Goal: Task Accomplishment & Management: Manage account settings

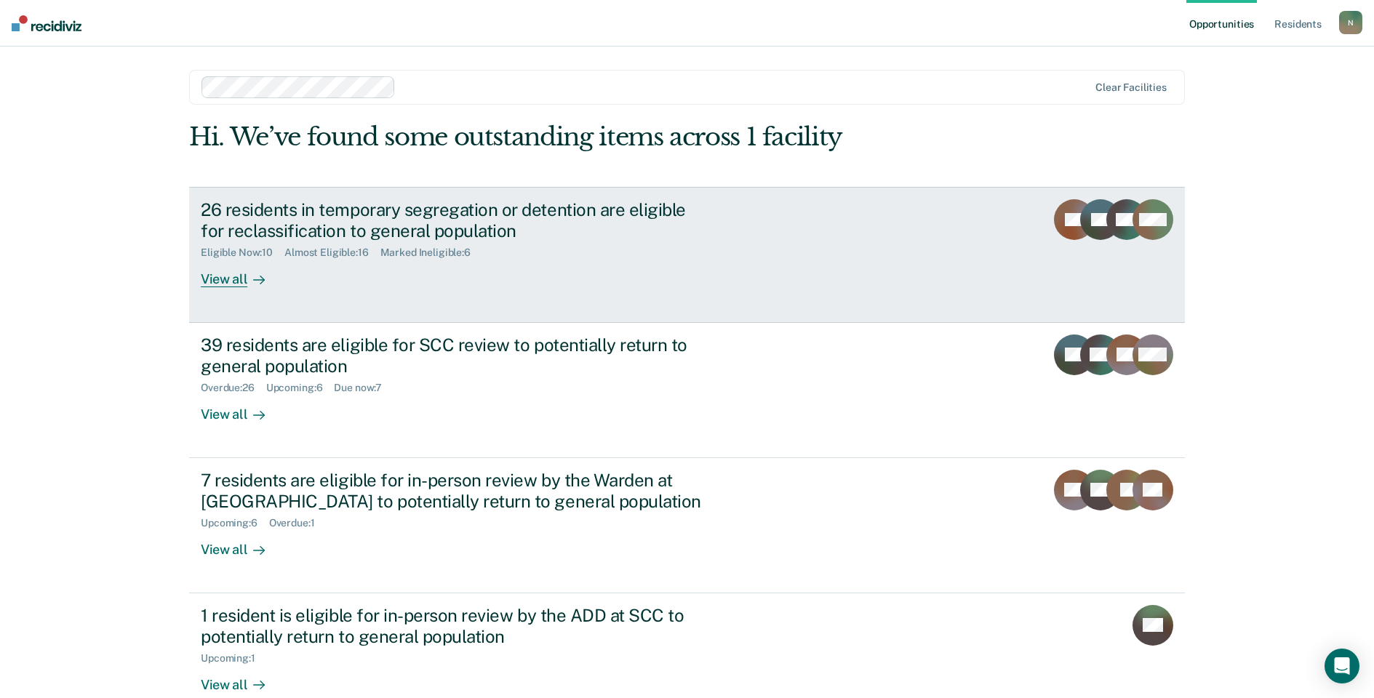
click at [278, 207] on div "26 residents in temporary segregation or detention are eligible for reclassific…" at bounding box center [456, 220] width 511 height 42
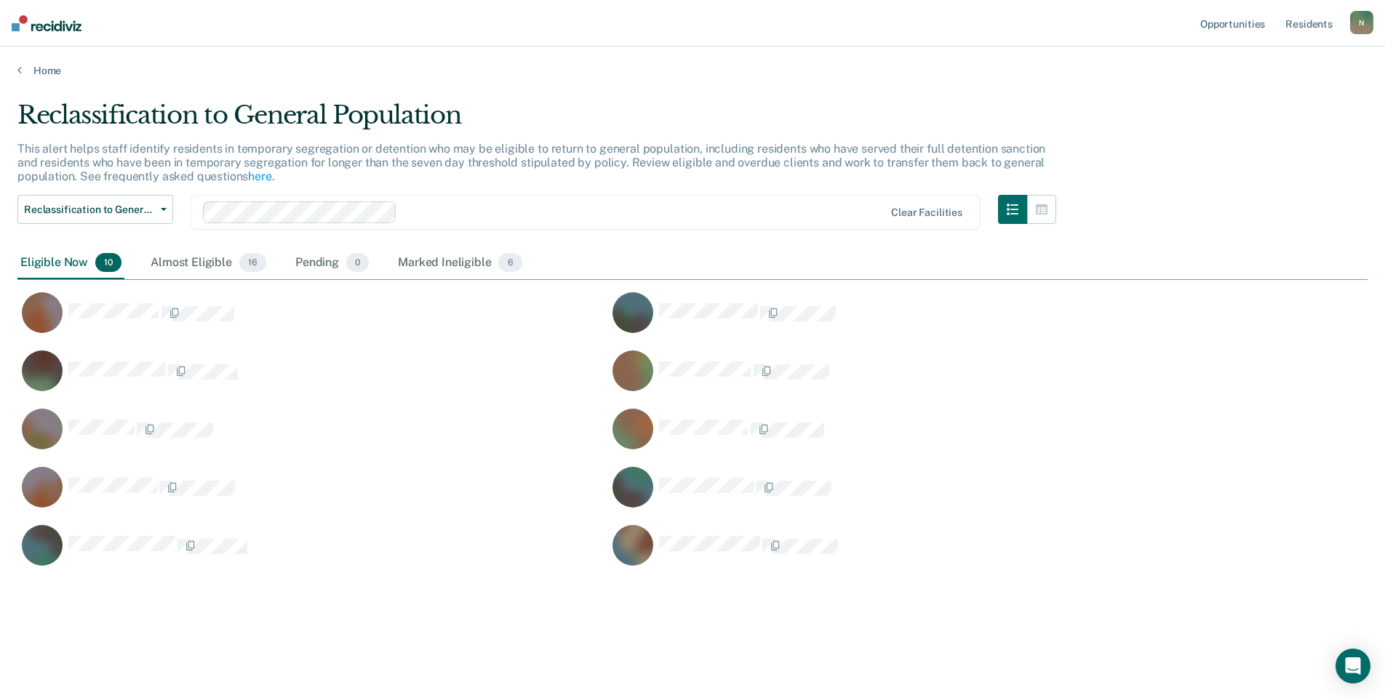
scroll to position [478, 1339]
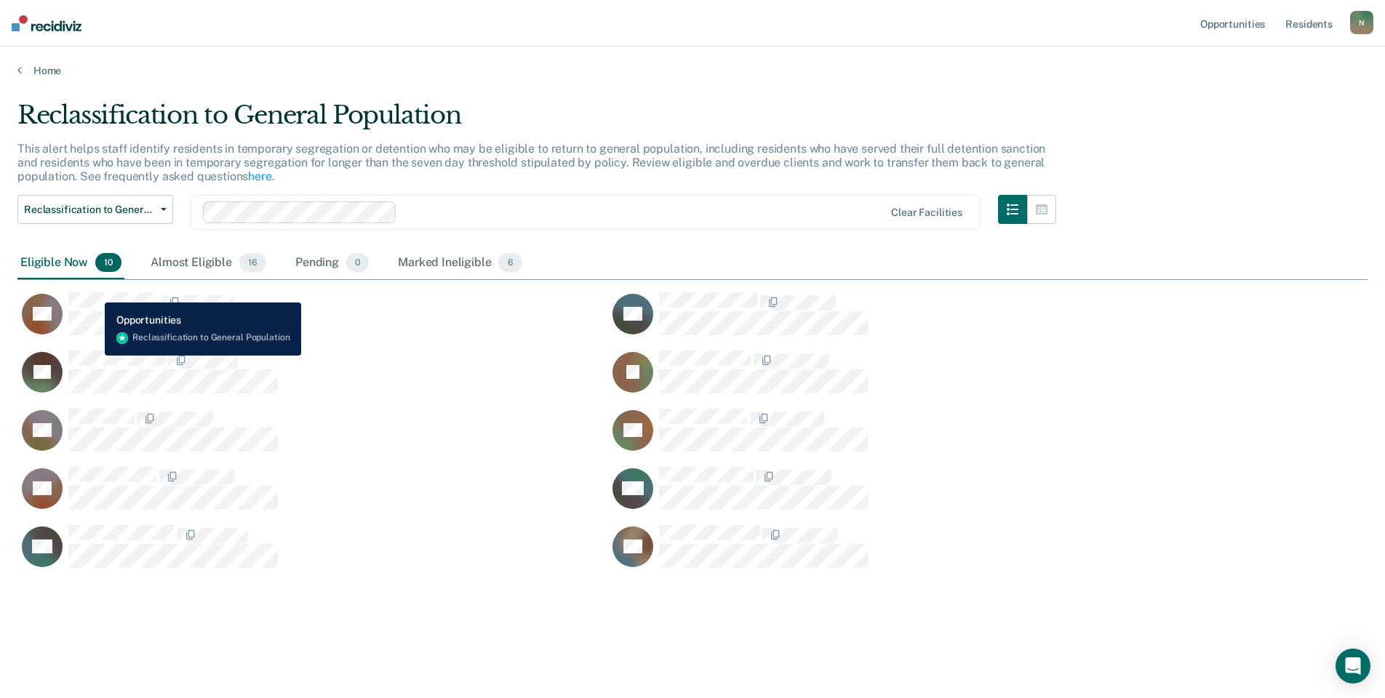
click at [94, 292] on button "CR" at bounding box center [149, 314] width 265 height 44
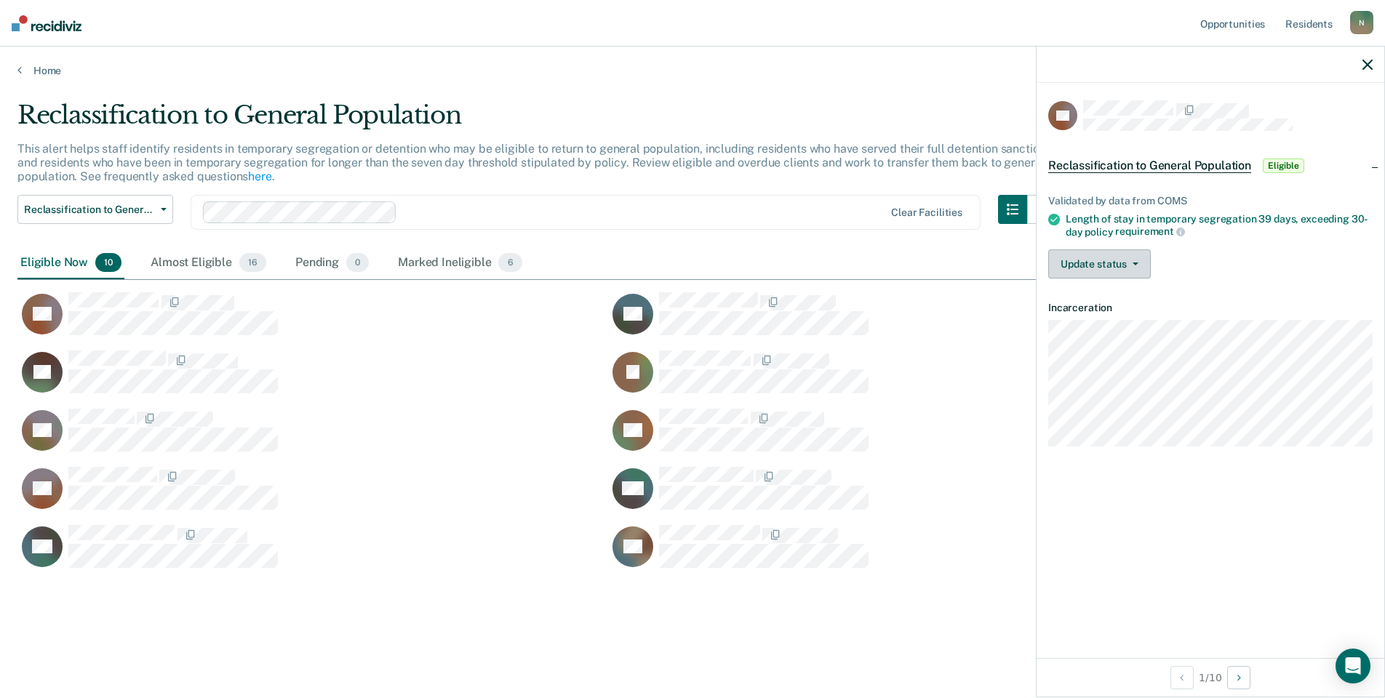
click at [1127, 263] on span "button" at bounding box center [1133, 264] width 12 height 3
click at [1132, 324] on button "Mark Ineligible" at bounding box center [1118, 322] width 140 height 23
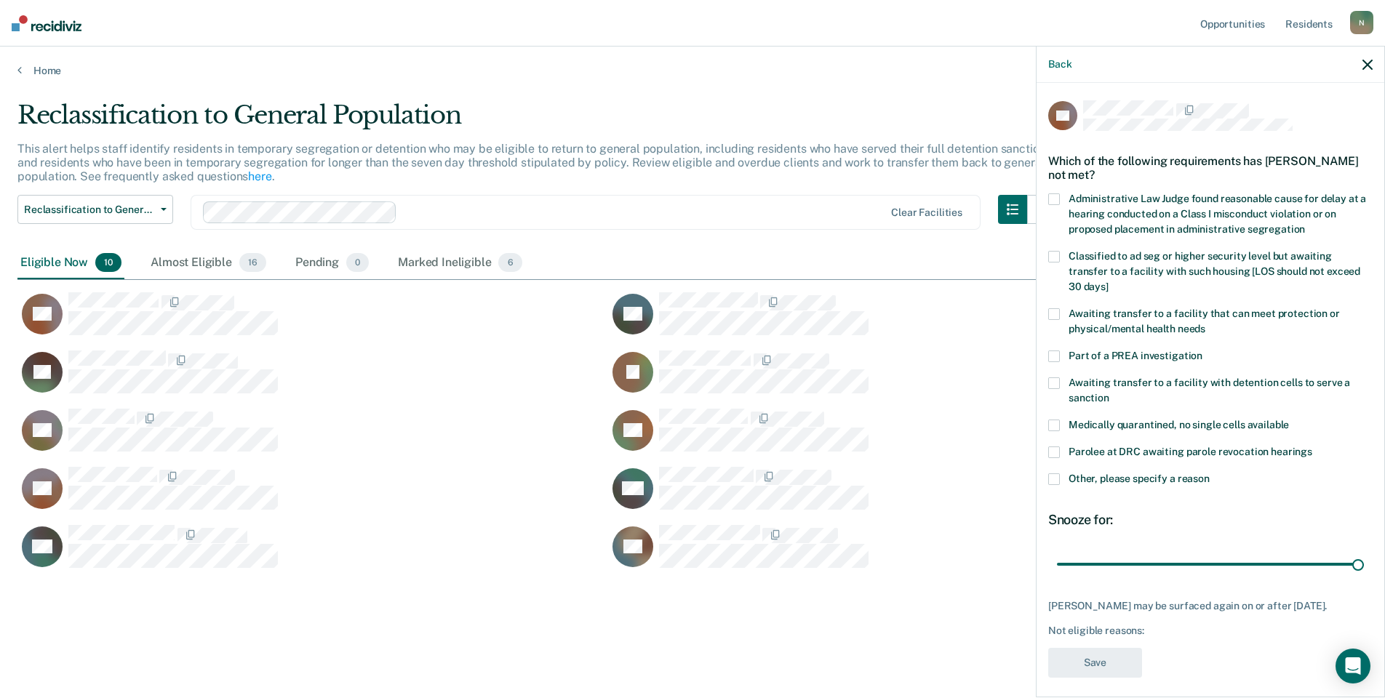
click at [1058, 473] on span at bounding box center [1054, 479] width 12 height 12
click at [1210, 473] on input "Other, please specify a reason" at bounding box center [1210, 473] width 0 height 0
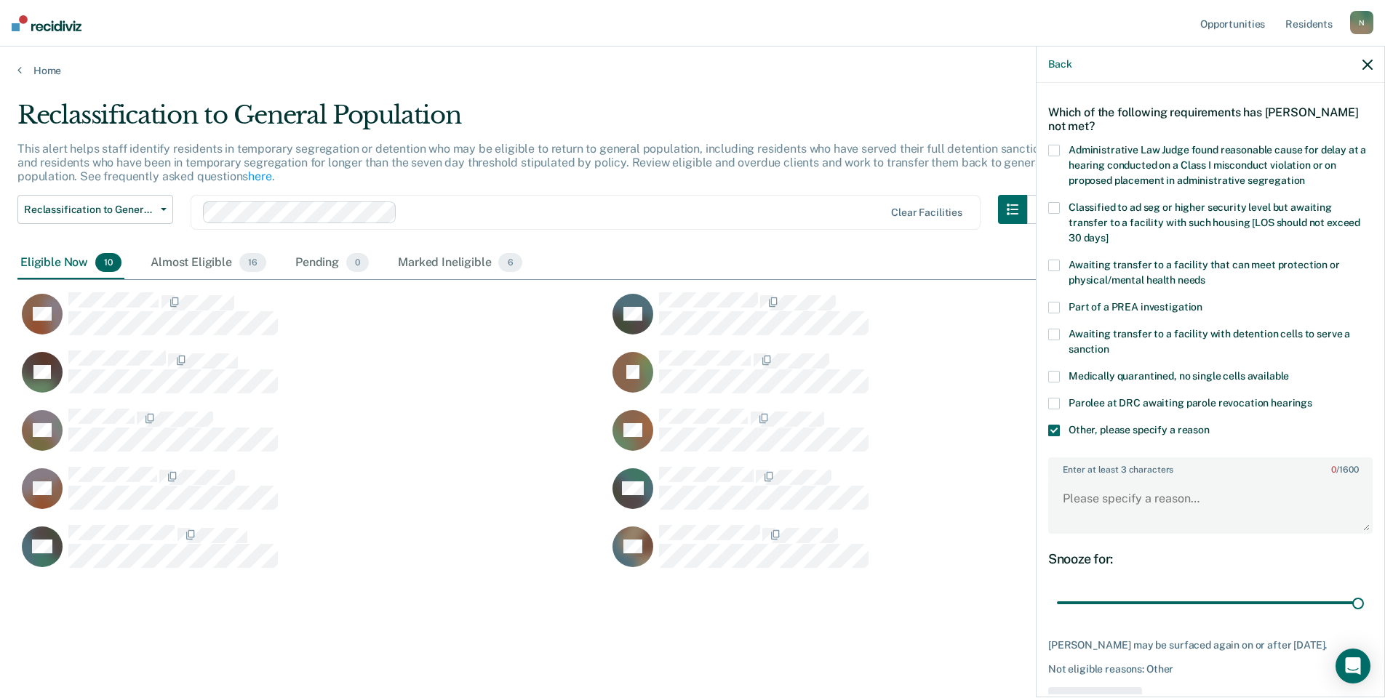
scroll to position [96, 0]
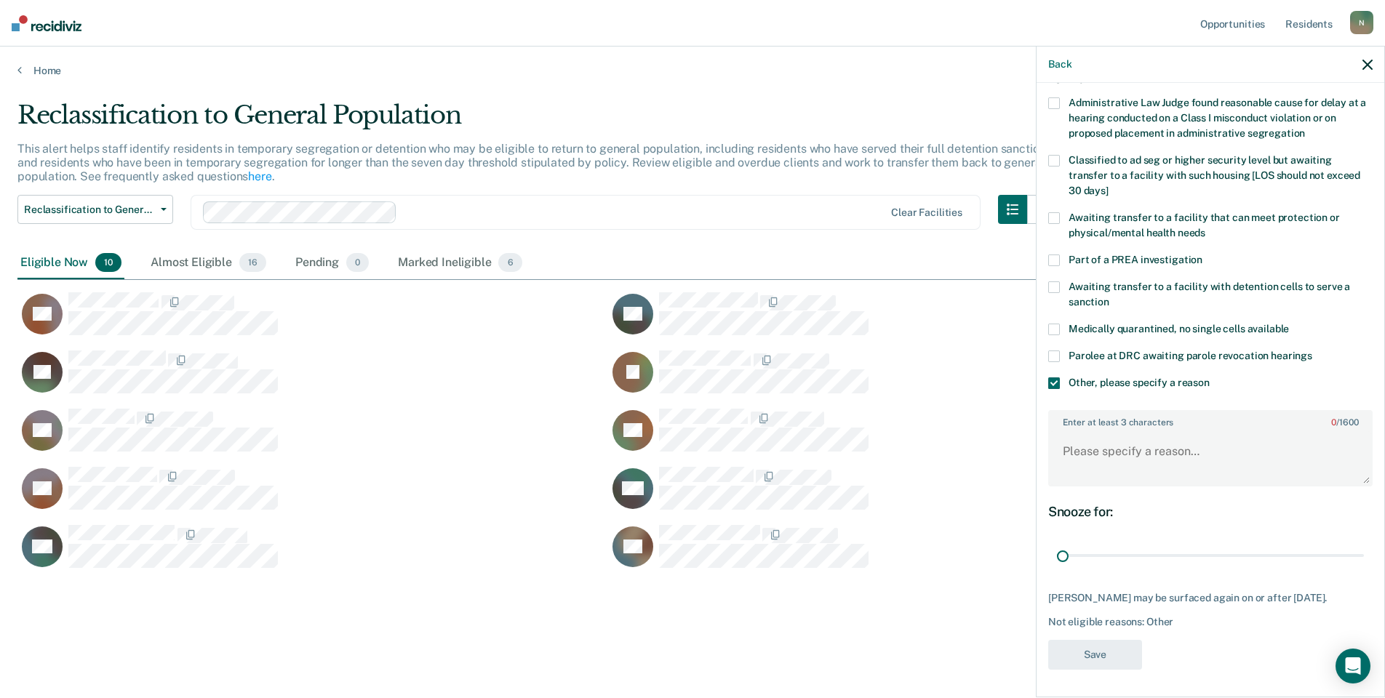
drag, startPoint x: 1343, startPoint y: 561, endPoint x: 1023, endPoint y: 531, distance: 321.4
type input "1"
click at [1057, 543] on input "range" at bounding box center [1210, 555] width 307 height 25
click at [1082, 464] on textarea "Enter at least 3 characters 0 / 1600" at bounding box center [1210, 458] width 321 height 54
type textarea "Temp seg hold for 90 days for refusing TB test"
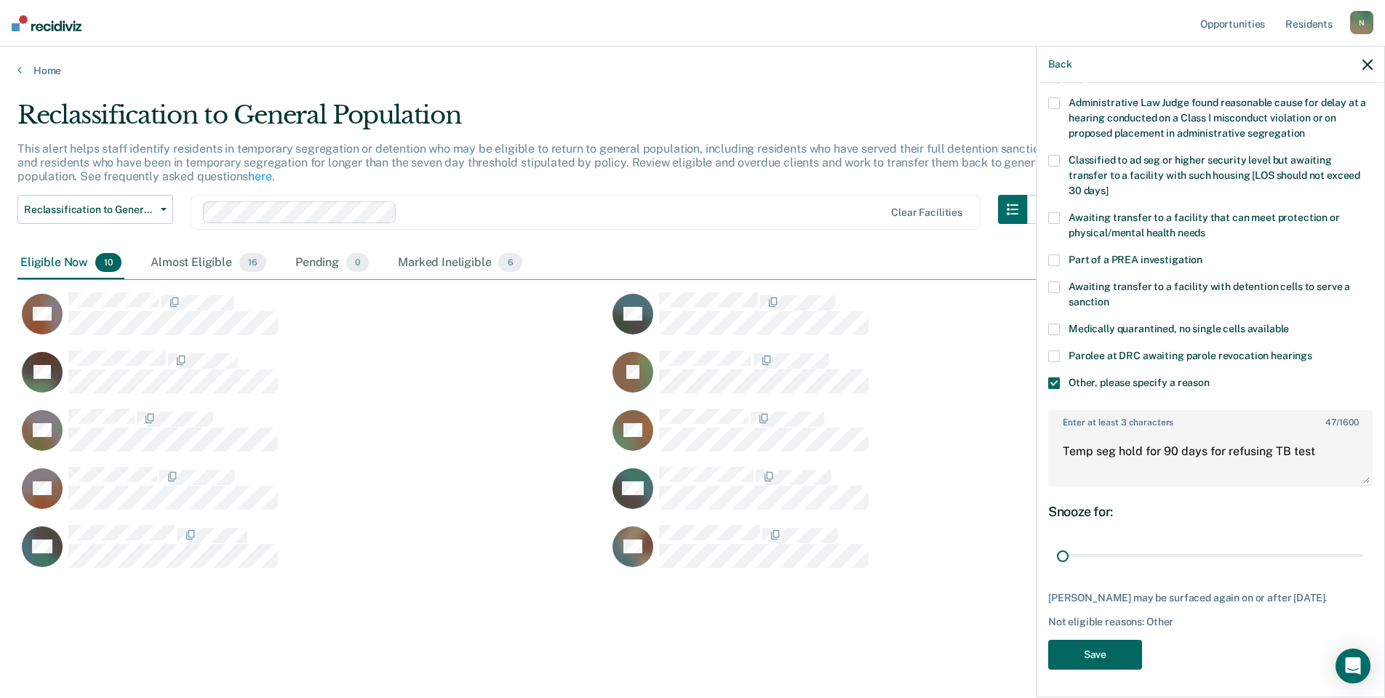
click at [1092, 658] on button "Save" at bounding box center [1095, 655] width 94 height 30
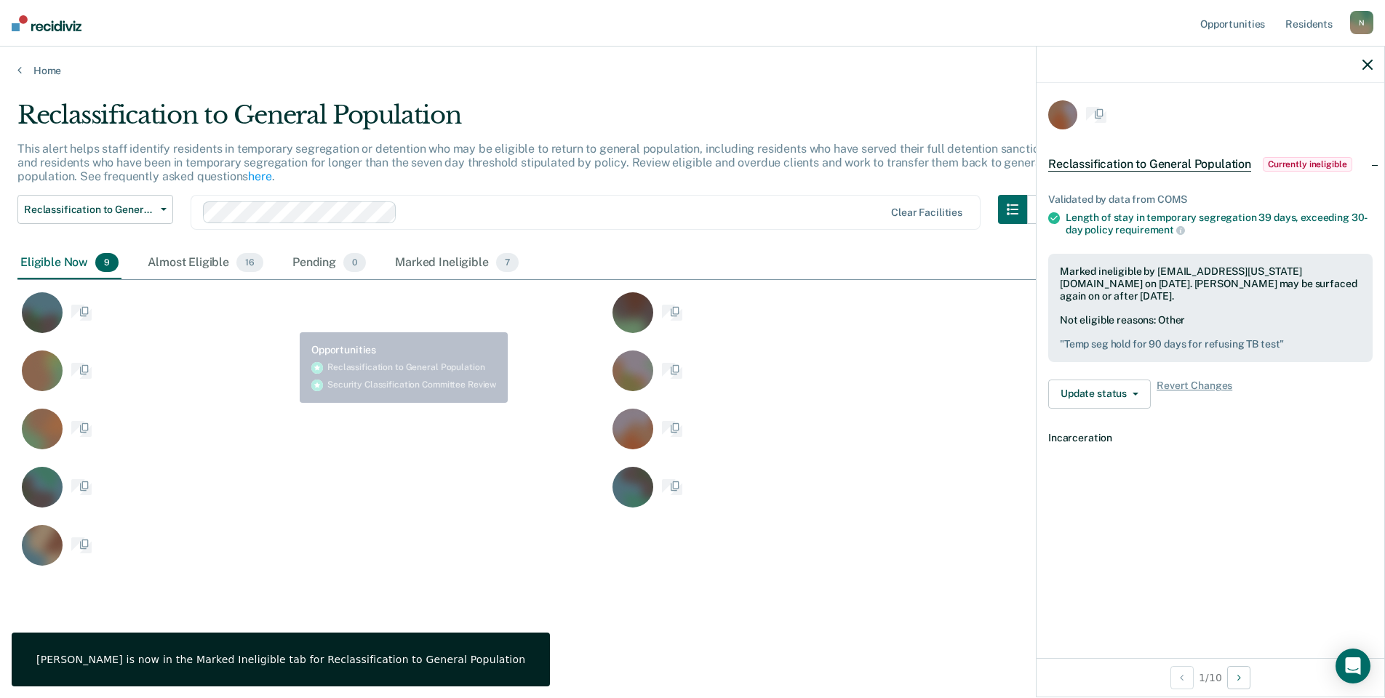
scroll to position [0, 0]
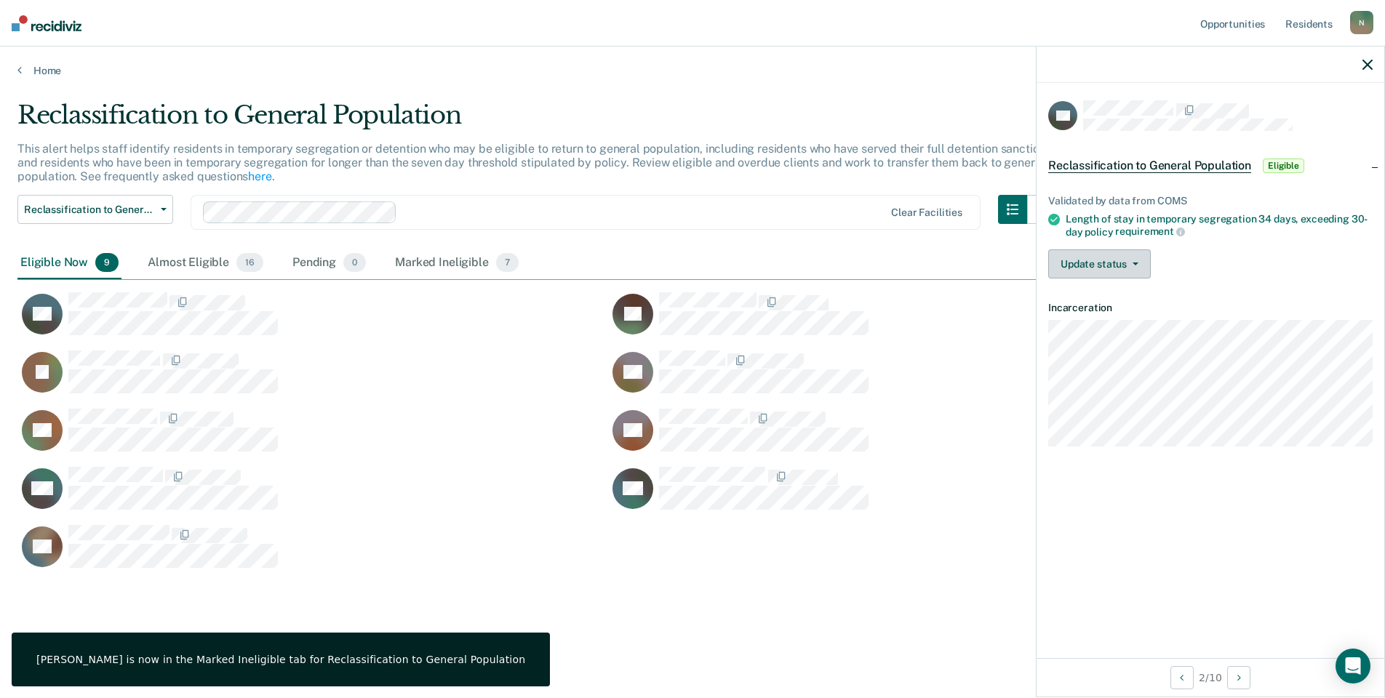
click at [1130, 267] on button "Update status" at bounding box center [1099, 263] width 103 height 29
click at [1126, 321] on button "Mark Ineligible" at bounding box center [1118, 322] width 140 height 23
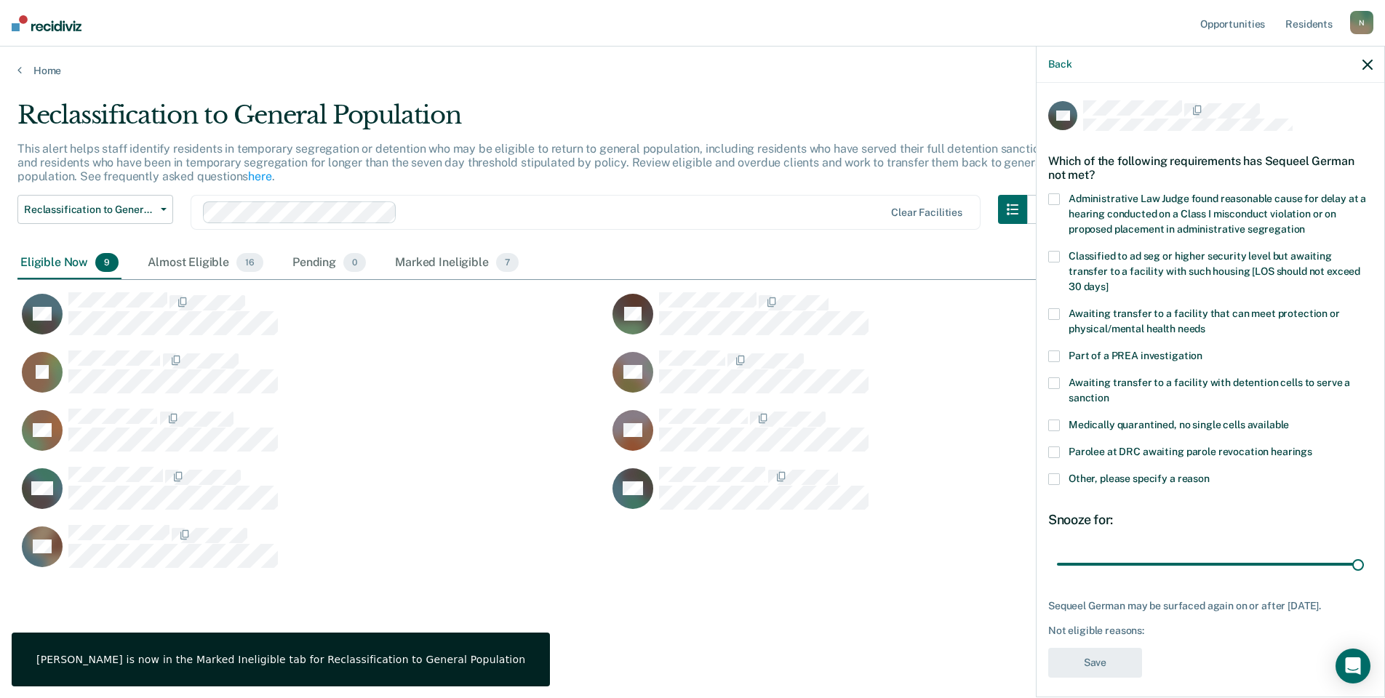
click at [1050, 473] on label "Other, please specify a reason" at bounding box center [1210, 480] width 324 height 15
click at [1210, 473] on input "Other, please specify a reason" at bounding box center [1210, 473] width 0 height 0
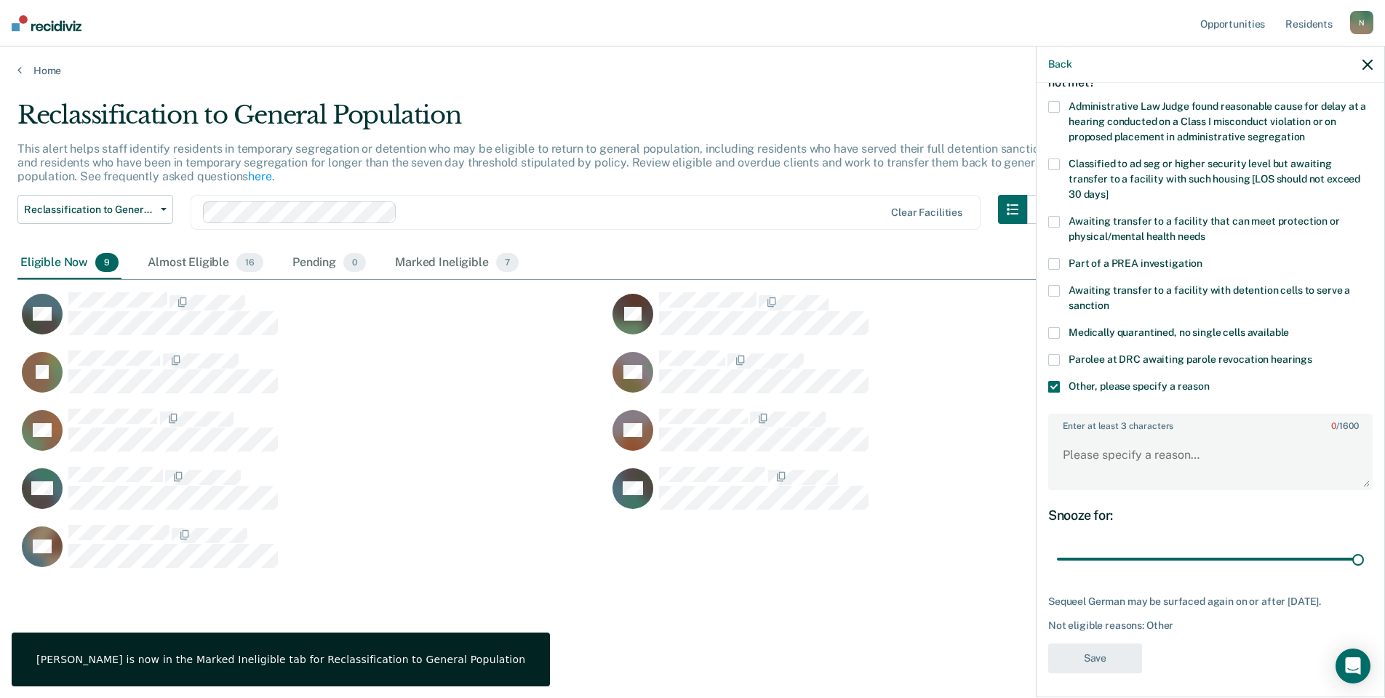
scroll to position [108, 0]
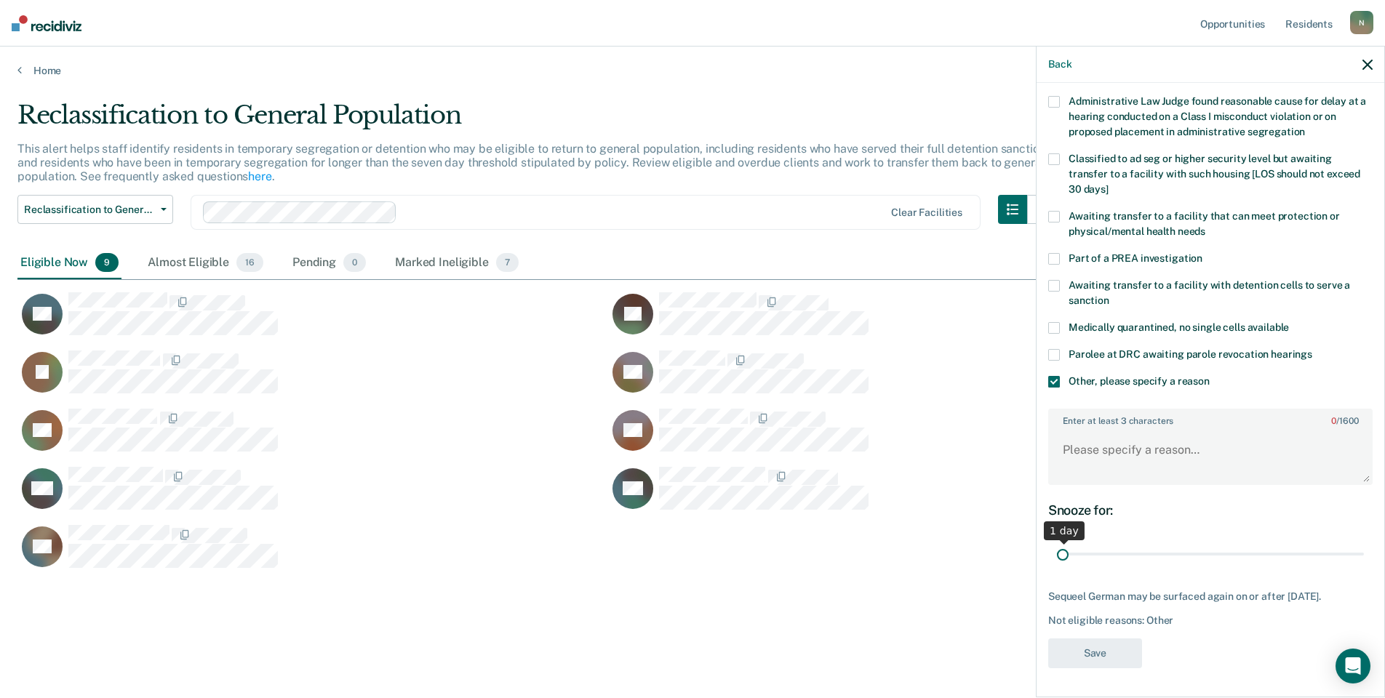
drag, startPoint x: 1344, startPoint y: 540, endPoint x: 1032, endPoint y: 540, distance: 312.0
type input "1"
click at [1057, 542] on input "range" at bounding box center [1210, 554] width 307 height 25
click at [1082, 451] on textarea "Enter at least 3 characters 0 / 1600" at bounding box center [1210, 457] width 321 height 54
type textarea "Temp seg pending alt IV placement"
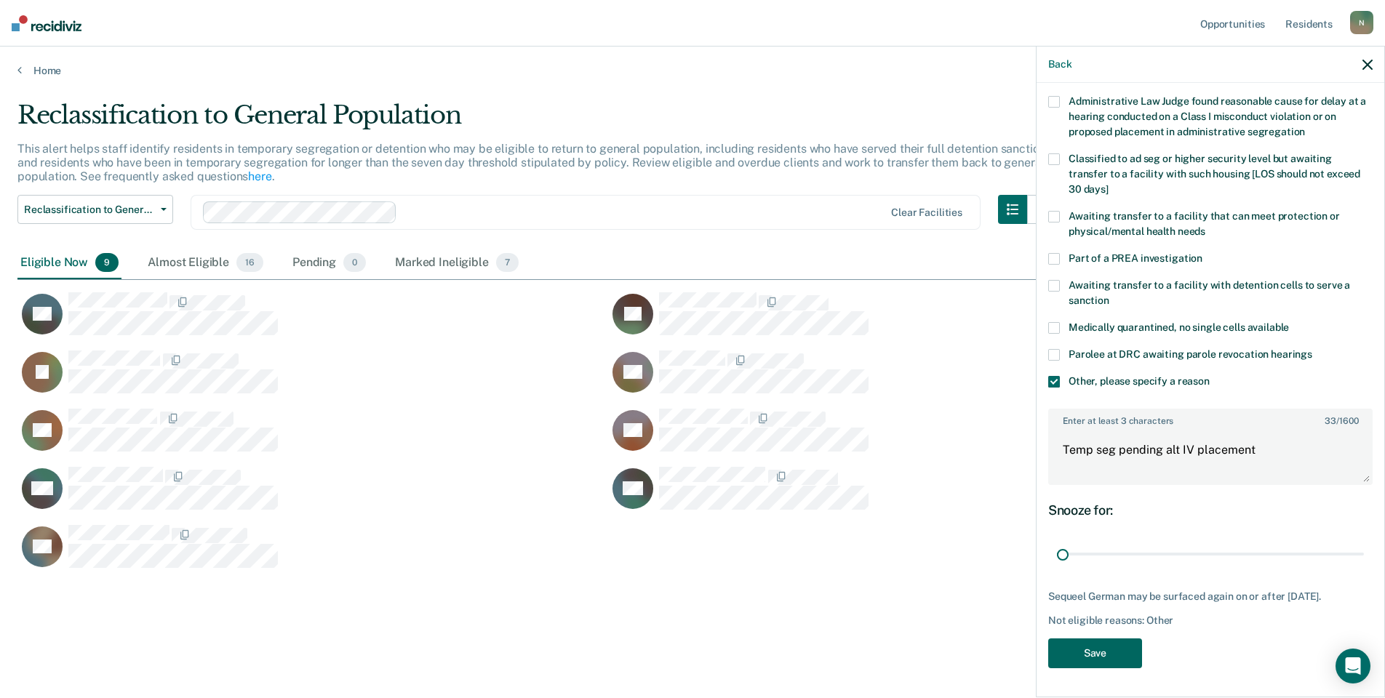
click at [1060, 652] on button "Save" at bounding box center [1095, 654] width 94 height 30
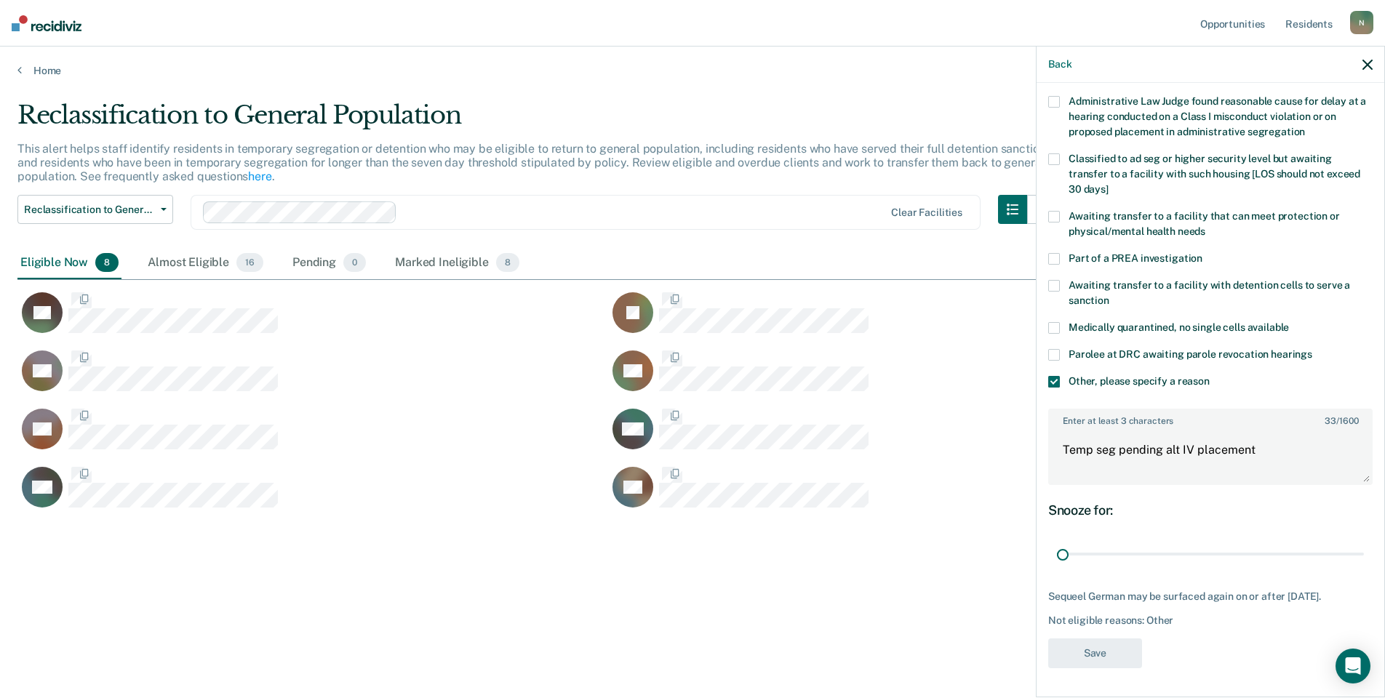
scroll to position [0, 0]
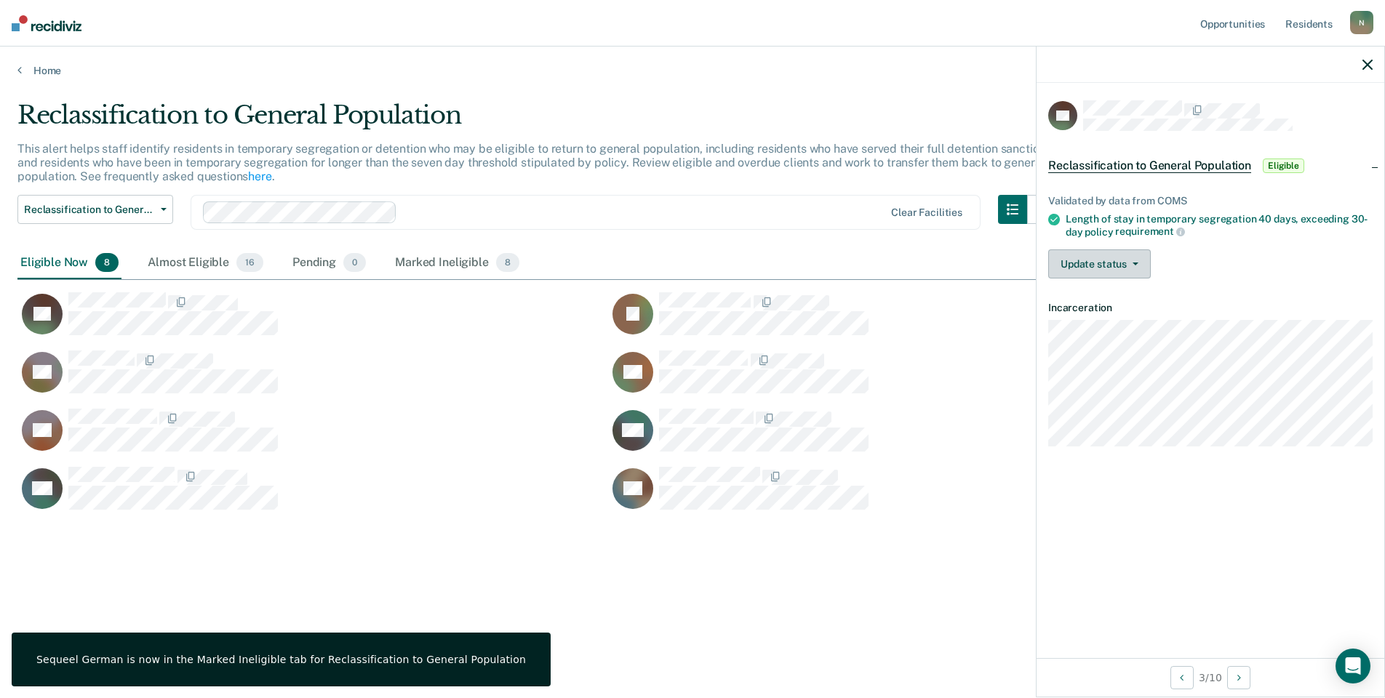
click at [1071, 260] on button "Update status" at bounding box center [1099, 263] width 103 height 29
click at [1126, 324] on button "Mark Ineligible" at bounding box center [1118, 322] width 140 height 23
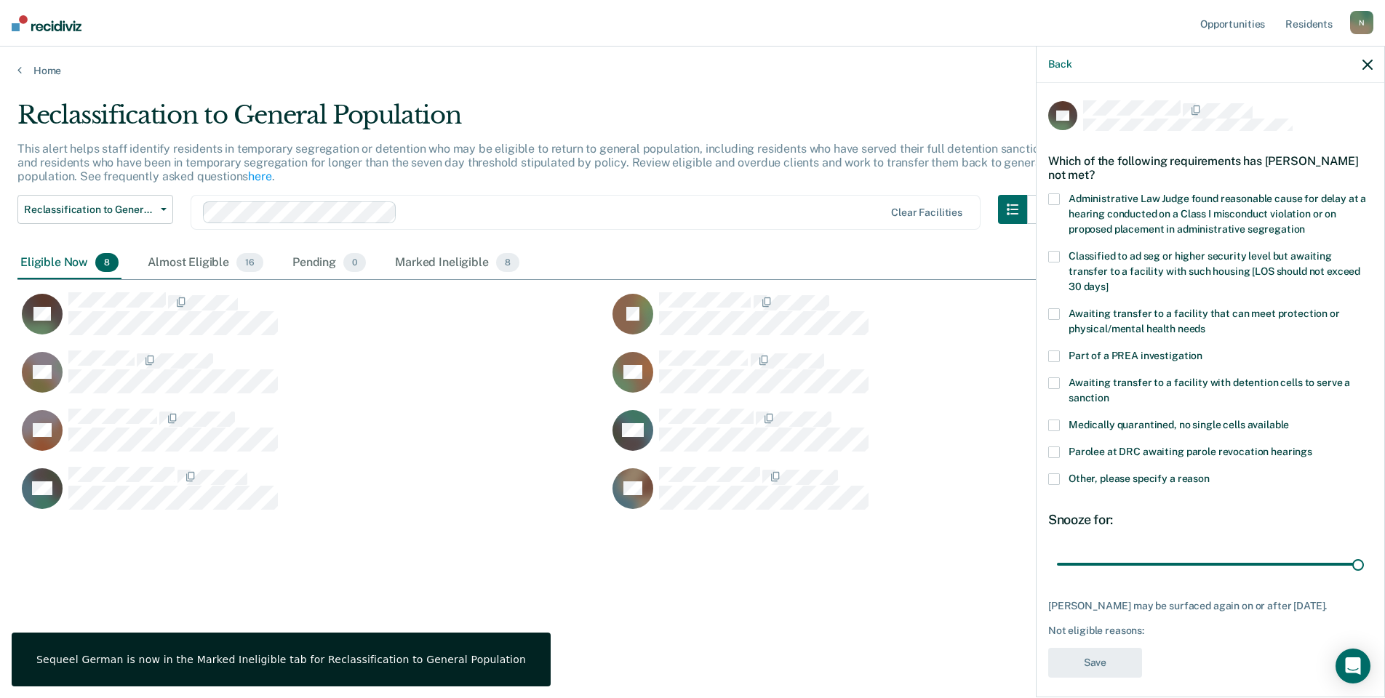
click at [1050, 473] on span at bounding box center [1054, 479] width 12 height 12
click at [1210, 473] on input "Other, please specify a reason" at bounding box center [1210, 473] width 0 height 0
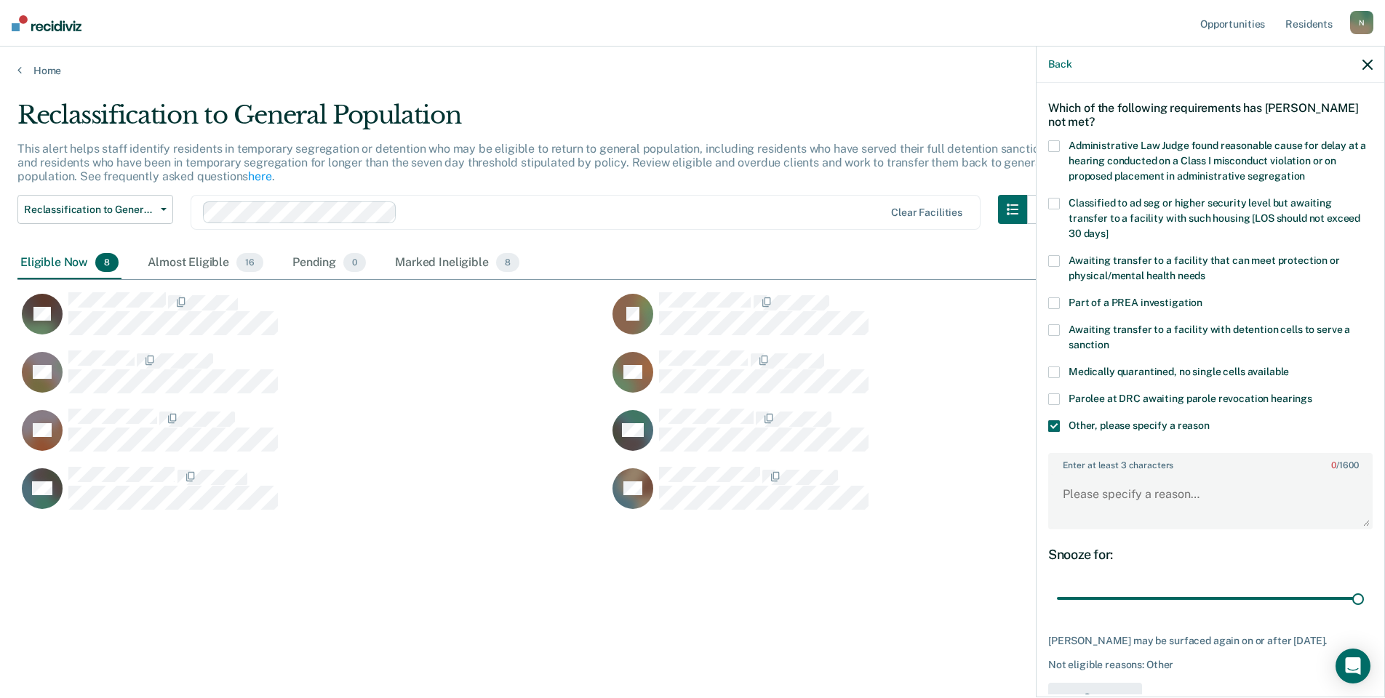
scroll to position [108, 0]
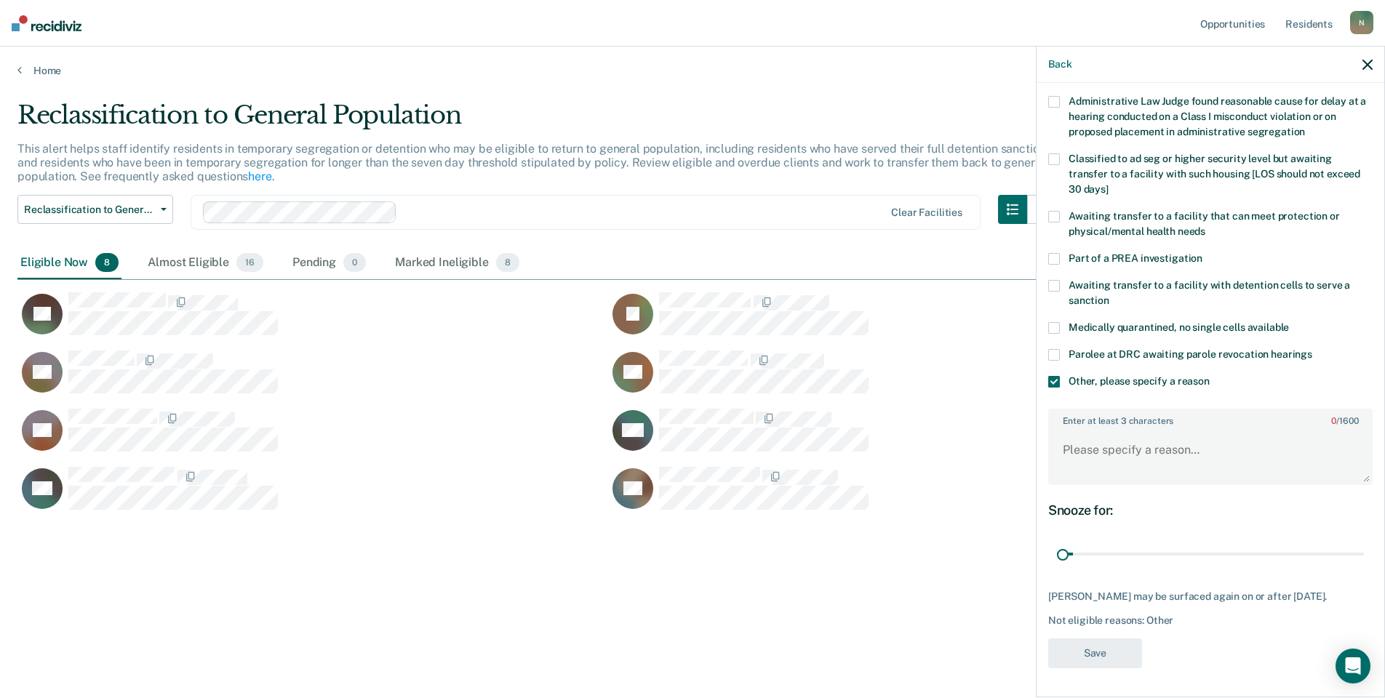
drag, startPoint x: 1351, startPoint y: 546, endPoint x: 1052, endPoint y: 543, distance: 299.0
type input "1"
click at [1057, 543] on input "range" at bounding box center [1210, 554] width 307 height 25
click at [1072, 452] on textarea "Enter at least 3 characters 0 / 1600" at bounding box center [1210, 457] width 321 height 54
type textarea "Temp seg pending misconduct hearing"
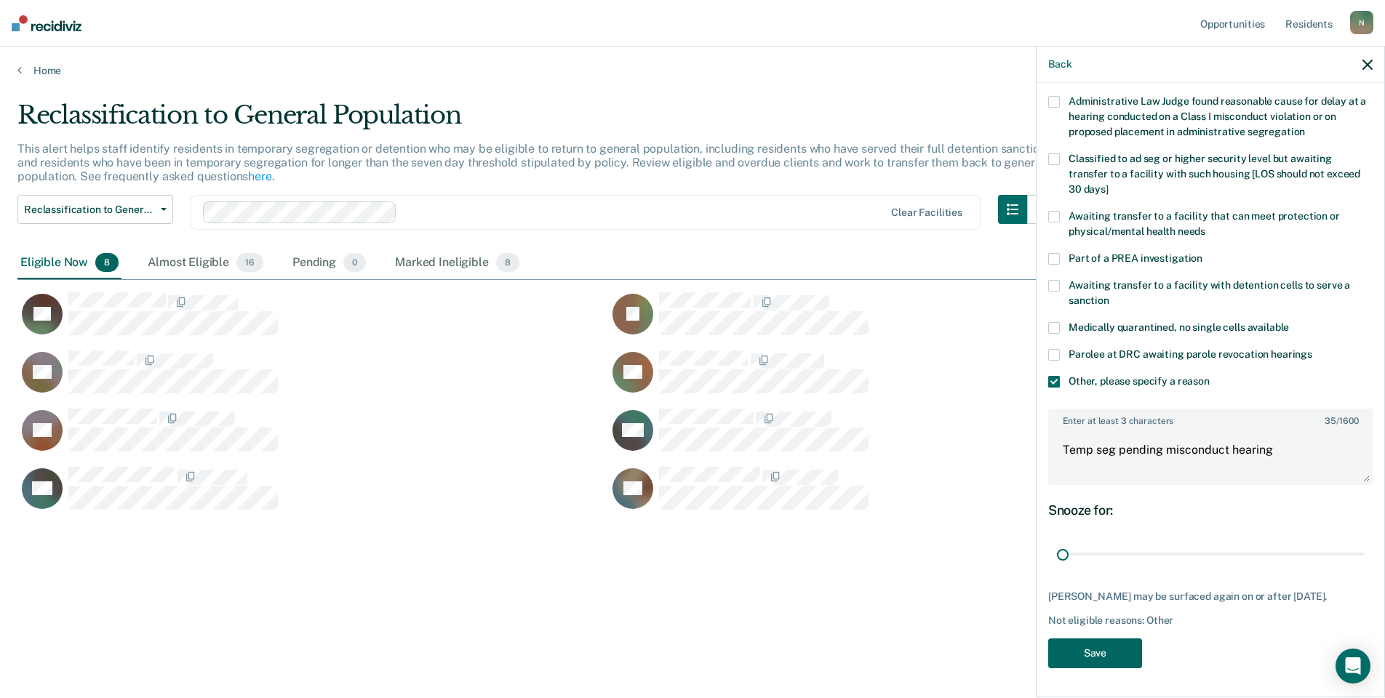
click at [1085, 654] on button "Save" at bounding box center [1095, 654] width 94 height 30
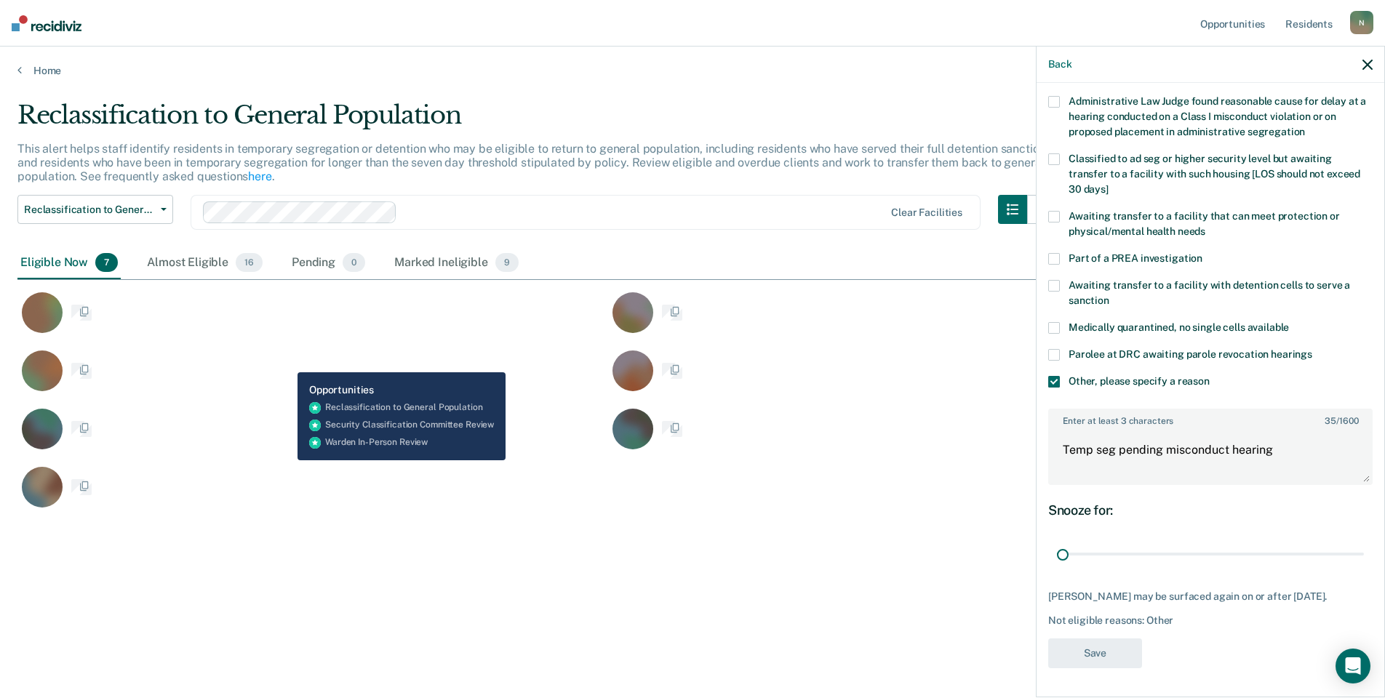
scroll to position [0, 0]
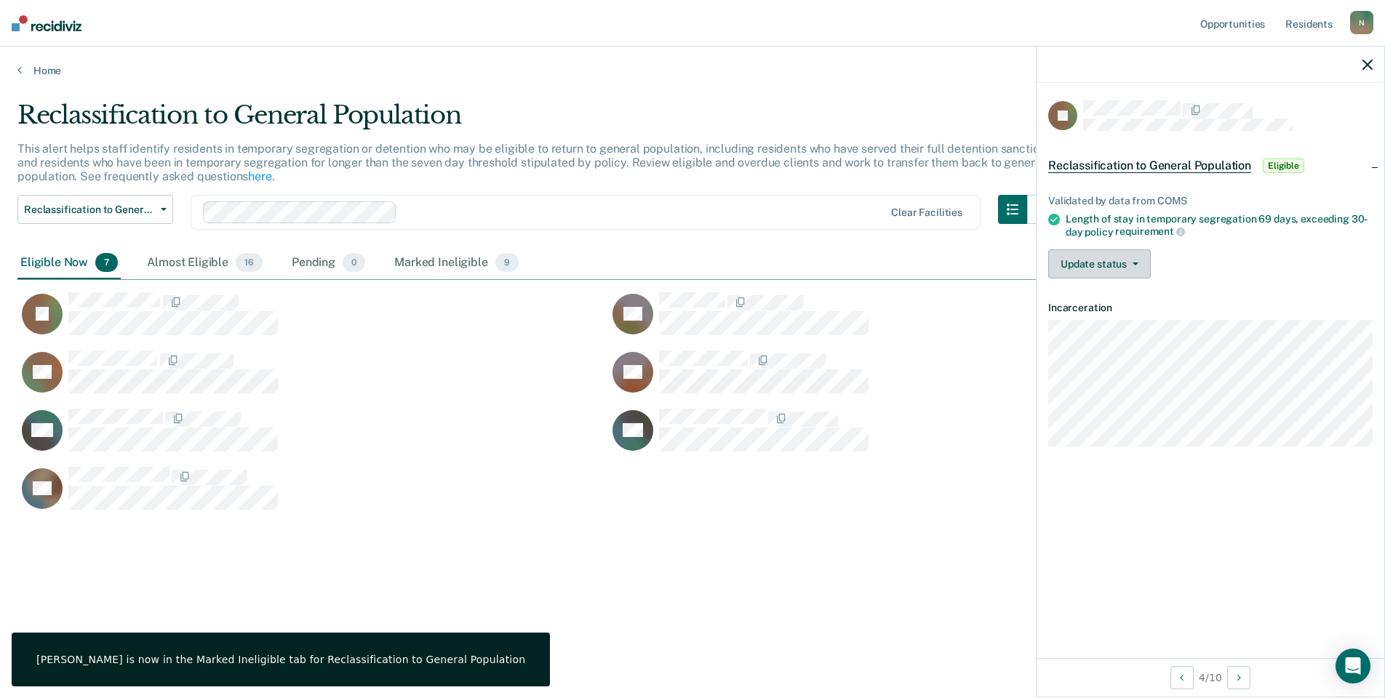
click at [1084, 263] on button "Update status" at bounding box center [1099, 263] width 103 height 29
click at [1122, 324] on button "Mark Ineligible" at bounding box center [1118, 322] width 140 height 23
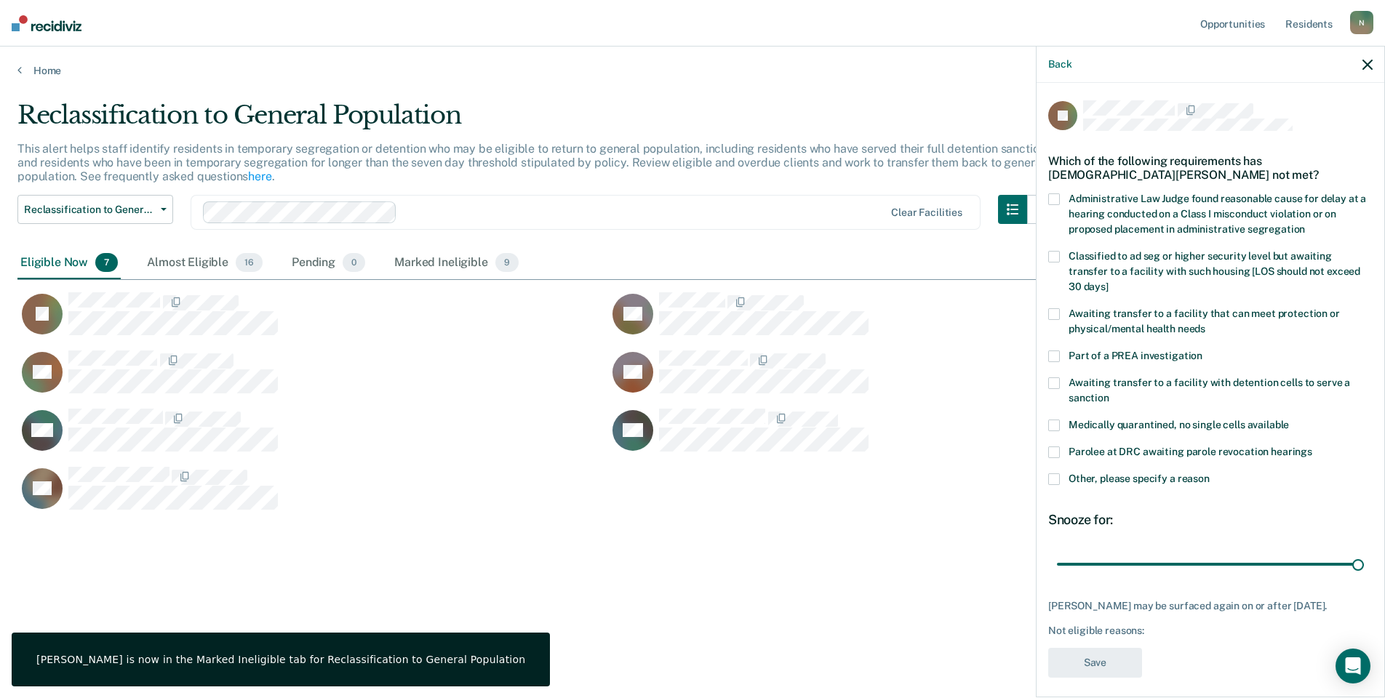
click at [1060, 473] on label "Other, please specify a reason" at bounding box center [1210, 480] width 324 height 15
click at [1210, 473] on input "Other, please specify a reason" at bounding box center [1210, 473] width 0 height 0
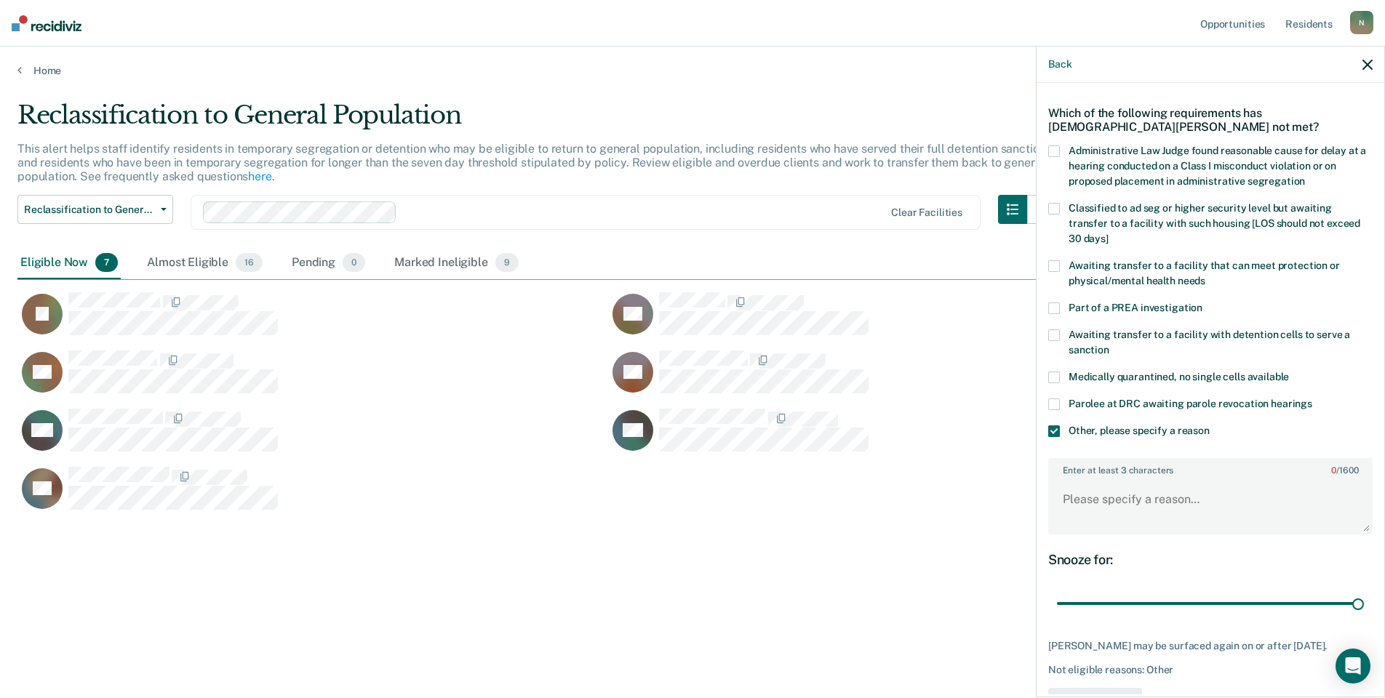
scroll to position [96, 0]
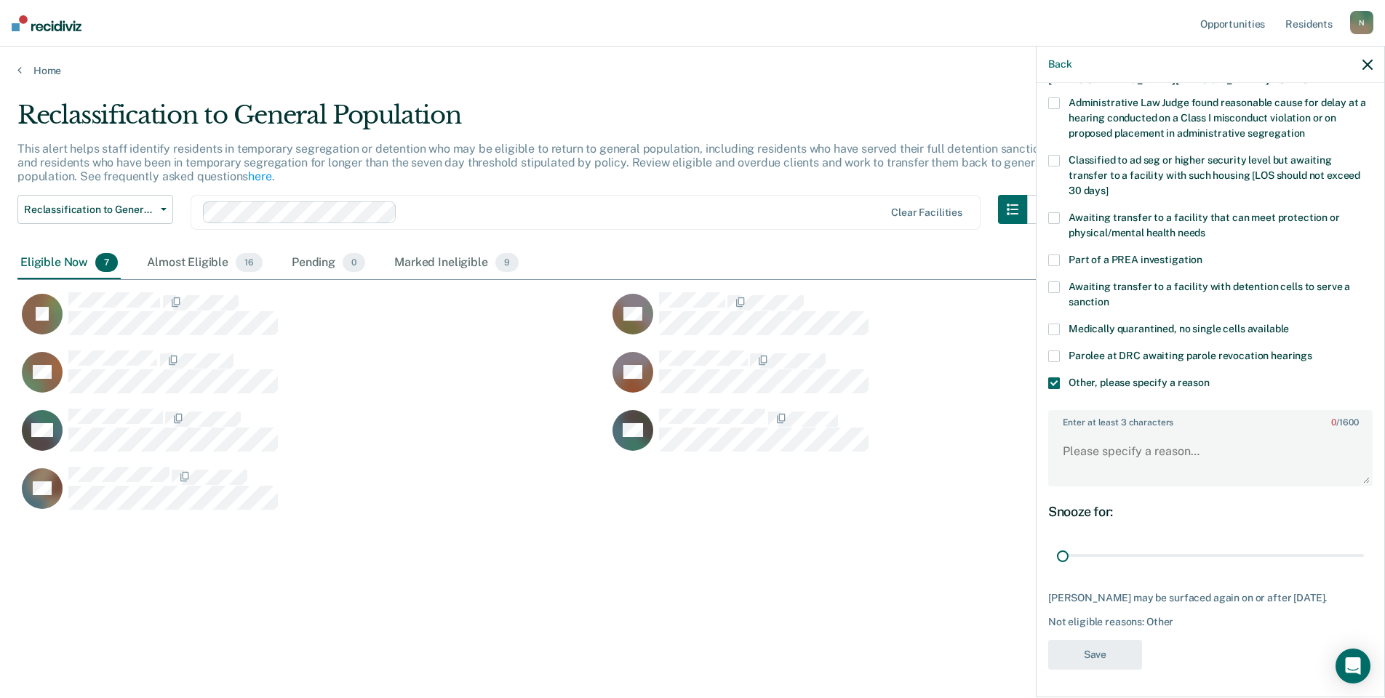
drag, startPoint x: 1349, startPoint y: 559, endPoint x: 1036, endPoint y: 540, distance: 314.0
type input "1"
click at [1057, 543] on input "range" at bounding box center [1210, 555] width 307 height 25
click at [1085, 456] on textarea "Enter at least 3 characters 0 / 1600" at bounding box center [1210, 458] width 321 height 54
click at [1157, 457] on textarea "Enter at least 3 characters 0 / 1600" at bounding box center [1210, 458] width 321 height 54
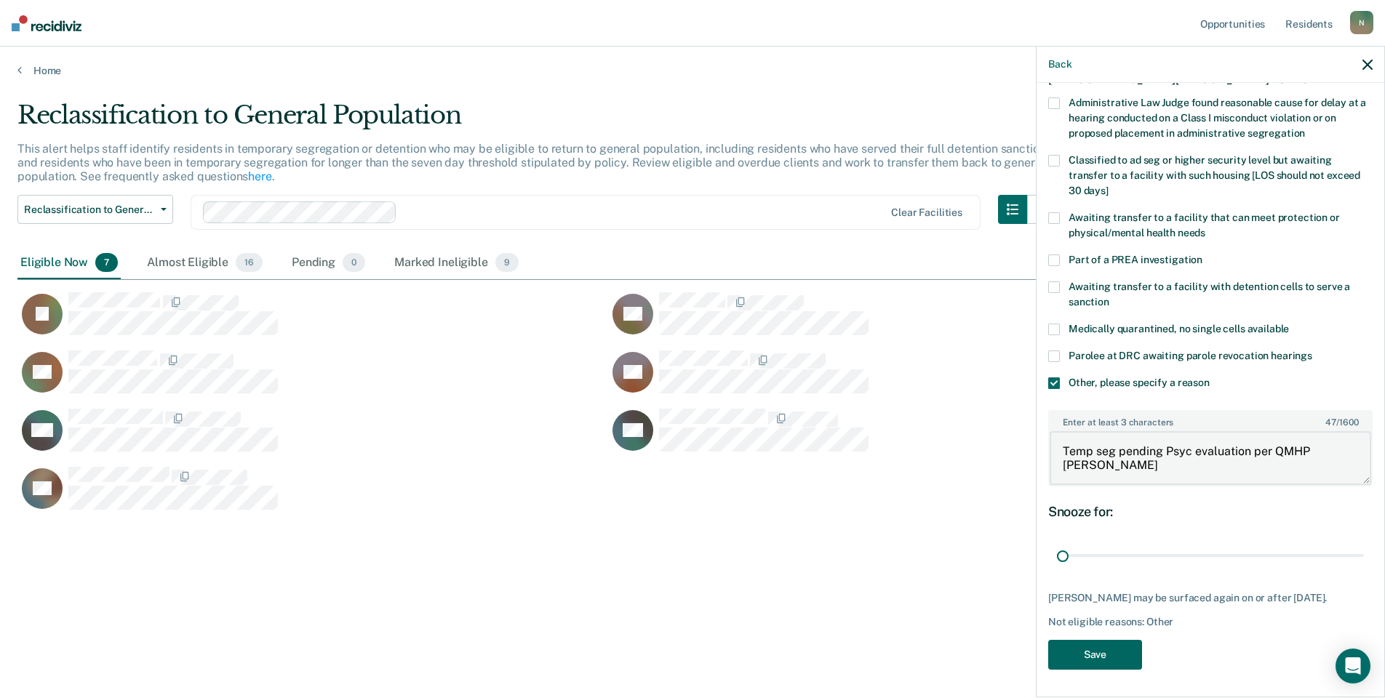
type textarea "Temp seg pending Psyc evaluation per QMHP [PERSON_NAME]"
click at [1094, 658] on button "Save" at bounding box center [1095, 655] width 94 height 30
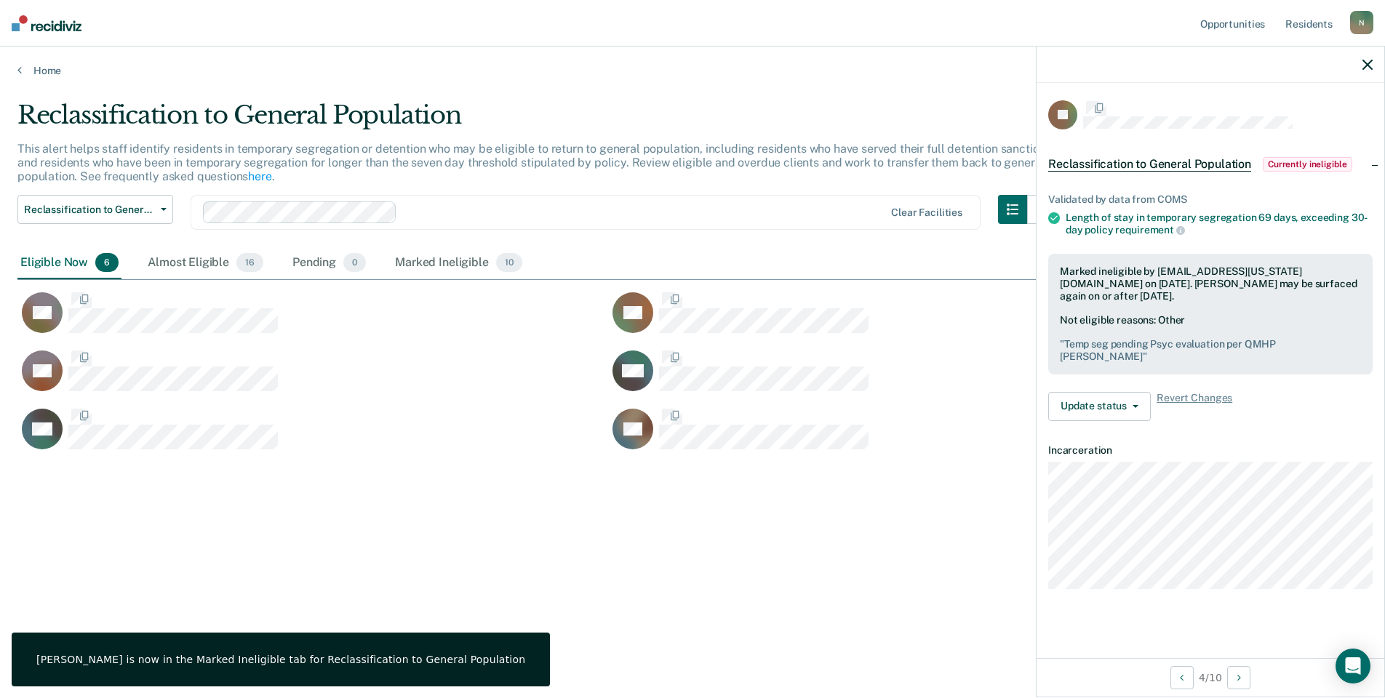
scroll to position [0, 0]
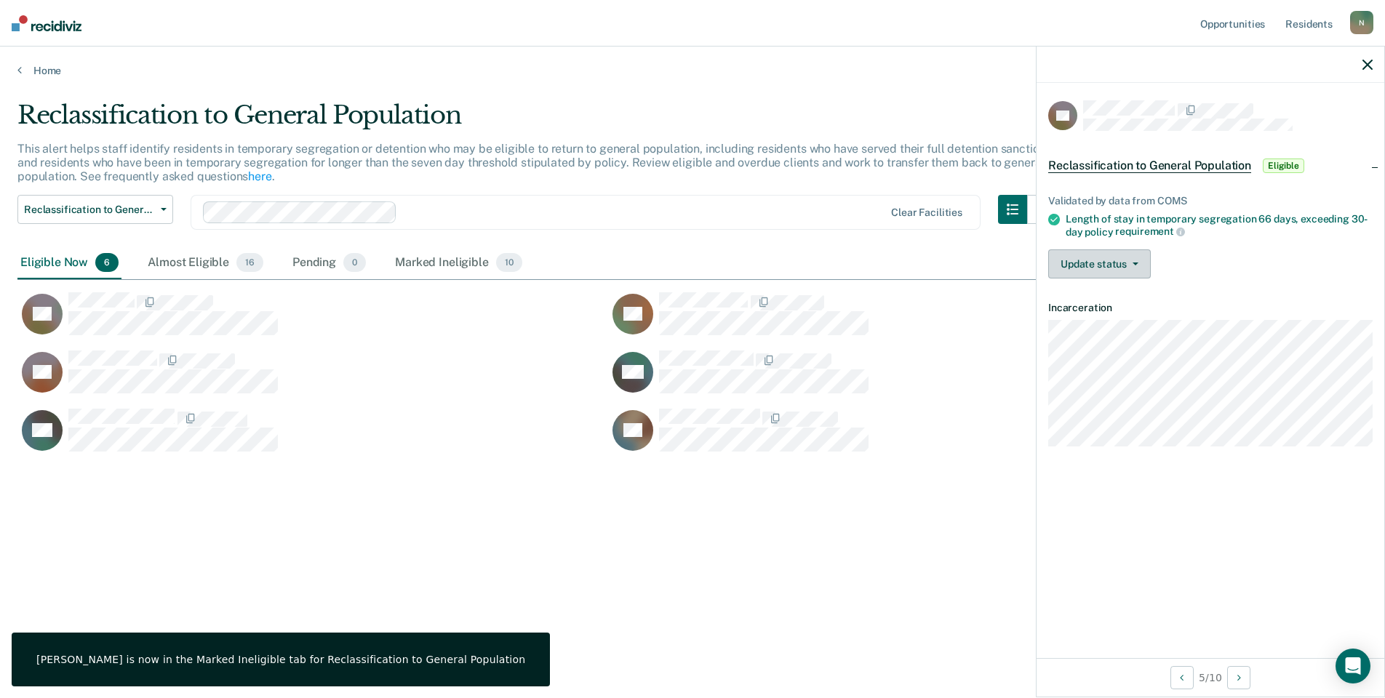
click at [1128, 263] on span "button" at bounding box center [1133, 264] width 12 height 3
click at [1130, 313] on button "Mark Ineligible" at bounding box center [1118, 322] width 140 height 23
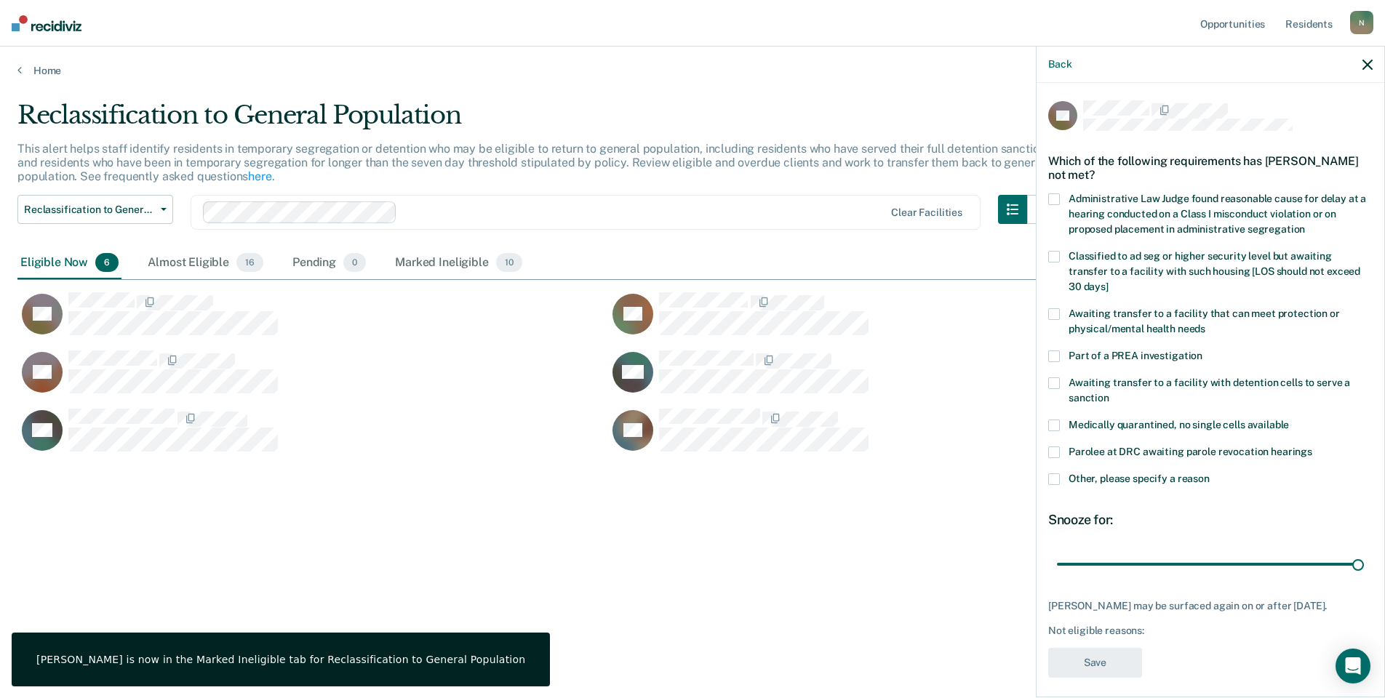
click at [1057, 473] on span at bounding box center [1054, 479] width 12 height 12
click at [1210, 473] on input "Other, please specify a reason" at bounding box center [1210, 473] width 0 height 0
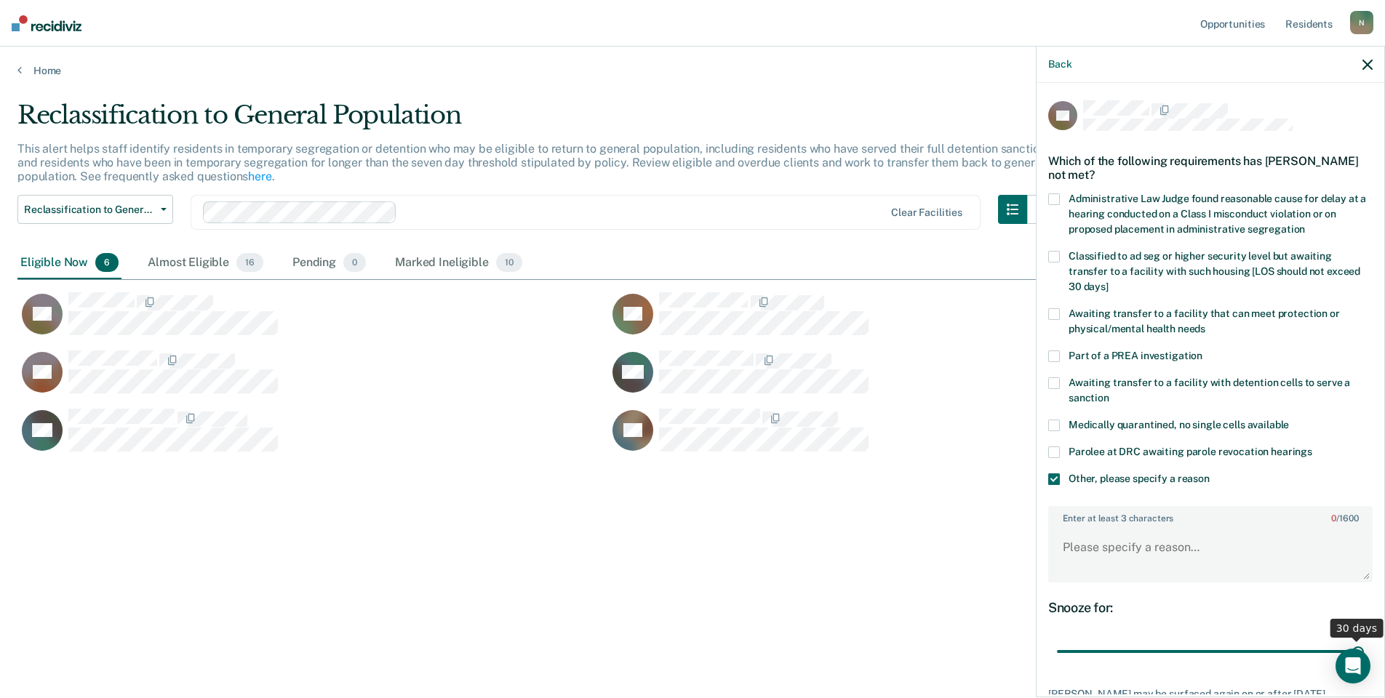
scroll to position [96, 0]
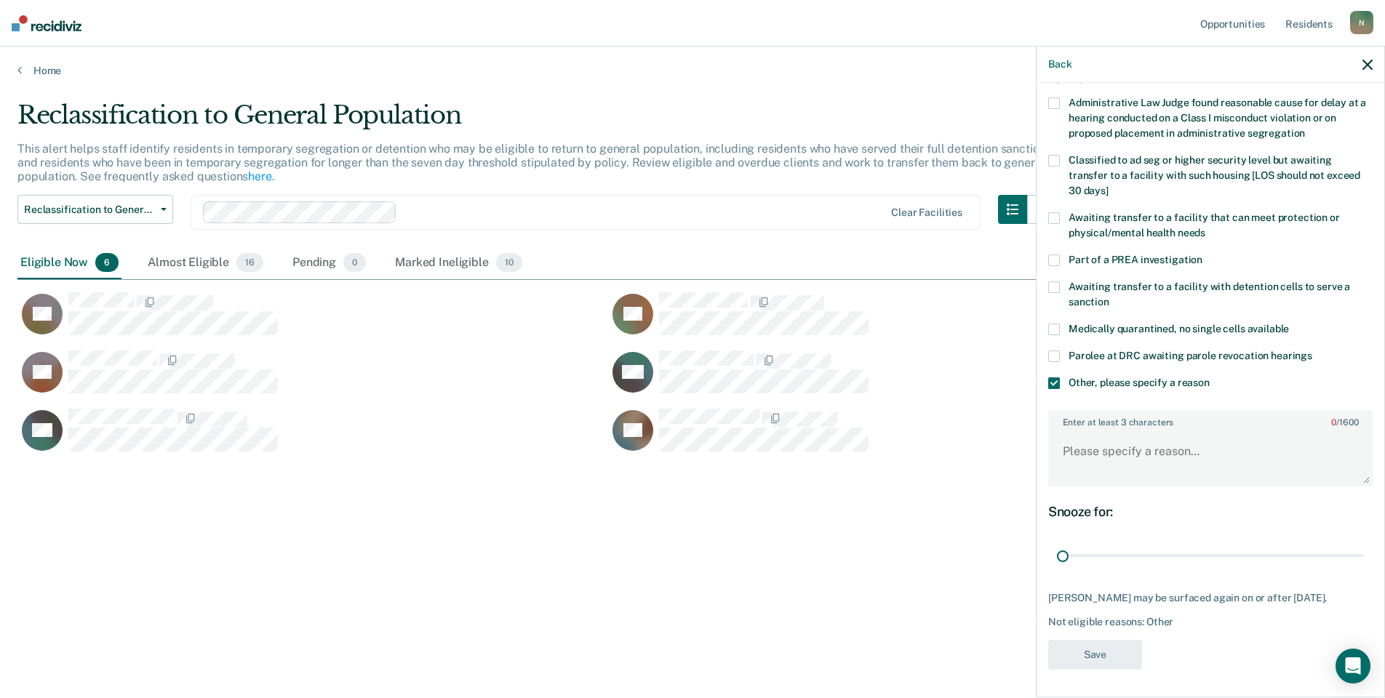
drag, startPoint x: 1345, startPoint y: 557, endPoint x: 1037, endPoint y: 553, distance: 307.7
type input "1"
click at [1057, 554] on input "range" at bounding box center [1210, 555] width 307 height 25
click at [1066, 463] on textarea "Enter at least 3 characters 0 / 1600" at bounding box center [1210, 458] width 321 height 54
type textarea "Transferred to alt IV facility [DATE]"
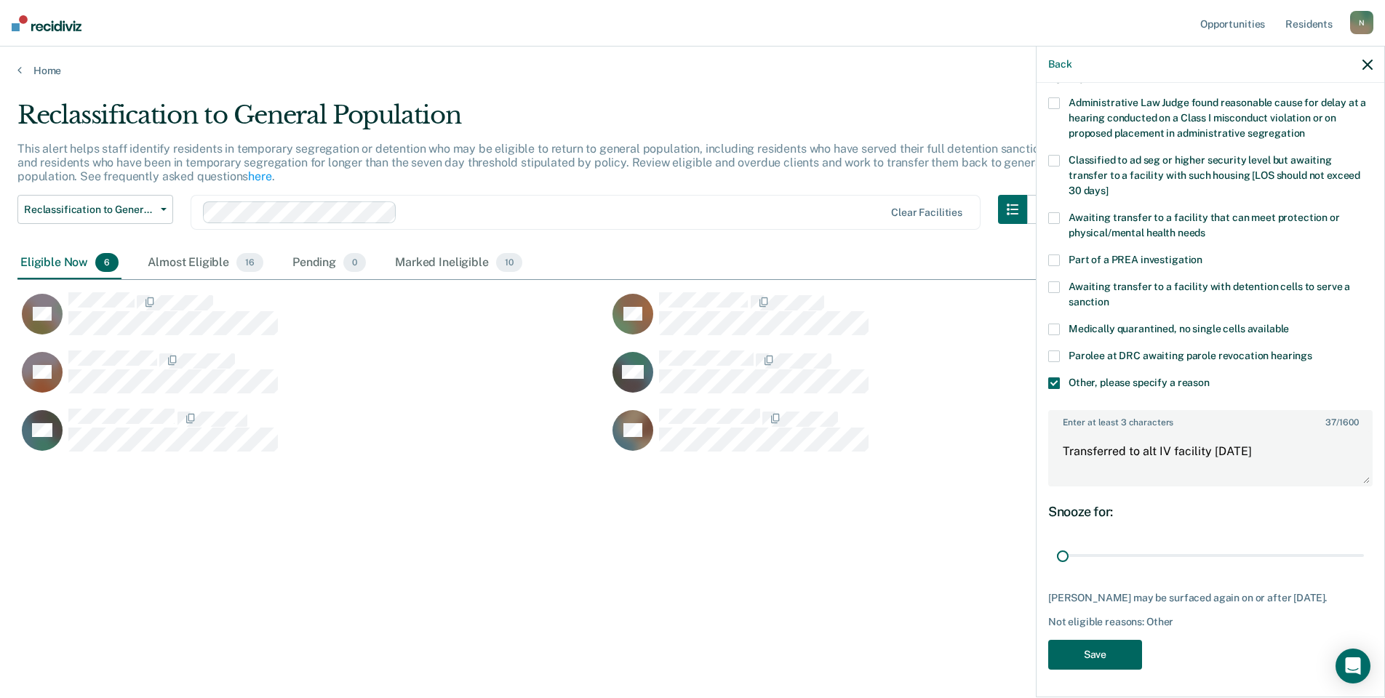
click at [1060, 657] on button "Save" at bounding box center [1095, 655] width 94 height 30
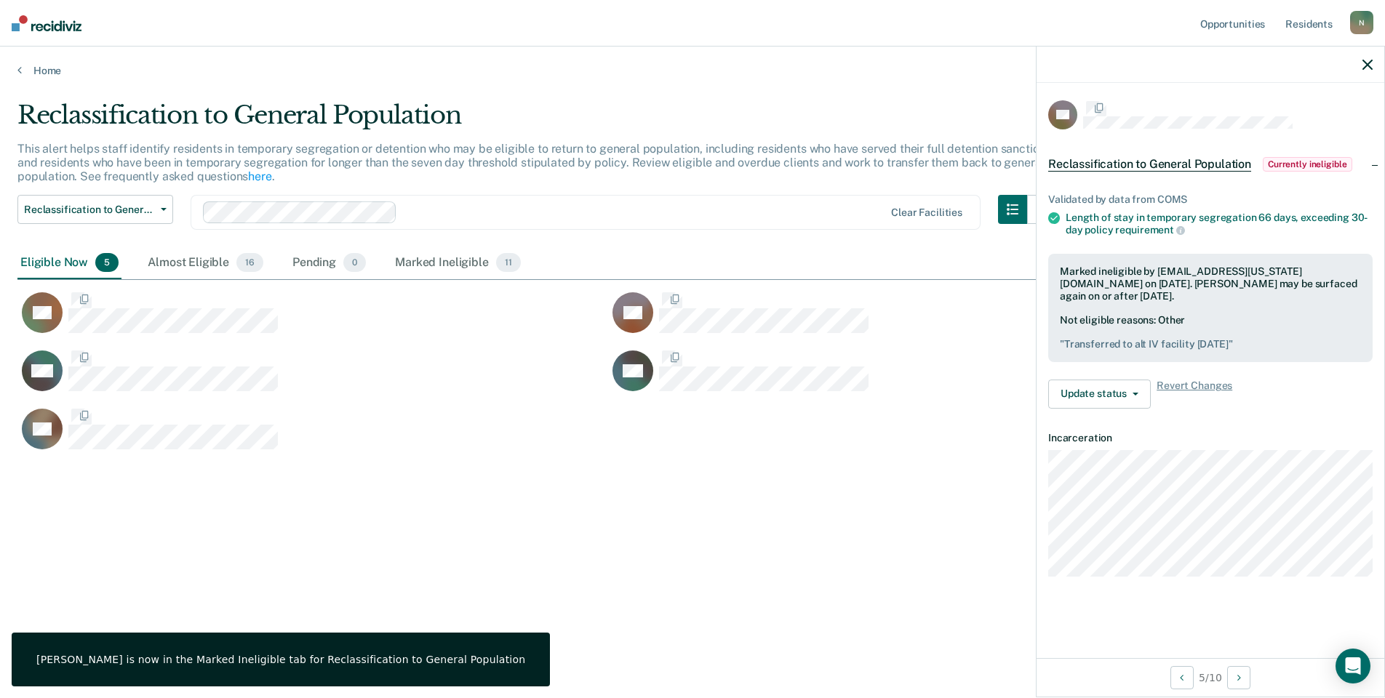
scroll to position [0, 0]
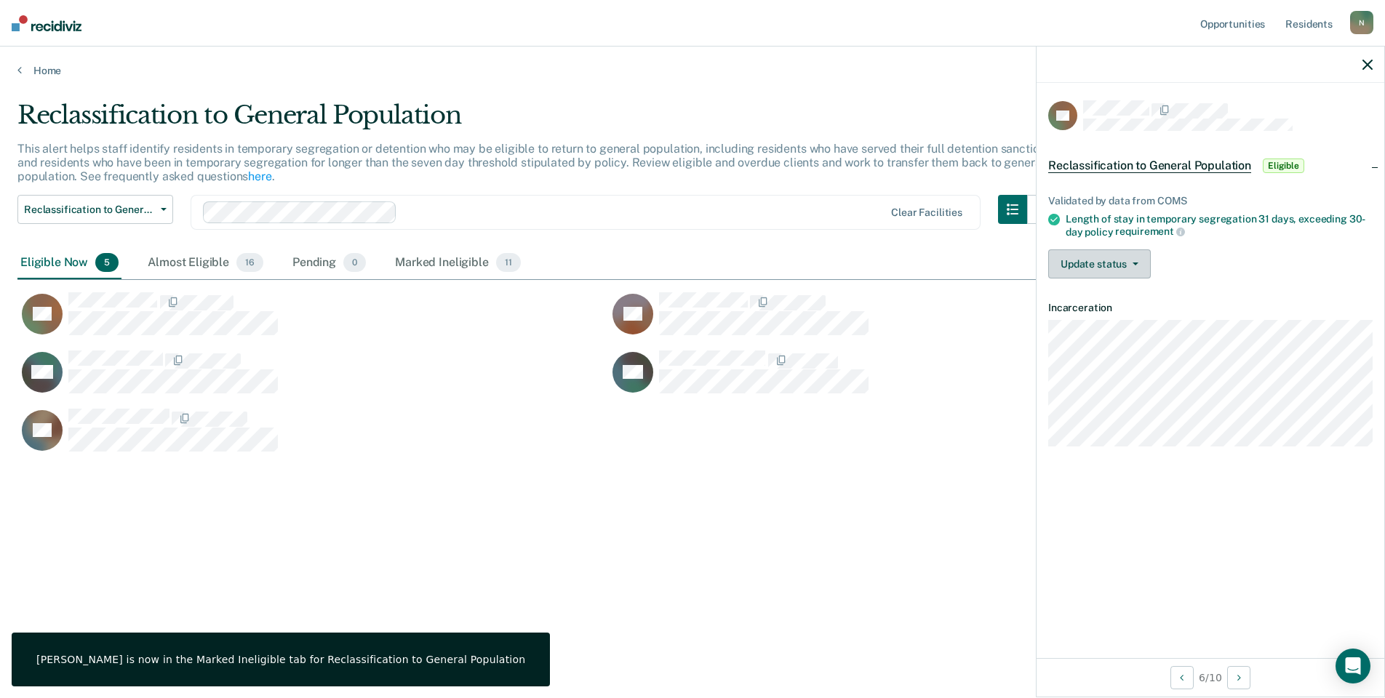
click at [1087, 268] on button "Update status" at bounding box center [1099, 263] width 103 height 29
click at [1099, 326] on button "Mark Ineligible" at bounding box center [1118, 322] width 140 height 23
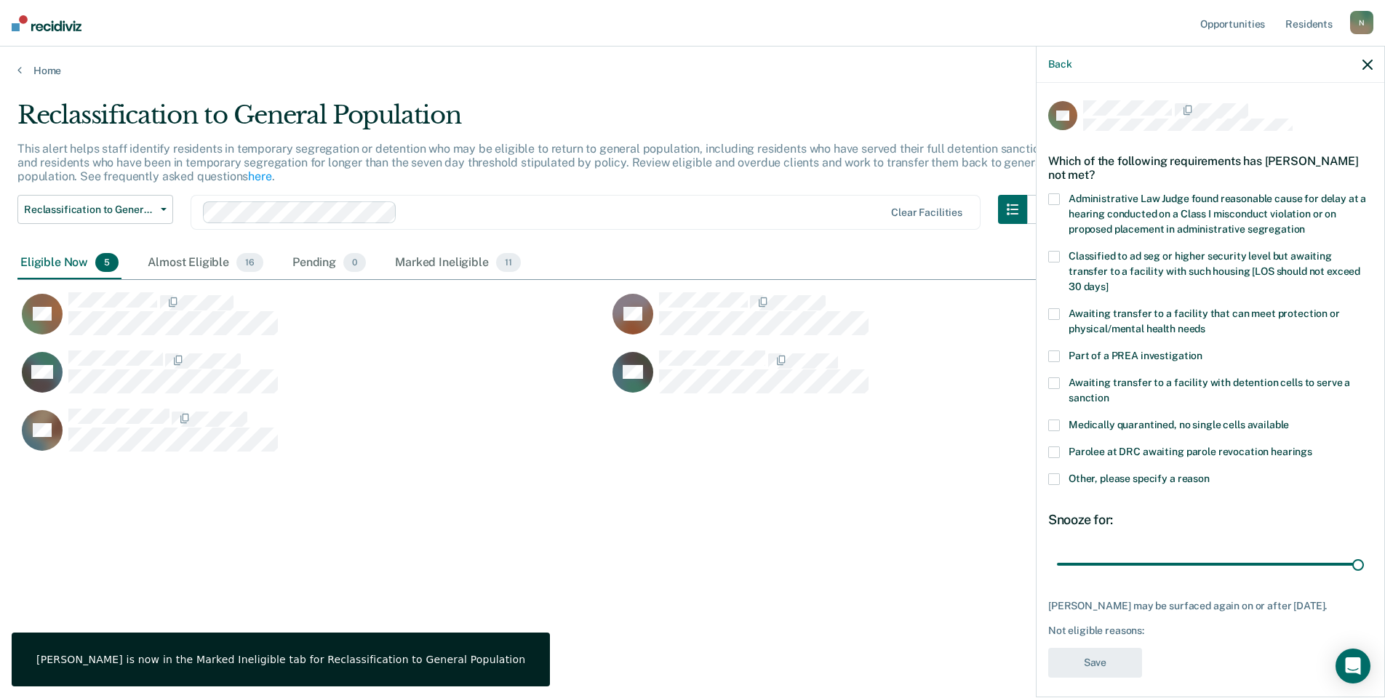
click at [1056, 473] on span at bounding box center [1054, 479] width 12 height 12
click at [1210, 473] on input "Other, please specify a reason" at bounding box center [1210, 473] width 0 height 0
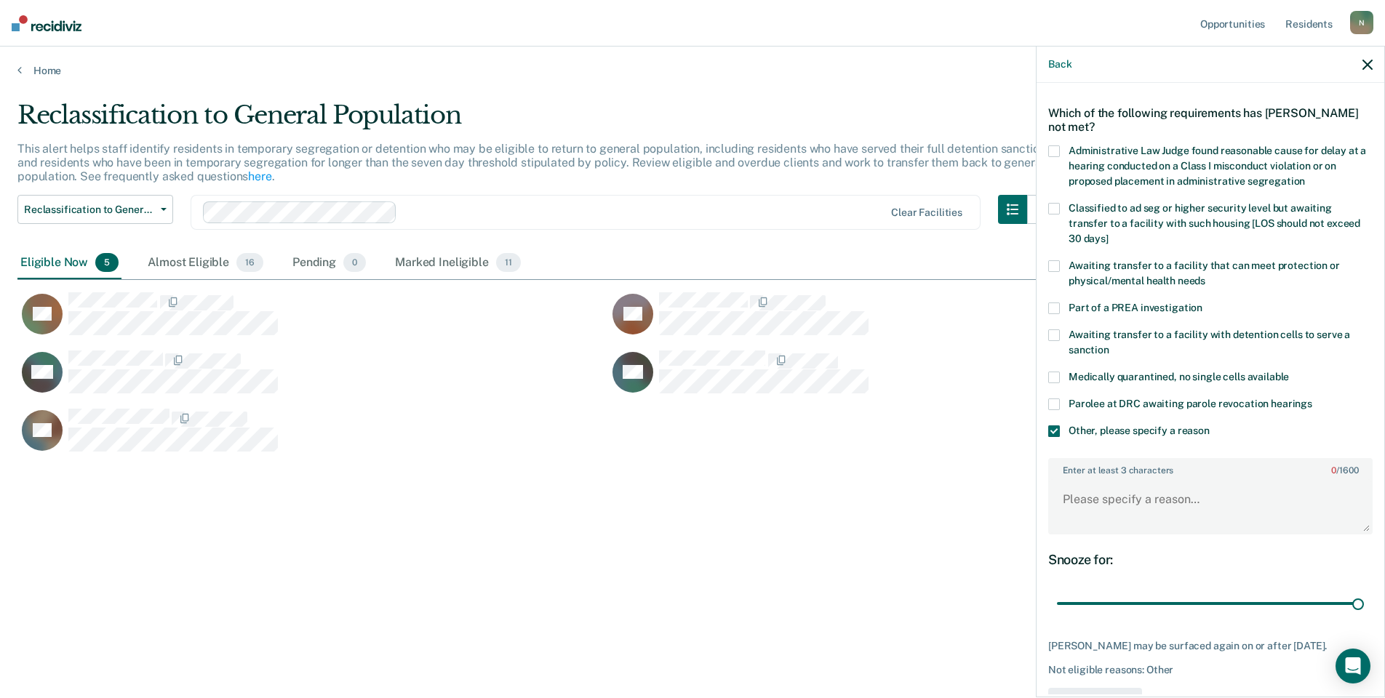
scroll to position [96, 0]
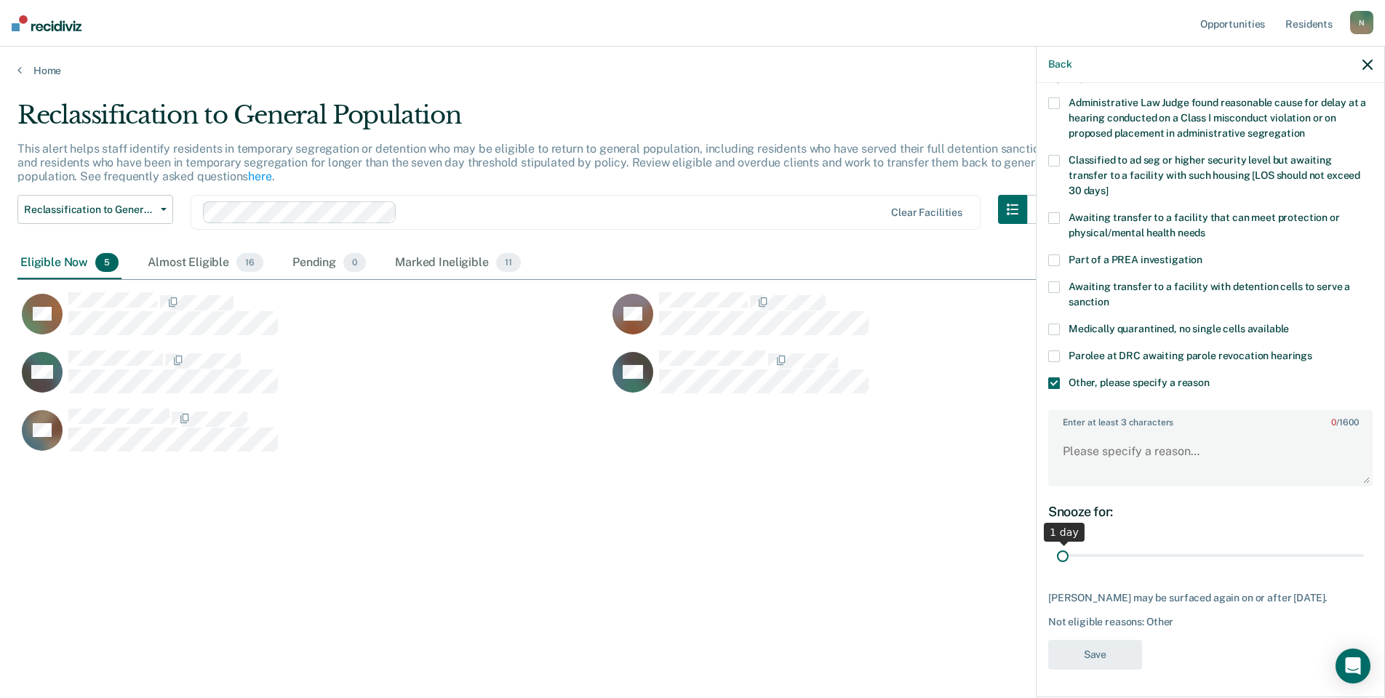
drag, startPoint x: 1345, startPoint y: 559, endPoint x: 995, endPoint y: 578, distance: 350.4
type input "1"
click at [1057, 569] on input "range" at bounding box center [1210, 555] width 307 height 25
click at [1062, 455] on textarea "Enter at least 3 characters 0 / 1600" at bounding box center [1210, 458] width 321 height 54
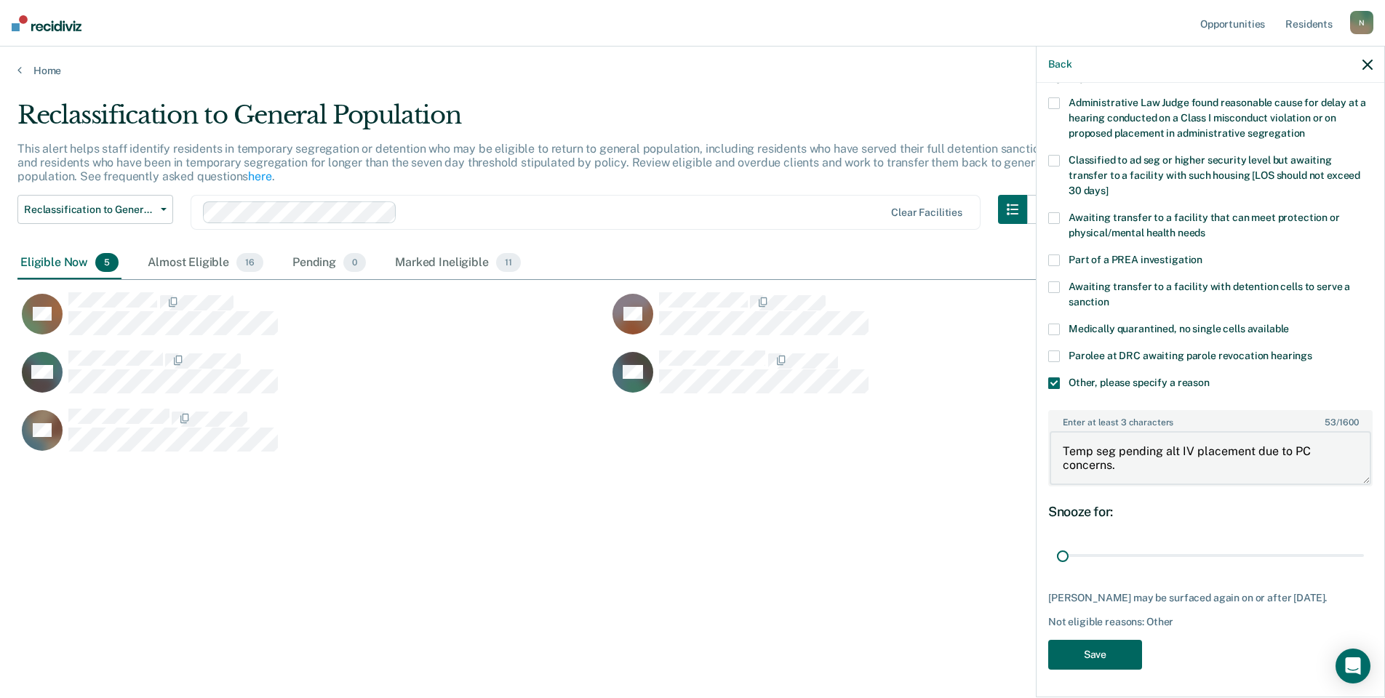
type textarea "Temp seg pending alt IV placement due to PC concerns."
click at [1121, 658] on button "Save" at bounding box center [1095, 655] width 94 height 30
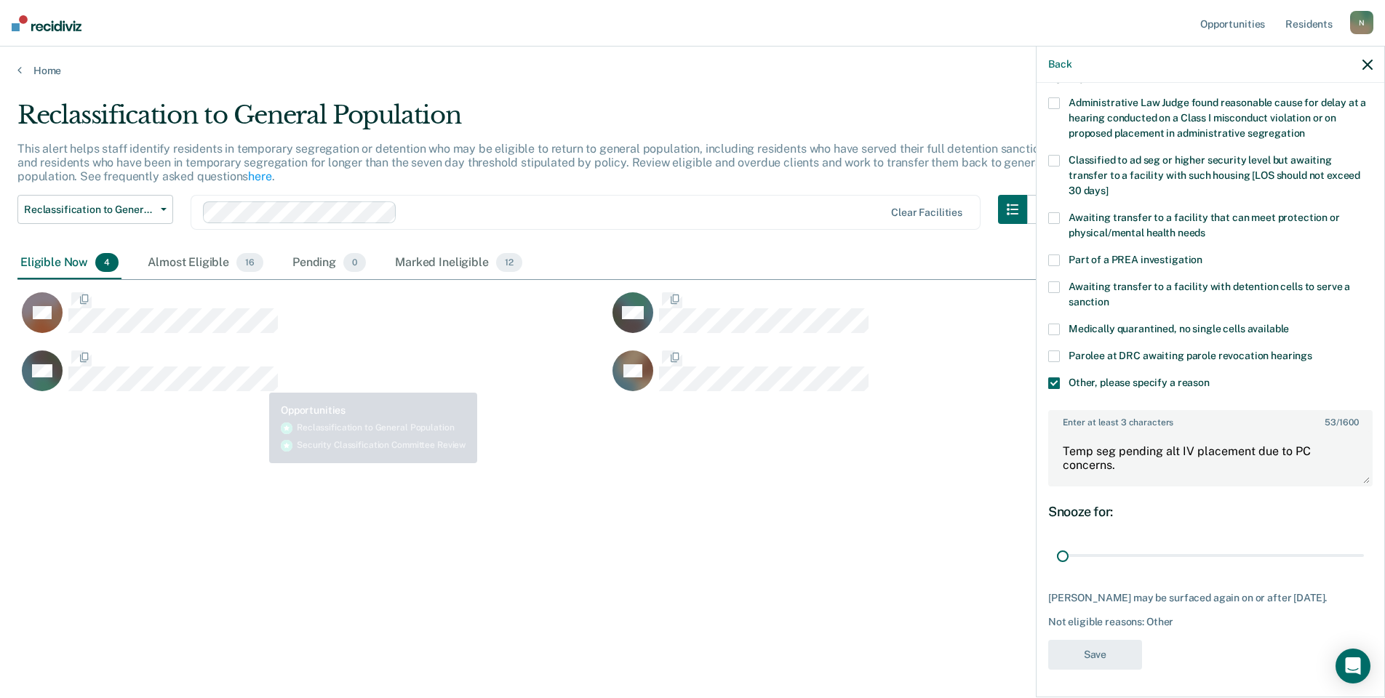
scroll to position [0, 0]
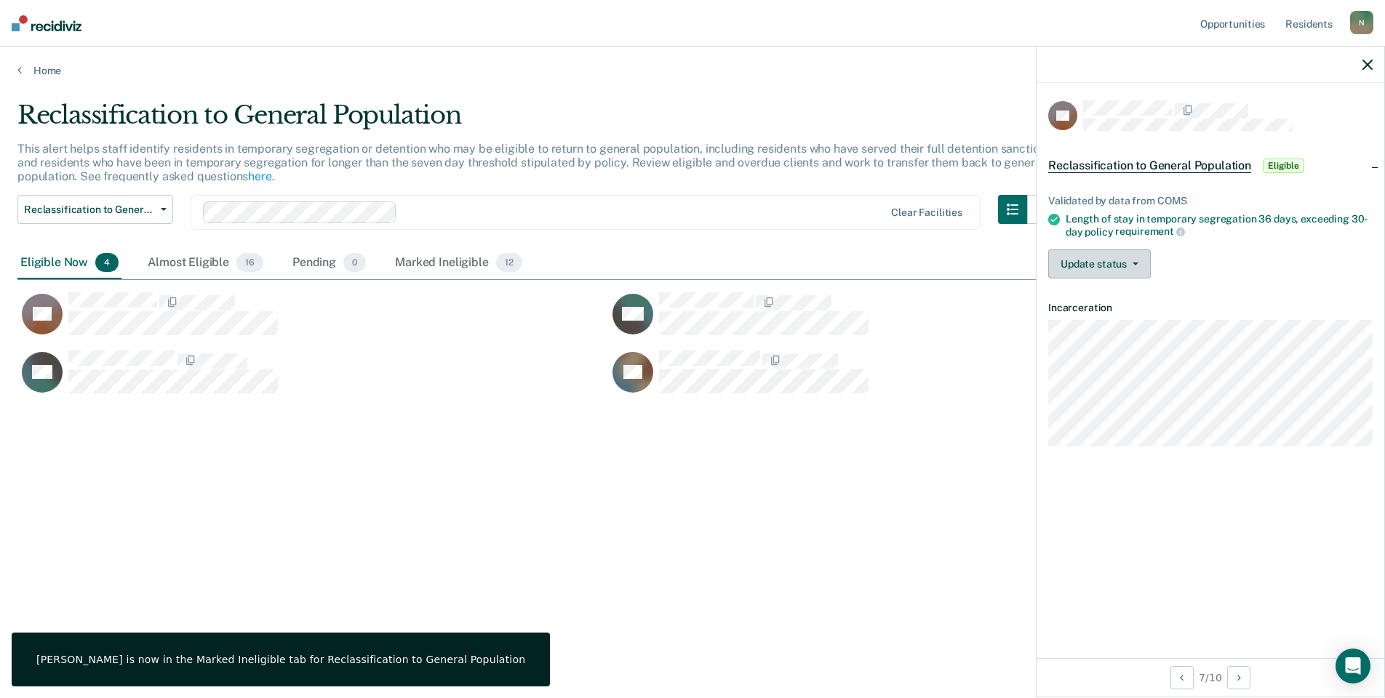
click at [1087, 273] on button "Update status" at bounding box center [1099, 263] width 103 height 29
click at [1094, 324] on button "Mark Ineligible" at bounding box center [1118, 322] width 140 height 23
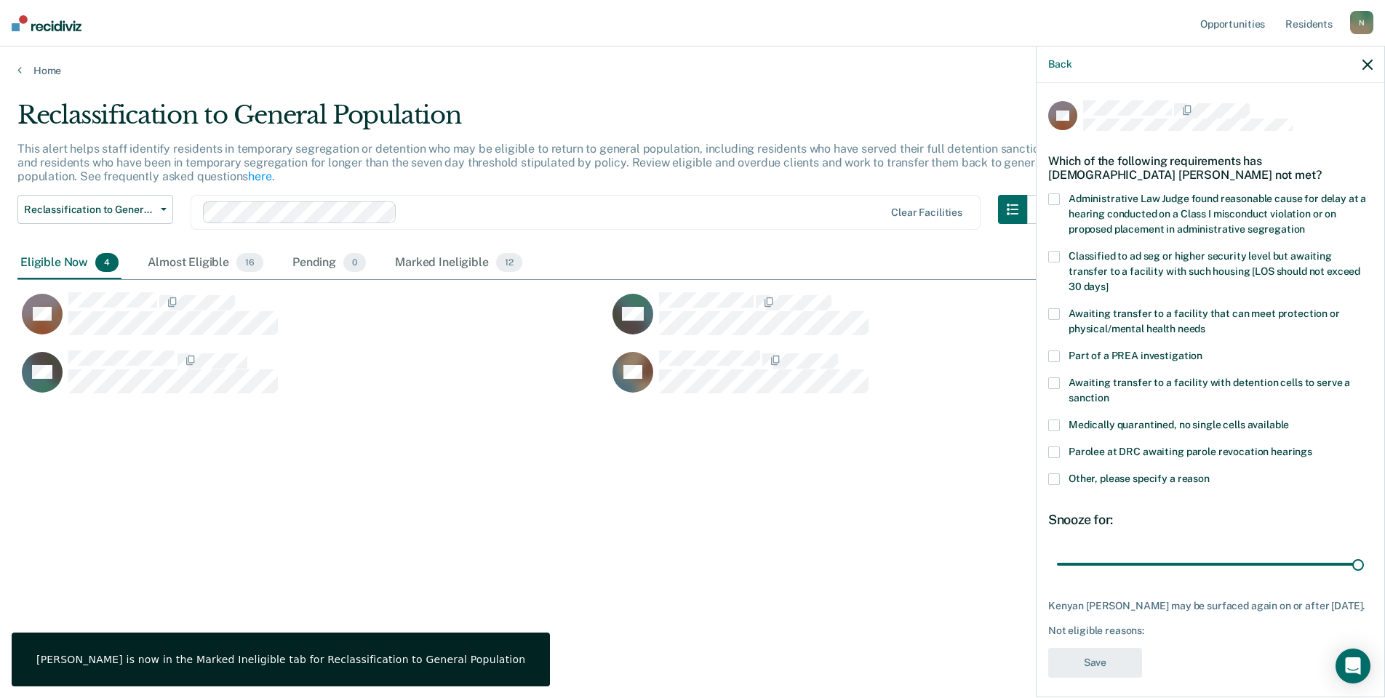
click at [1058, 473] on span at bounding box center [1054, 479] width 12 height 12
click at [1210, 473] on input "Other, please specify a reason" at bounding box center [1210, 473] width 0 height 0
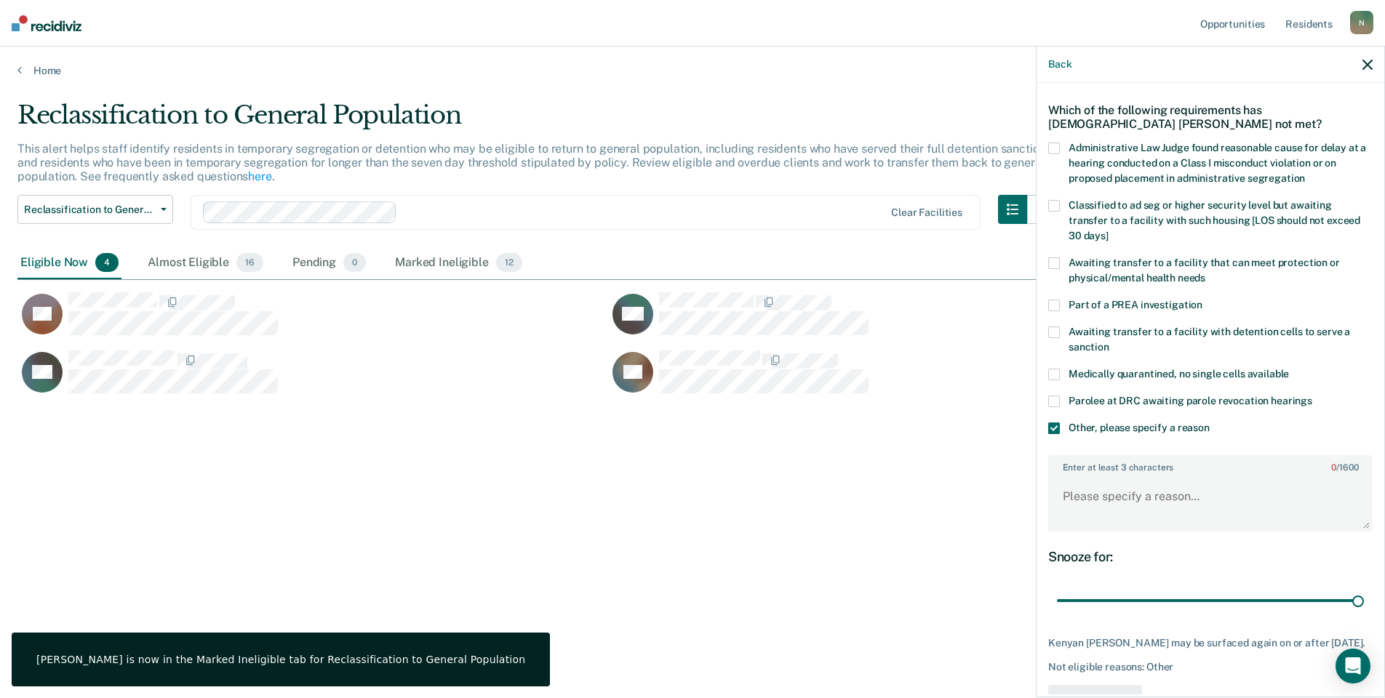
scroll to position [96, 0]
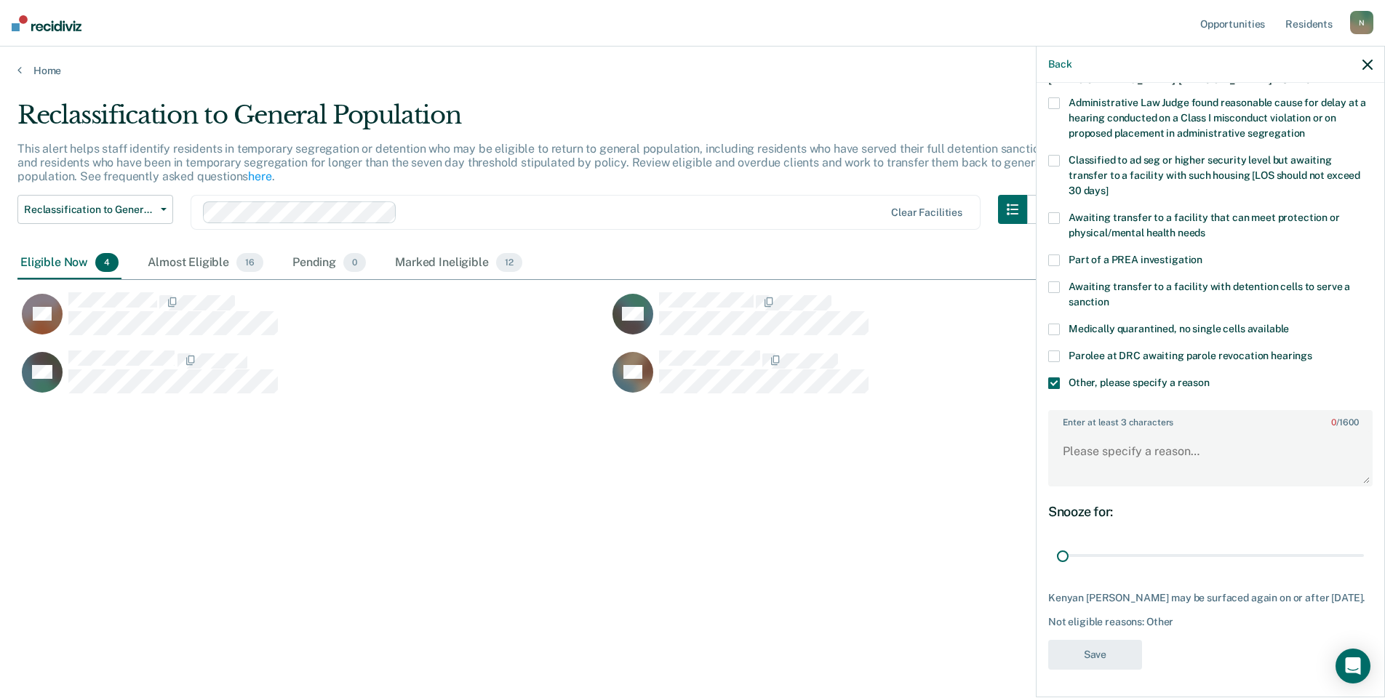
drag, startPoint x: 1349, startPoint y: 560, endPoint x: 1060, endPoint y: 471, distance: 302.3
type input "1"
click at [1057, 544] on input "range" at bounding box center [1210, 555] width 307 height 25
click at [1076, 457] on textarea "Enter at least 3 characters 0 / 1600" at bounding box center [1210, 458] width 321 height 54
type textarea "Temp seg pending alt IV placement due to PC concerns"
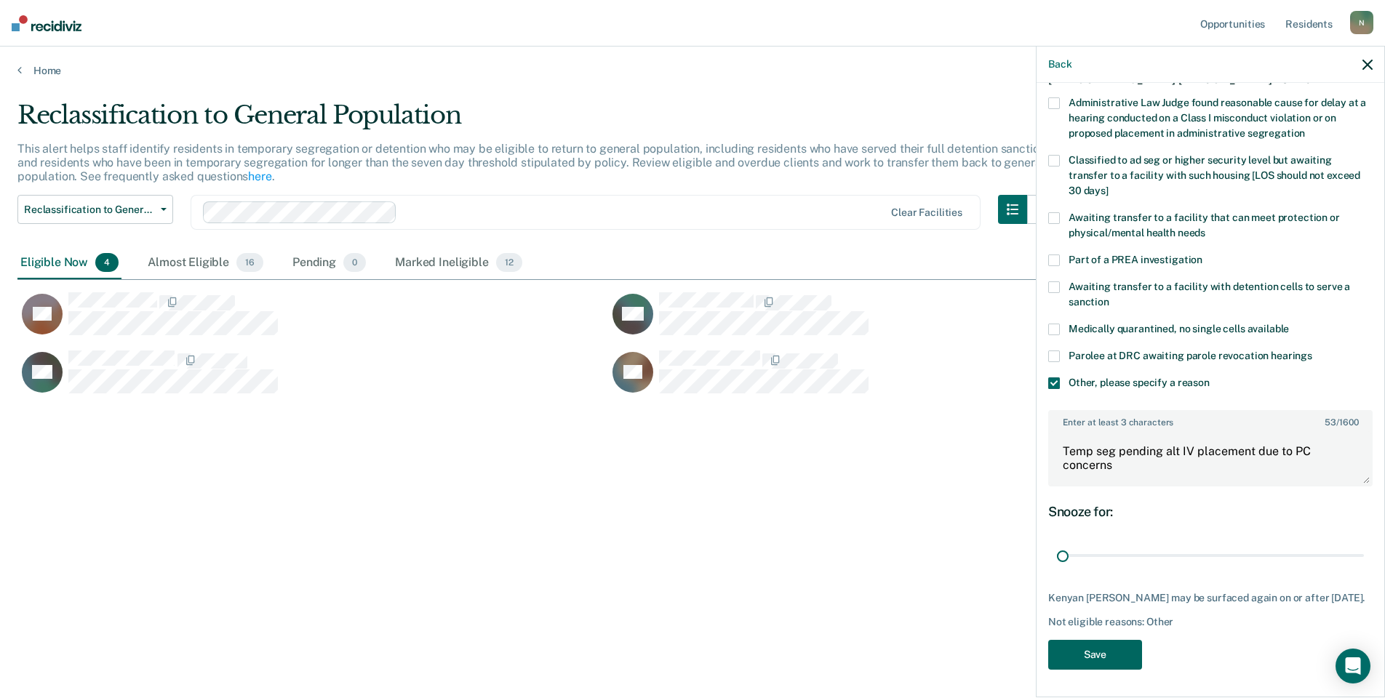
click at [1074, 661] on button "Save" at bounding box center [1095, 655] width 94 height 30
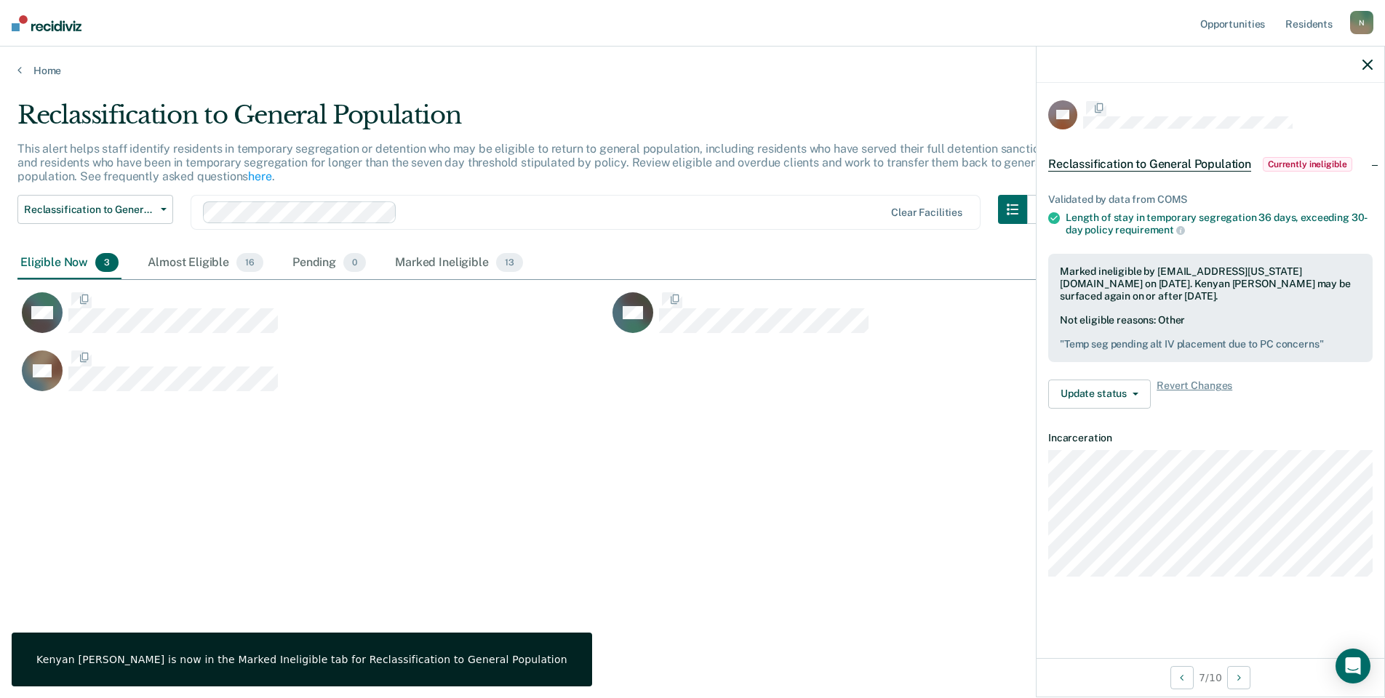
scroll to position [0, 0]
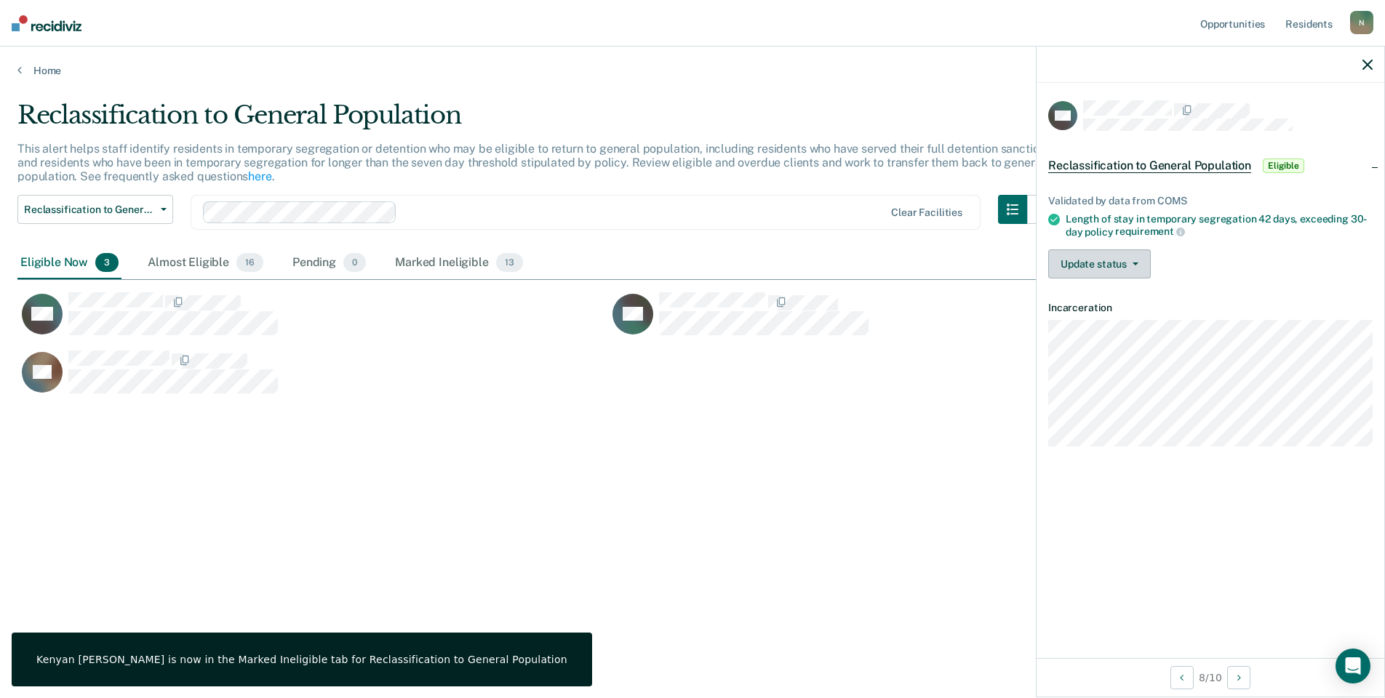
click at [1063, 255] on button "Update status" at bounding box center [1099, 263] width 103 height 29
click at [1112, 323] on button "Mark Ineligible" at bounding box center [1118, 322] width 140 height 23
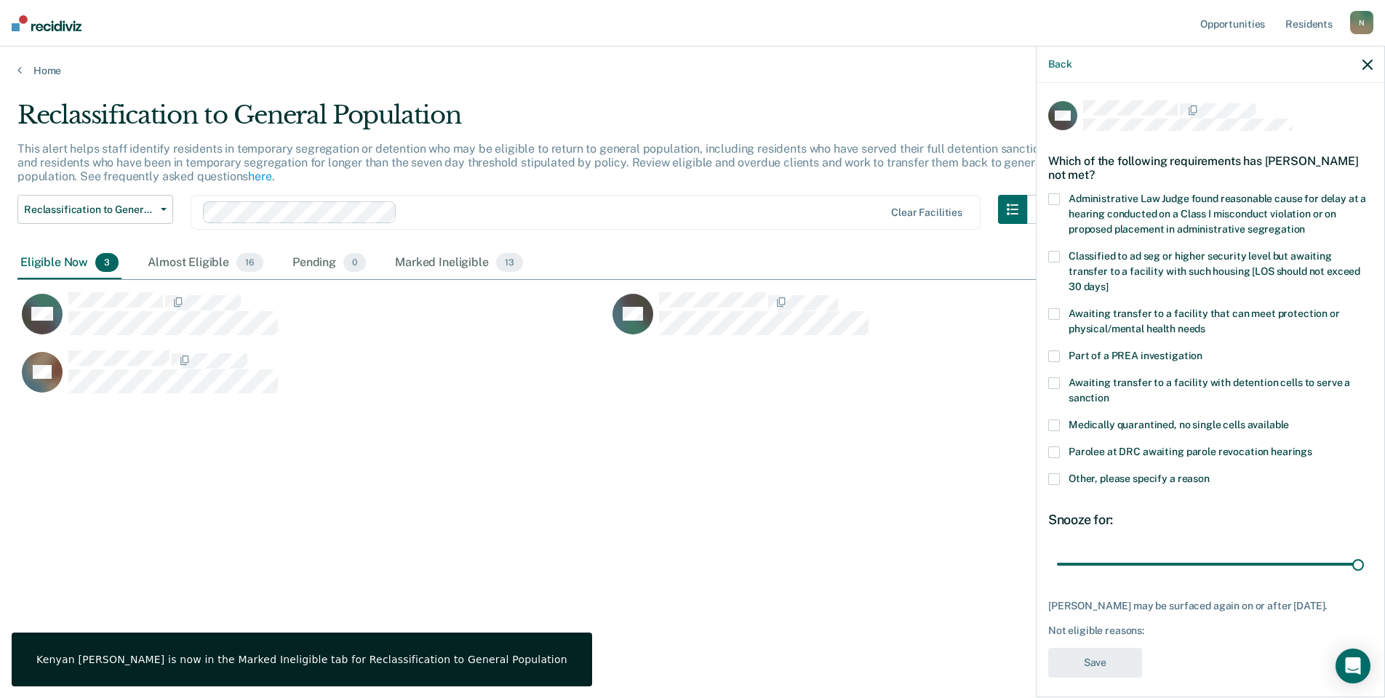
click at [1060, 473] on label "Other, please specify a reason" at bounding box center [1210, 480] width 324 height 15
click at [1210, 473] on input "Other, please specify a reason" at bounding box center [1210, 473] width 0 height 0
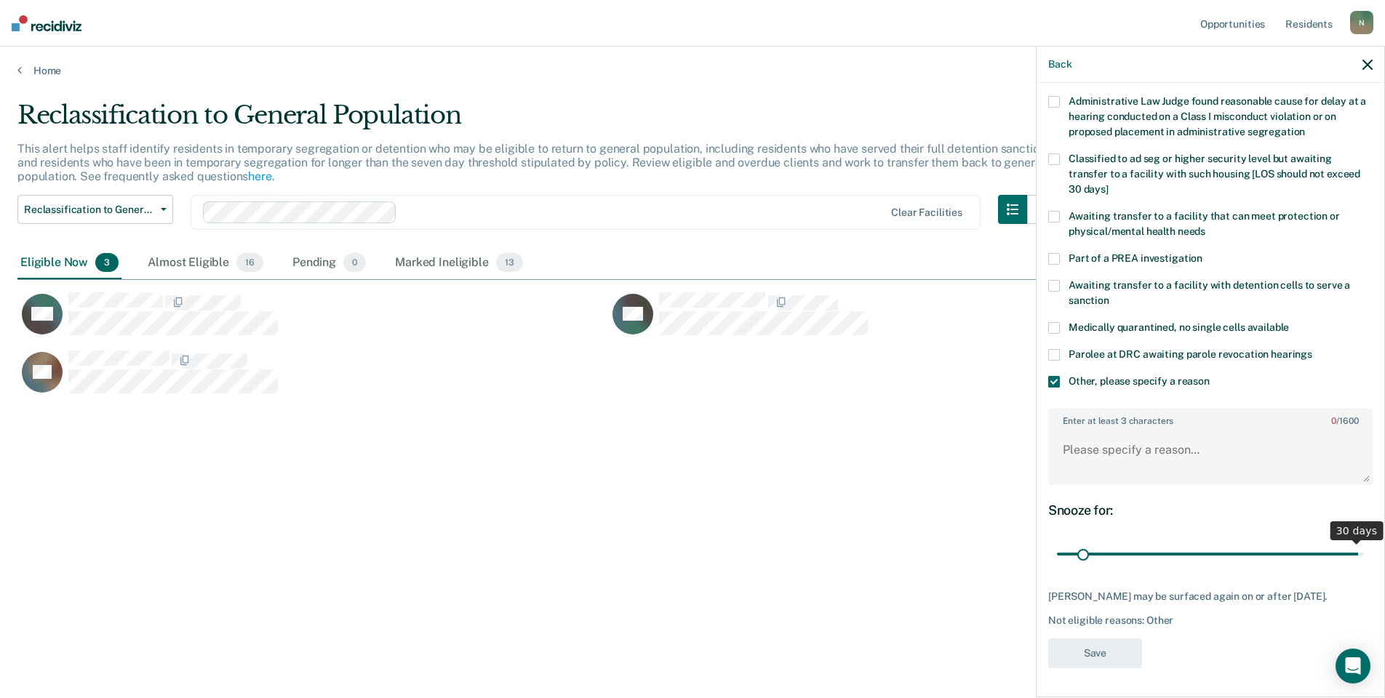
scroll to position [108, 0]
drag, startPoint x: 1346, startPoint y: 543, endPoint x: 1034, endPoint y: 533, distance: 312.9
type input "1"
click at [1057, 542] on input "range" at bounding box center [1210, 554] width 307 height 25
click at [1100, 446] on textarea "Enter at least 3 characters 0 / 1600" at bounding box center [1210, 457] width 321 height 54
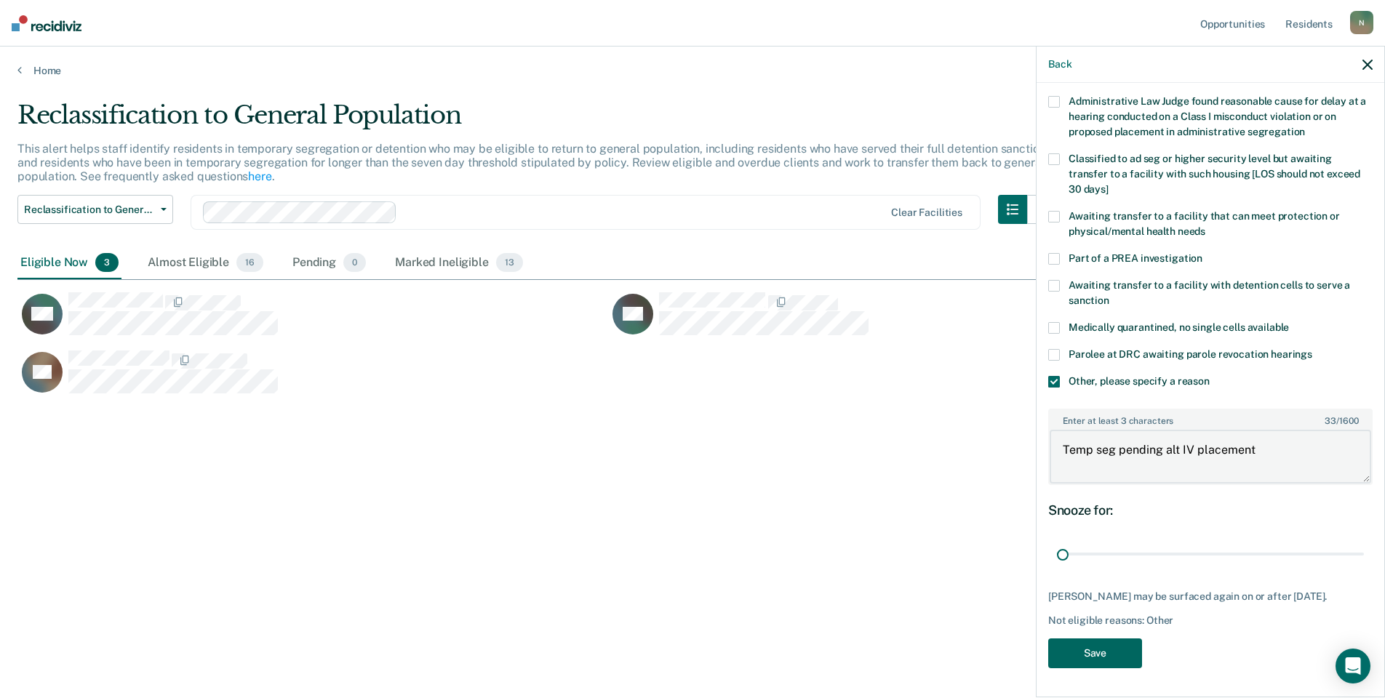
type textarea "Temp seg pending alt IV placement"
click at [1073, 662] on button "Save" at bounding box center [1095, 654] width 94 height 30
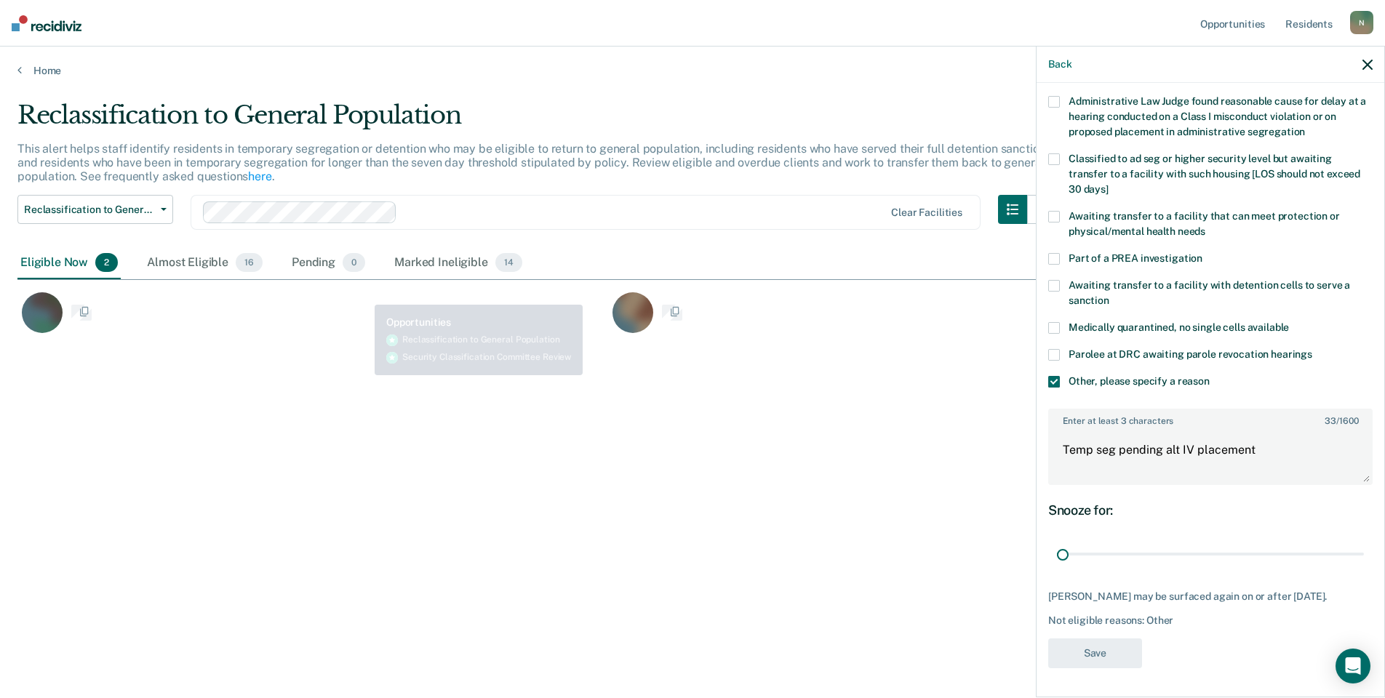
scroll to position [0, 0]
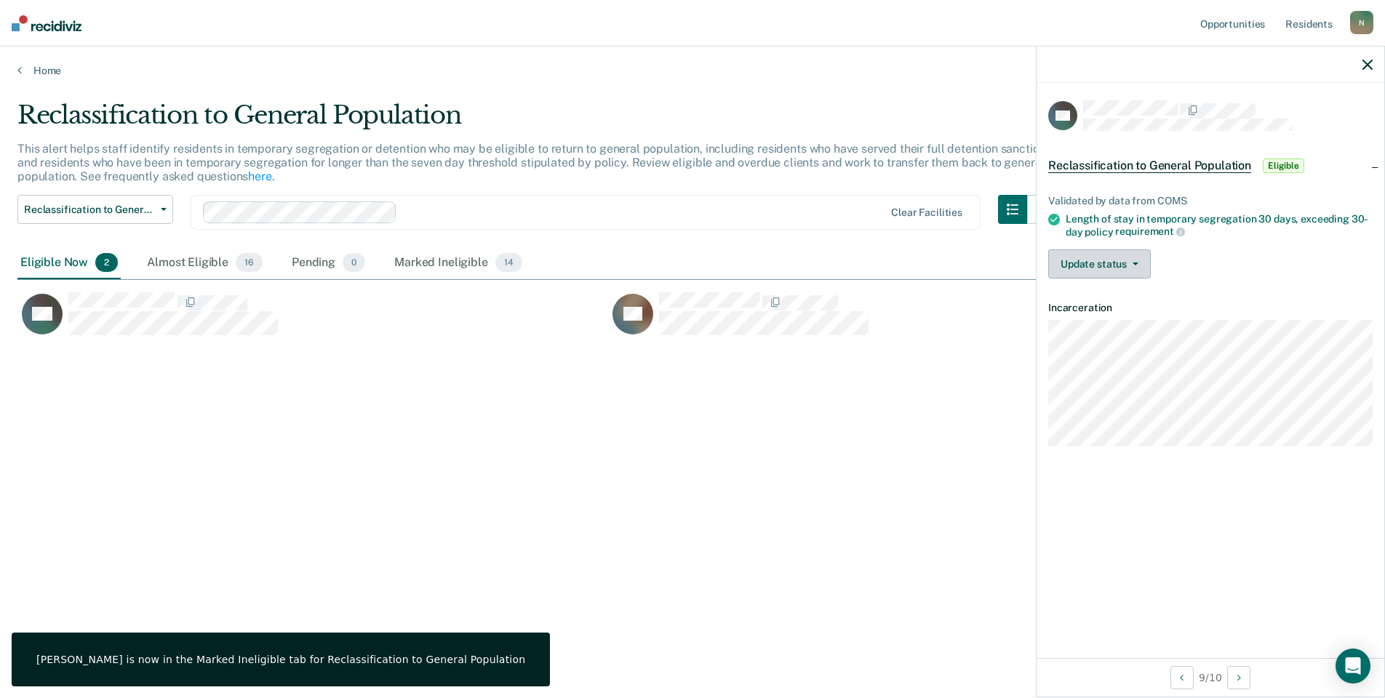
click at [1082, 264] on button "Update status" at bounding box center [1099, 263] width 103 height 29
click at [1122, 324] on button "Mark Ineligible" at bounding box center [1118, 322] width 140 height 23
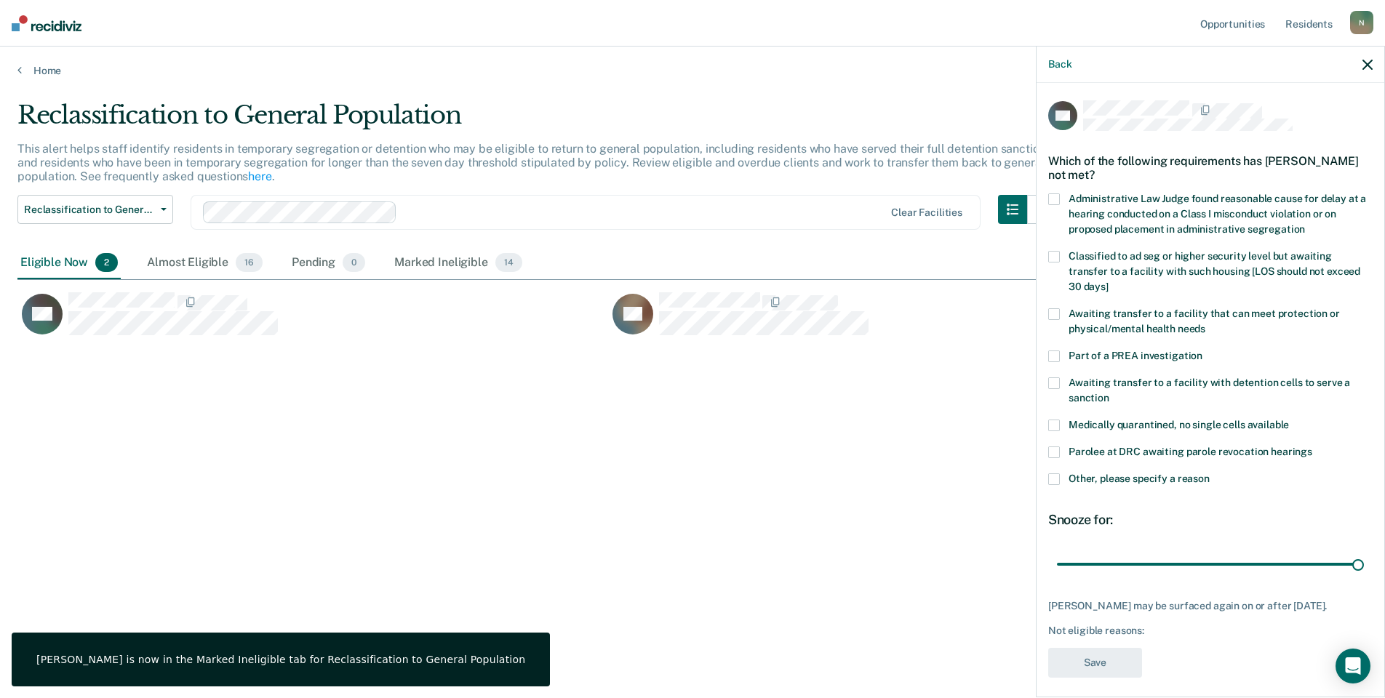
click at [1049, 473] on span at bounding box center [1054, 479] width 12 height 12
click at [1210, 473] on input "Other, please specify a reason" at bounding box center [1210, 473] width 0 height 0
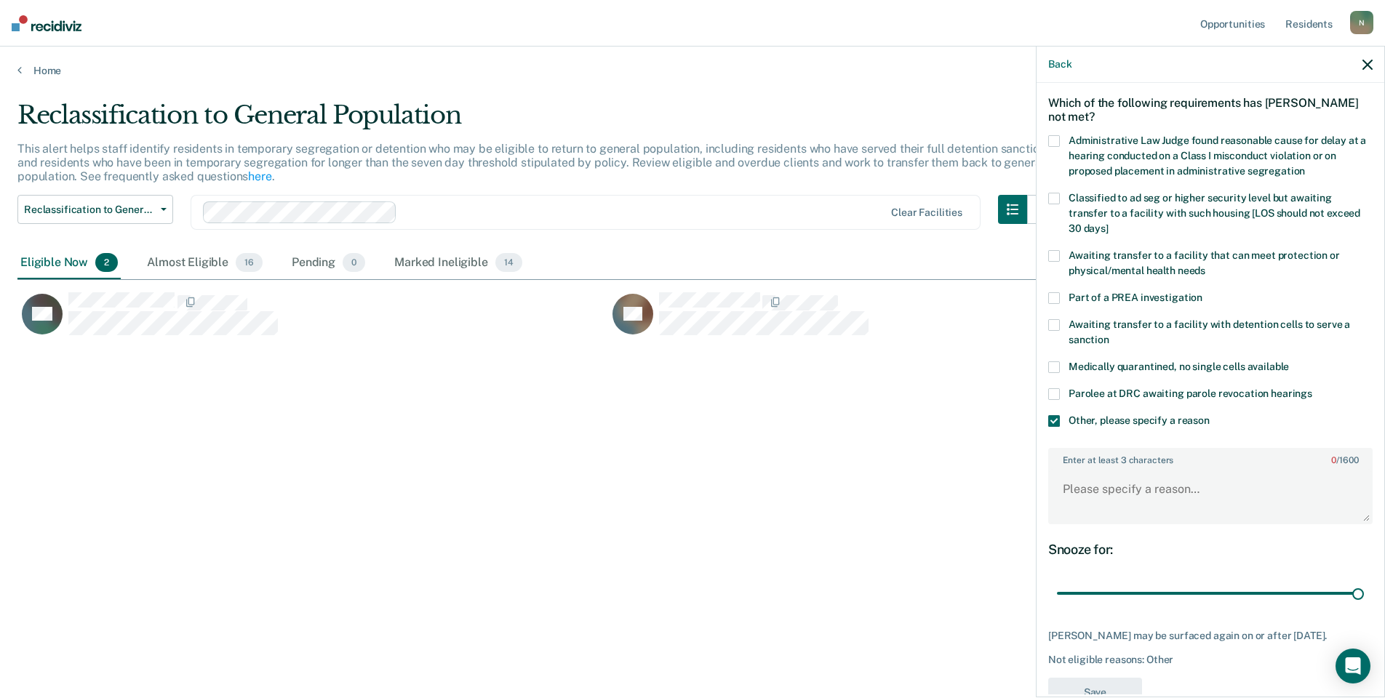
scroll to position [108, 0]
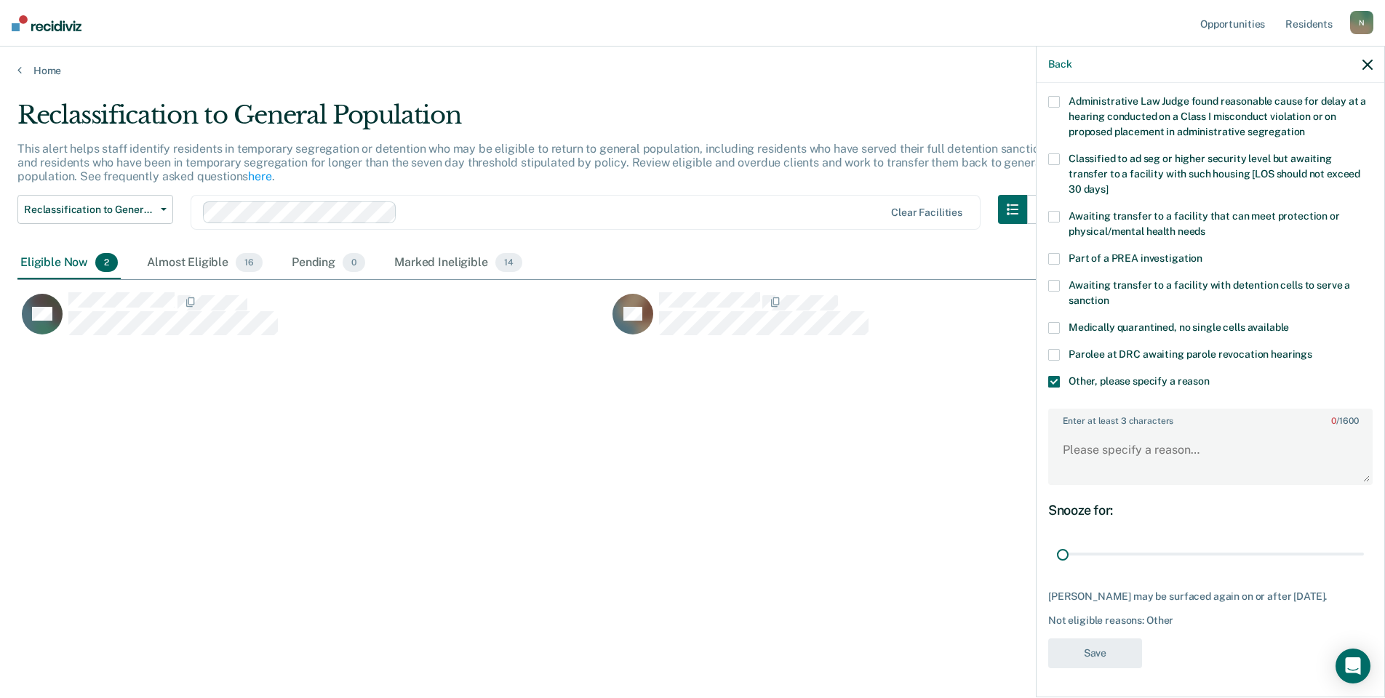
drag, startPoint x: 1345, startPoint y: 540, endPoint x: 1007, endPoint y: 515, distance: 339.2
type input "1"
click at [1057, 542] on input "range" at bounding box center [1210, 554] width 307 height 25
click at [1098, 433] on textarea "Enter at least 3 characters 0 / 1600" at bounding box center [1210, 457] width 321 height 54
type textarea "Temp seg pending alt IV placement due to PC concerns"
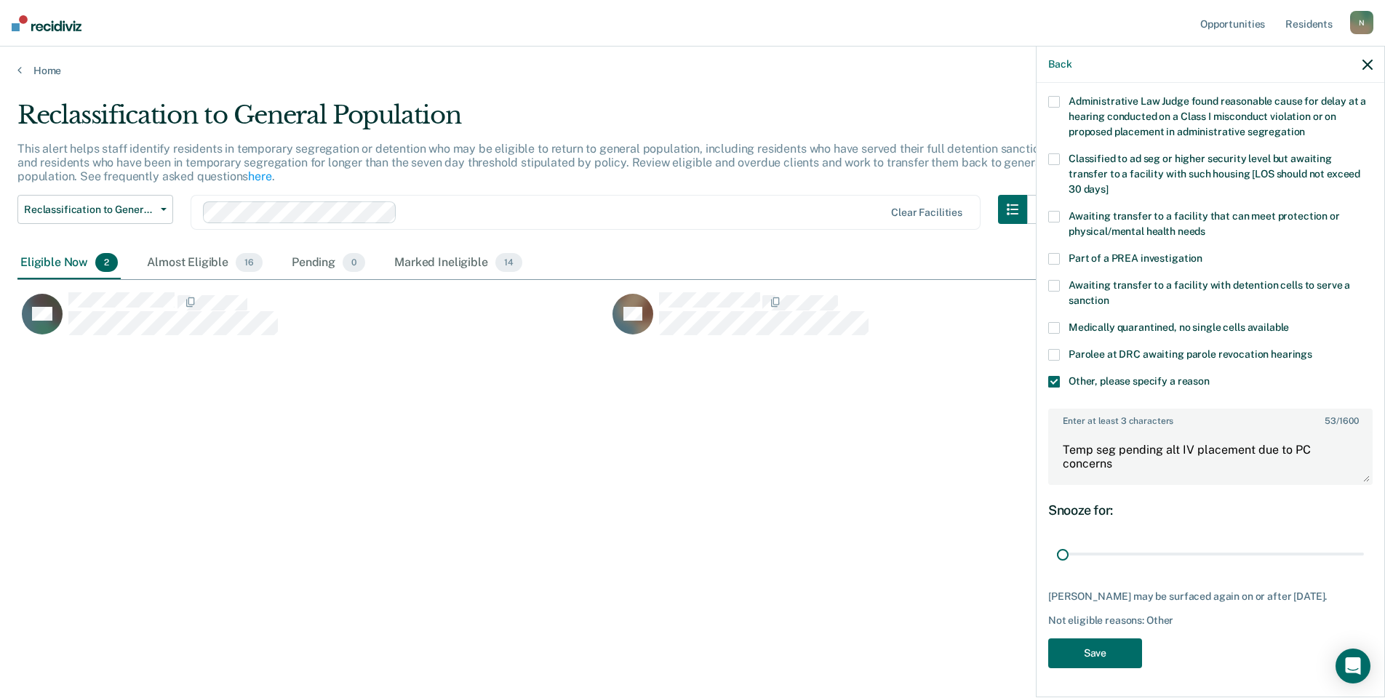
click at [1087, 635] on div "DH Which of the following requirements has [PERSON_NAME] not met? Administrativ…" at bounding box center [1210, 340] width 324 height 674
click at [1083, 641] on button "Save" at bounding box center [1095, 654] width 94 height 30
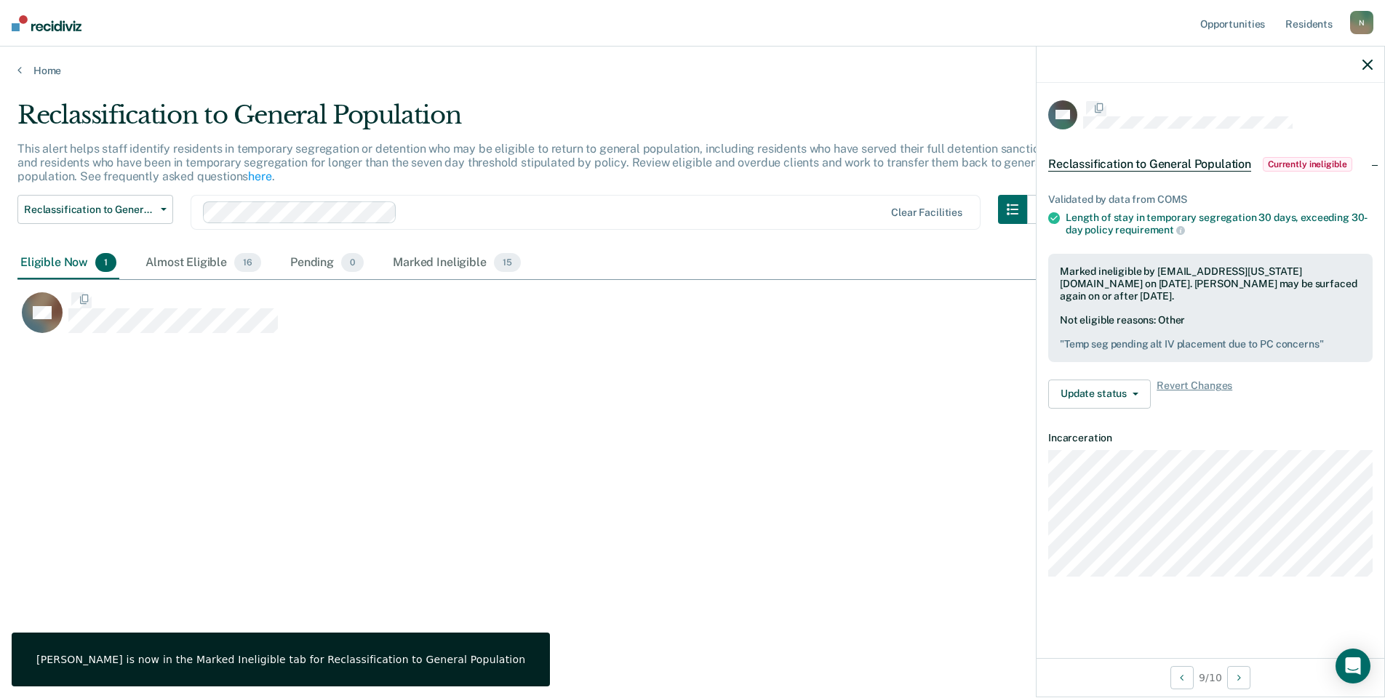
scroll to position [0, 0]
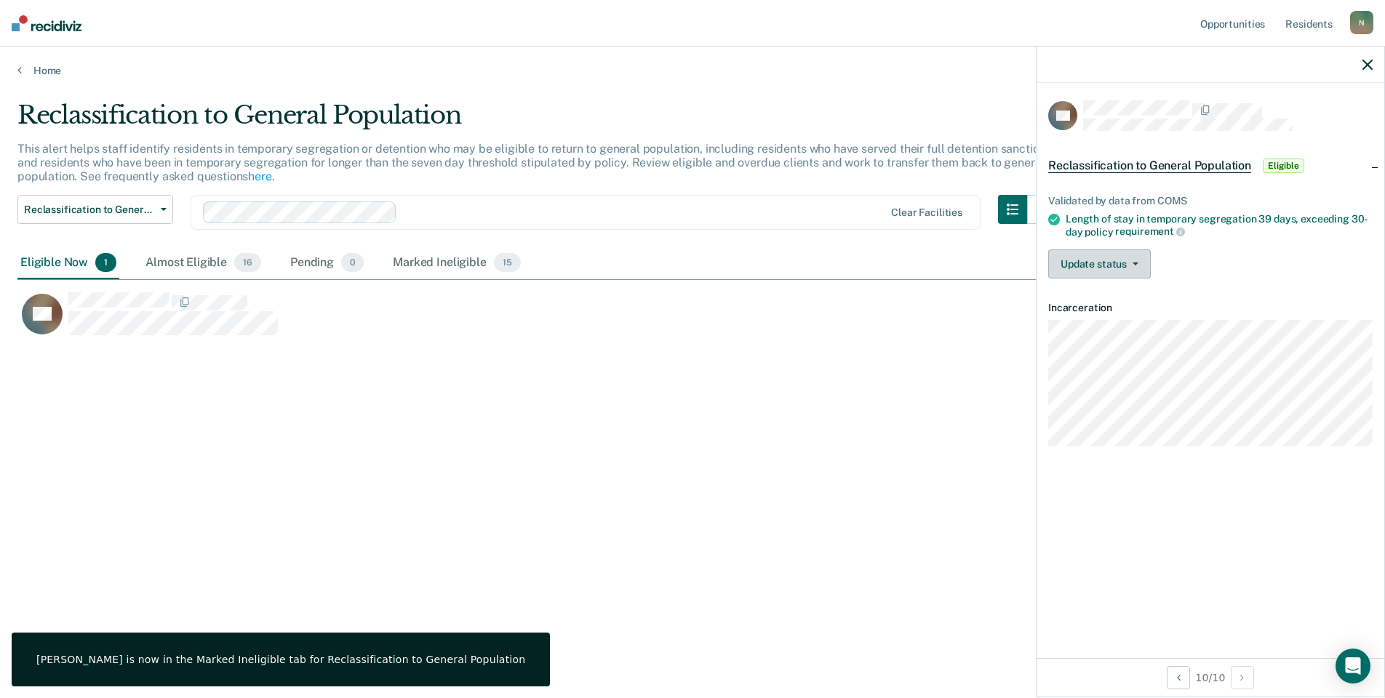
click at [1109, 264] on button "Update status" at bounding box center [1099, 263] width 103 height 29
click at [1094, 321] on button "Mark Ineligible" at bounding box center [1118, 322] width 140 height 23
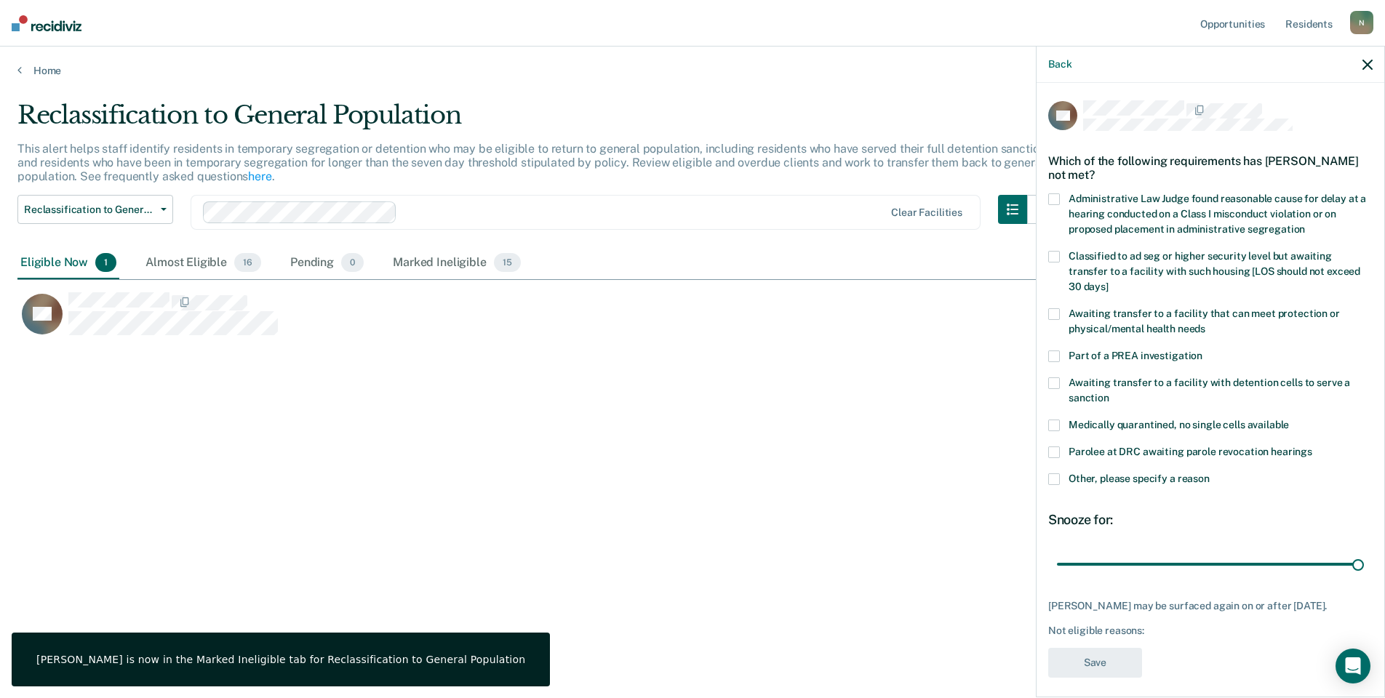
drag, startPoint x: 1050, startPoint y: 462, endPoint x: 1085, endPoint y: 476, distance: 37.5
click at [1051, 473] on span at bounding box center [1054, 479] width 12 height 12
click at [1210, 473] on input "Other, please specify a reason" at bounding box center [1210, 473] width 0 height 0
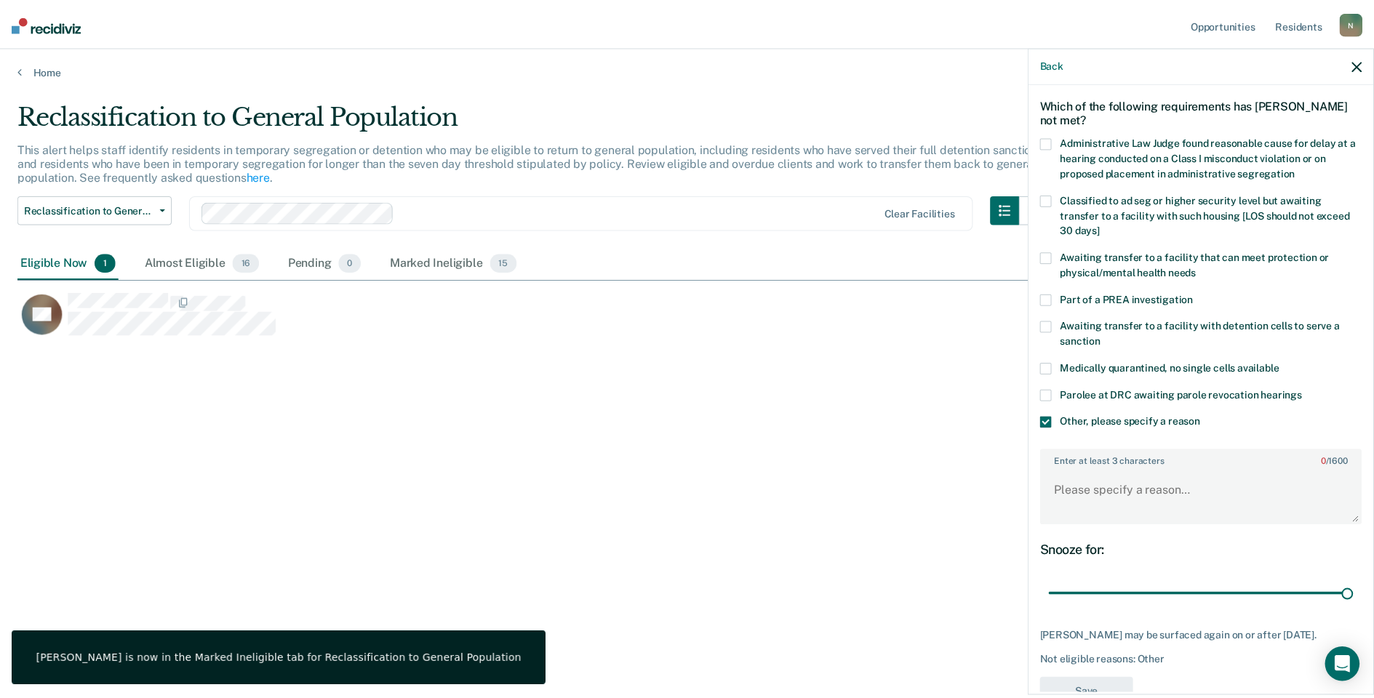
scroll to position [108, 0]
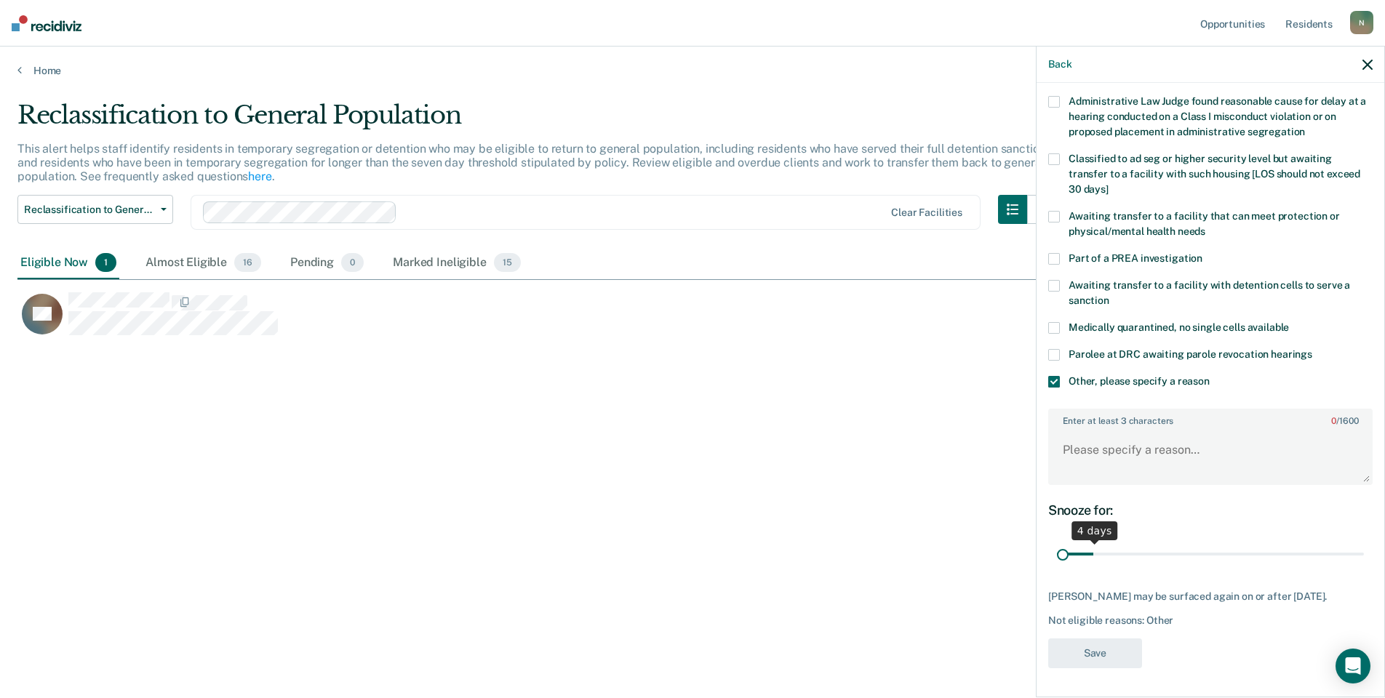
drag, startPoint x: 1348, startPoint y: 541, endPoint x: 1058, endPoint y: 537, distance: 291.0
type input "1"
click at [1062, 542] on input "range" at bounding box center [1210, 554] width 307 height 25
click at [1088, 431] on textarea "Enter at least 3 characters 0 / 1600" at bounding box center [1210, 457] width 321 height 54
type textarea "Temp seg pending alt IV placement"
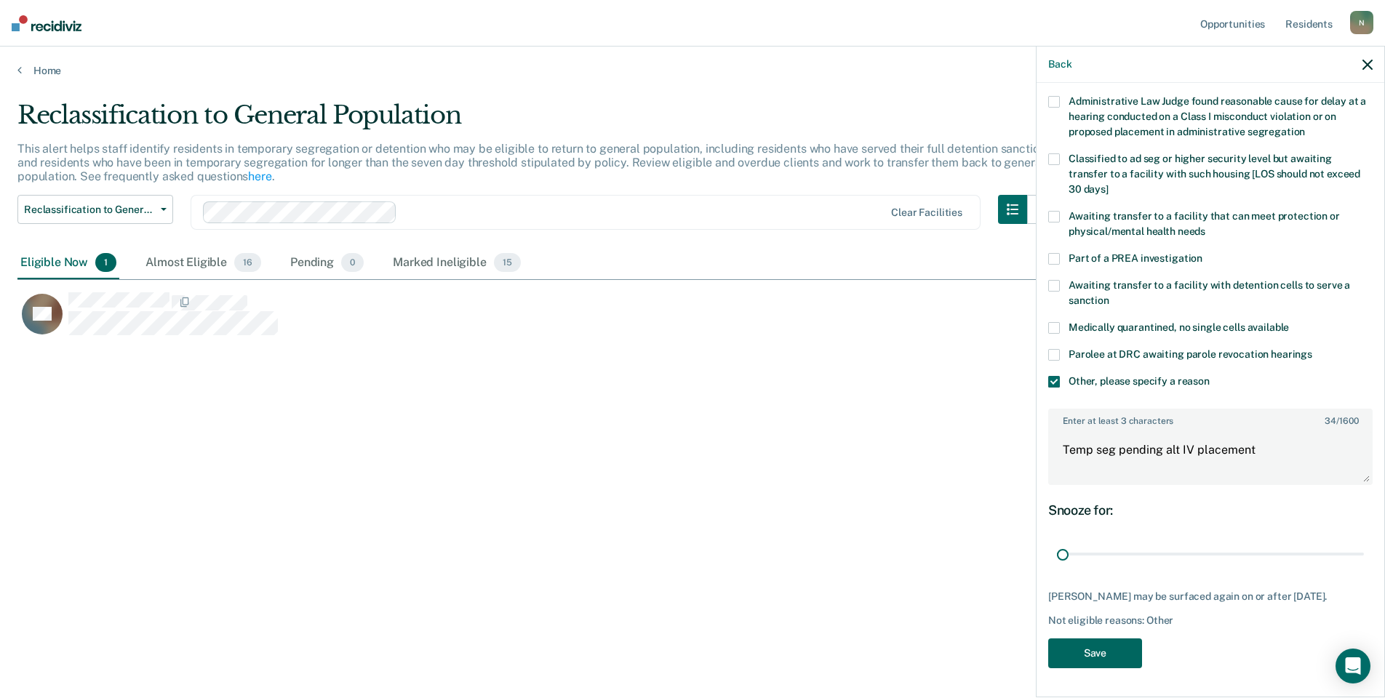
click at [1049, 658] on button "Save" at bounding box center [1095, 654] width 94 height 30
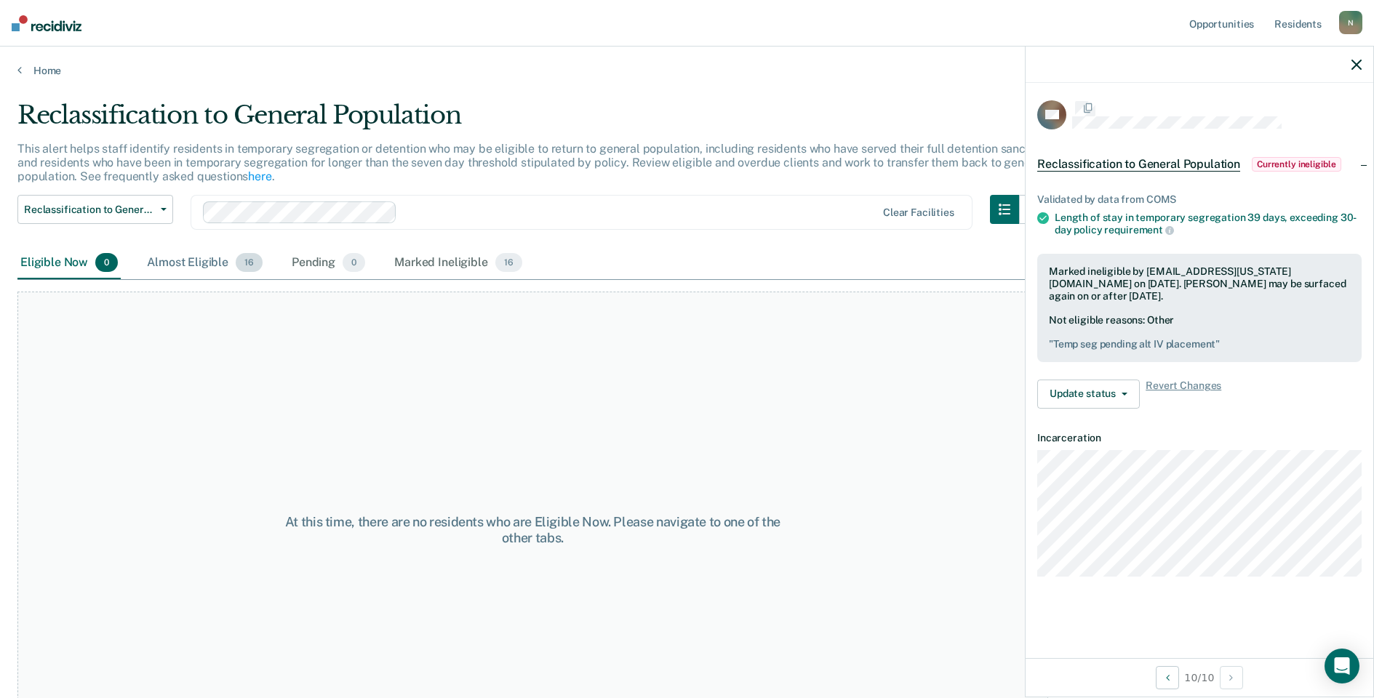
scroll to position [0, 0]
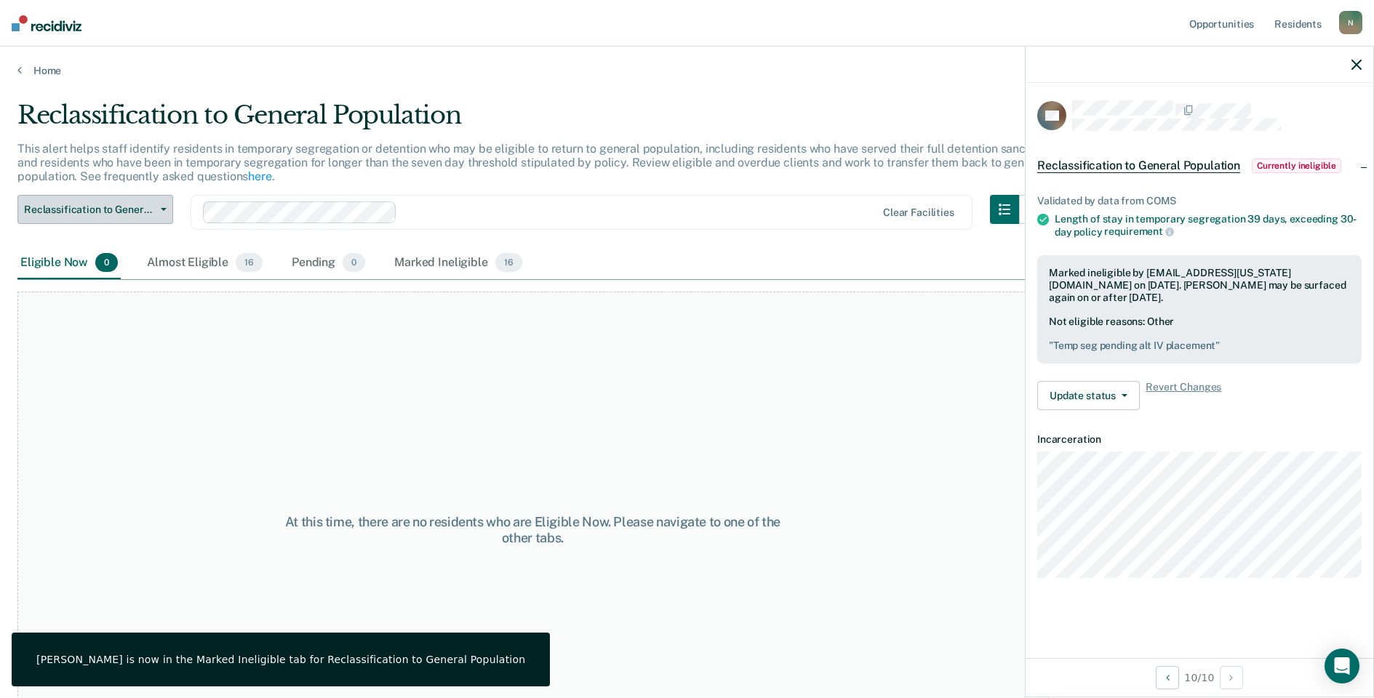
click at [136, 223] on button "Reclassification to General Population" at bounding box center [95, 209] width 156 height 29
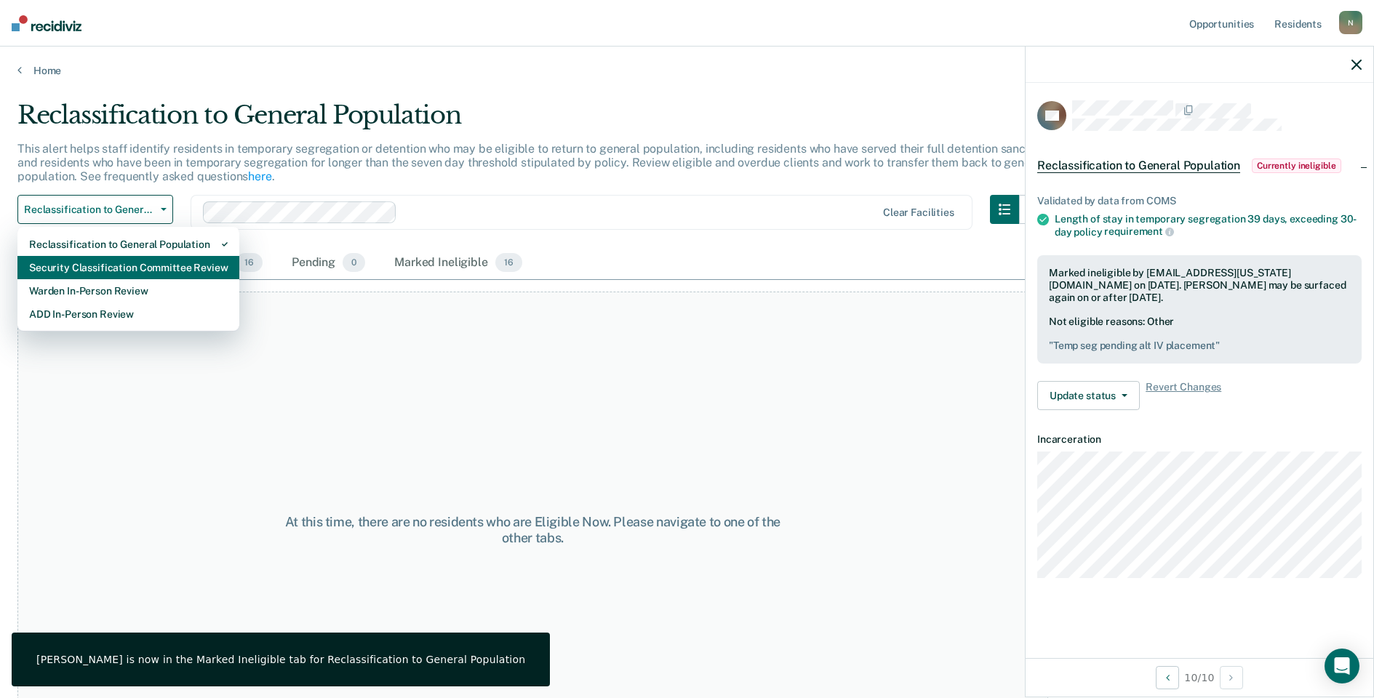
click at [121, 265] on div "Security Classification Committee Review" at bounding box center [128, 267] width 199 height 23
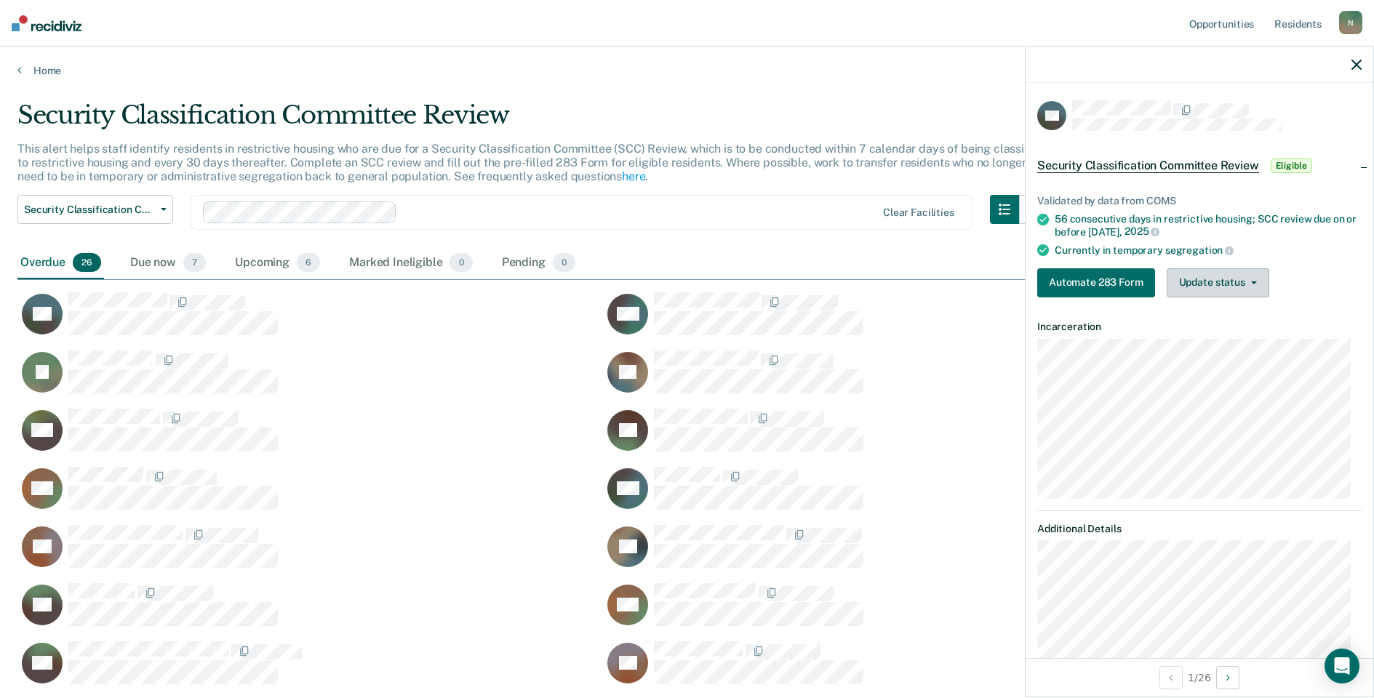
click at [1191, 284] on button "Update status" at bounding box center [1218, 282] width 103 height 29
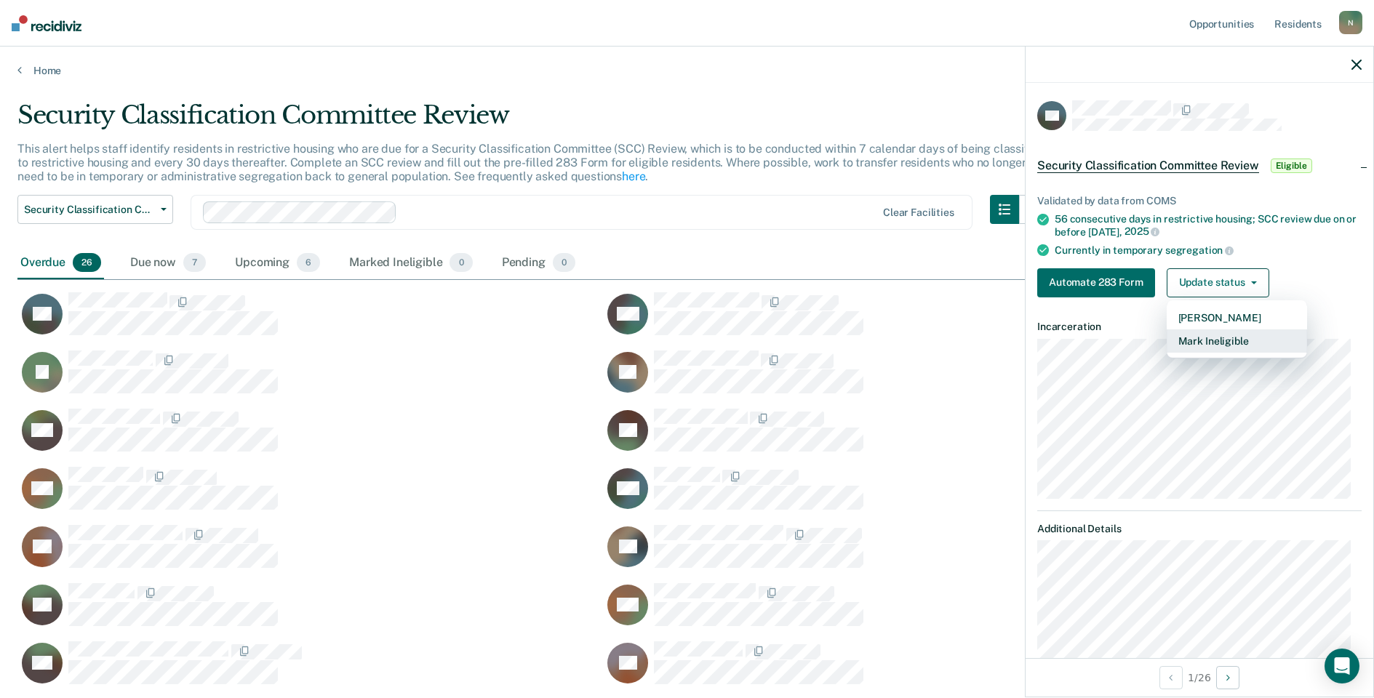
click at [1194, 340] on button "Mark Ineligible" at bounding box center [1237, 340] width 140 height 23
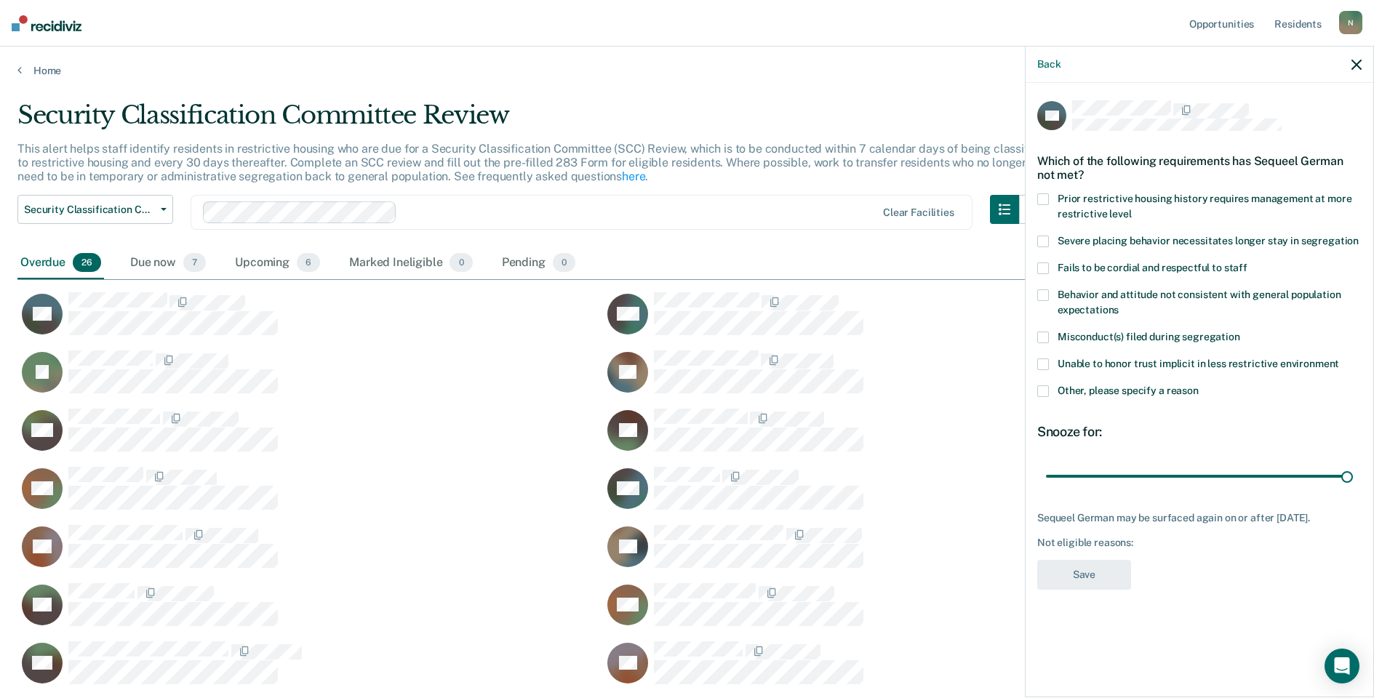
click at [1042, 396] on label "Other, please specify a reason" at bounding box center [1199, 392] width 324 height 15
click at [1199, 385] on input "Other, please specify a reason" at bounding box center [1199, 385] width 0 height 0
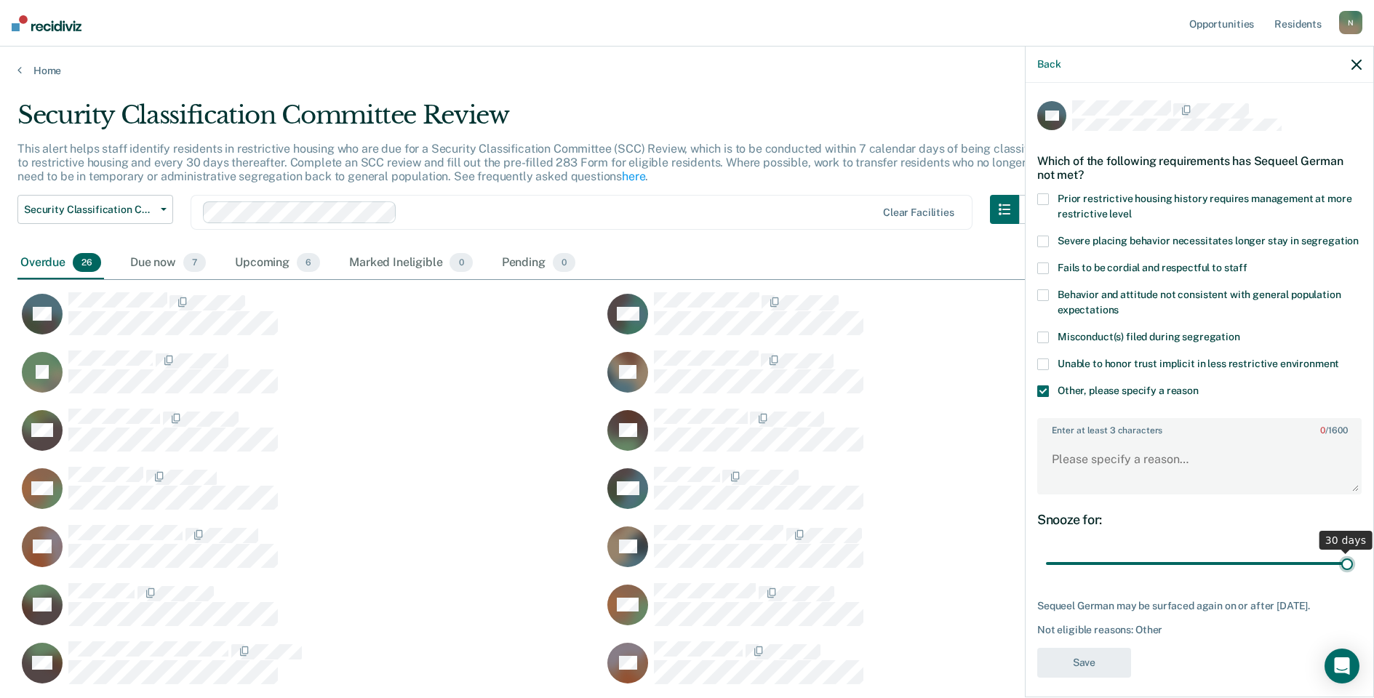
click at [1333, 577] on input "range" at bounding box center [1199, 563] width 307 height 25
drag, startPoint x: 1337, startPoint y: 578, endPoint x: 1043, endPoint y: 575, distance: 293.9
type input "1"
click at [1046, 575] on input "range" at bounding box center [1199, 563] width 307 height 25
click at [1071, 469] on textarea "Enter at least 3 characters 0 / 1600" at bounding box center [1199, 466] width 321 height 54
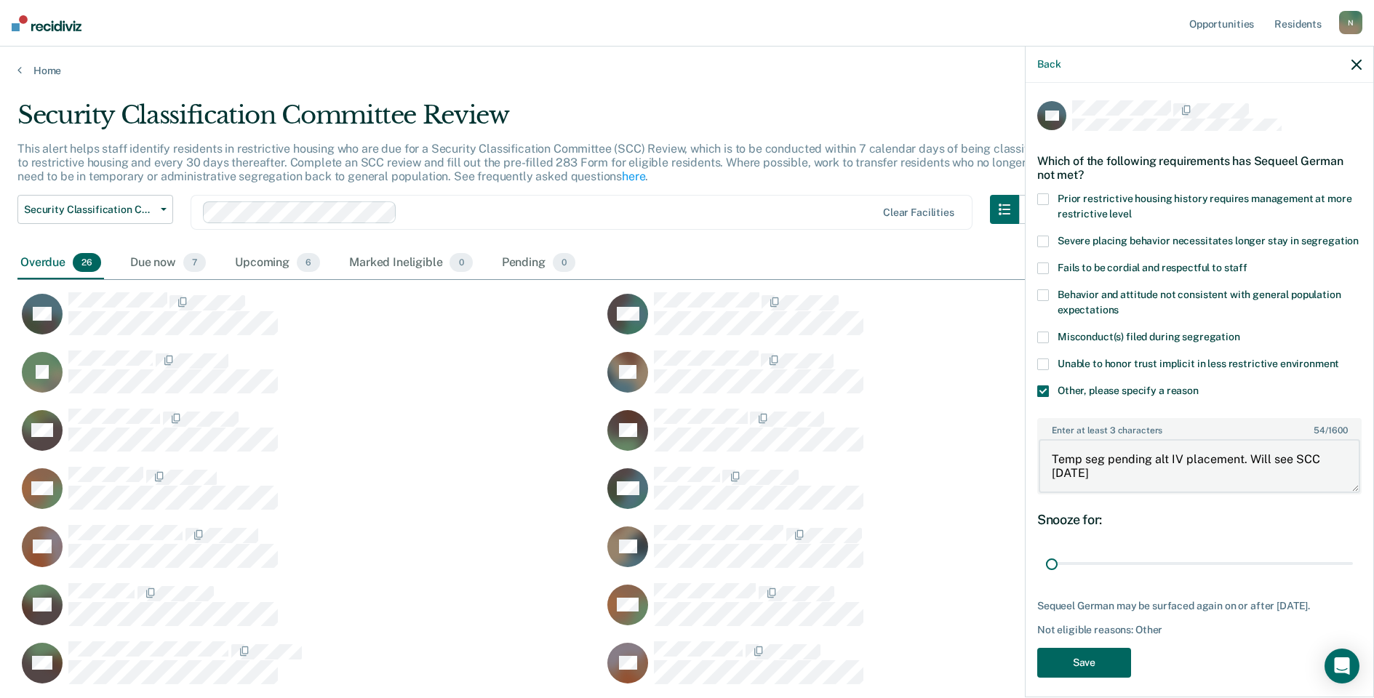
type textarea "Temp seg pending alt IV placement. Will see SCC [DATE]"
click at [1106, 678] on button "Save" at bounding box center [1084, 663] width 94 height 30
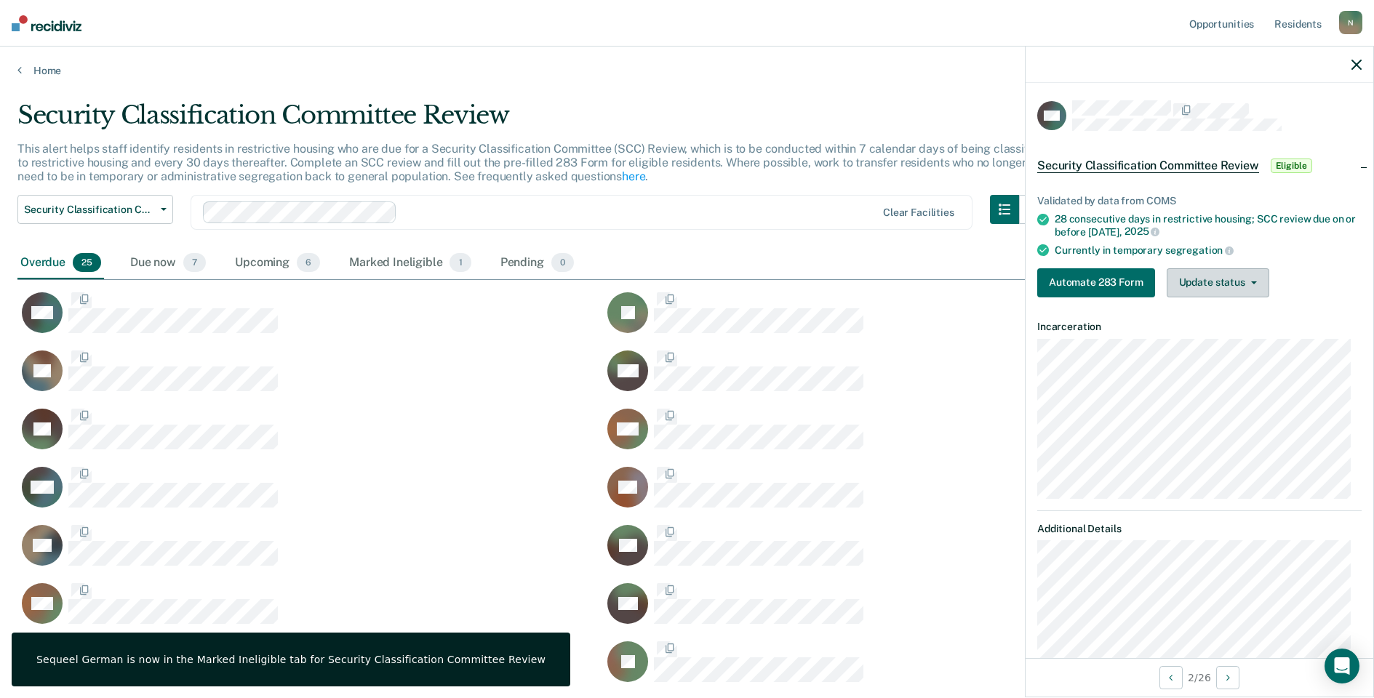
click at [1197, 276] on button "Update status" at bounding box center [1218, 282] width 103 height 29
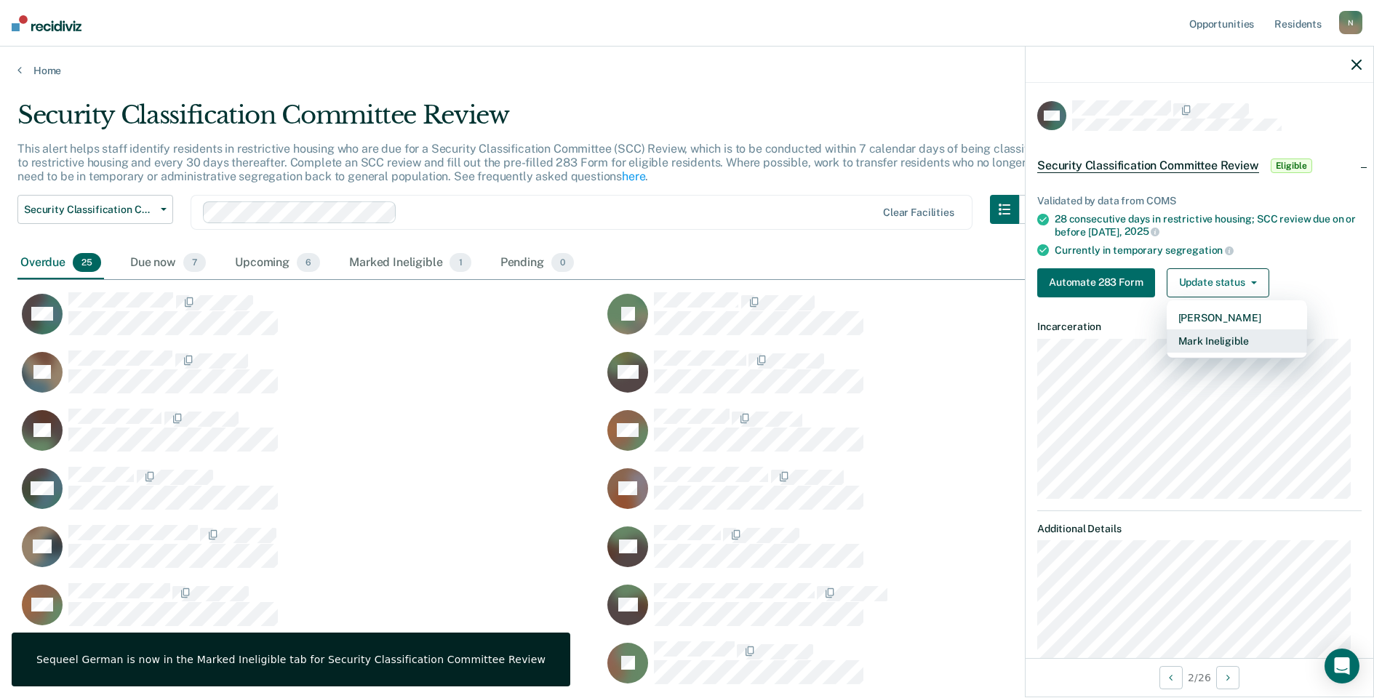
click at [1196, 343] on button "Mark Ineligible" at bounding box center [1237, 340] width 140 height 23
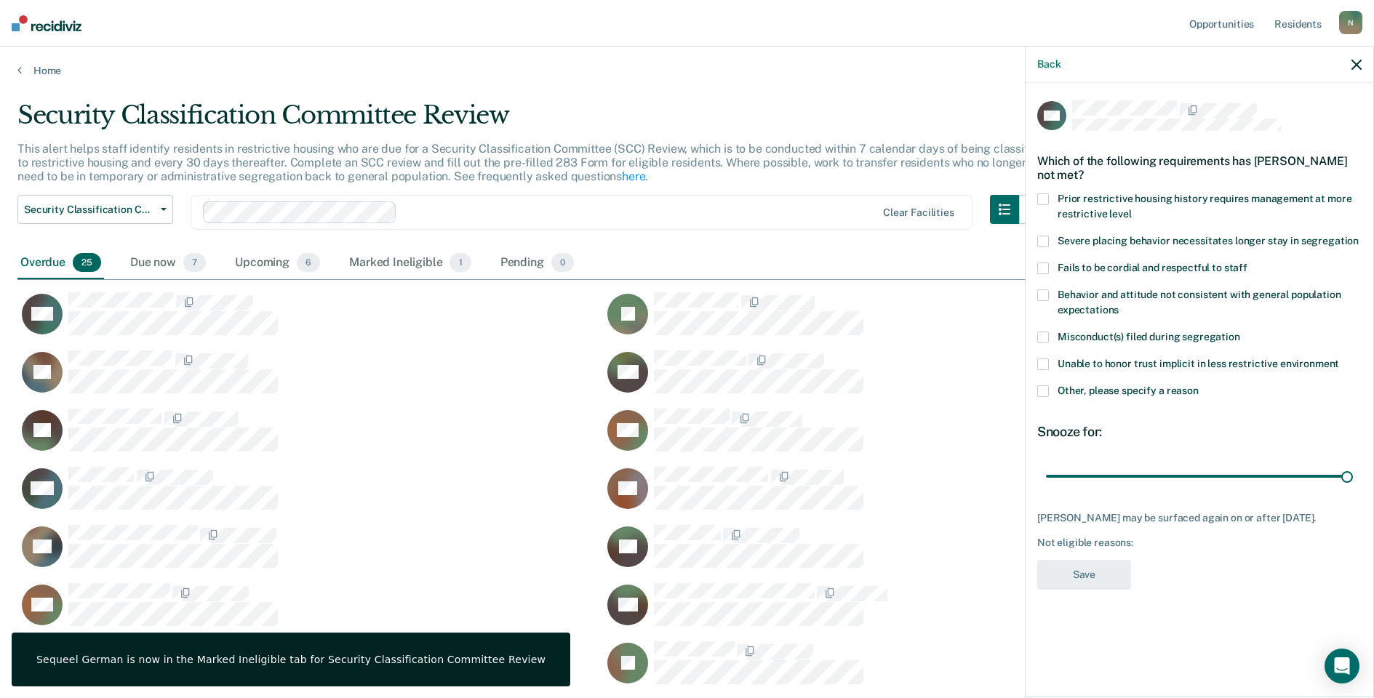
click at [1042, 389] on span at bounding box center [1043, 391] width 12 height 12
click at [1199, 385] on input "Other, please specify a reason" at bounding box center [1199, 385] width 0 height 0
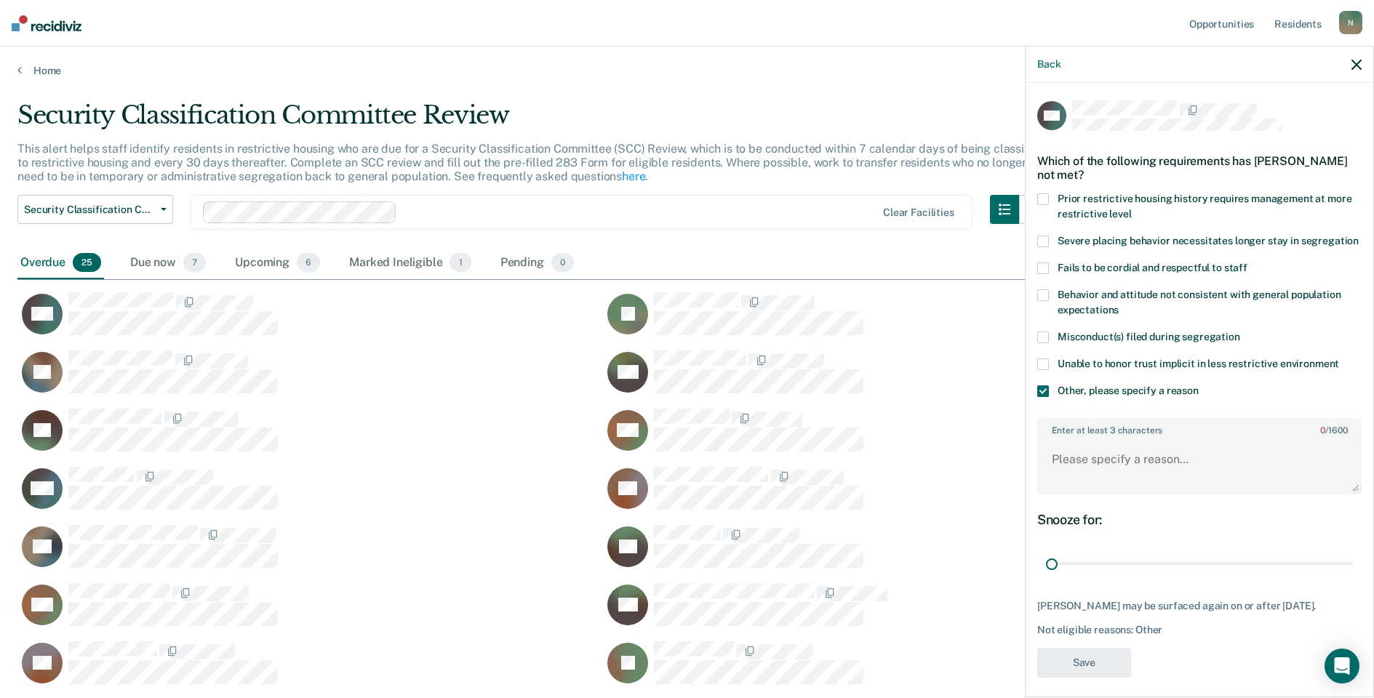
drag, startPoint x: 1336, startPoint y: 581, endPoint x: 1025, endPoint y: 579, distance: 311.3
type input "1"
click at [1046, 577] on input "range" at bounding box center [1199, 563] width 307 height 25
click at [1063, 493] on textarea "Enter at least 3 characters 0 / 1600" at bounding box center [1199, 466] width 321 height 54
type textarea "Temp seg pending misconduct hearing. Refuses GP"
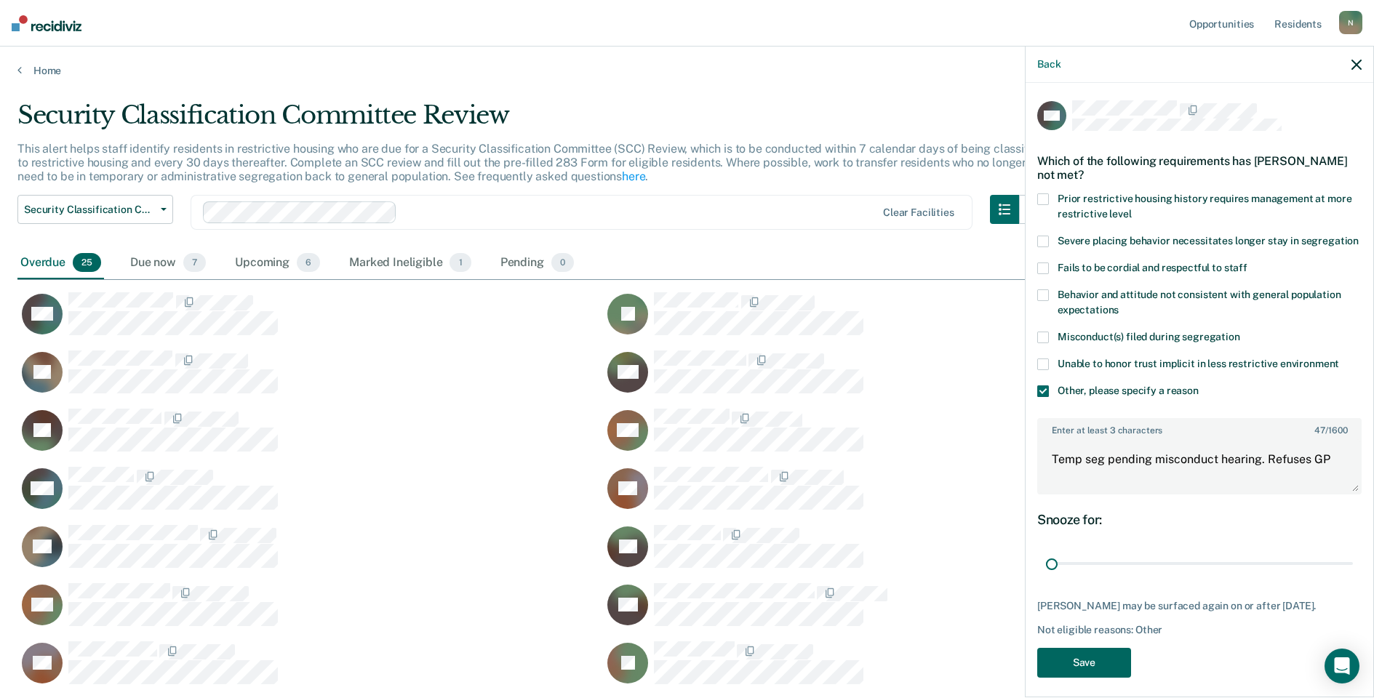
click at [1084, 678] on button "Save" at bounding box center [1084, 663] width 94 height 30
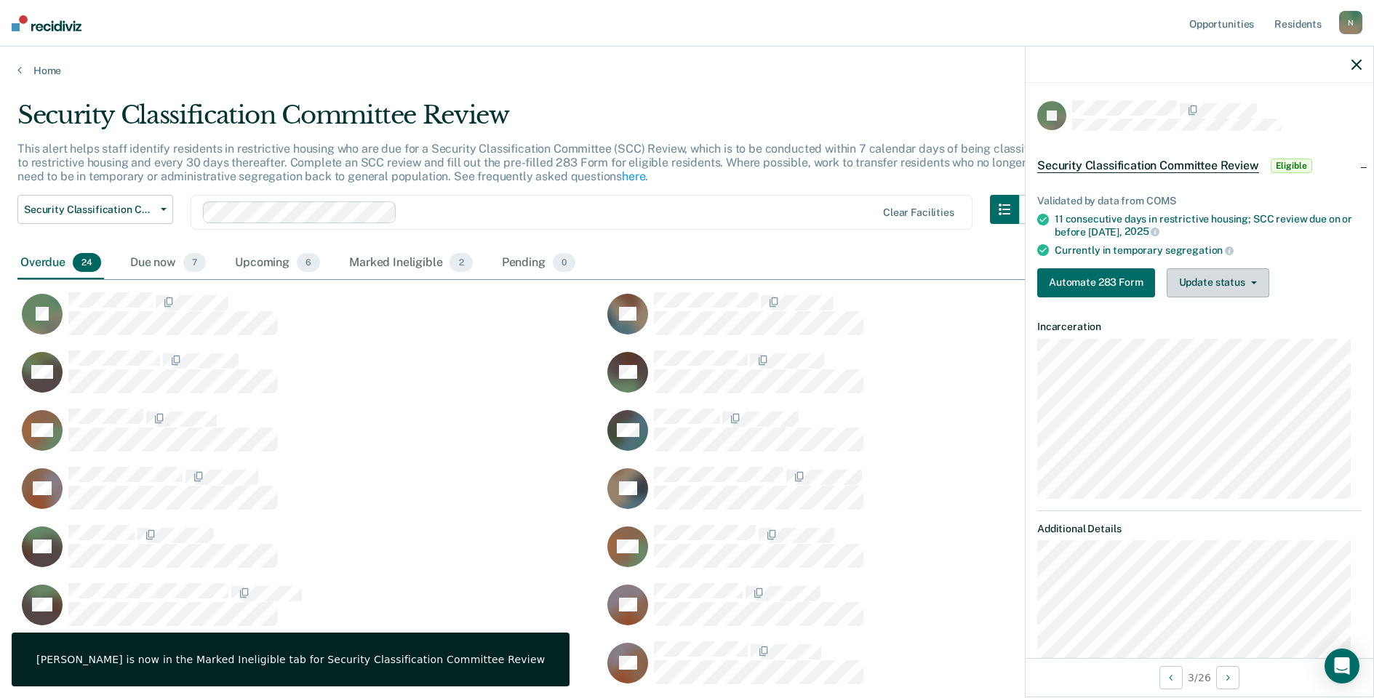
click at [1204, 288] on button "Update status" at bounding box center [1218, 282] width 103 height 29
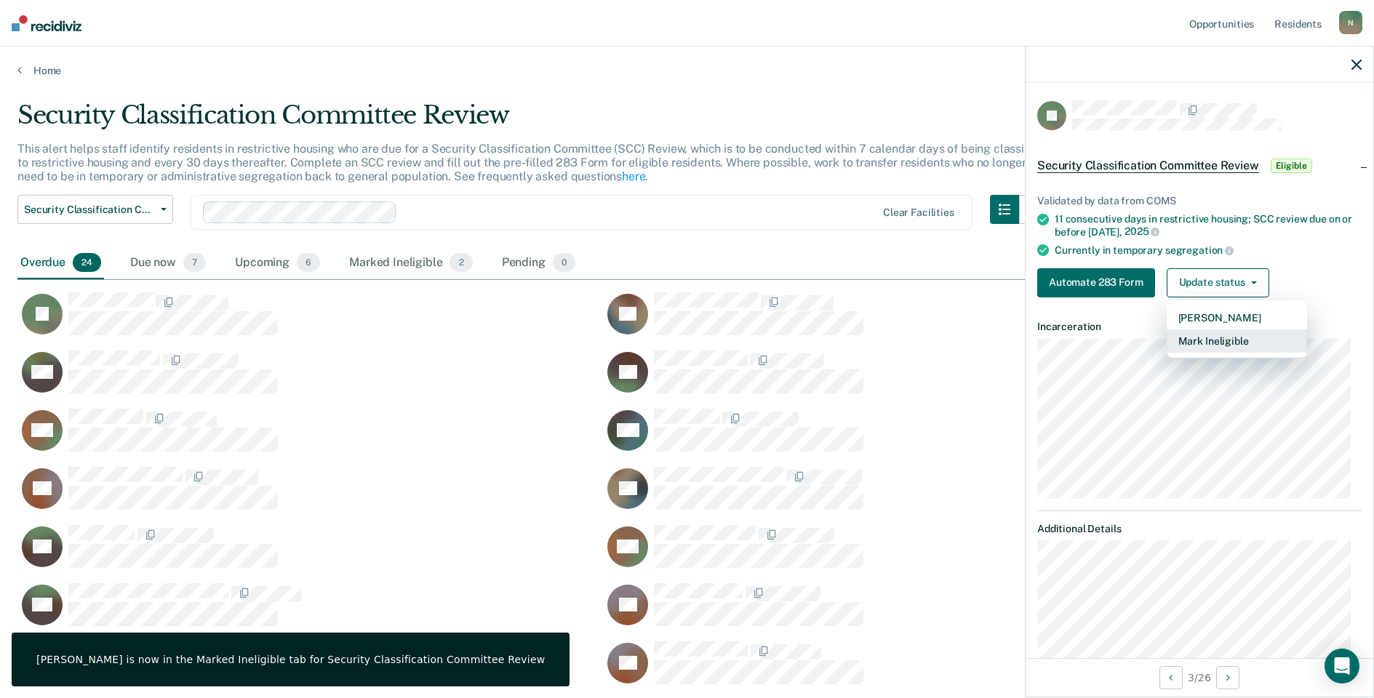
click at [1212, 339] on button "Mark Ineligible" at bounding box center [1237, 340] width 140 height 23
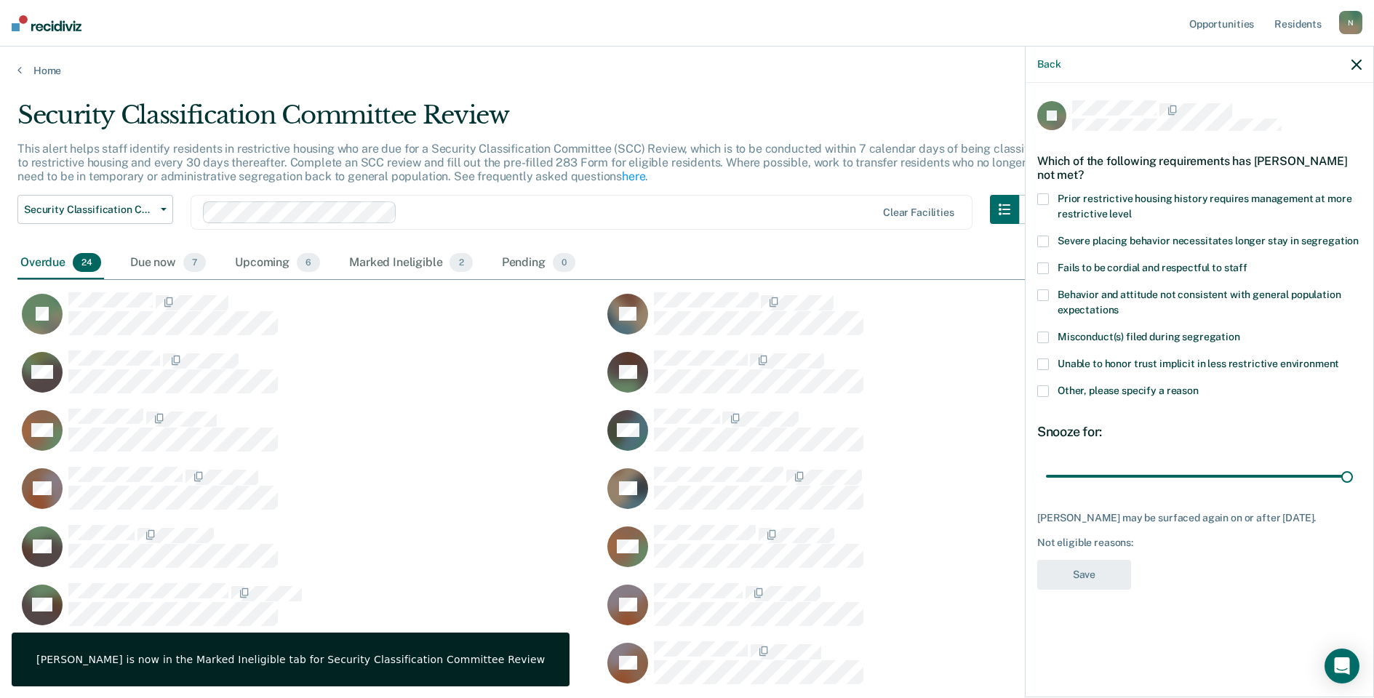
click at [1044, 387] on span at bounding box center [1043, 391] width 12 height 12
click at [1199, 385] on input "Other, please specify a reason" at bounding box center [1199, 385] width 0 height 0
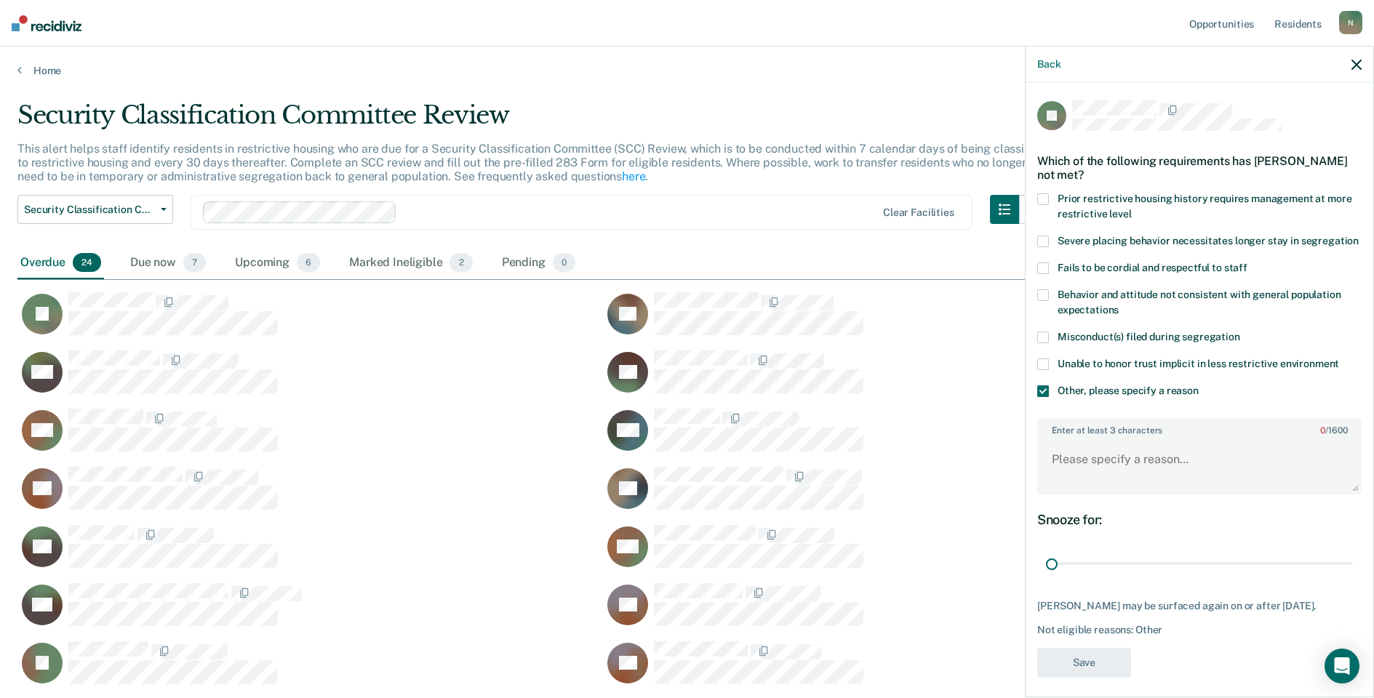
drag, startPoint x: 1335, startPoint y: 577, endPoint x: 1037, endPoint y: 585, distance: 298.3
type input "1"
click at [1046, 577] on input "range" at bounding box center [1199, 563] width 307 height 25
click at [1075, 493] on textarea "Enter at least 3 characters 0 / 1600" at bounding box center [1199, 466] width 321 height 54
type textarea "Temp seg pending PC investigation"
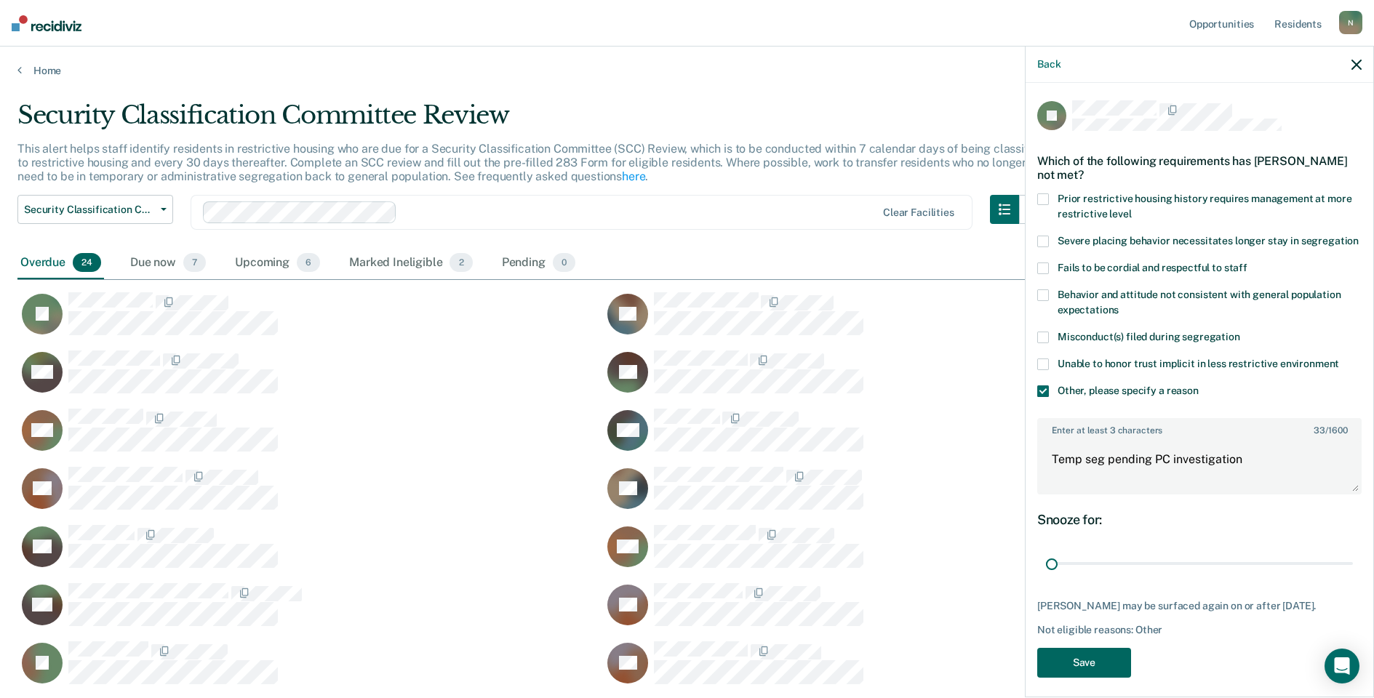
click at [1078, 678] on button "Save" at bounding box center [1084, 663] width 94 height 30
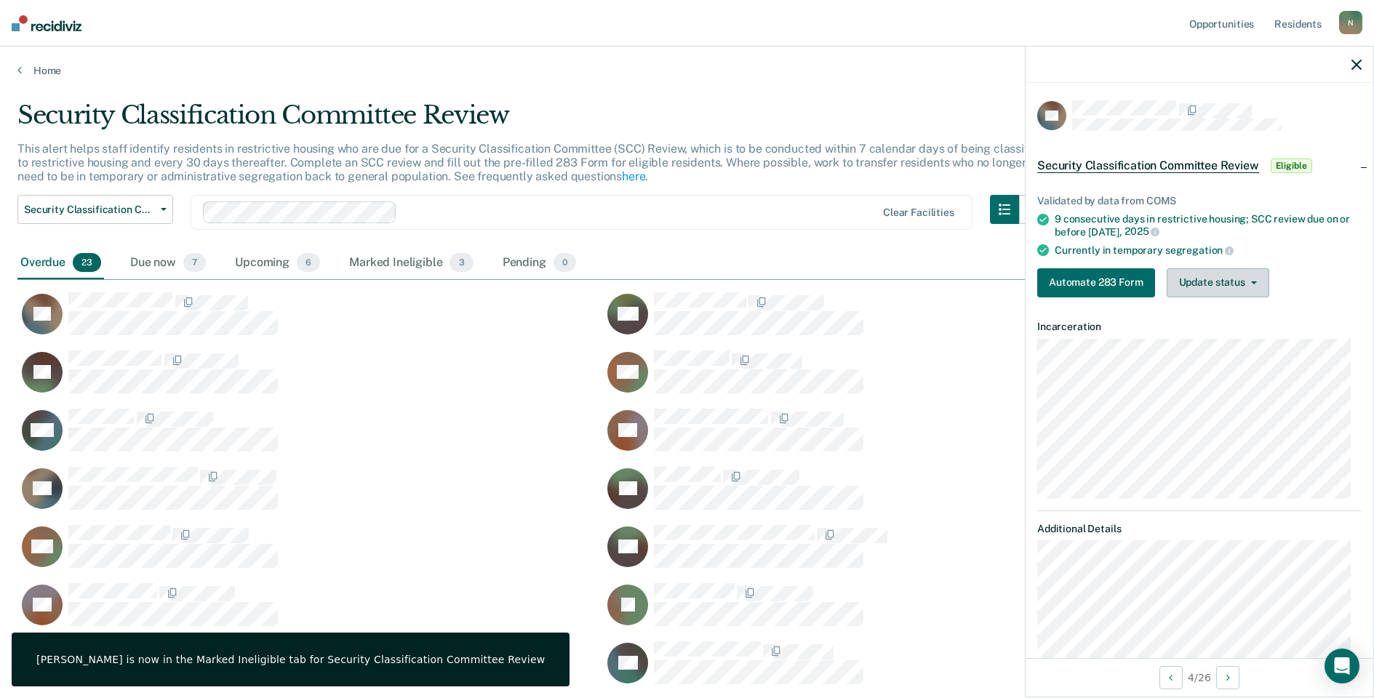
click at [1244, 287] on button "Update status" at bounding box center [1218, 282] width 103 height 29
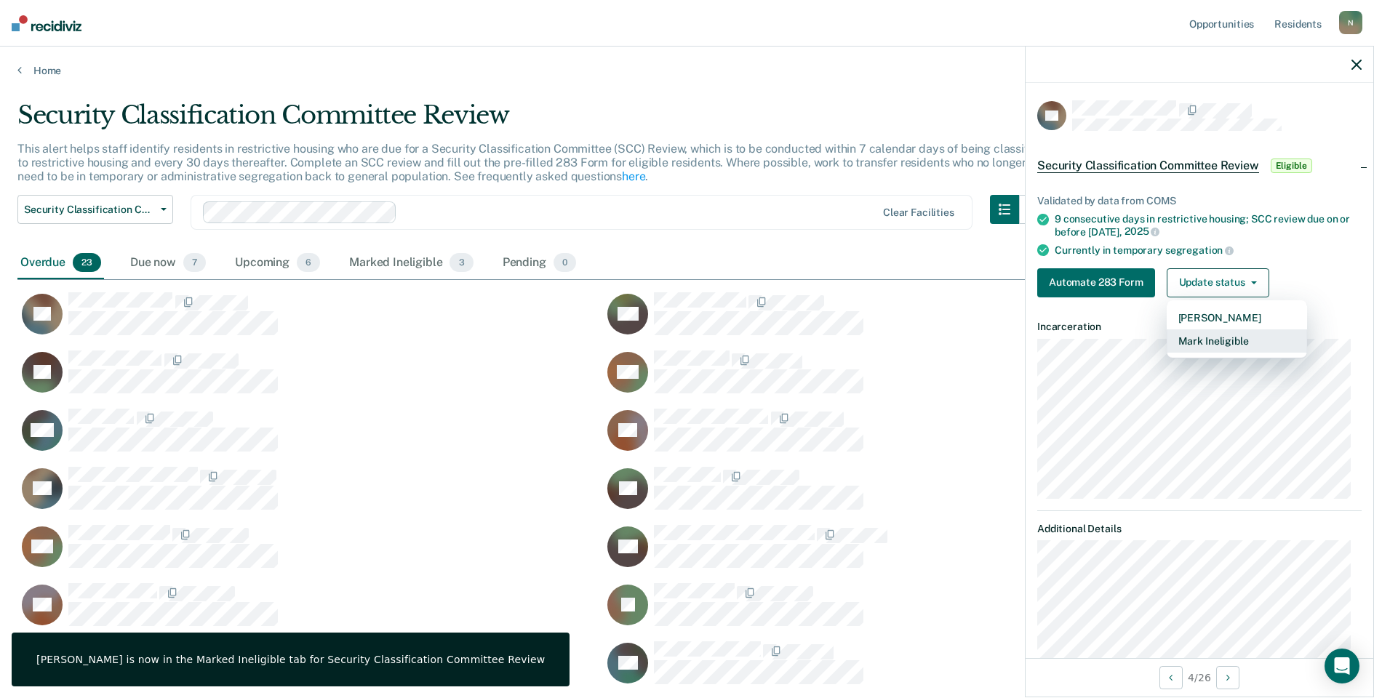
click at [1215, 336] on button "Mark Ineligible" at bounding box center [1237, 340] width 140 height 23
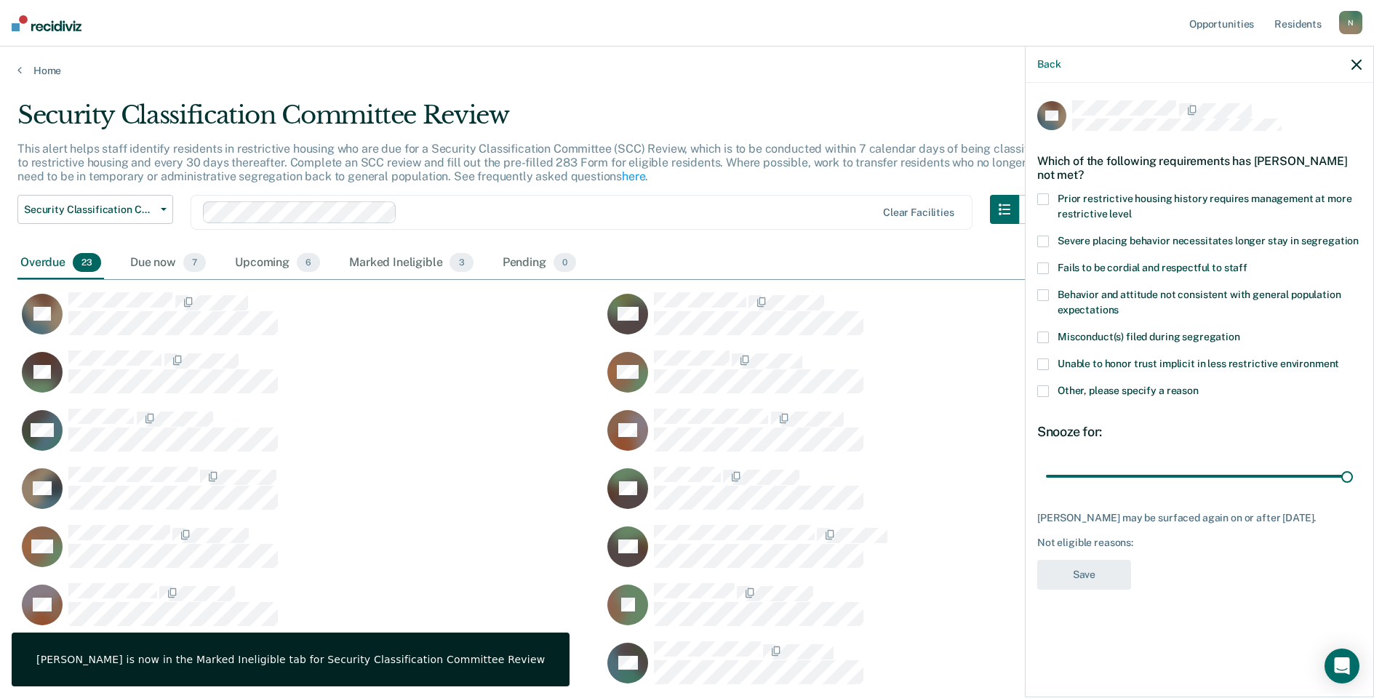
click at [1038, 388] on span at bounding box center [1043, 391] width 12 height 12
click at [1199, 385] on input "Other, please specify a reason" at bounding box center [1199, 385] width 0 height 0
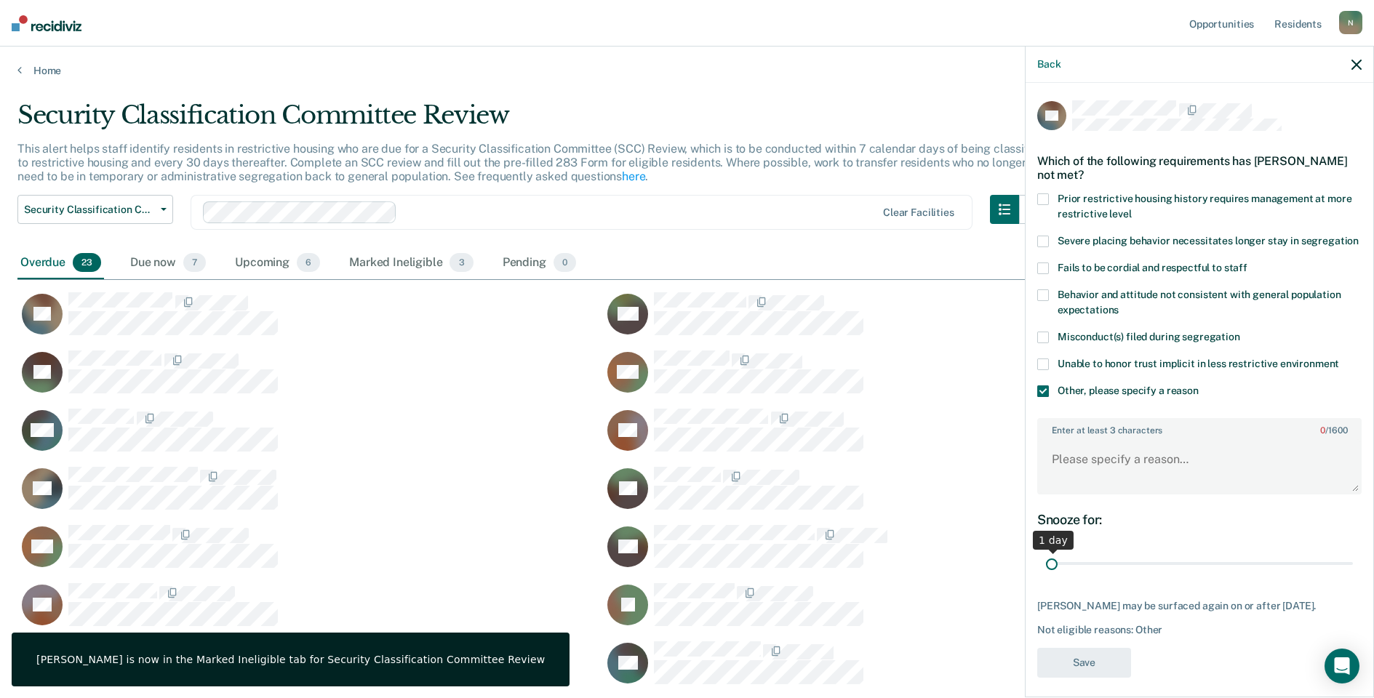
drag, startPoint x: 1339, startPoint y: 579, endPoint x: 981, endPoint y: 568, distance: 358.0
type input "1"
click at [1046, 569] on input "range" at bounding box center [1199, 563] width 307 height 25
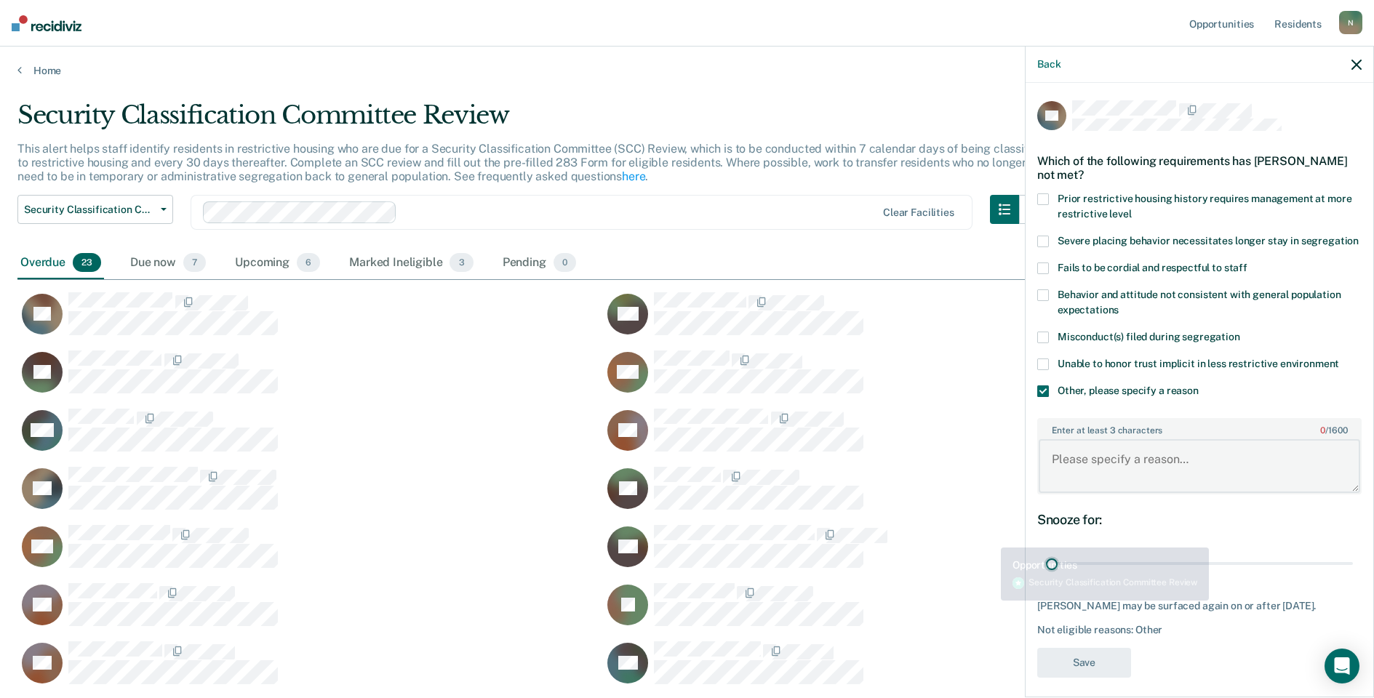
click at [1070, 472] on textarea "Enter at least 3 characters 0 / 1600" at bounding box center [1199, 466] width 321 height 54
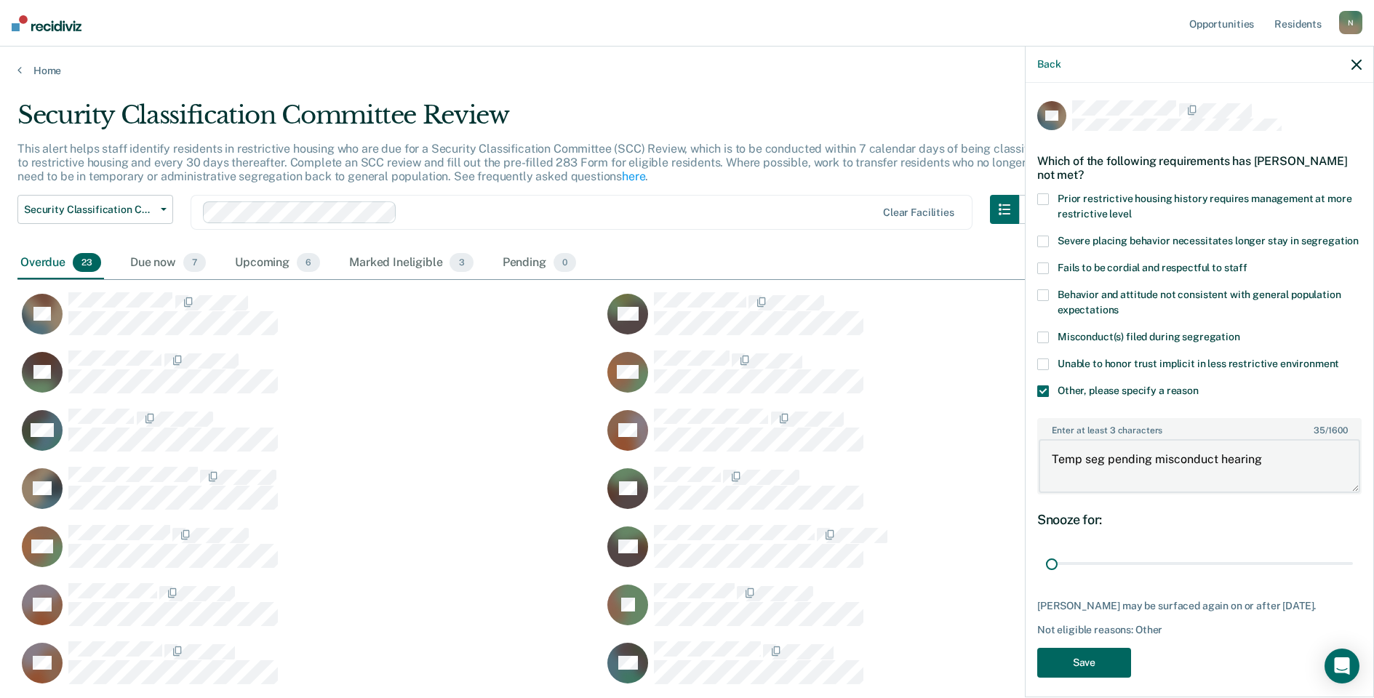
type textarea "Temp seg pending misconduct hearing"
click at [1075, 677] on button "Save" at bounding box center [1084, 663] width 94 height 30
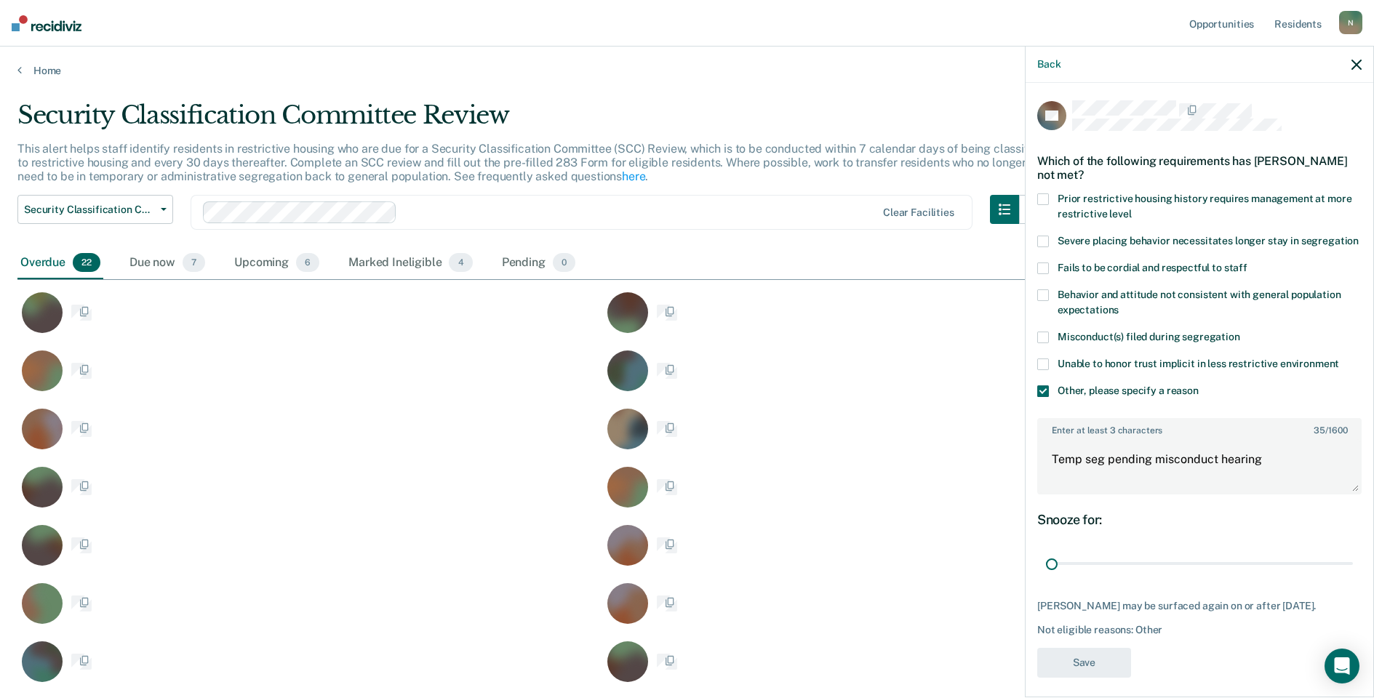
scroll to position [816, 1328]
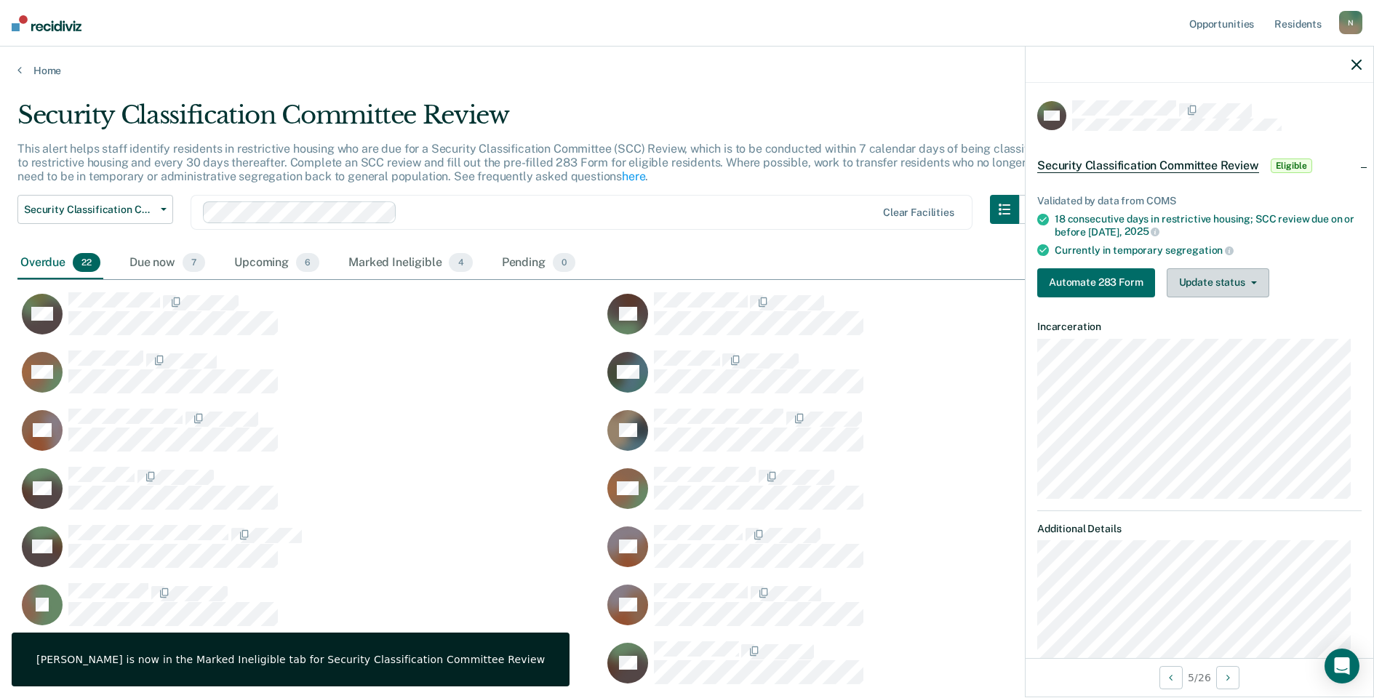
click at [1195, 273] on button "Update status" at bounding box center [1218, 282] width 103 height 29
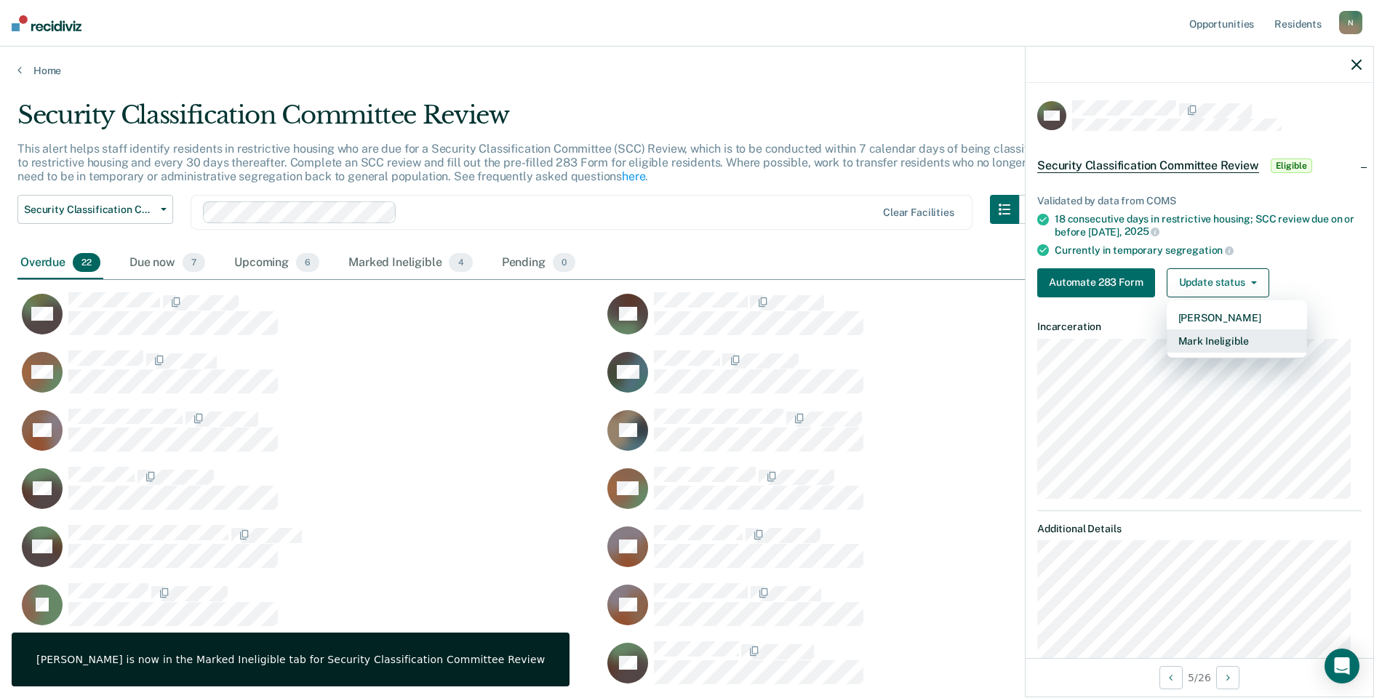
click at [1196, 339] on button "Mark Ineligible" at bounding box center [1237, 340] width 140 height 23
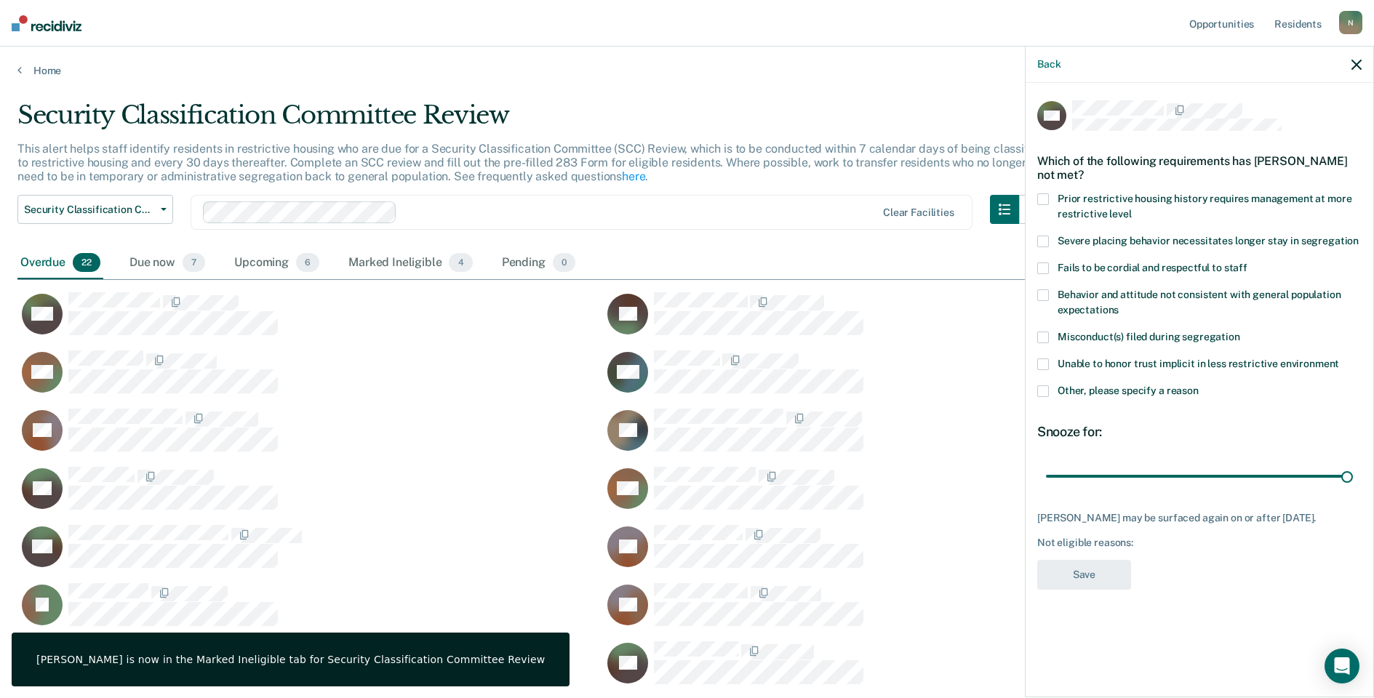
click at [1050, 389] on label "Other, please specify a reason" at bounding box center [1199, 392] width 324 height 15
click at [1199, 385] on input "Other, please specify a reason" at bounding box center [1199, 385] width 0 height 0
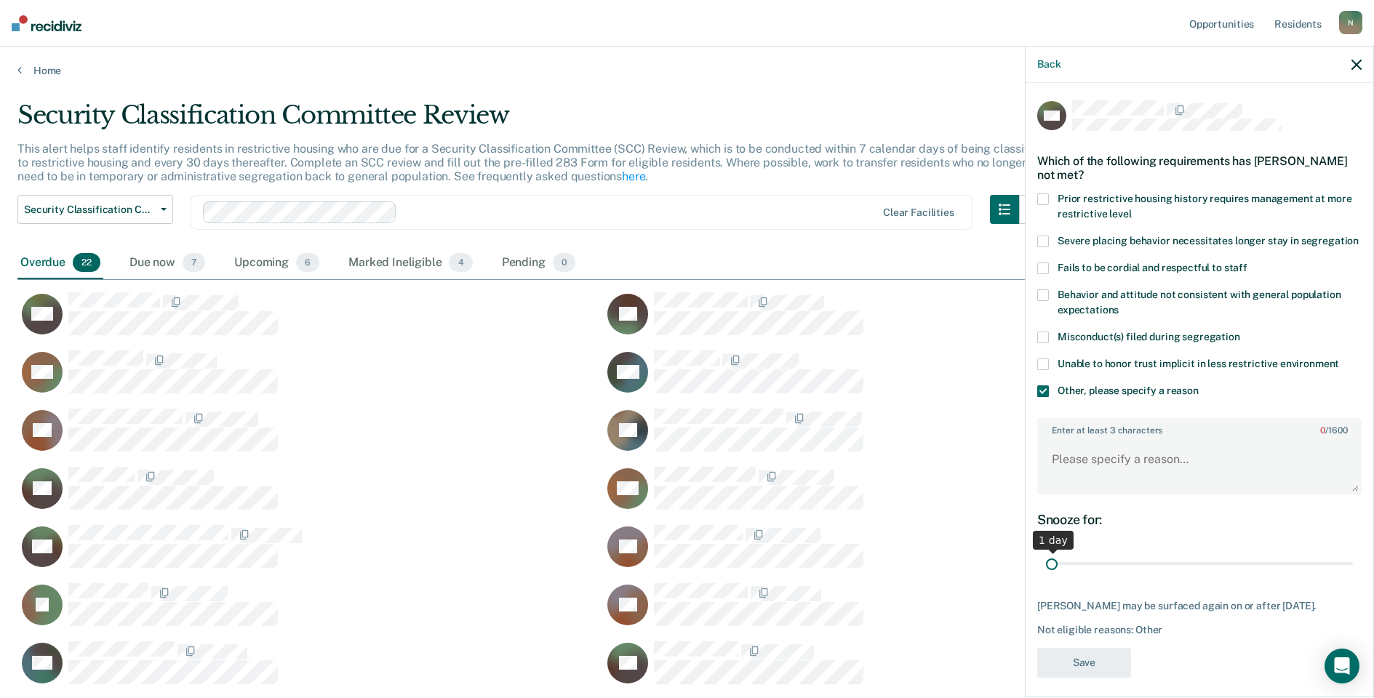
drag, startPoint x: 1337, startPoint y: 572, endPoint x: 989, endPoint y: 590, distance: 348.1
type input "1"
click at [1046, 577] on input "range" at bounding box center [1199, 563] width 307 height 25
click at [1060, 479] on textarea "Enter at least 3 characters 0 / 1600" at bounding box center [1199, 466] width 321 height 54
type textarea "Not in Aspen Unit"
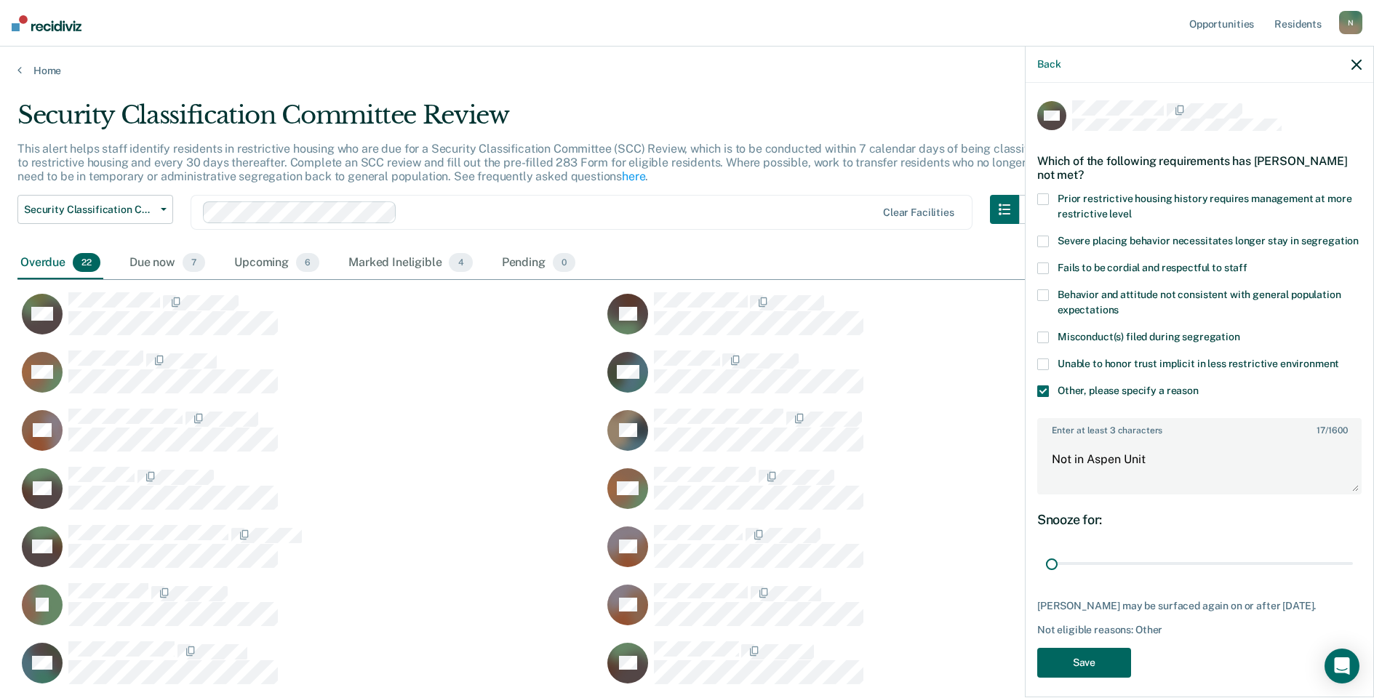
click at [1076, 678] on button "Save" at bounding box center [1084, 663] width 94 height 30
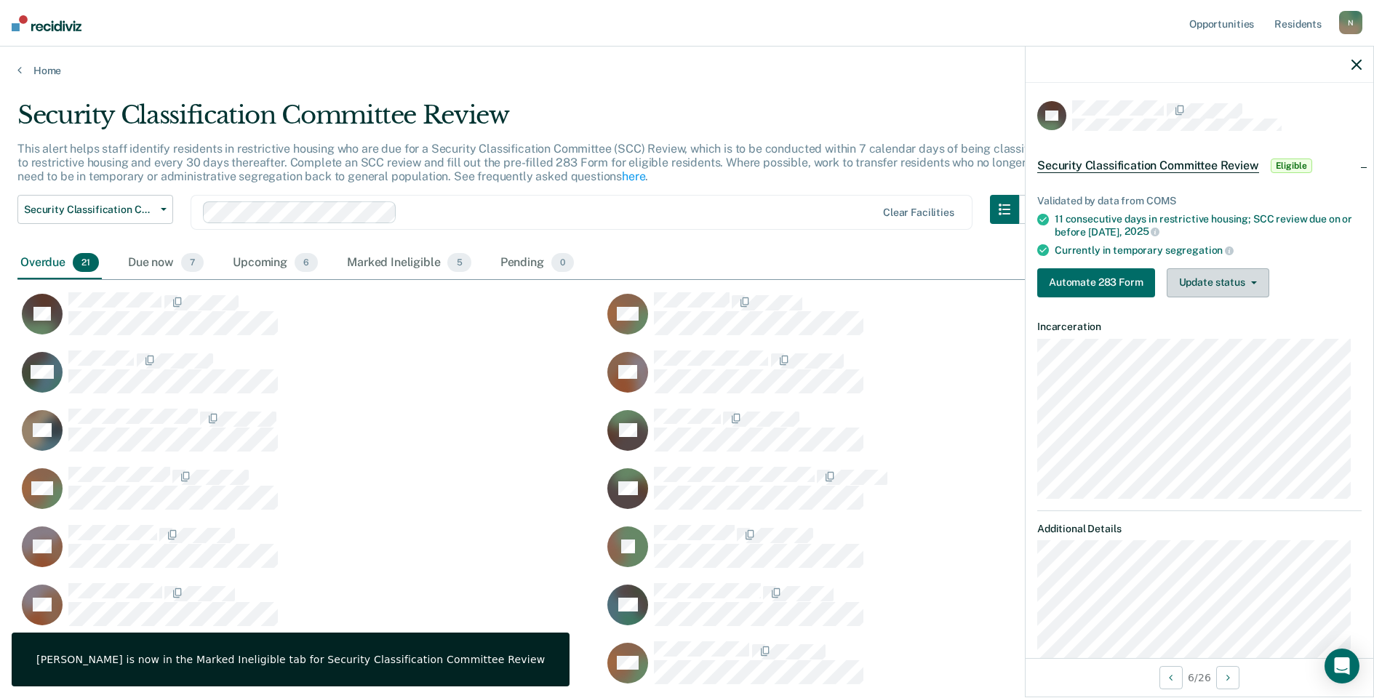
drag, startPoint x: 1213, startPoint y: 273, endPoint x: 1203, endPoint y: 286, distance: 16.6
click at [1213, 273] on button "Update status" at bounding box center [1218, 282] width 103 height 29
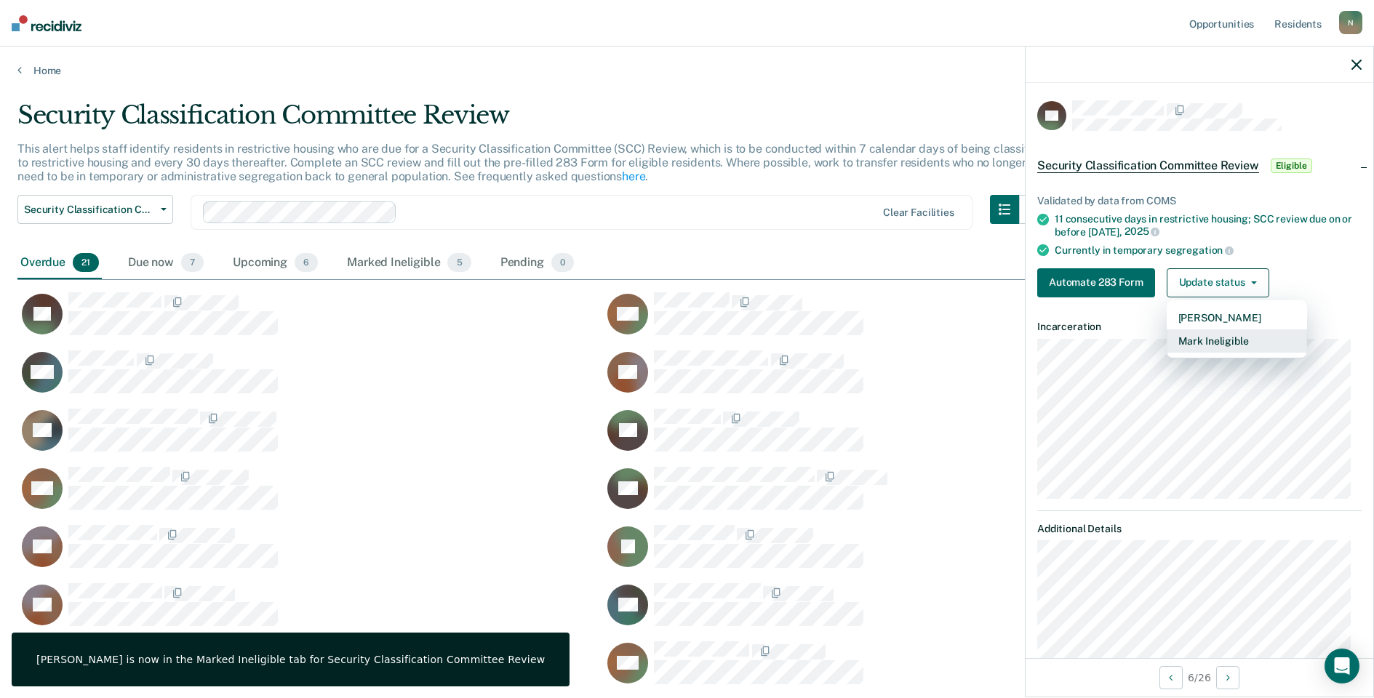
click at [1205, 333] on button "Mark Ineligible" at bounding box center [1237, 340] width 140 height 23
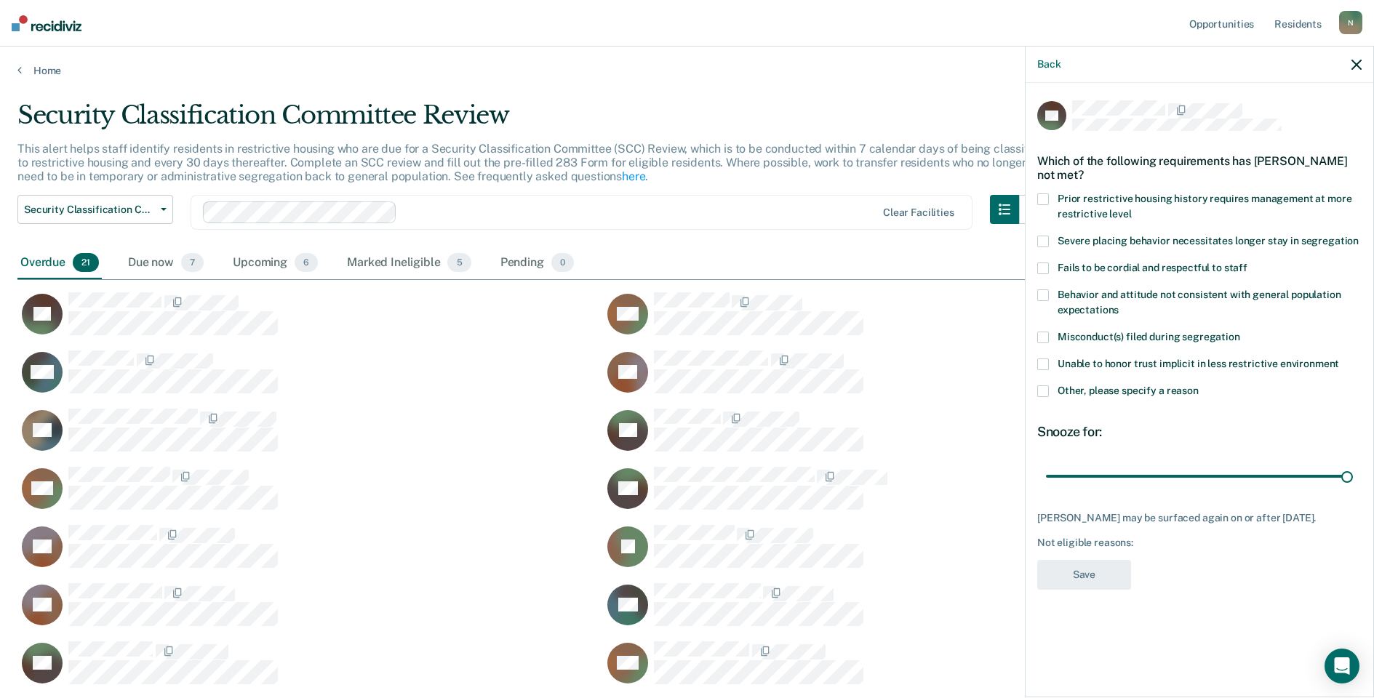
click at [1044, 391] on span at bounding box center [1043, 391] width 12 height 12
click at [1199, 385] on input "Other, please specify a reason" at bounding box center [1199, 385] width 0 height 0
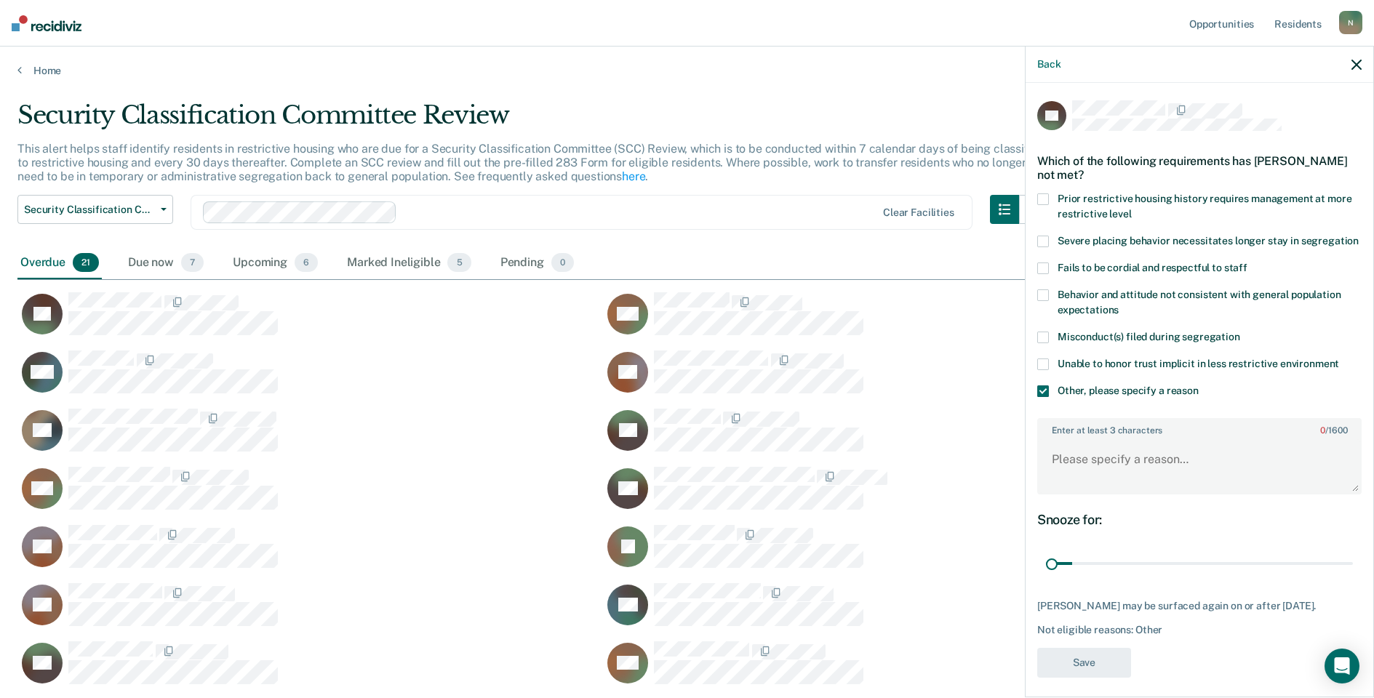
drag, startPoint x: 1338, startPoint y: 577, endPoint x: 1004, endPoint y: 593, distance: 333.5
type input "1"
click at [1046, 577] on input "range" at bounding box center [1199, 563] width 307 height 25
click at [1060, 482] on textarea "Enter at least 3 characters 0 / 1600" at bounding box center [1199, 466] width 321 height 54
type textarea "Temp seg until end of detention [DATE]"
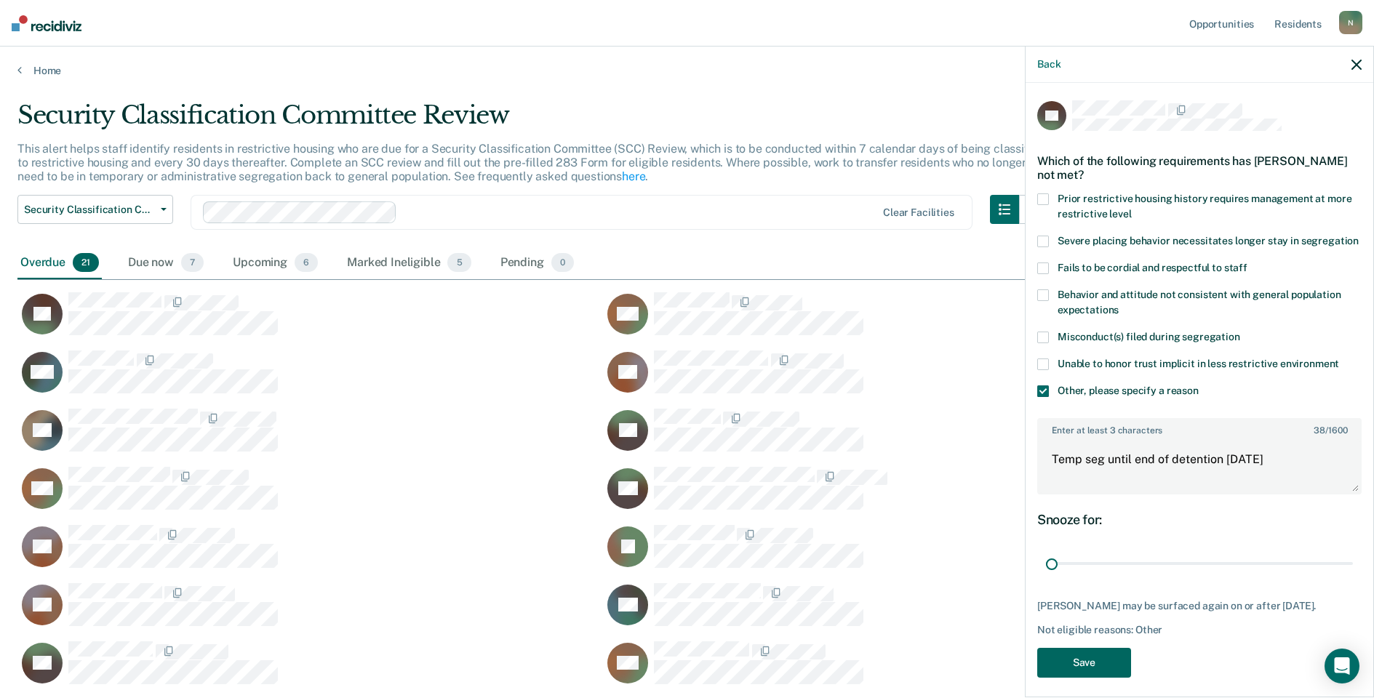
click at [1076, 678] on button "Save" at bounding box center [1084, 663] width 94 height 30
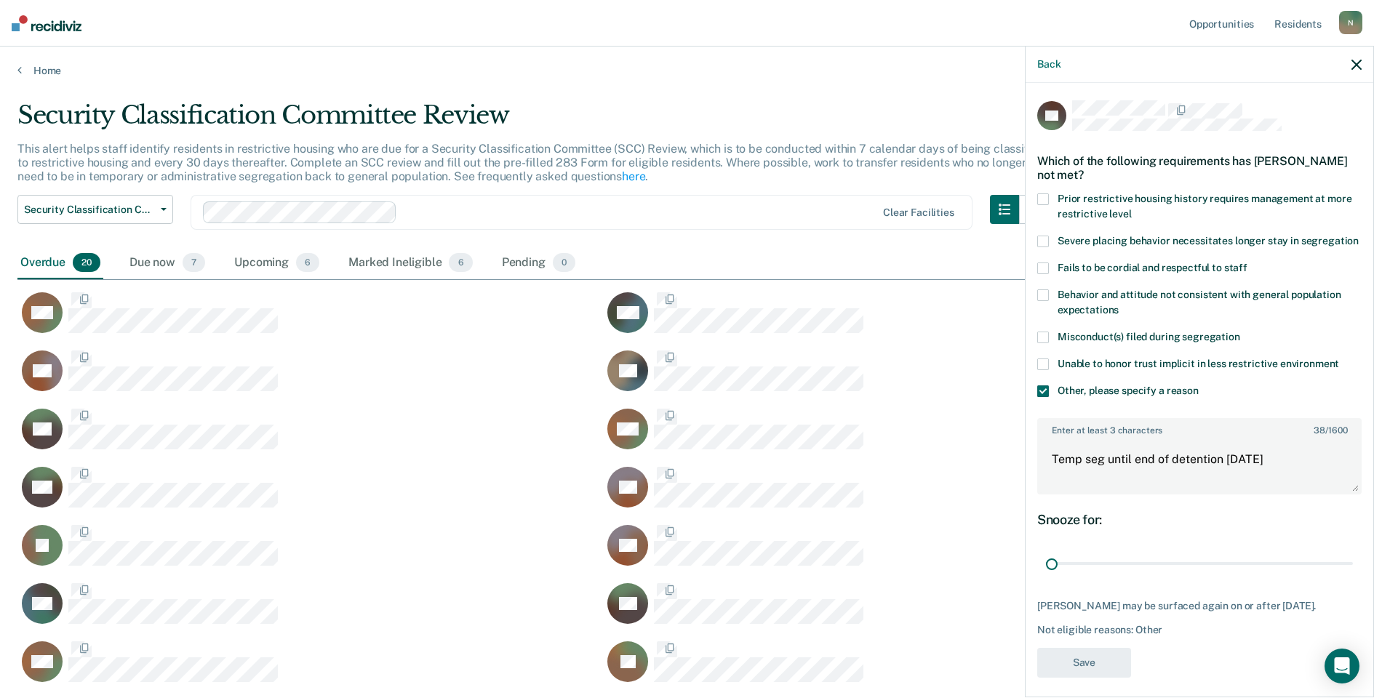
scroll to position [758, 1328]
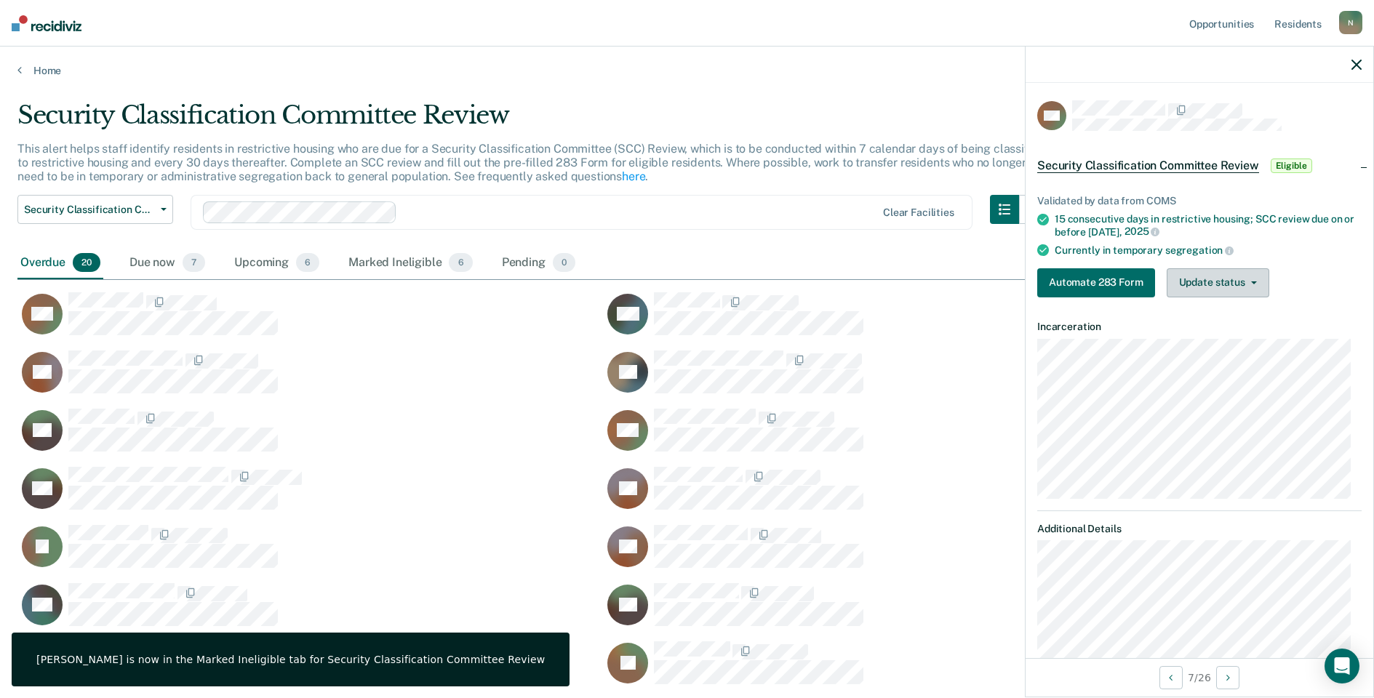
click at [1196, 282] on button "Update status" at bounding box center [1218, 282] width 103 height 29
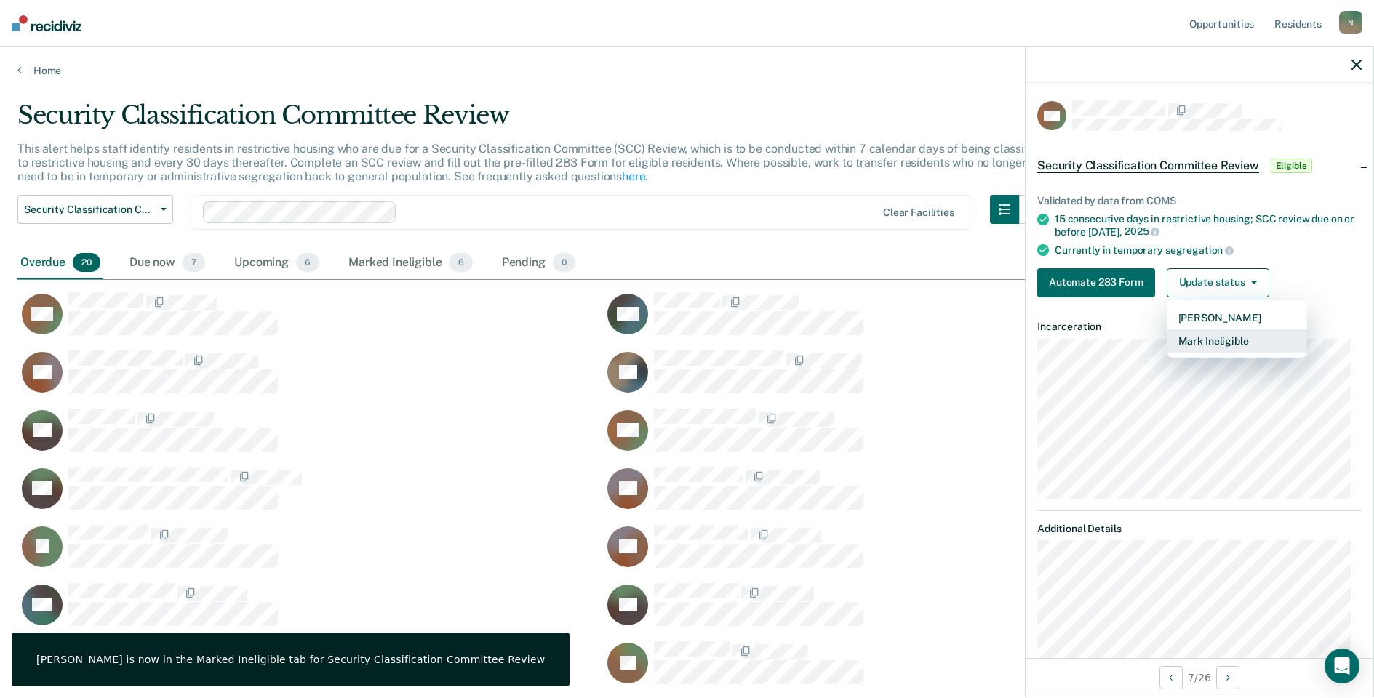
click at [1187, 338] on button "Mark Ineligible" at bounding box center [1237, 340] width 140 height 23
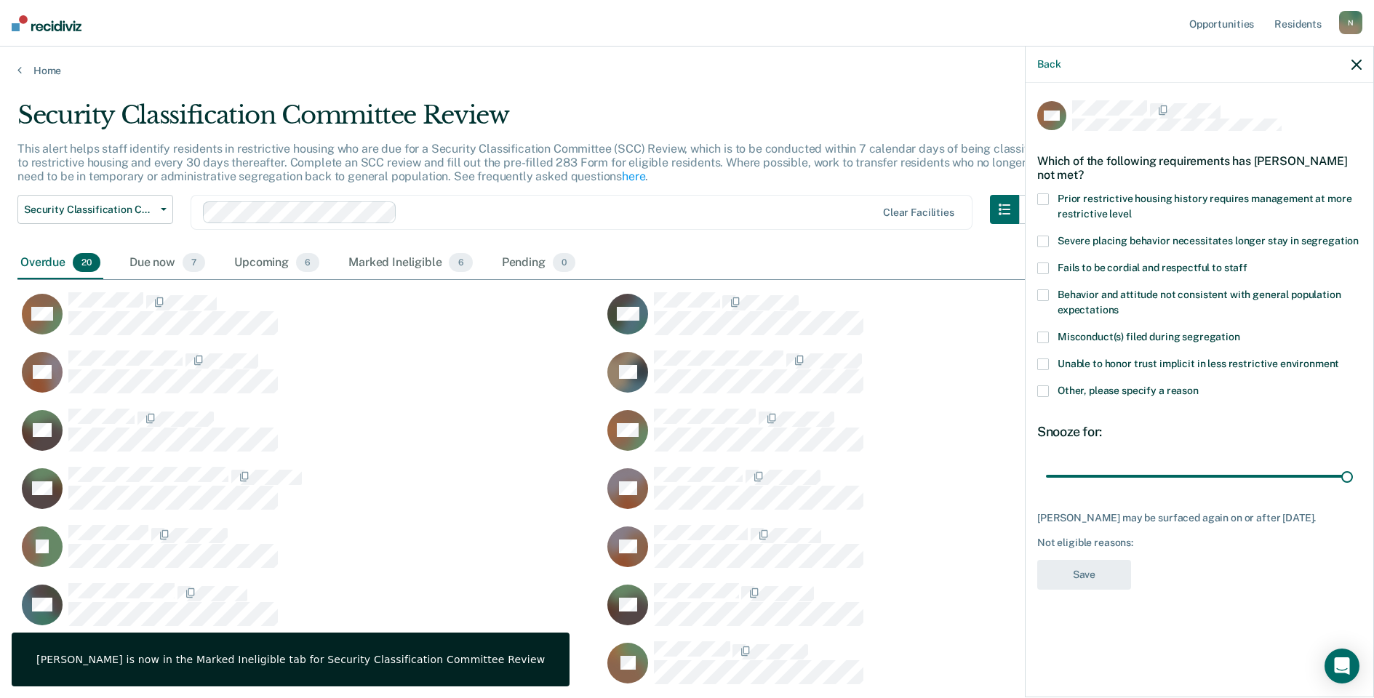
click at [1048, 391] on span at bounding box center [1043, 391] width 12 height 12
click at [1199, 385] on input "Other, please specify a reason" at bounding box center [1199, 385] width 0 height 0
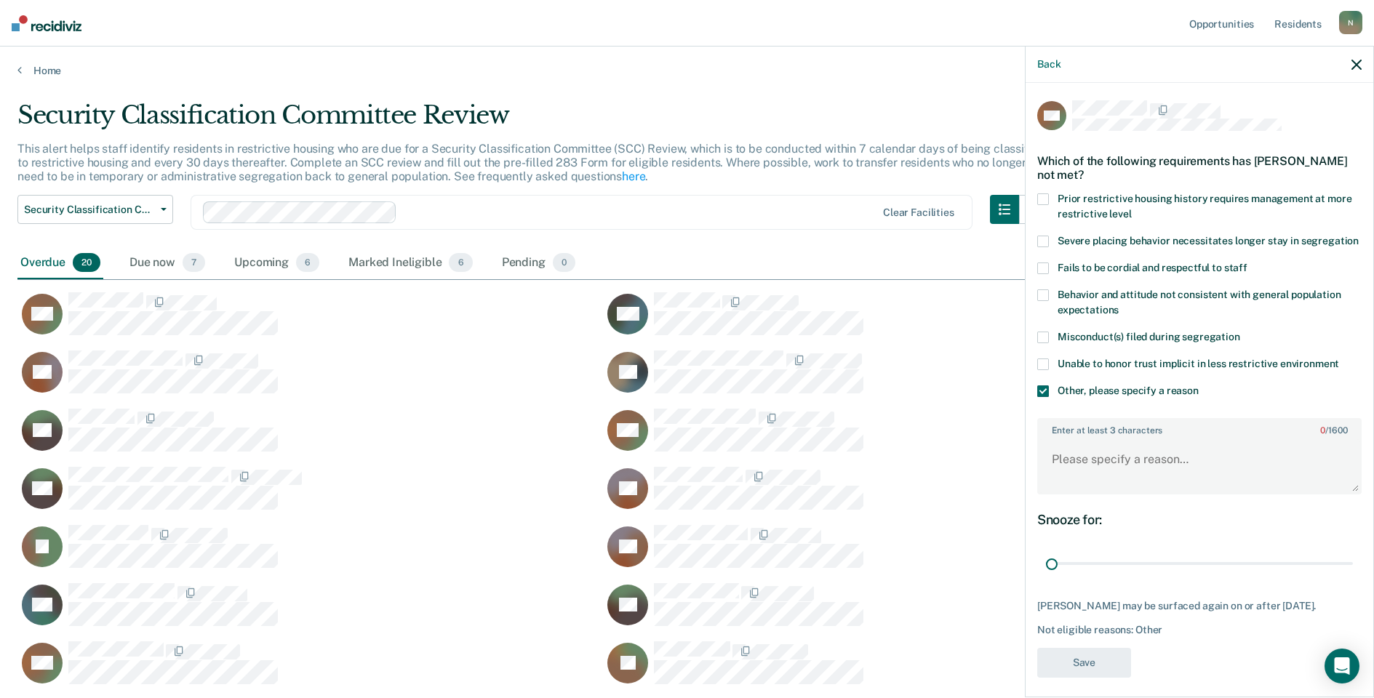
drag, startPoint x: 1339, startPoint y: 576, endPoint x: 1010, endPoint y: 540, distance: 331.5
type input "1"
click at [1046, 574] on input "range" at bounding box center [1199, 563] width 307 height 25
click at [1076, 481] on textarea "Enter at least 3 characters 0 / 1600" at bounding box center [1199, 466] width 321 height 54
type textarea "Currently housed in GP"
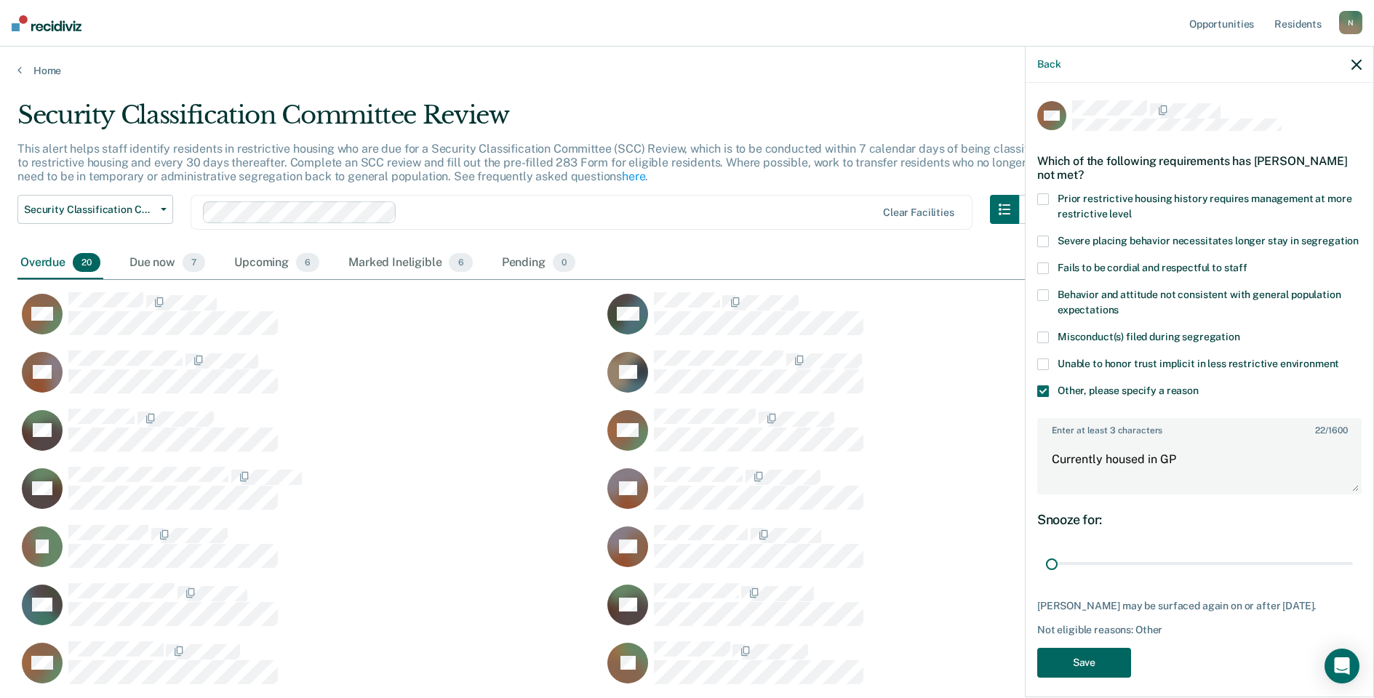
click at [1079, 670] on button "Save" at bounding box center [1084, 663] width 94 height 30
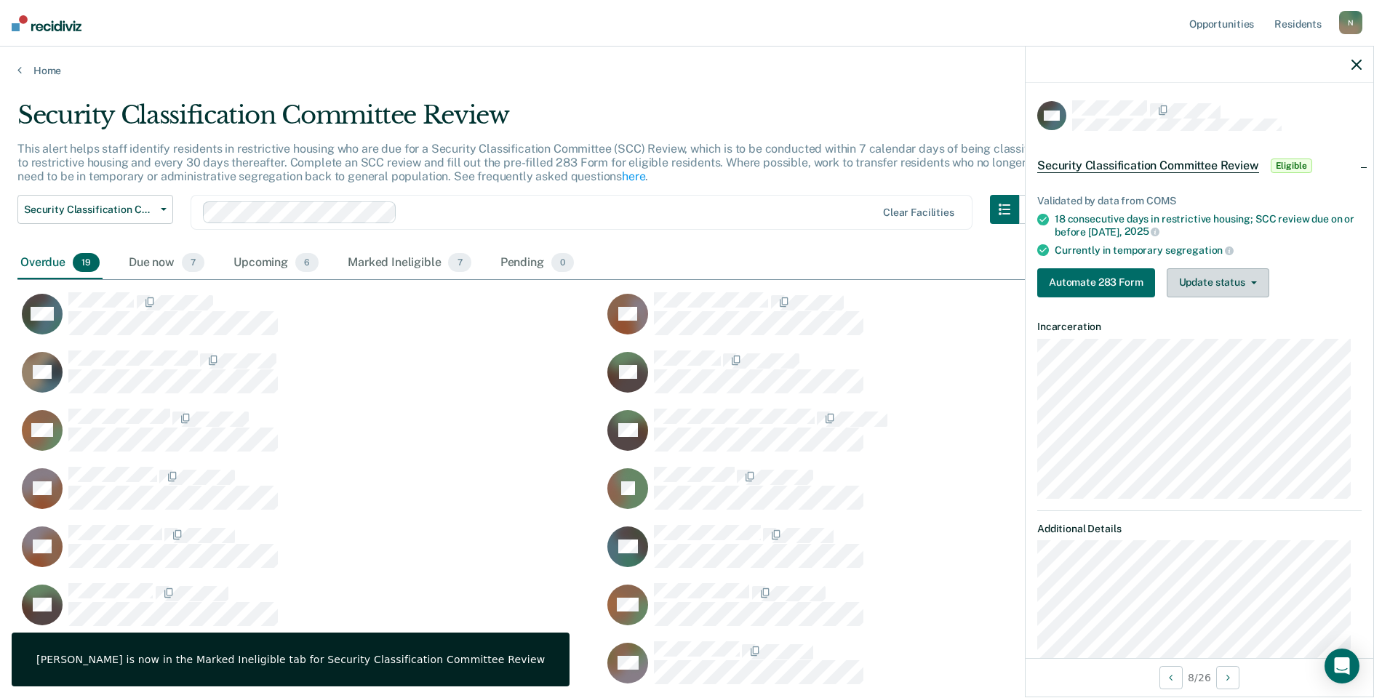
click at [1190, 280] on button "Update status" at bounding box center [1218, 282] width 103 height 29
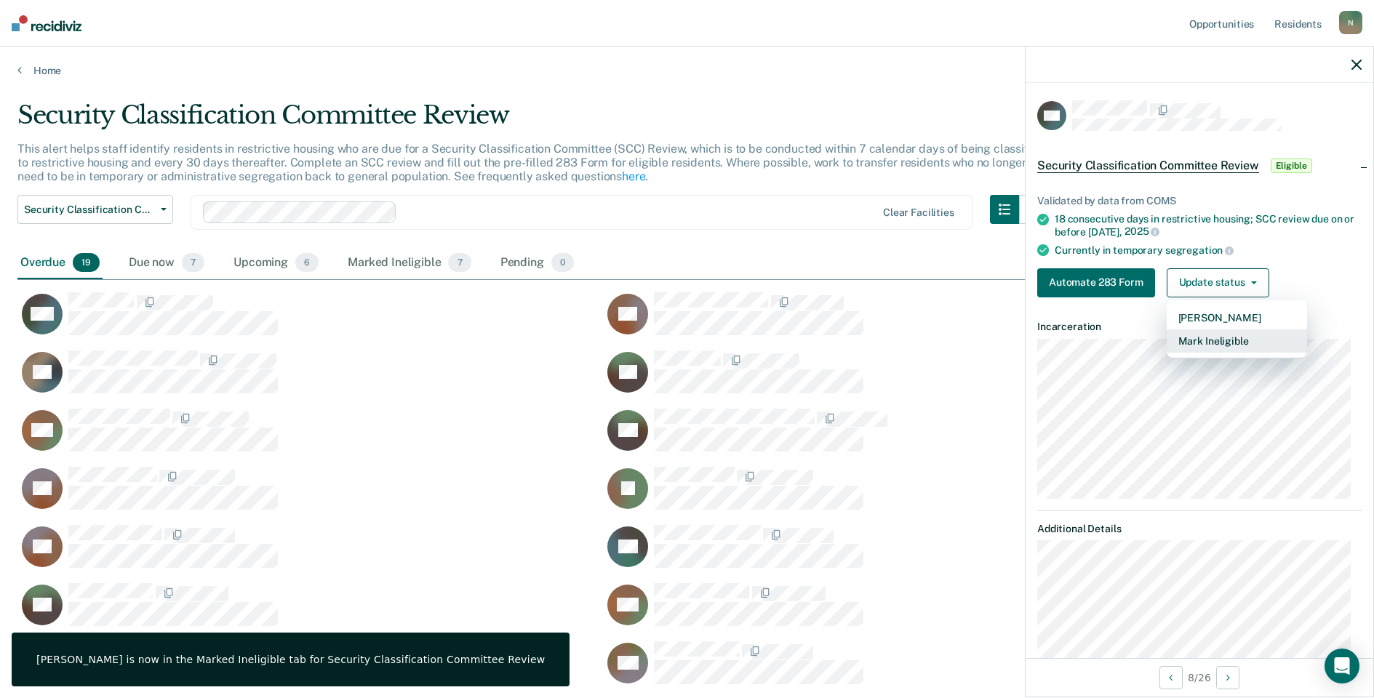
click at [1196, 341] on button "Mark Ineligible" at bounding box center [1237, 340] width 140 height 23
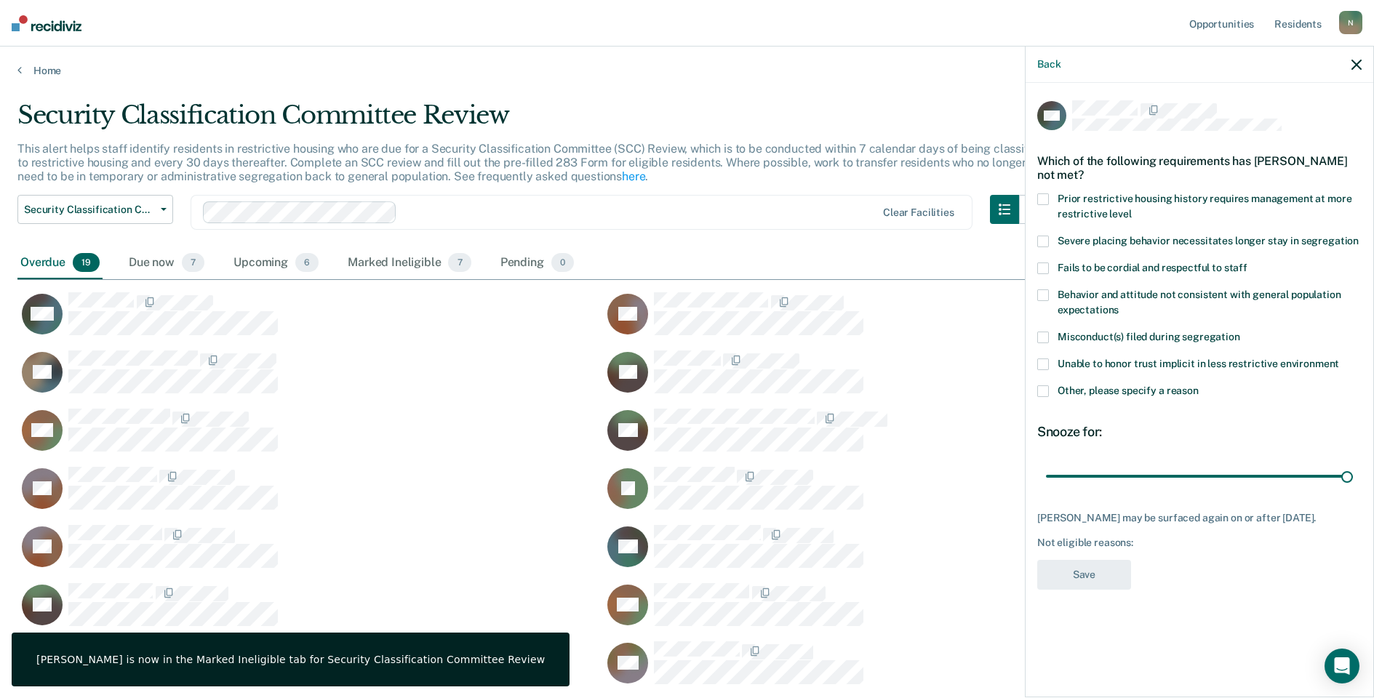
click at [1039, 395] on span at bounding box center [1043, 391] width 12 height 12
click at [1199, 385] on input "Other, please specify a reason" at bounding box center [1199, 385] width 0 height 0
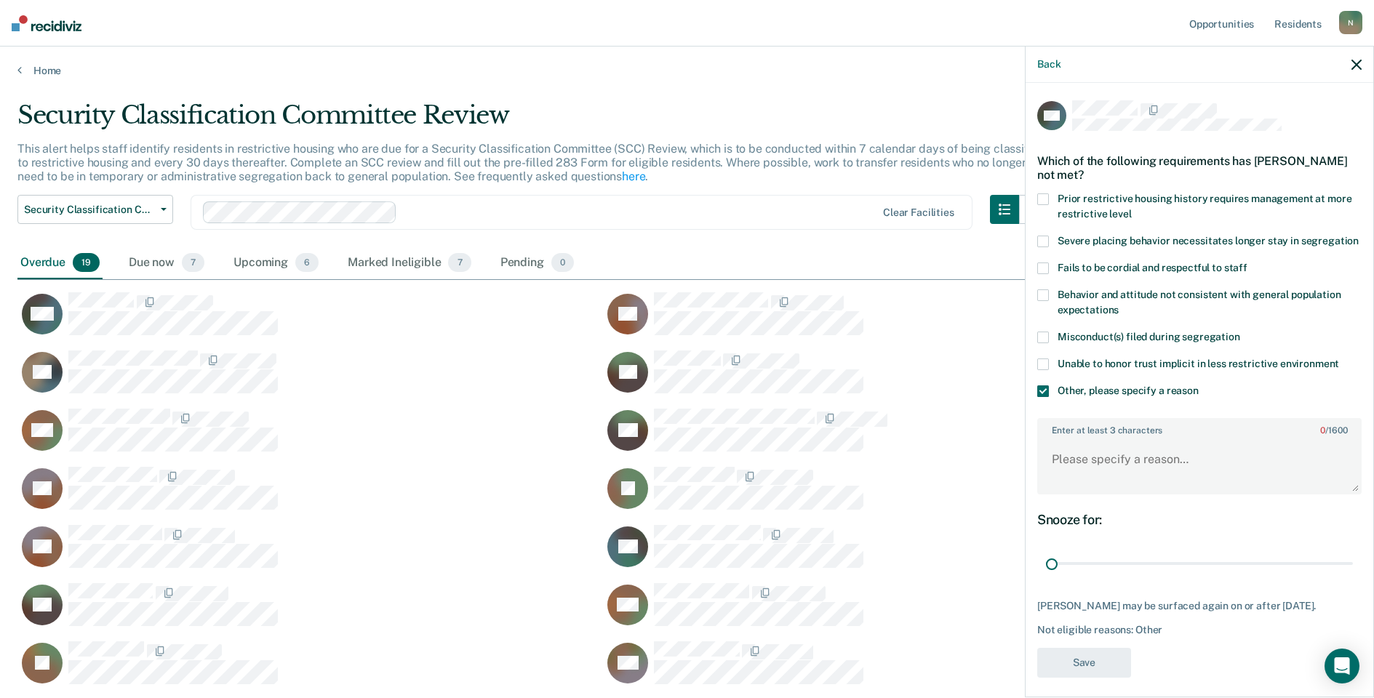
drag, startPoint x: 1334, startPoint y: 573, endPoint x: 948, endPoint y: 576, distance: 385.5
type input "1"
click at [1046, 576] on input "range" at bounding box center [1199, 563] width 307 height 25
click at [1074, 473] on textarea "Enter at least 3 characters 0 / 1600" at bounding box center [1199, 466] width 321 height 54
type textarea "Currently housed in GP"
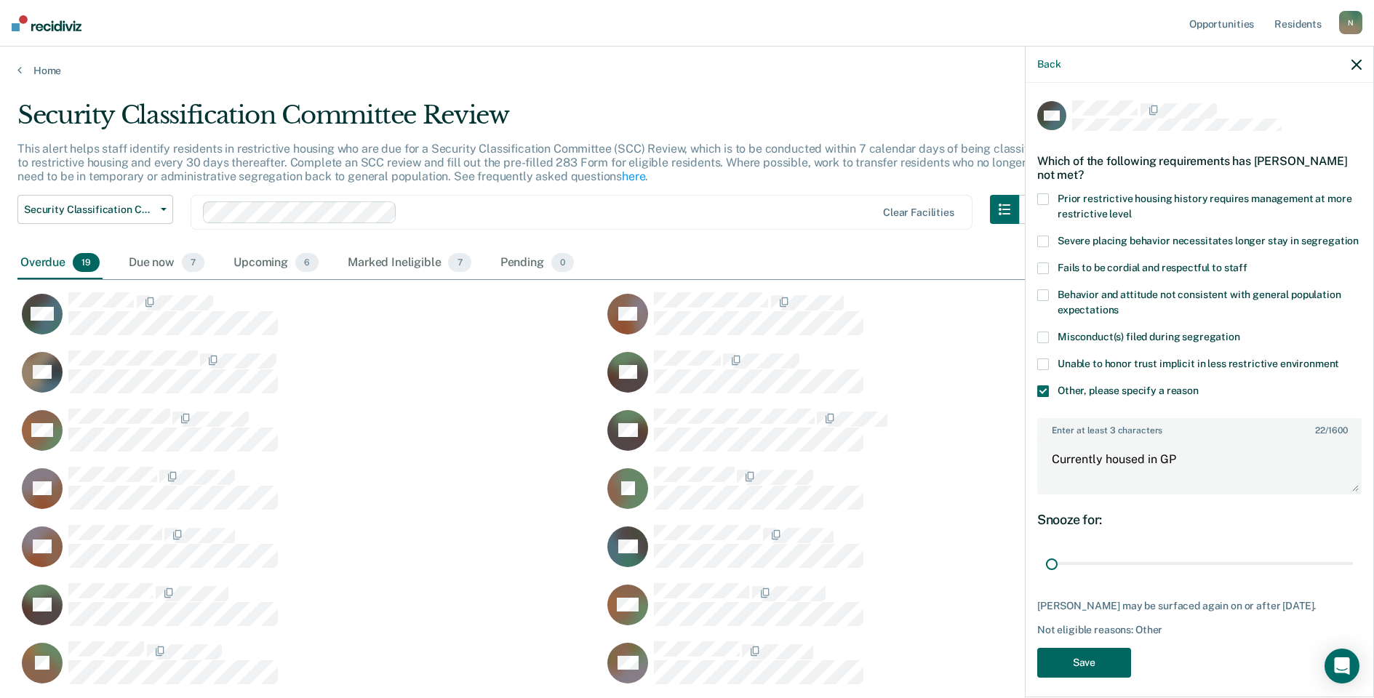
click at [1074, 673] on button "Save" at bounding box center [1084, 663] width 94 height 30
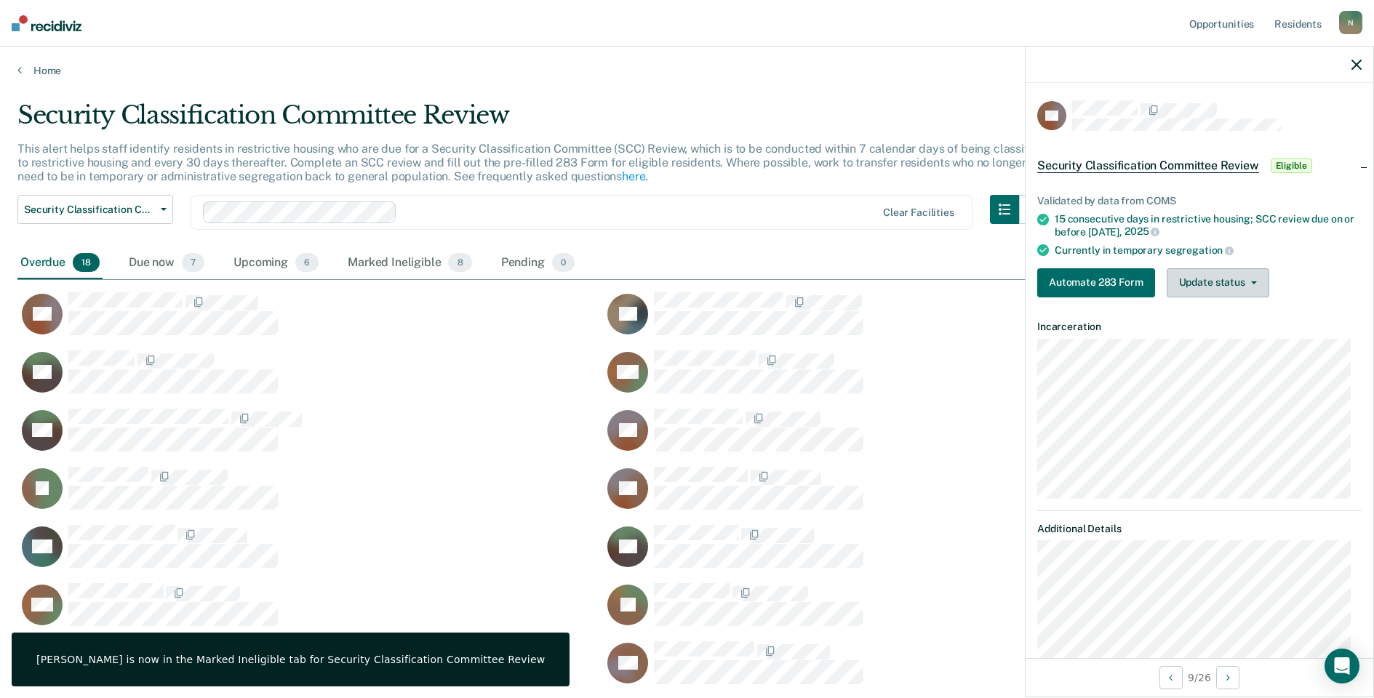
click at [1194, 281] on button "Update status" at bounding box center [1218, 282] width 103 height 29
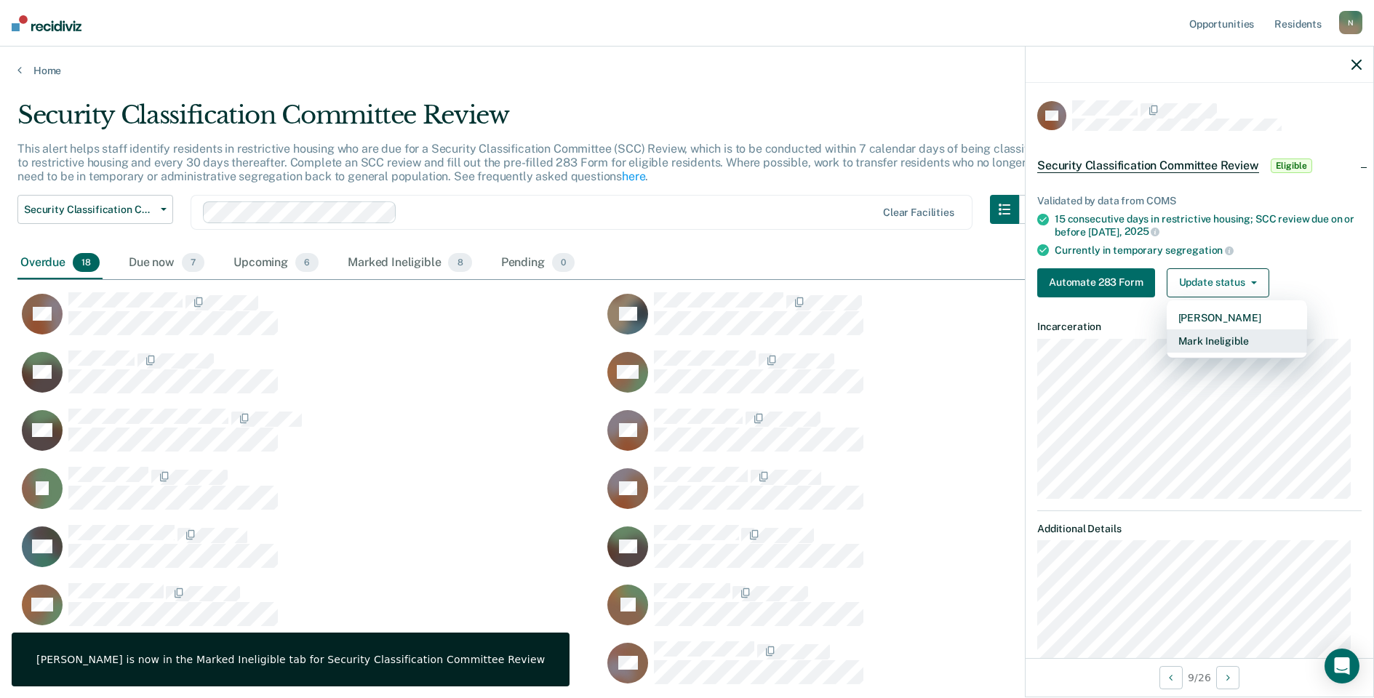
click at [1216, 341] on button "Mark Ineligible" at bounding box center [1237, 340] width 140 height 23
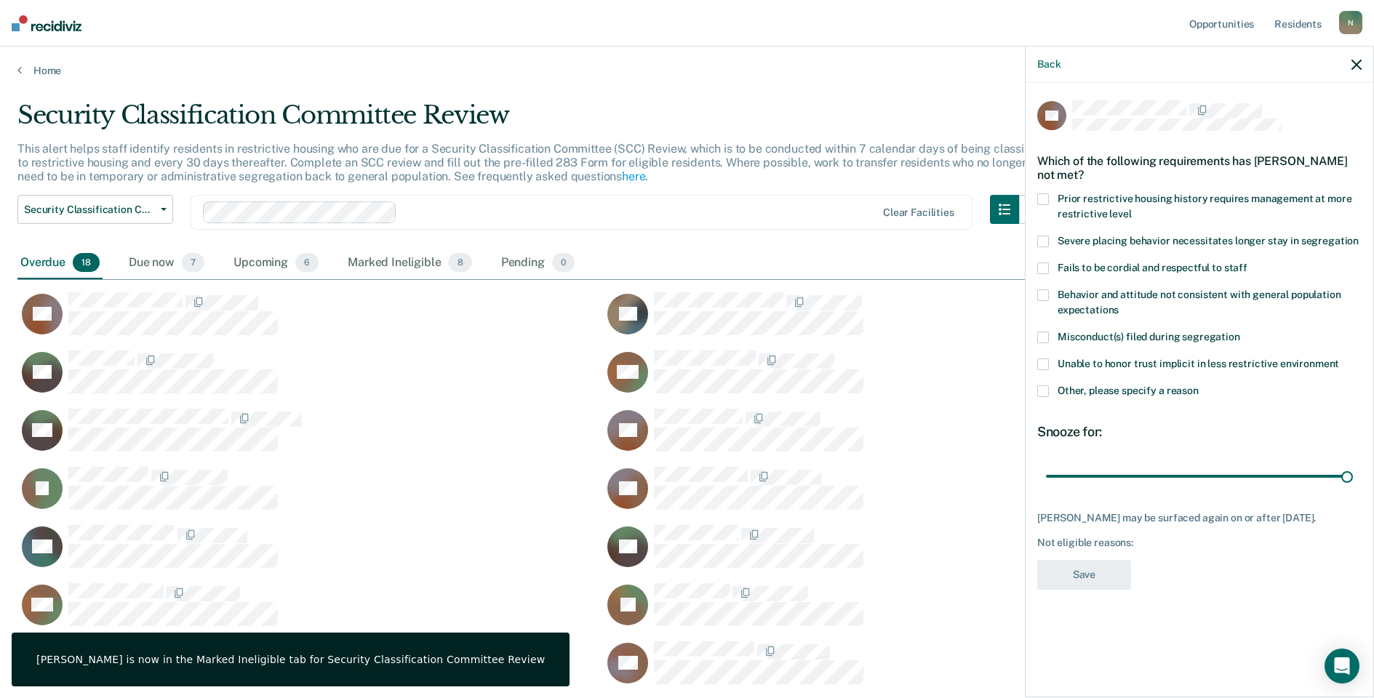
click at [1038, 388] on span at bounding box center [1043, 391] width 12 height 12
click at [1199, 385] on input "Other, please specify a reason" at bounding box center [1199, 385] width 0 height 0
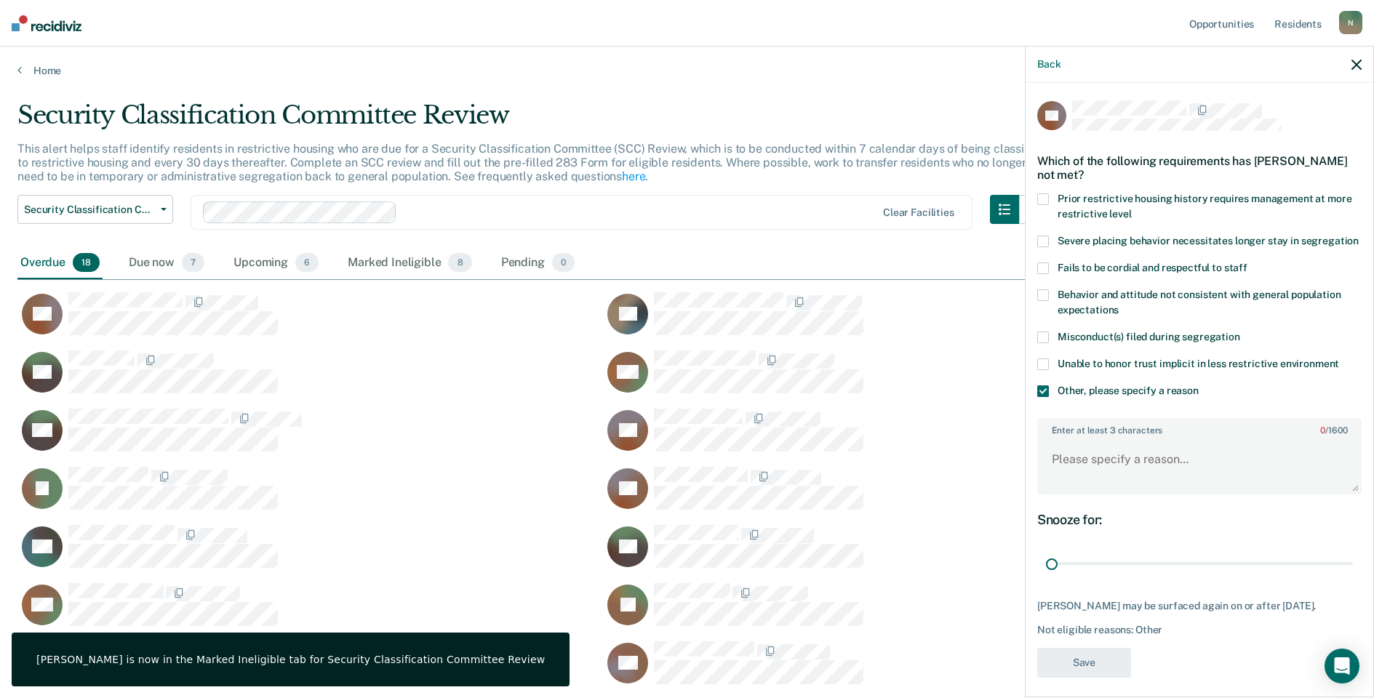
drag, startPoint x: 1332, startPoint y: 577, endPoint x: 973, endPoint y: 573, distance: 358.6
type input "1"
click at [1046, 577] on input "range" at bounding box center [1199, 563] width 307 height 25
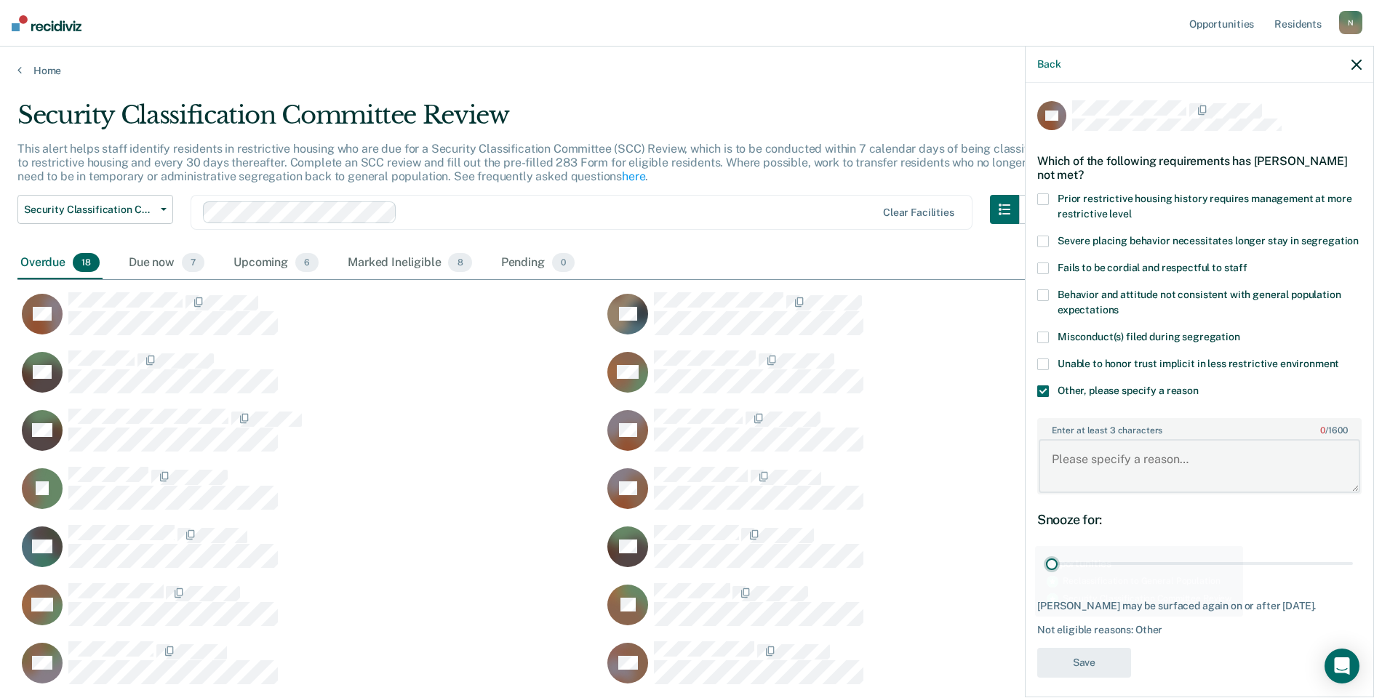
click at [1065, 482] on textarea "Enter at least 3 characters 0 / 1600" at bounding box center [1199, 466] width 321 height 54
type textarea "Temp seg until available bedspace in [PERSON_NAME]"
click at [1082, 678] on button "Save" at bounding box center [1084, 663] width 94 height 30
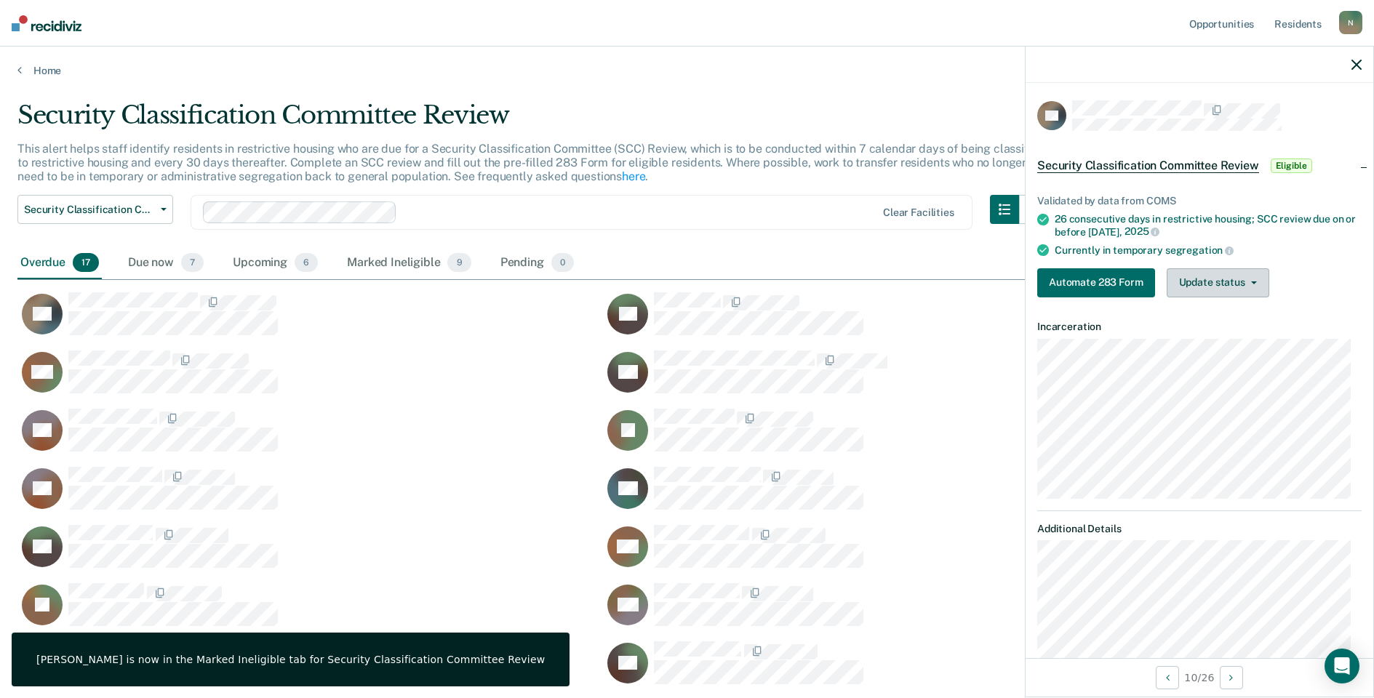
click at [1207, 276] on button "Update status" at bounding box center [1218, 282] width 103 height 29
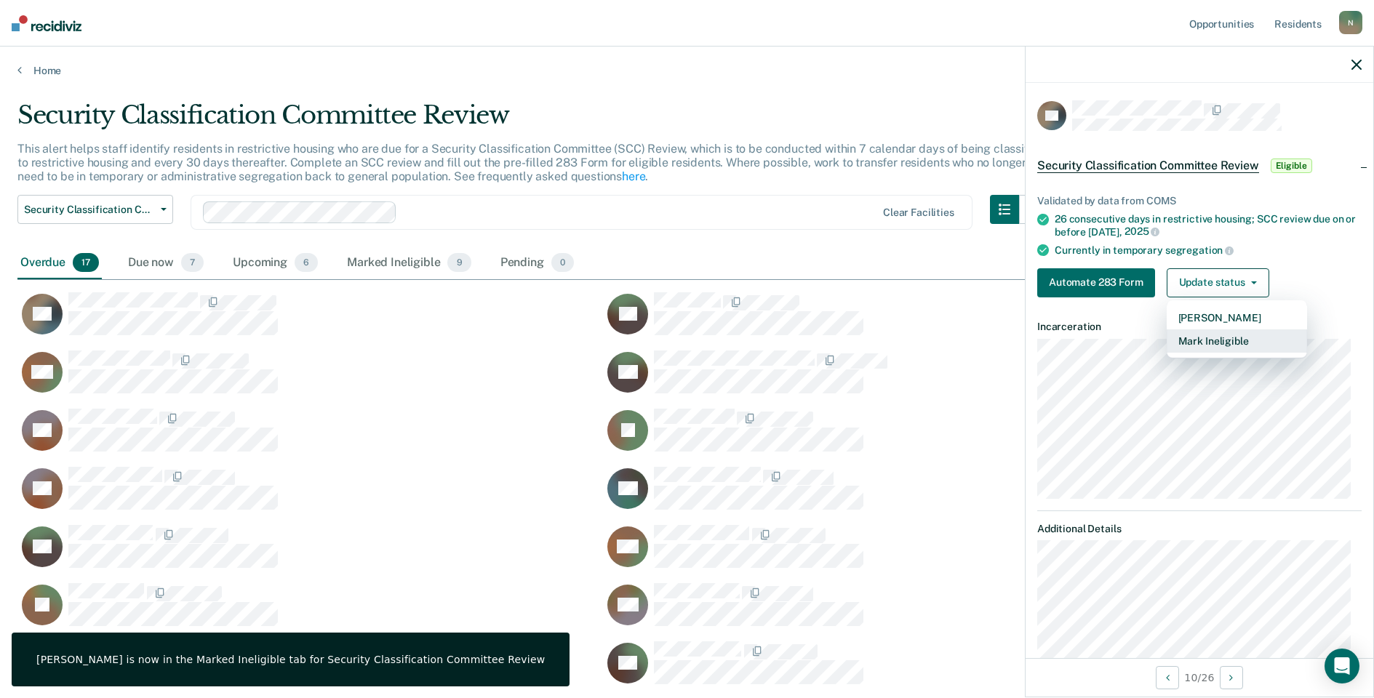
click at [1219, 334] on button "Mark Ineligible" at bounding box center [1237, 340] width 140 height 23
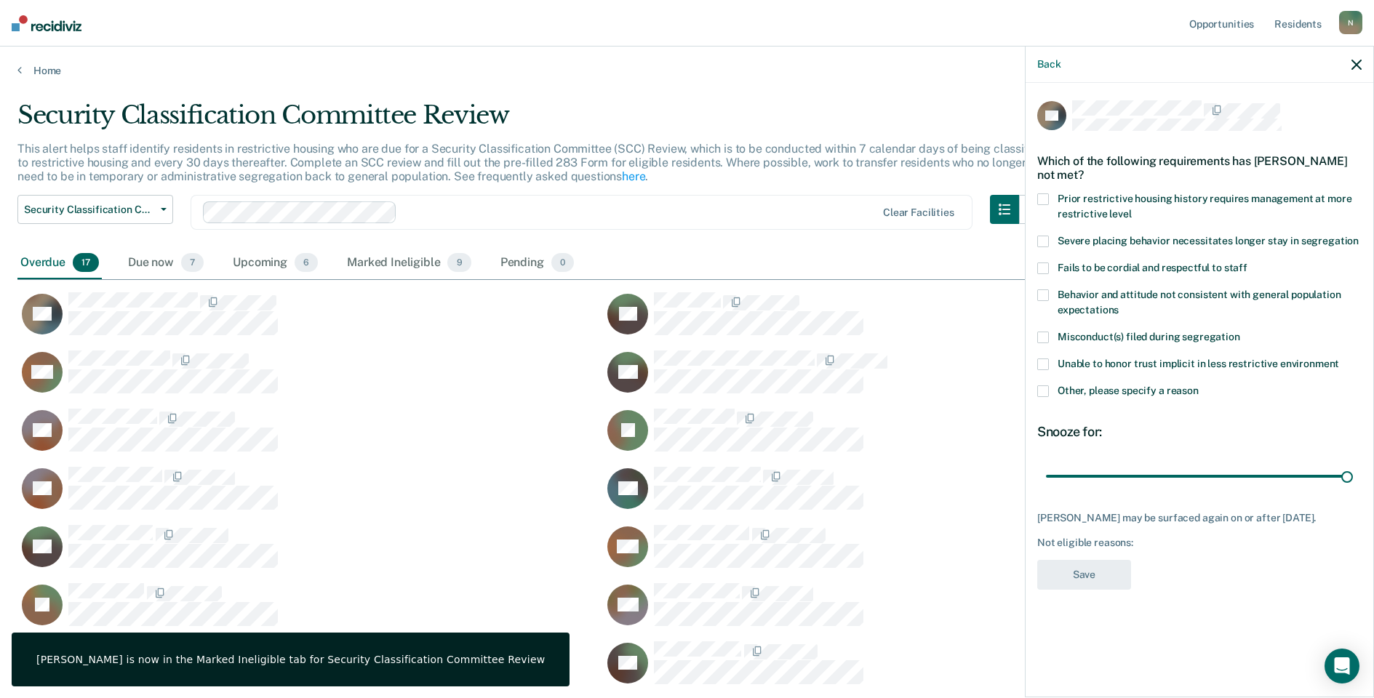
click at [1037, 390] on span at bounding box center [1043, 391] width 12 height 12
click at [1199, 385] on input "Other, please specify a reason" at bounding box center [1199, 385] width 0 height 0
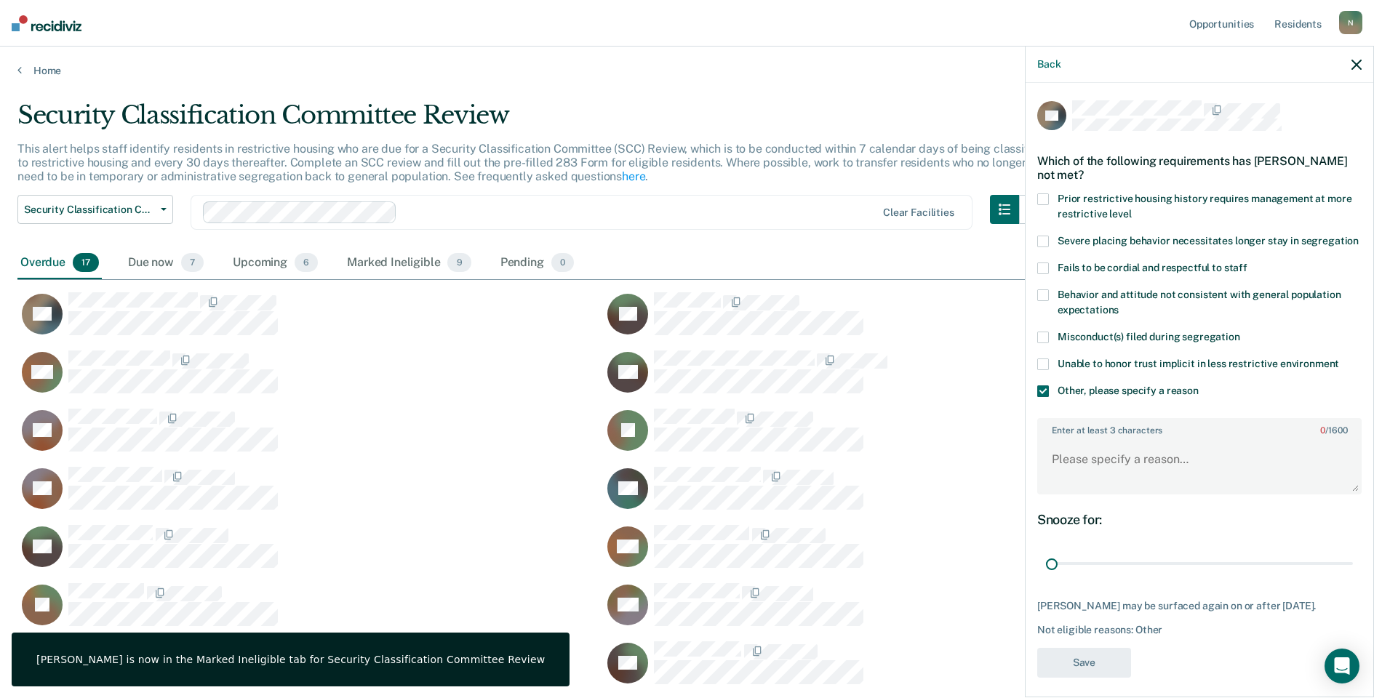
drag, startPoint x: 1335, startPoint y: 578, endPoint x: 1039, endPoint y: 543, distance: 298.8
type input "1"
click at [1046, 576] on input "range" at bounding box center [1199, 563] width 307 height 25
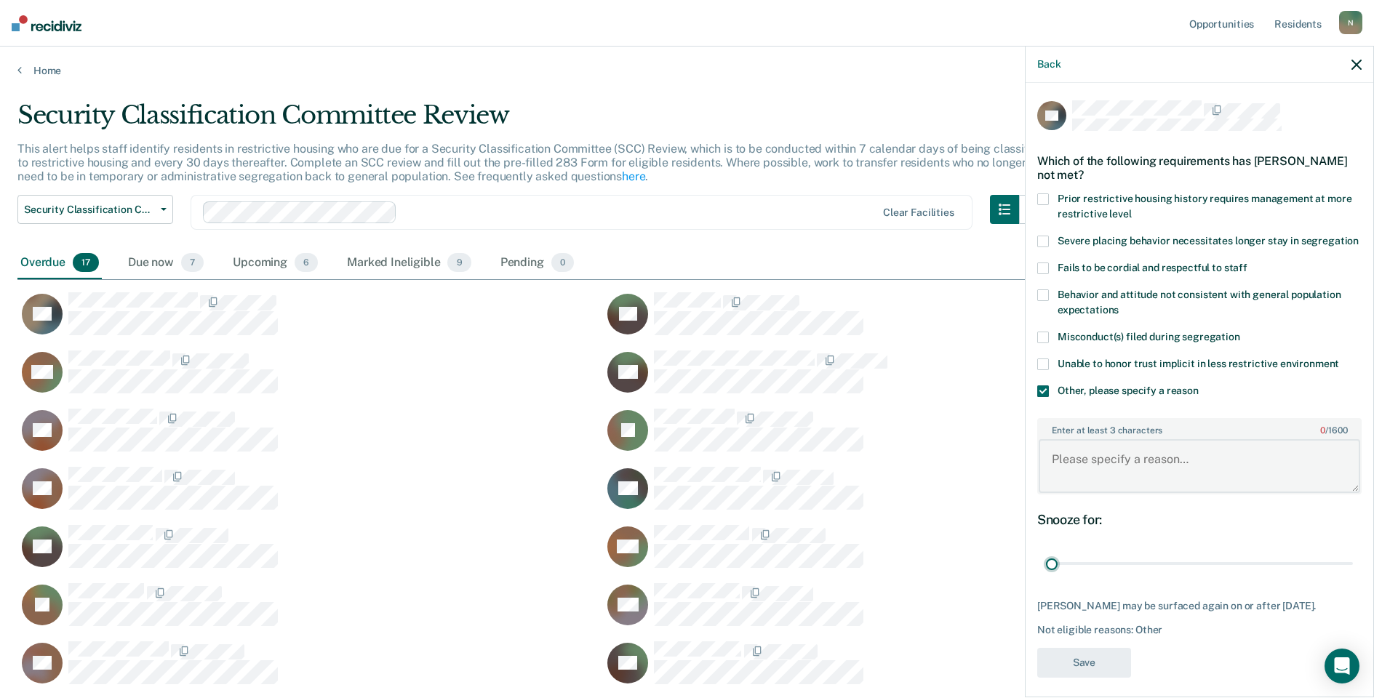
click at [1054, 486] on textarea "Enter at least 3 characters 0 / 1600" at bounding box center [1199, 466] width 321 height 54
type textarea "Temp seg pending alt IV placement to separate fighters"
click at [1111, 674] on button "Save" at bounding box center [1084, 663] width 94 height 30
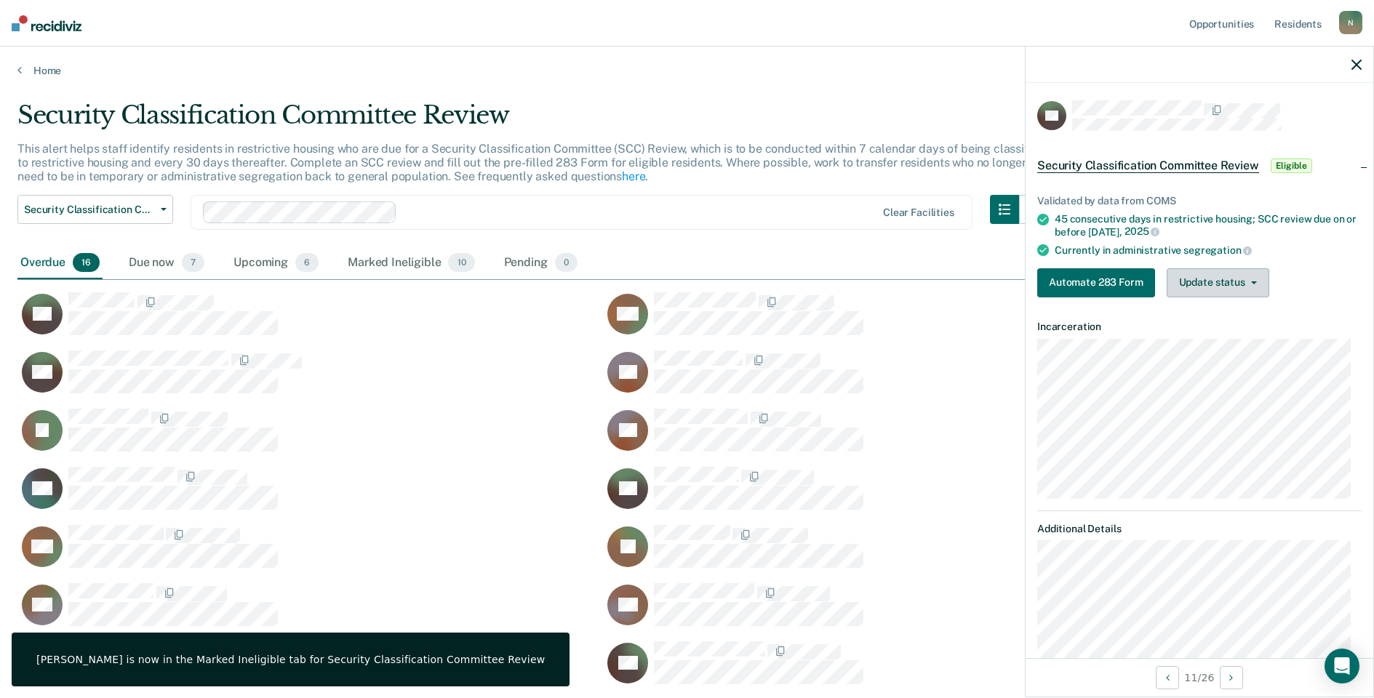
click at [1260, 284] on button "Update status" at bounding box center [1218, 282] width 103 height 29
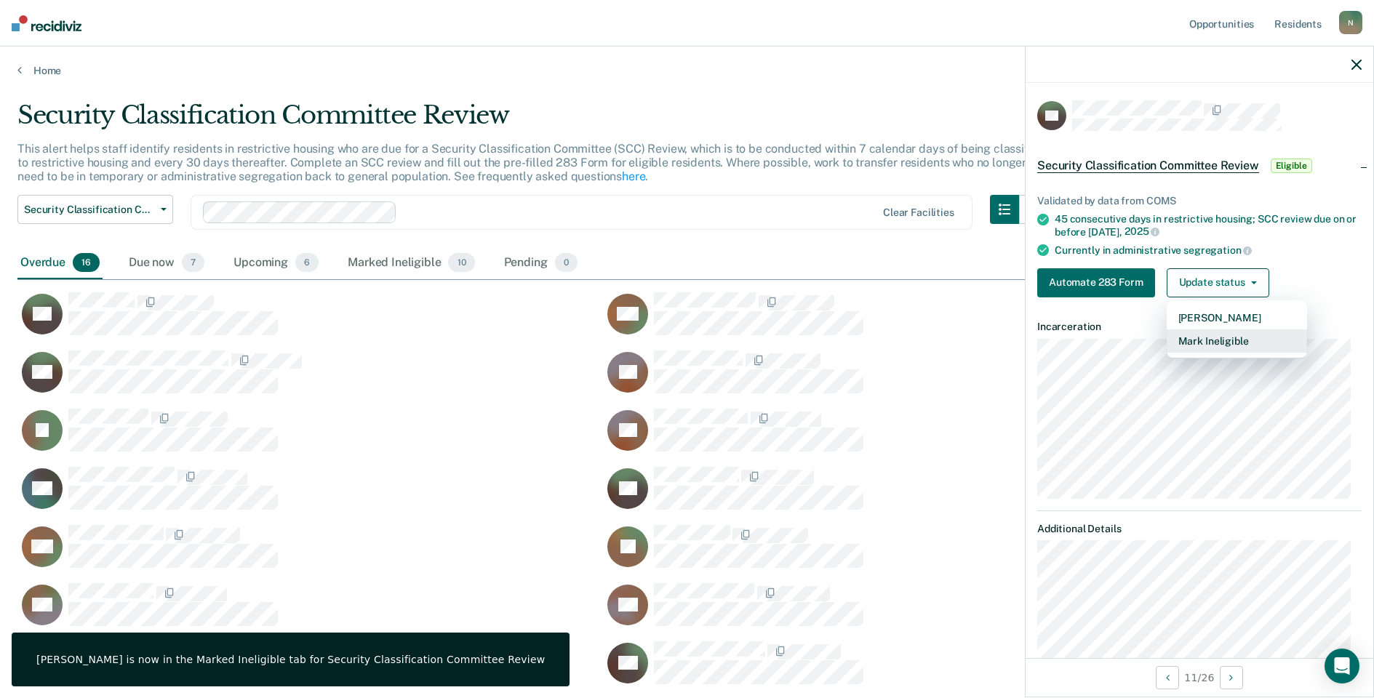
click at [1260, 332] on button "Mark Ineligible" at bounding box center [1237, 340] width 140 height 23
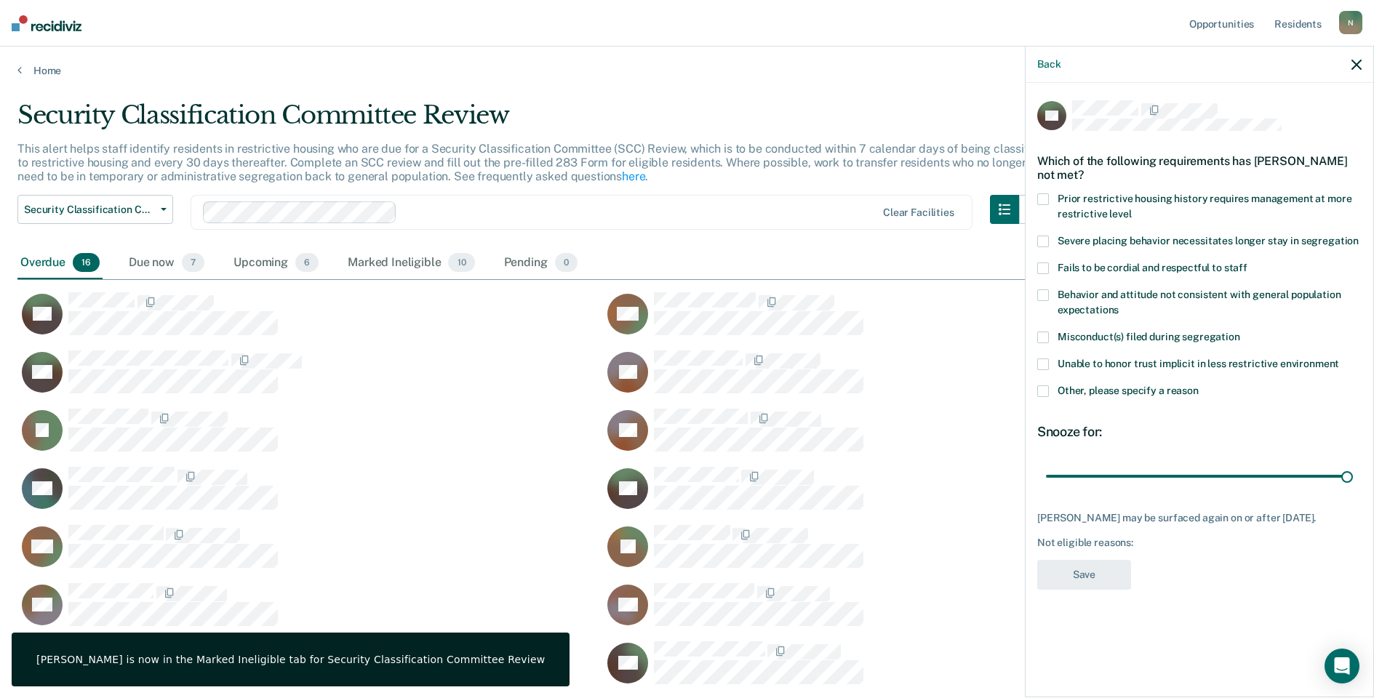
click at [1042, 391] on span at bounding box center [1043, 391] width 12 height 12
click at [1199, 385] on input "Other, please specify a reason" at bounding box center [1199, 385] width 0 height 0
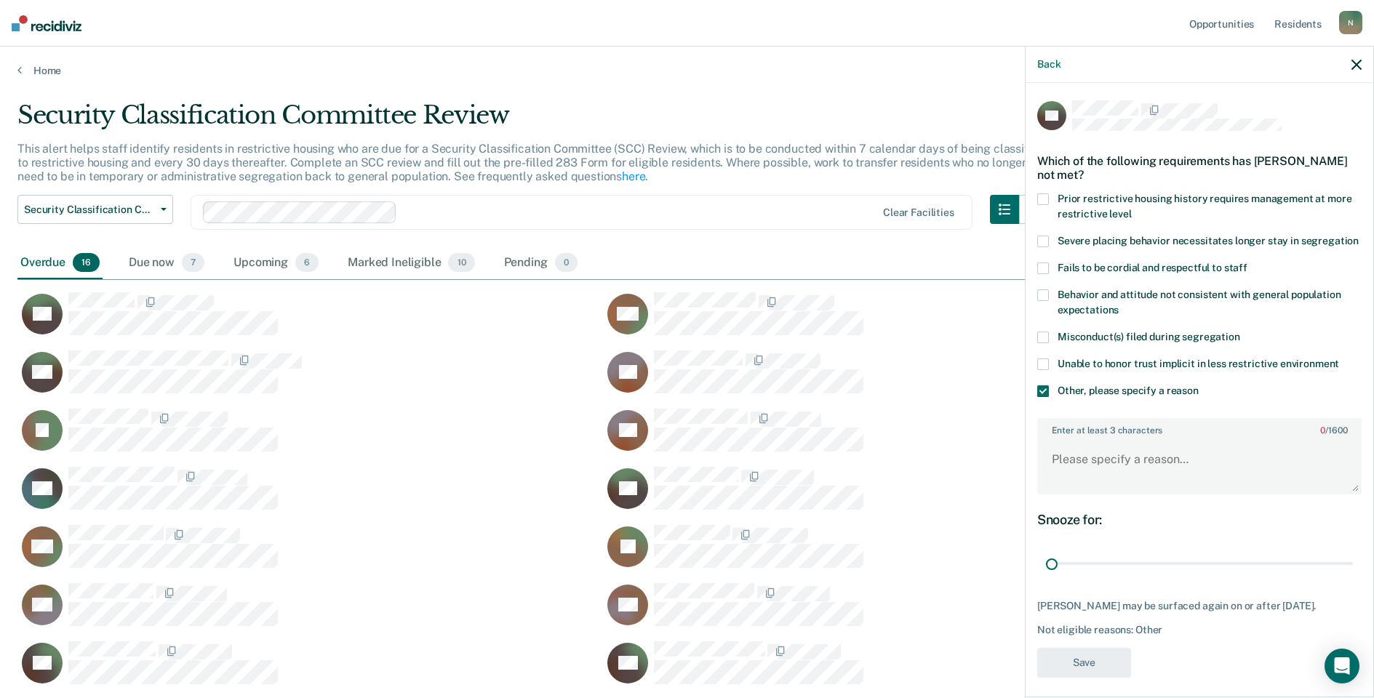
drag, startPoint x: 1339, startPoint y: 579, endPoint x: 1031, endPoint y: 571, distance: 308.5
type input "1"
click at [1046, 572] on input "range" at bounding box center [1199, 563] width 307 height 25
click at [1071, 476] on textarea "Enter at least 3 characters 0 / 1600" at bounding box center [1199, 466] width 321 height 54
type textarea "Temp seg pending misconduct hearing, refuses GP"
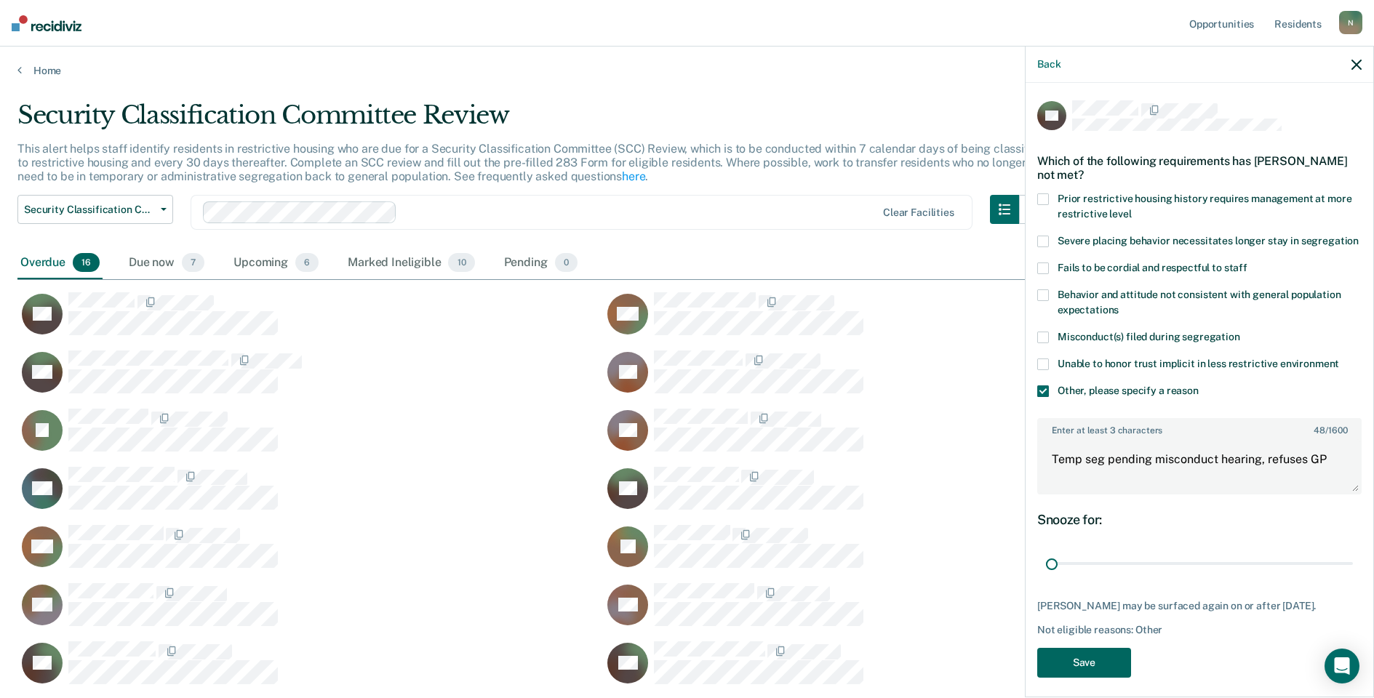
click at [1090, 678] on button "Save" at bounding box center [1084, 663] width 94 height 30
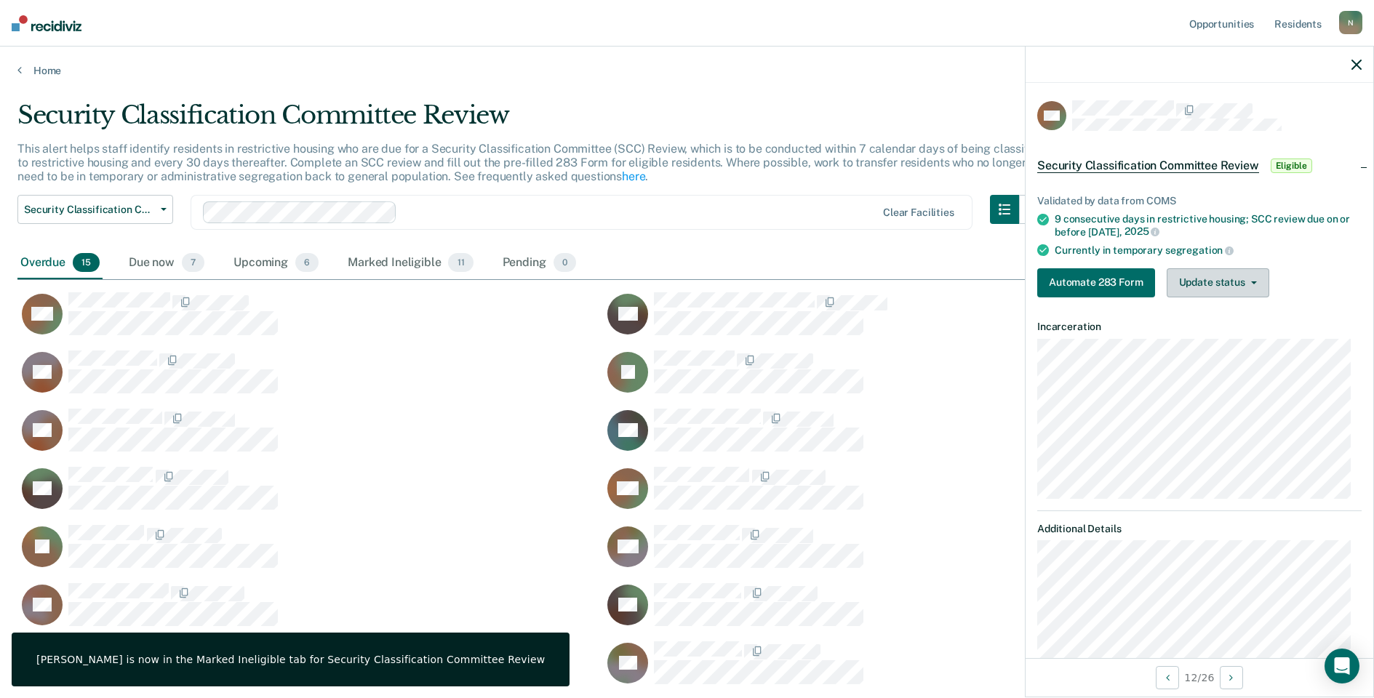
click at [1186, 281] on button "Update status" at bounding box center [1218, 282] width 103 height 29
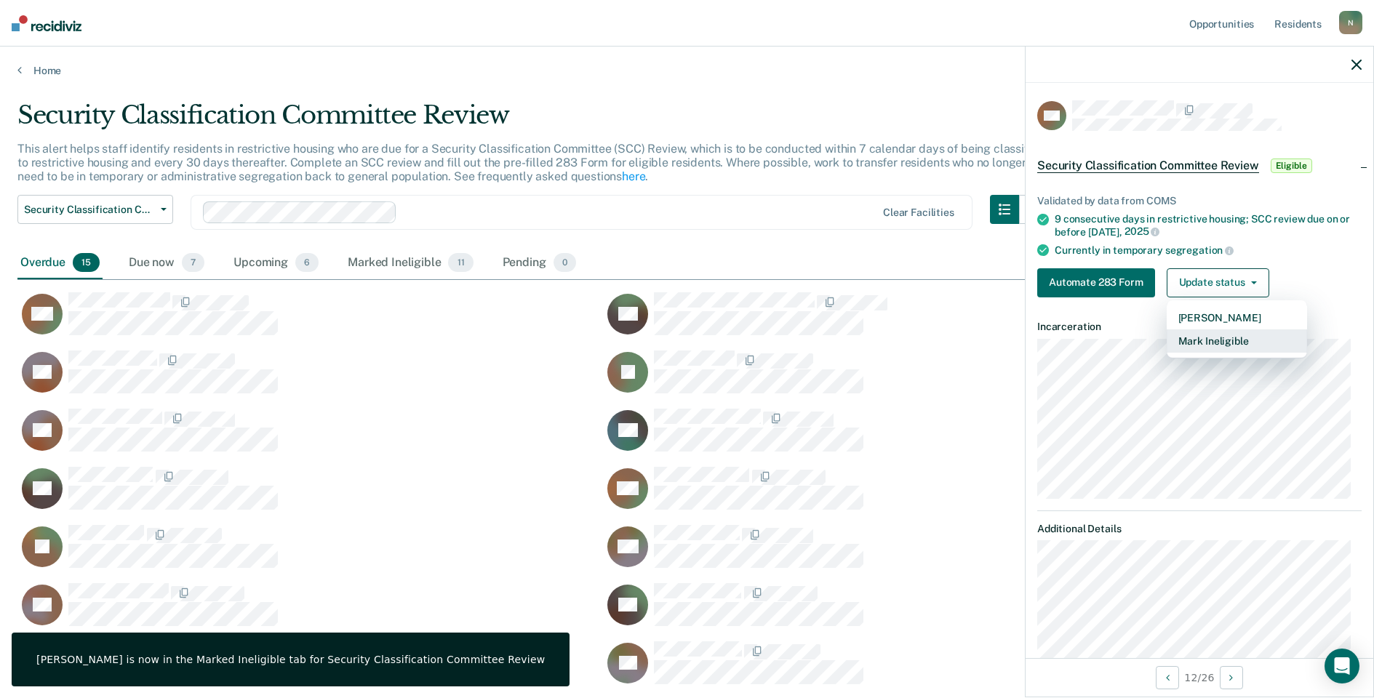
click at [1183, 343] on button "Mark Ineligible" at bounding box center [1237, 340] width 140 height 23
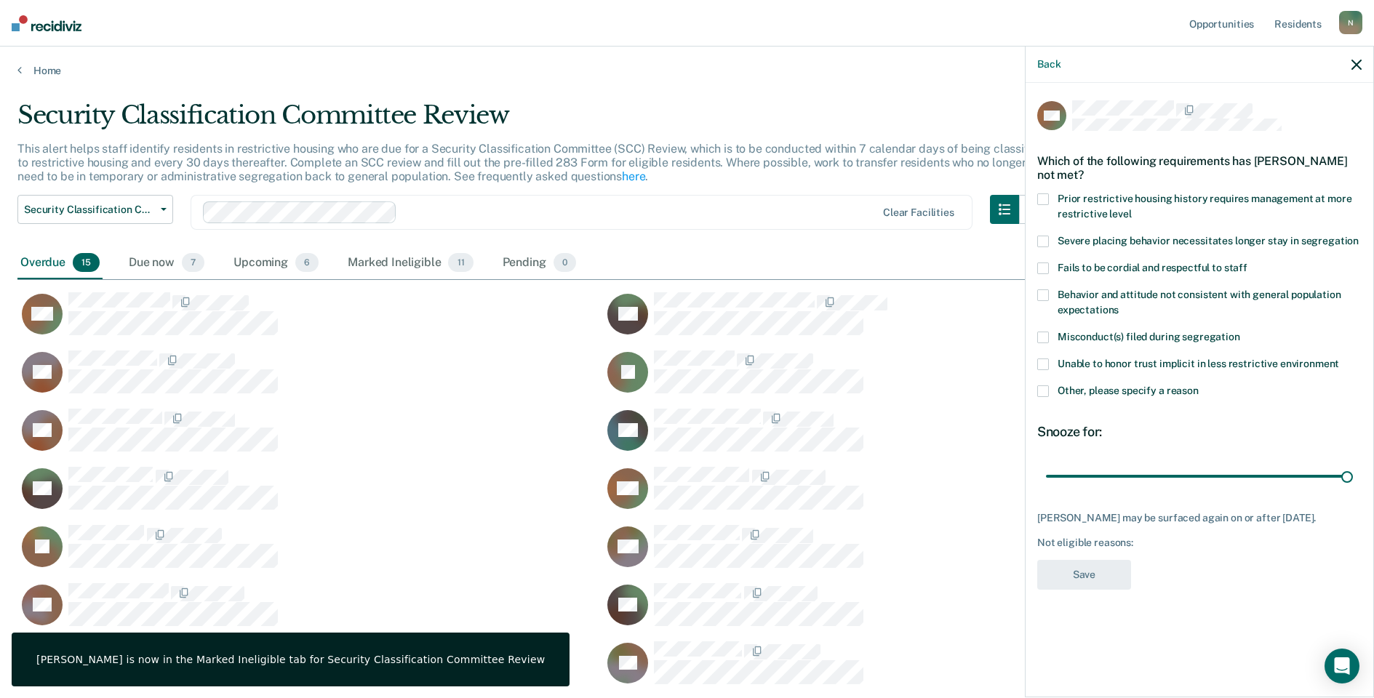
drag, startPoint x: 1047, startPoint y: 388, endPoint x: 1097, endPoint y: 419, distance: 59.1
click at [1047, 388] on span at bounding box center [1043, 391] width 12 height 12
click at [1199, 385] on input "Other, please specify a reason" at bounding box center [1199, 385] width 0 height 0
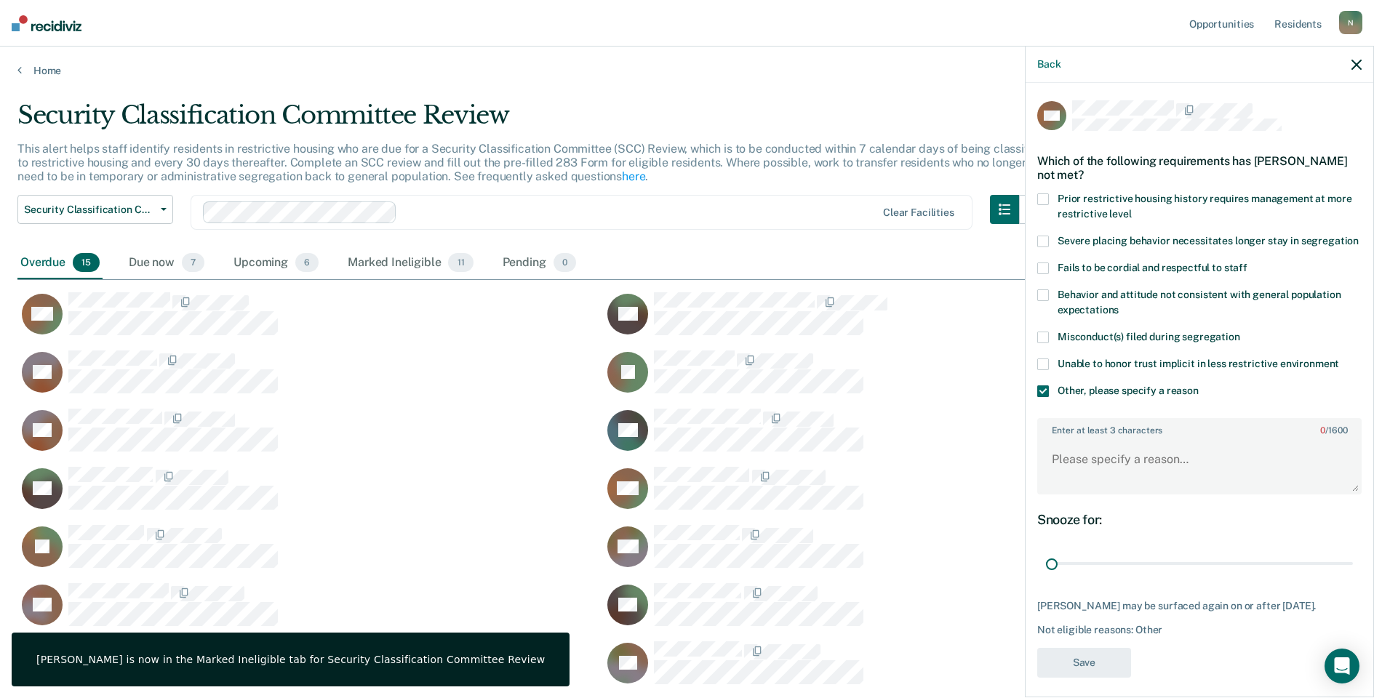
drag, startPoint x: 1335, startPoint y: 576, endPoint x: 968, endPoint y: 541, distance: 368.2
type input "1"
click at [1046, 562] on input "range" at bounding box center [1199, 563] width 307 height 25
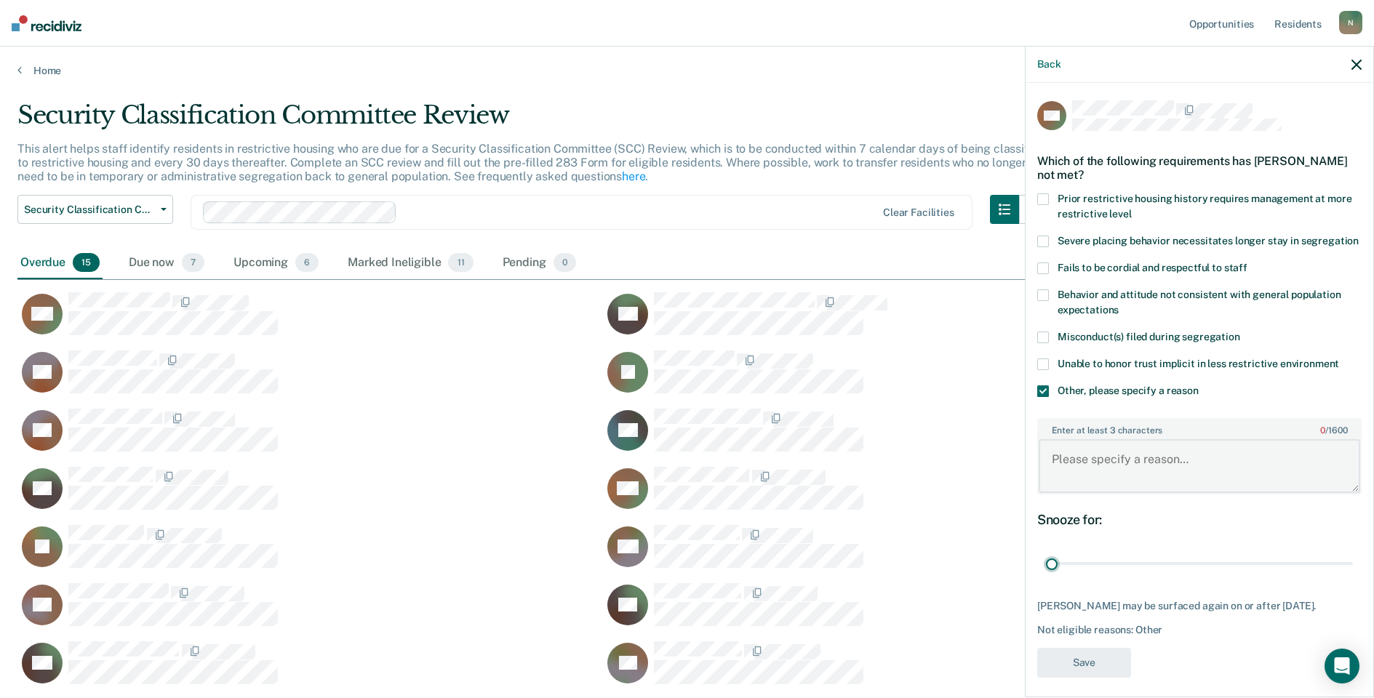
click at [1081, 474] on textarea "Enter at least 3 characters 0 / 1600" at bounding box center [1199, 466] width 321 height 54
type textarea "Temp seg pending misconduct hearing"
click at [1114, 678] on button "Save" at bounding box center [1084, 663] width 94 height 30
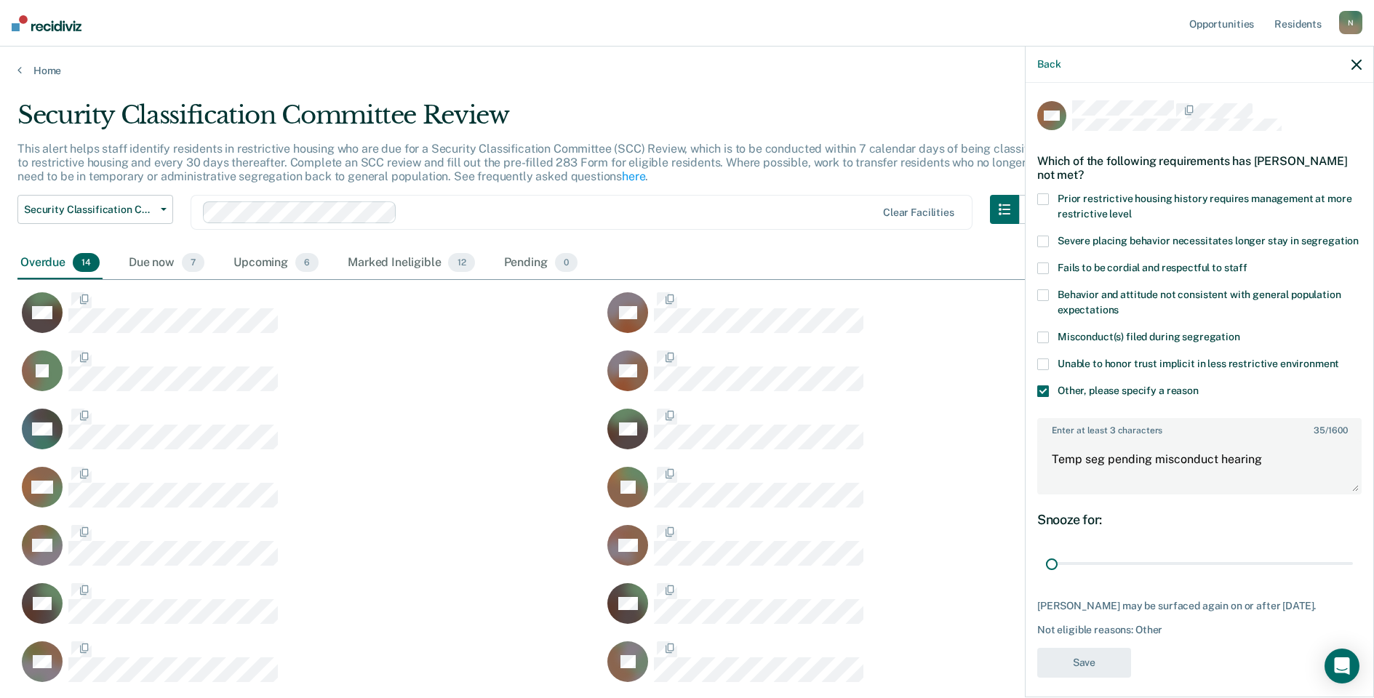
scroll to position [583, 1328]
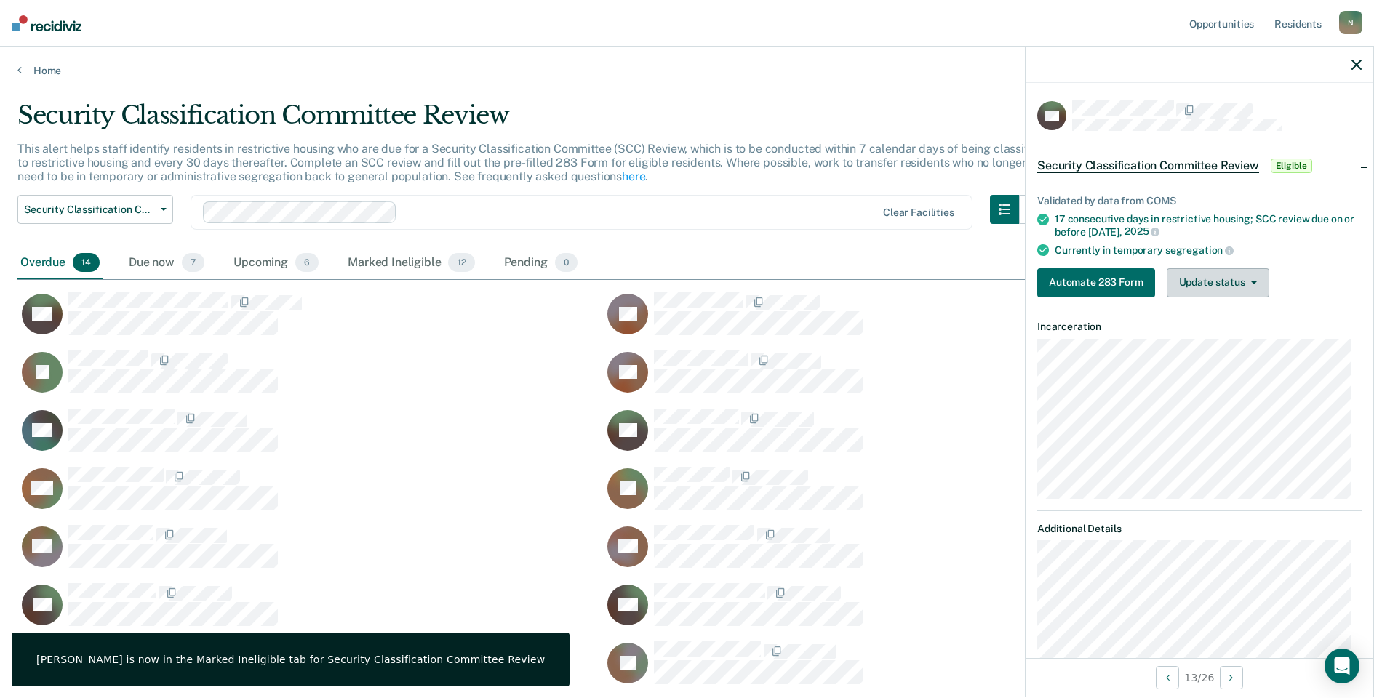
click at [1197, 290] on button "Update status" at bounding box center [1218, 282] width 103 height 29
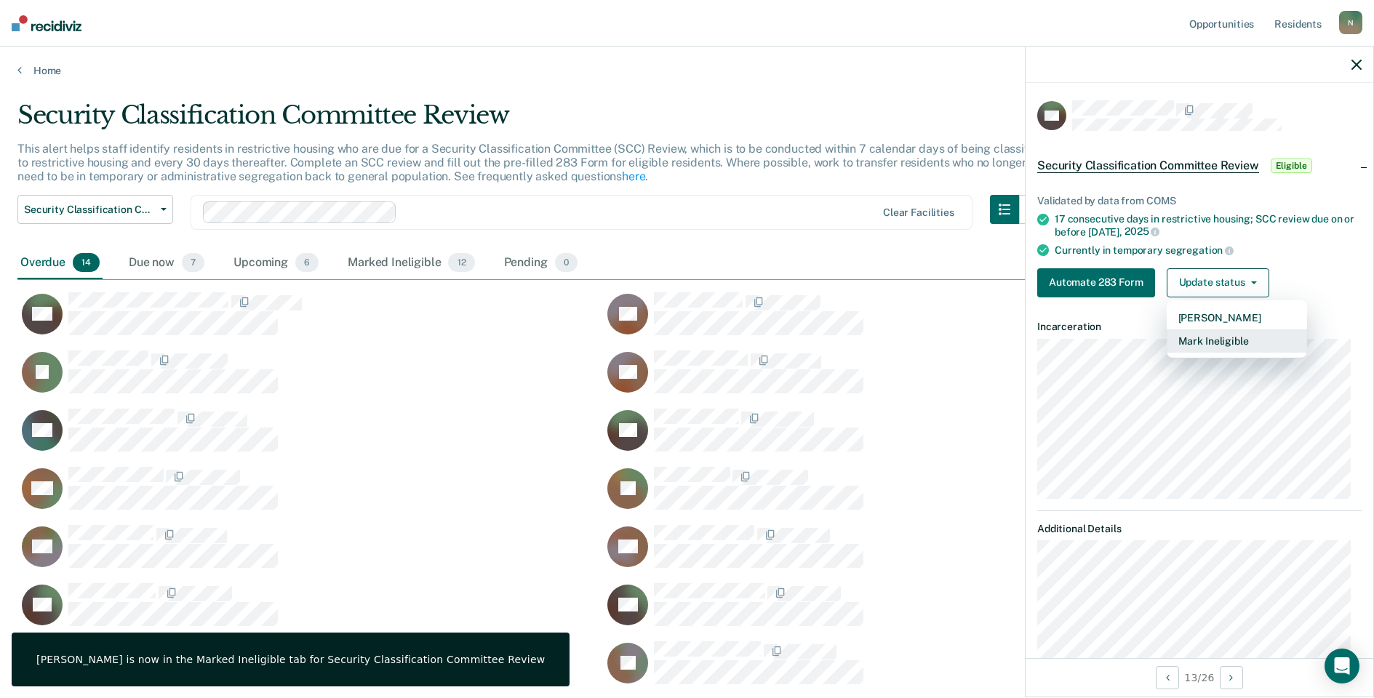
click at [1185, 341] on button "Mark Ineligible" at bounding box center [1237, 340] width 140 height 23
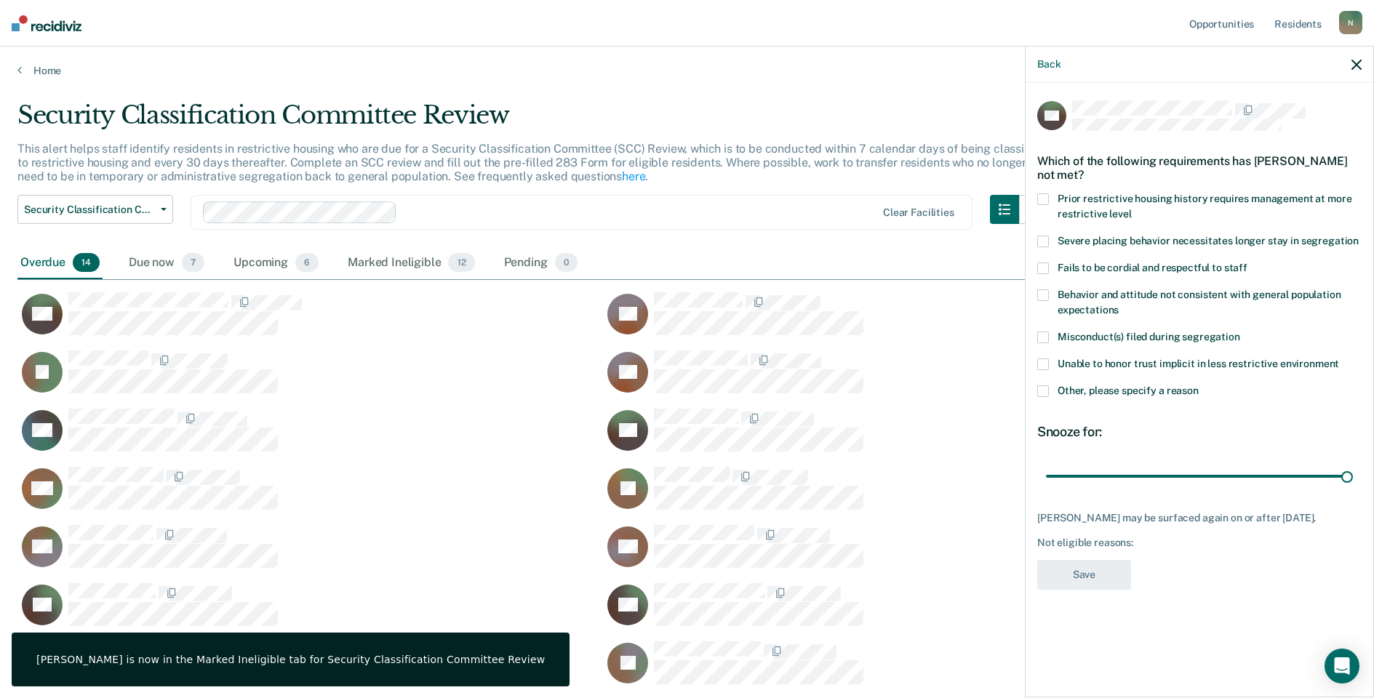
click at [1042, 391] on span at bounding box center [1043, 391] width 12 height 12
click at [1199, 385] on input "Other, please specify a reason" at bounding box center [1199, 385] width 0 height 0
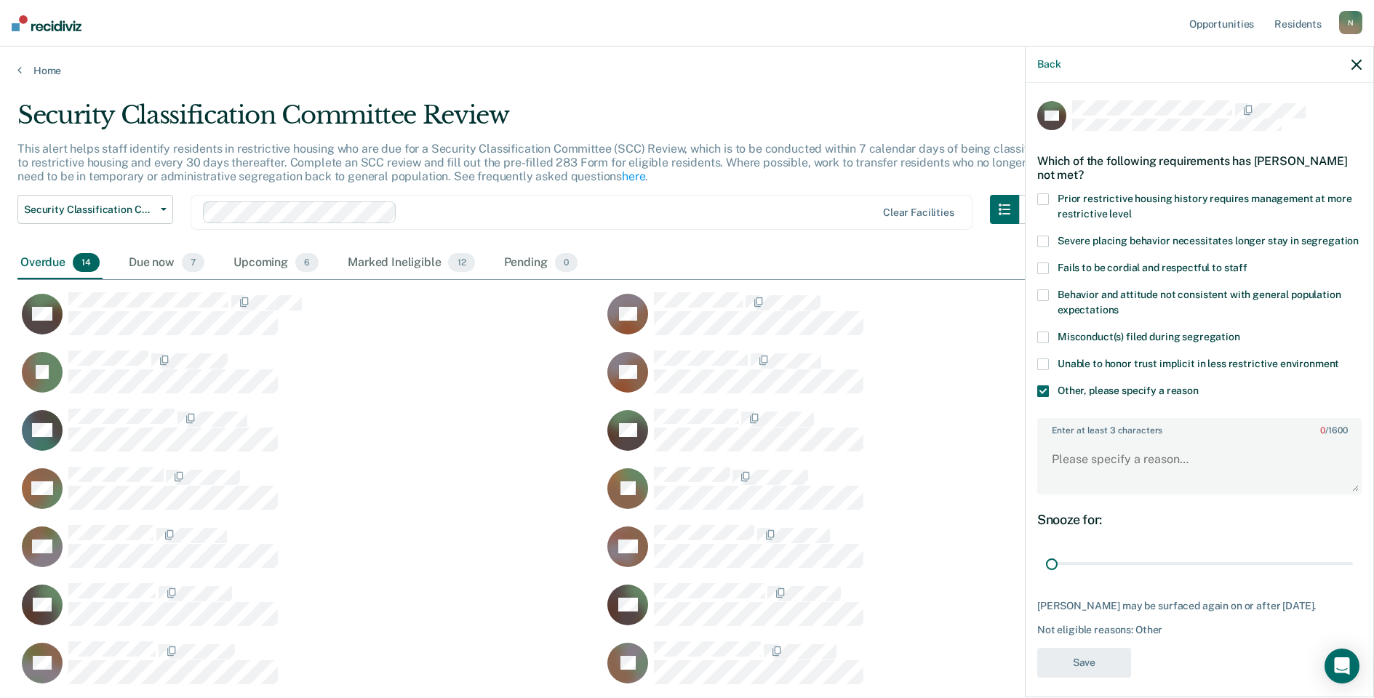
drag, startPoint x: 1333, startPoint y: 576, endPoint x: 1004, endPoint y: 564, distance: 329.7
type input "1"
click at [1046, 566] on input "range" at bounding box center [1199, 563] width 307 height 25
click at [1075, 487] on textarea "Enter at least 3 characters 0 / 1600" at bounding box center [1199, 466] width 321 height 54
type textarea "Temp seg until available bedspace in [PERSON_NAME]"
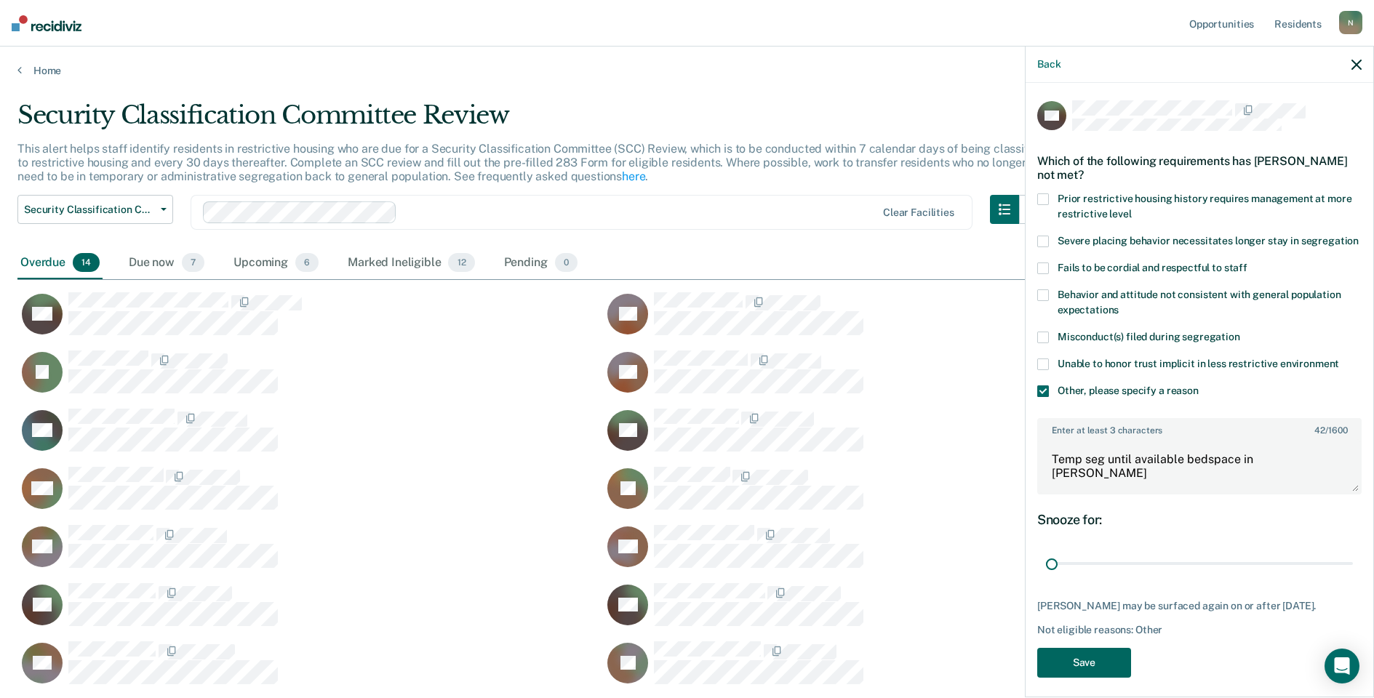
click at [1092, 678] on button "Save" at bounding box center [1084, 663] width 94 height 30
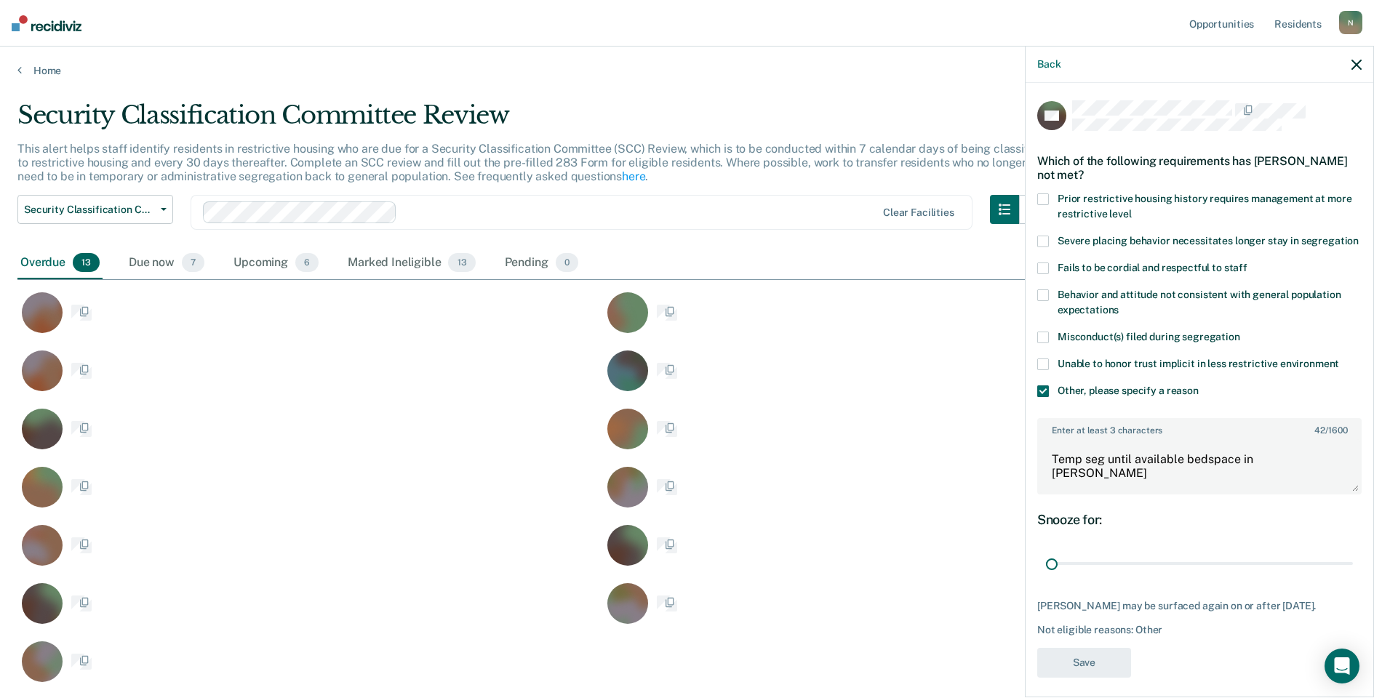
scroll to position [105, 0]
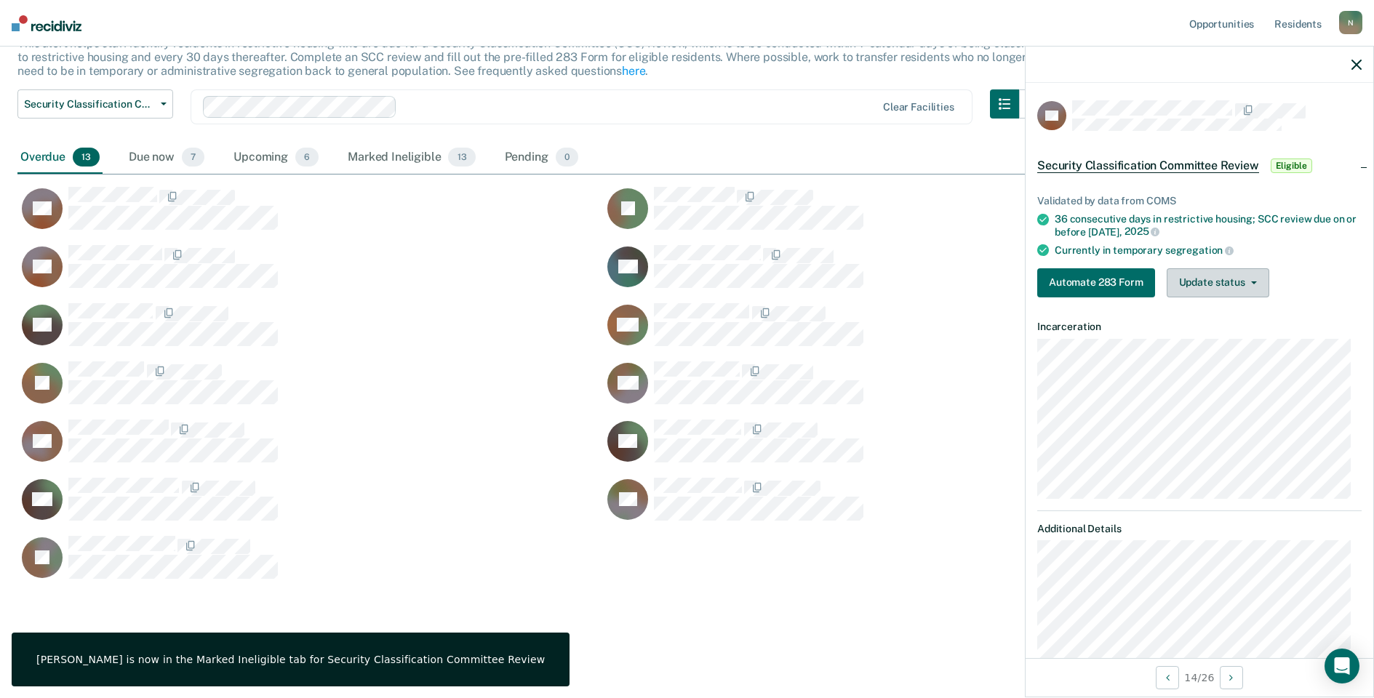
click at [1178, 275] on button "Update status" at bounding box center [1218, 282] width 103 height 29
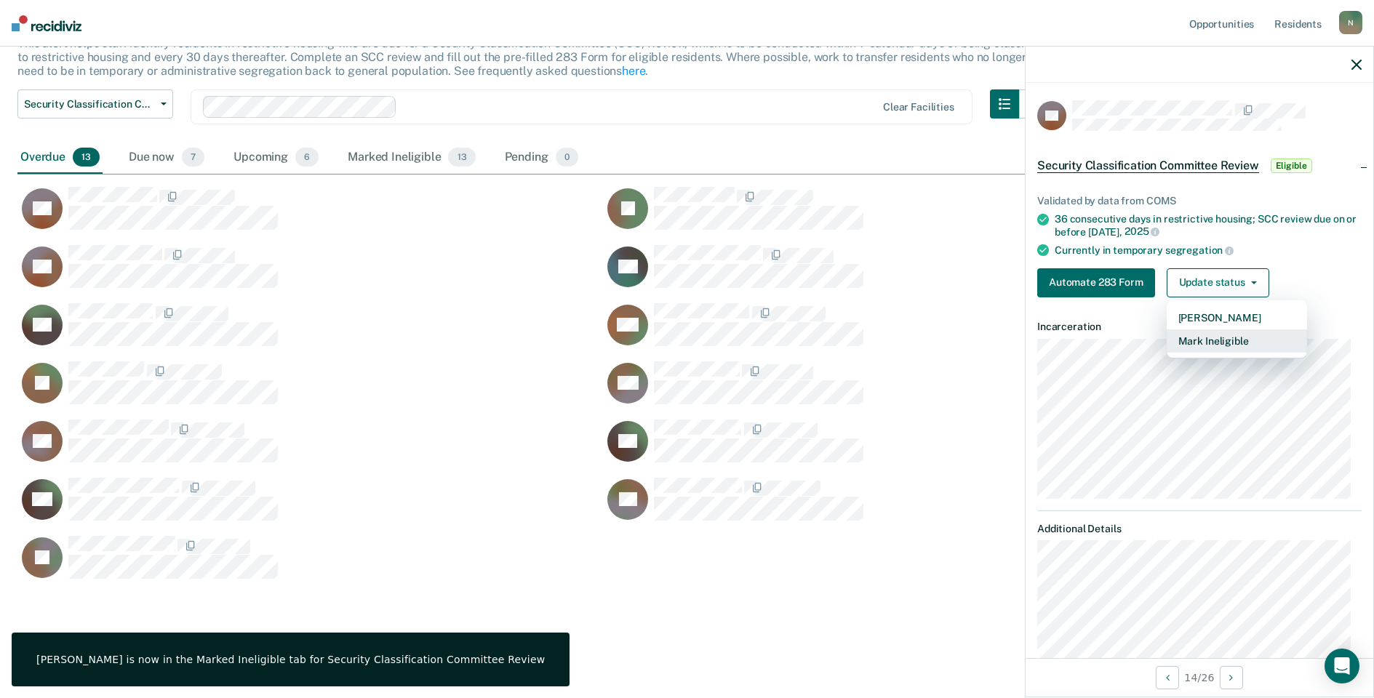
click at [1196, 345] on button "Mark Ineligible" at bounding box center [1237, 340] width 140 height 23
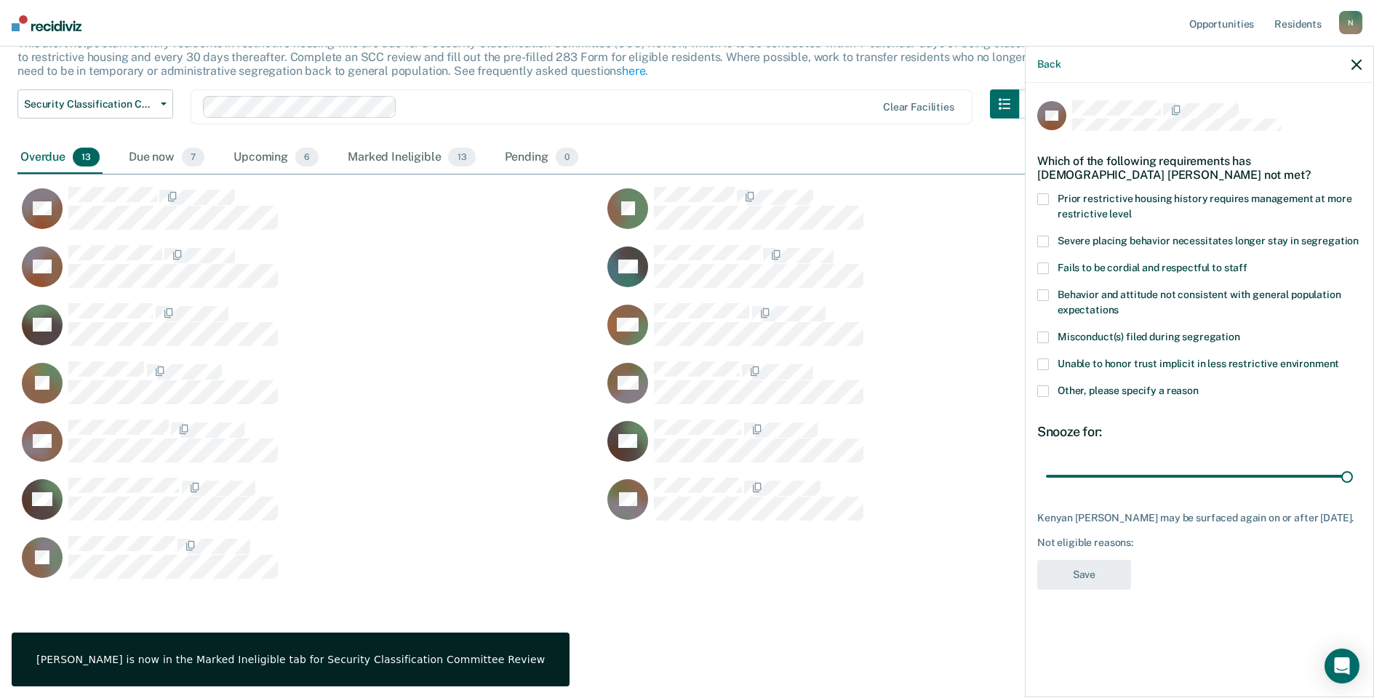
click at [1047, 392] on span at bounding box center [1043, 391] width 12 height 12
click at [1199, 385] on input "Other, please specify a reason" at bounding box center [1199, 385] width 0 height 0
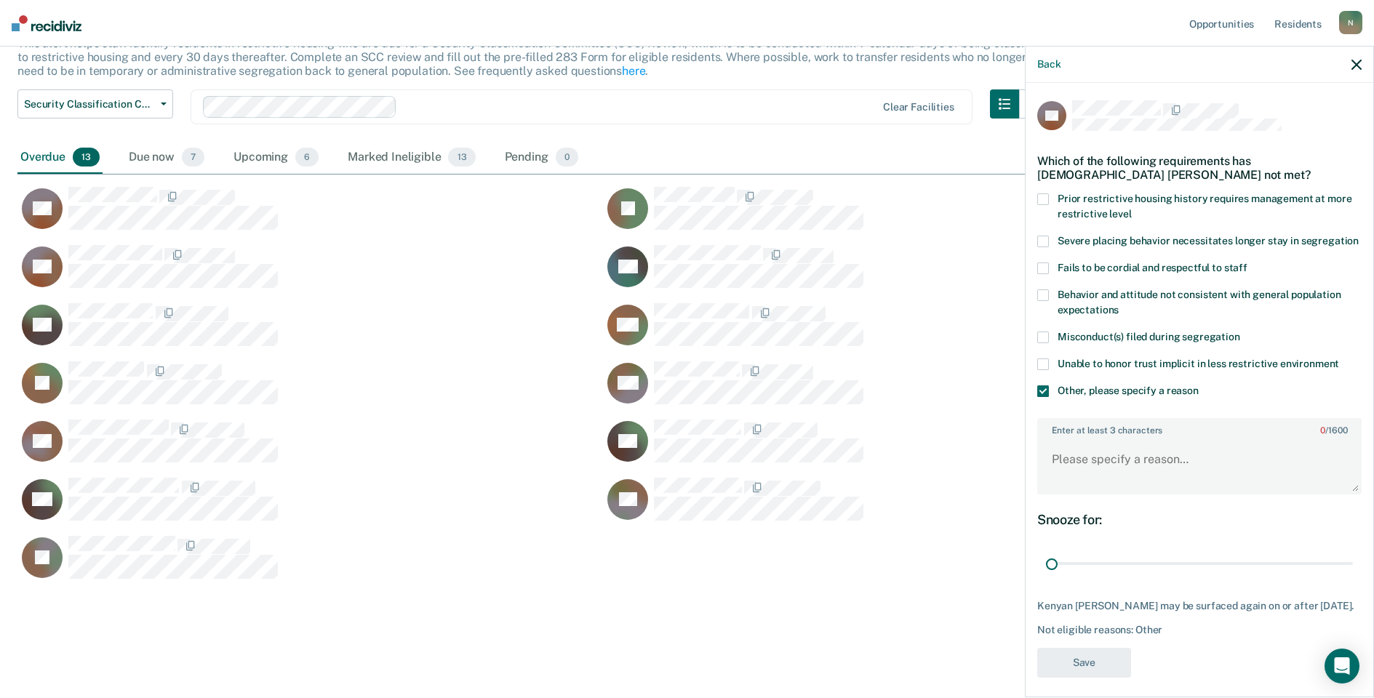
drag, startPoint x: 1338, startPoint y: 583, endPoint x: 1021, endPoint y: 576, distance: 316.5
type input "1"
click at [1046, 577] on input "range" at bounding box center [1199, 563] width 307 height 25
click at [1136, 475] on textarea "Enter at least 3 characters 0 / 1600" at bounding box center [1199, 466] width 321 height 54
type textarea "Temp seg pending alt placement due to PC concerns"
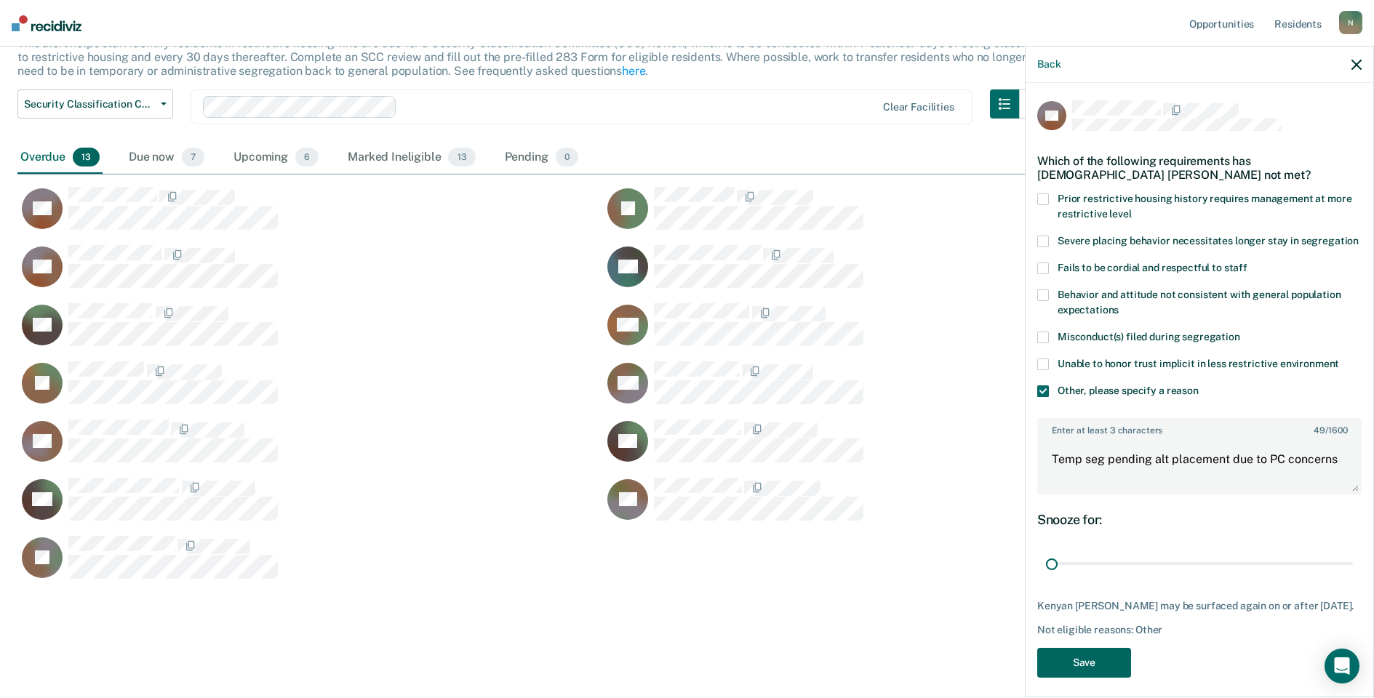
click at [1085, 678] on button "Save" at bounding box center [1084, 663] width 94 height 30
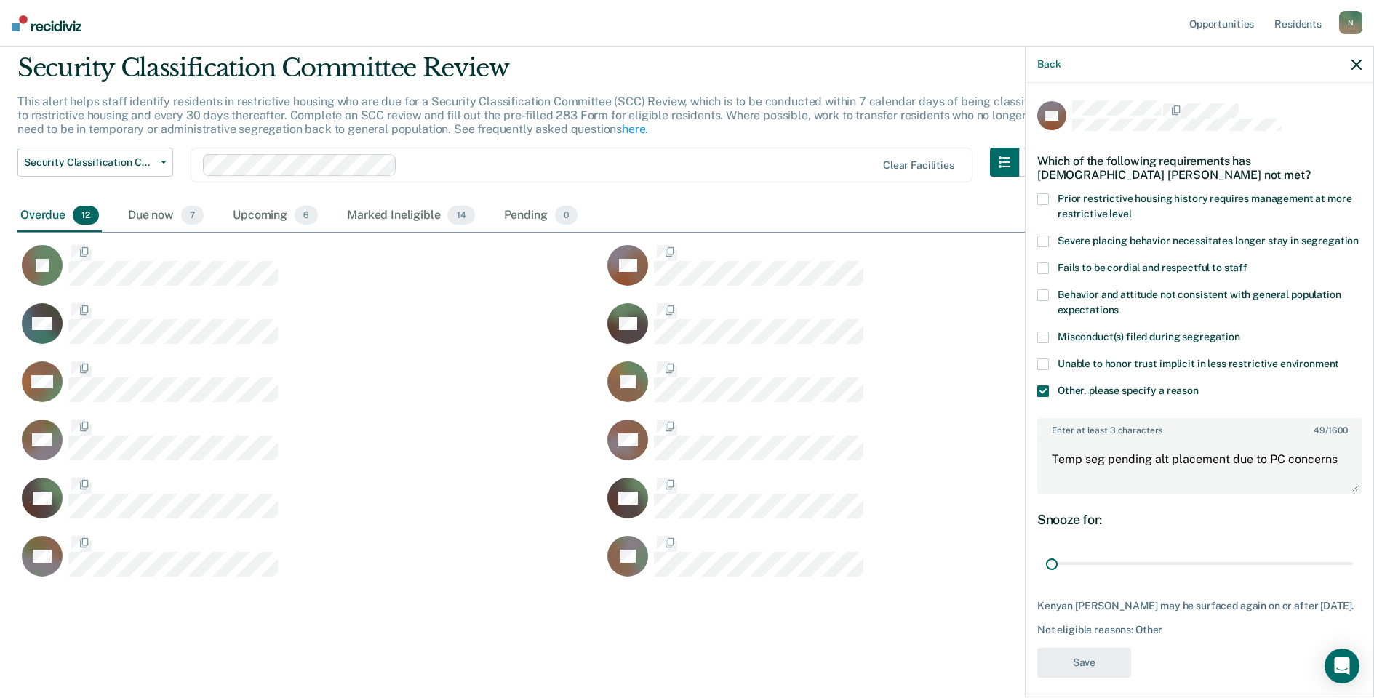
scroll to position [47, 0]
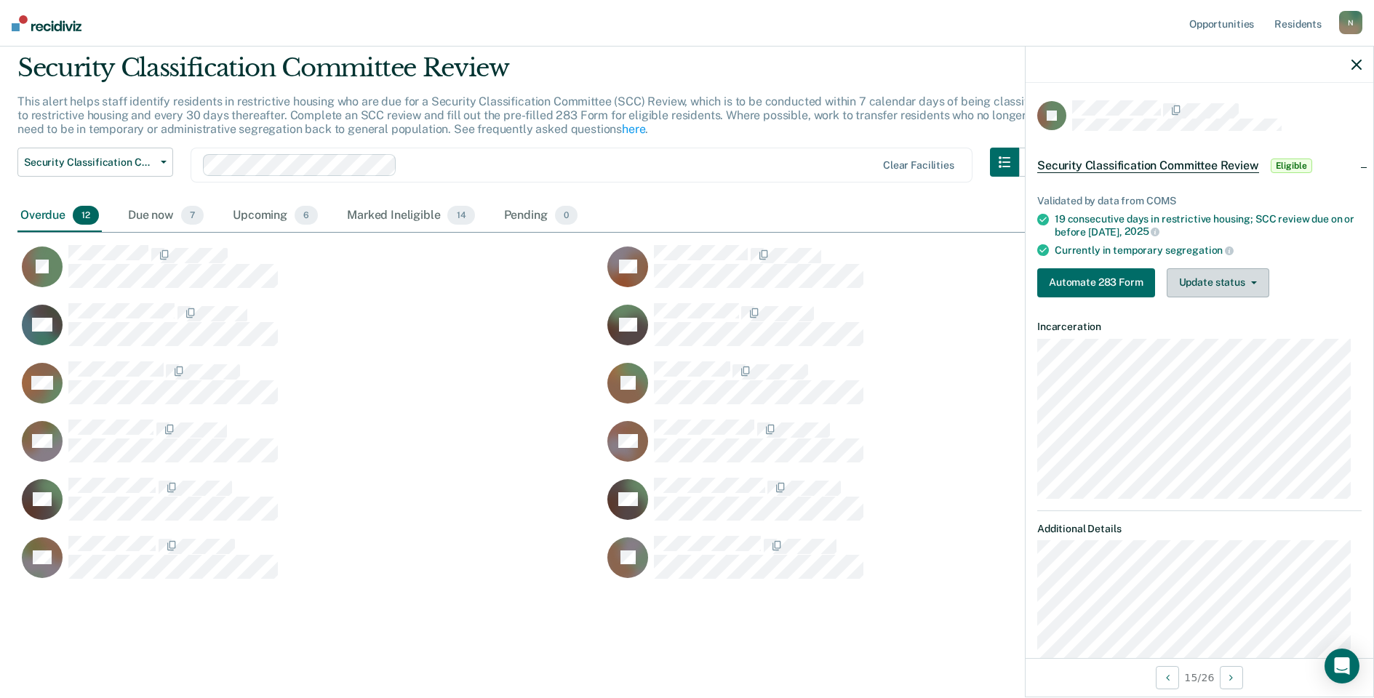
drag, startPoint x: 1207, startPoint y: 260, endPoint x: 1215, endPoint y: 271, distance: 12.9
click at [1207, 260] on div "Validated by data from COMS 19 consecutive days in restrictive housing; SCC rev…" at bounding box center [1200, 240] width 348 height 137
click at [1215, 271] on button "Update status" at bounding box center [1218, 282] width 103 height 29
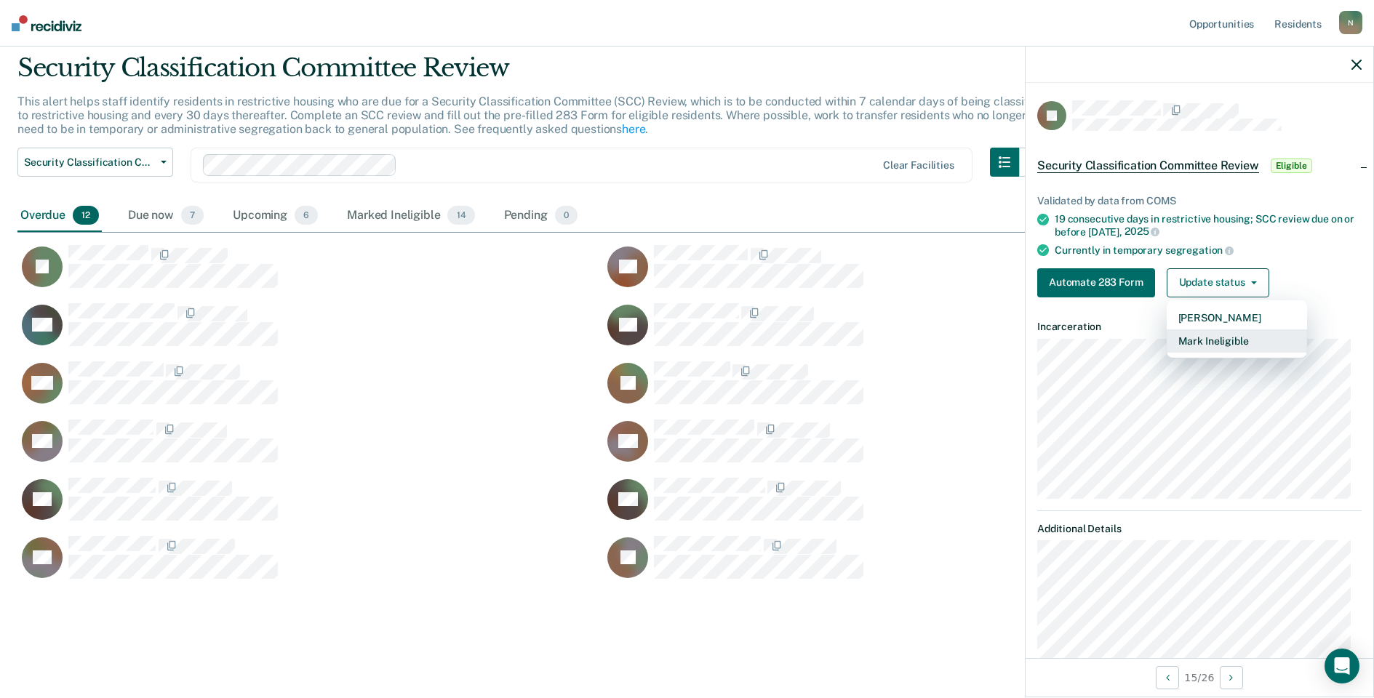
click at [1223, 339] on button "Mark Ineligible" at bounding box center [1237, 340] width 140 height 23
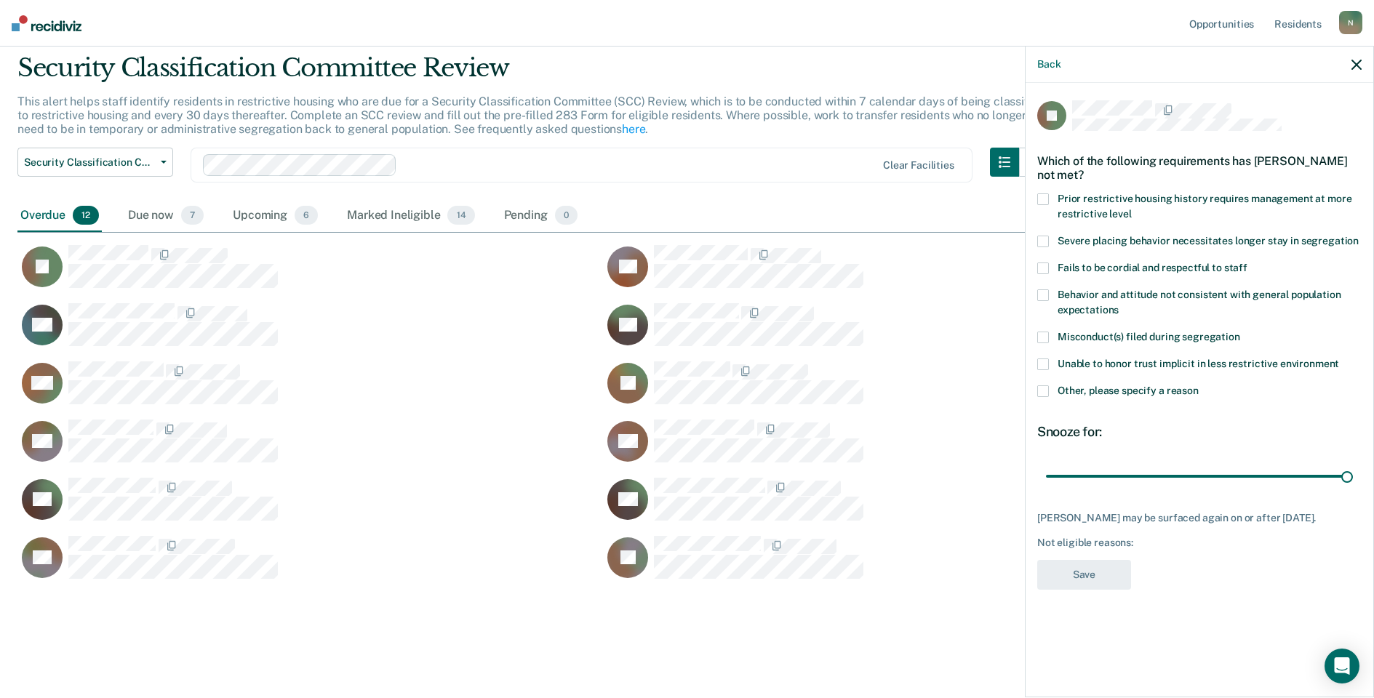
drag, startPoint x: 1042, startPoint y: 392, endPoint x: 1071, endPoint y: 415, distance: 37.8
click at [1042, 393] on span at bounding box center [1043, 391] width 12 height 12
click at [1199, 385] on input "Other, please specify a reason" at bounding box center [1199, 385] width 0 height 0
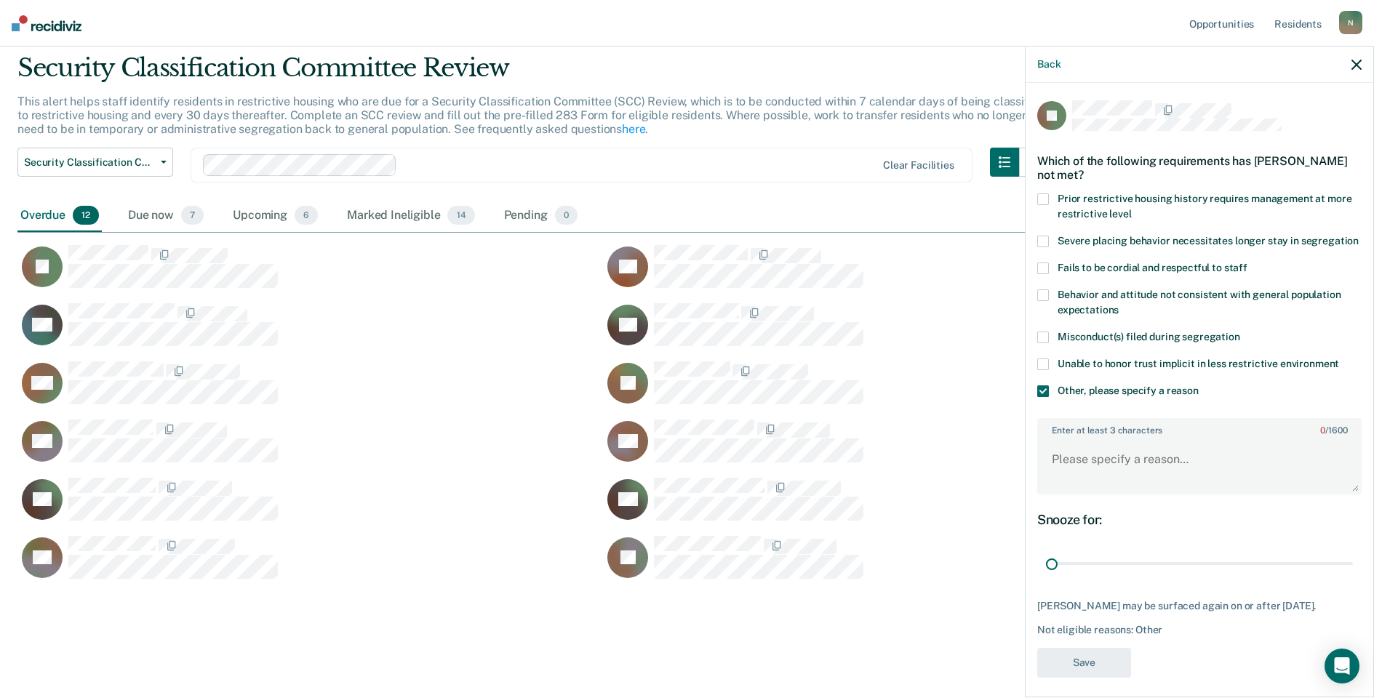
drag, startPoint x: 1334, startPoint y: 576, endPoint x: 1010, endPoint y: 499, distance: 332.7
type input "1"
click at [1046, 577] on input "range" at bounding box center [1199, 563] width 307 height 25
click at [1041, 476] on textarea "Enter at least 3 characters 0 / 1600" at bounding box center [1199, 466] width 321 height 54
type textarea "Temp seg pending alt IV placement"
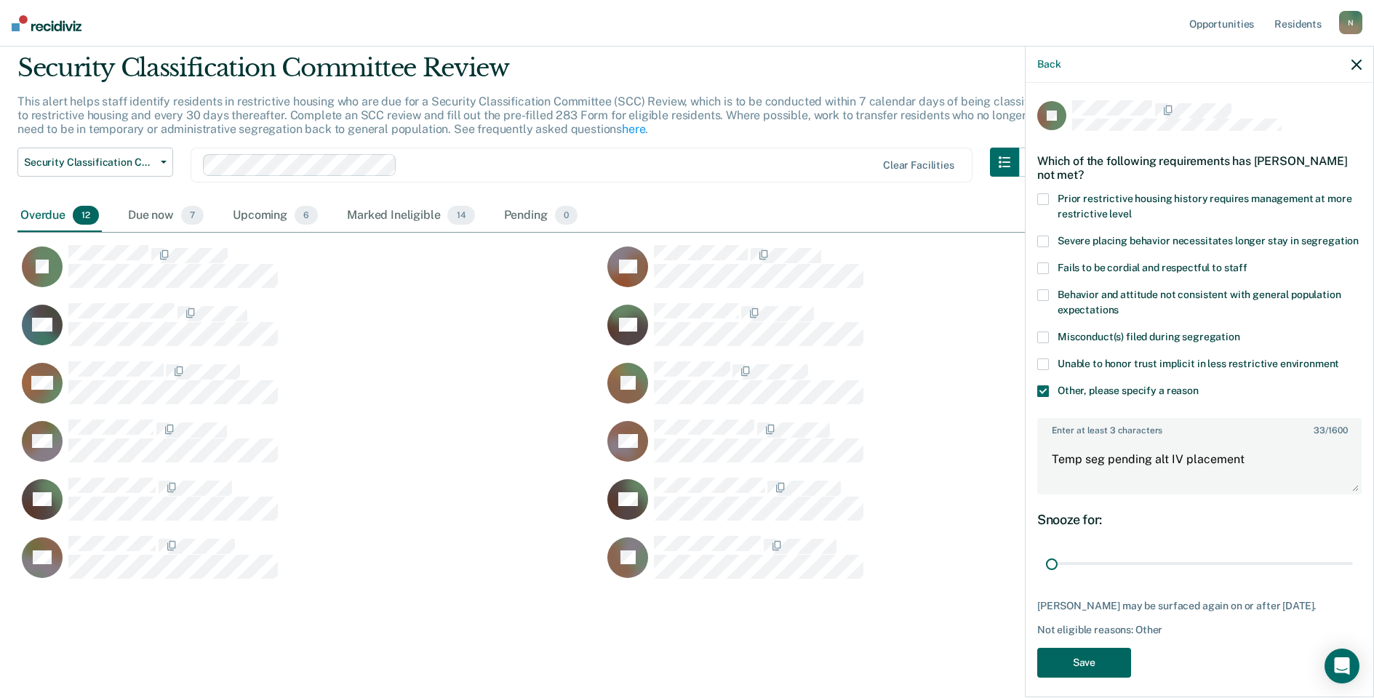
click at [1090, 674] on button "Save" at bounding box center [1084, 663] width 94 height 30
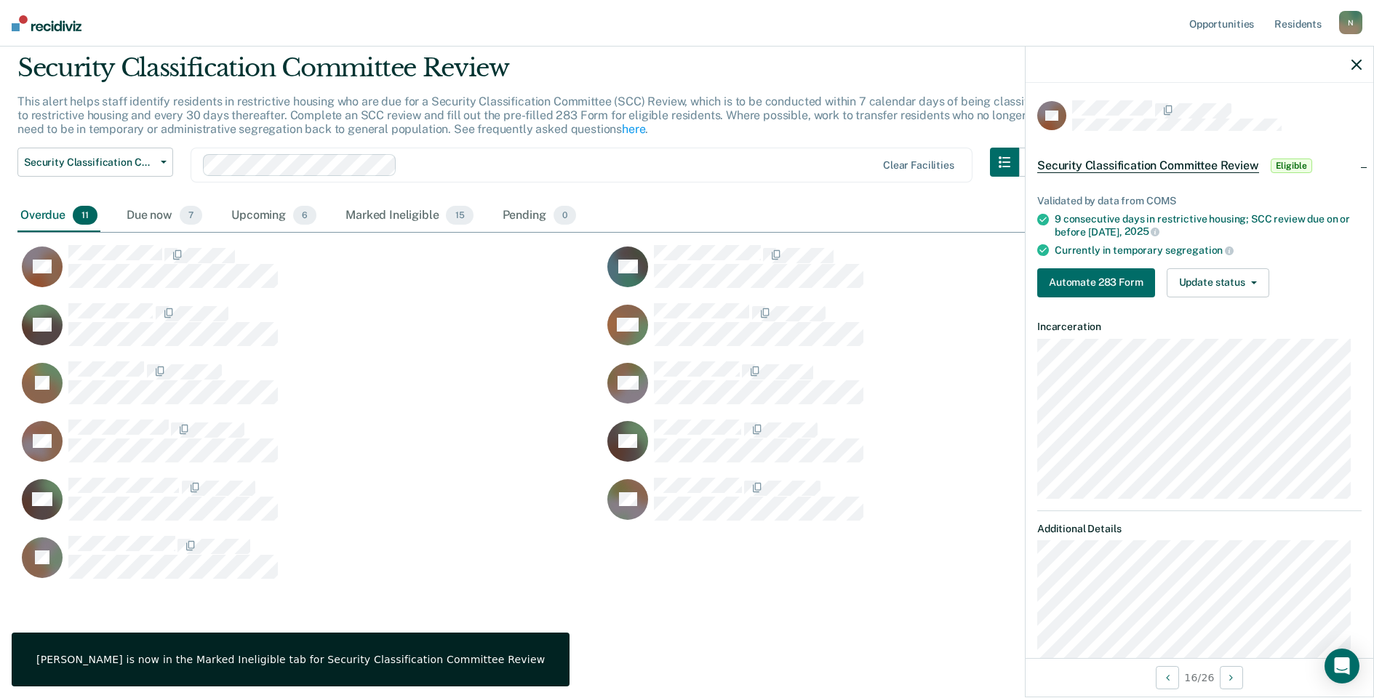
click at [1260, 297] on div "Validated by data from COMS 9 consecutive days in restrictive housing; SCC revi…" at bounding box center [1200, 240] width 348 height 137
click at [1248, 292] on button "Update status" at bounding box center [1218, 282] width 103 height 29
click at [1188, 335] on button "Mark Ineligible" at bounding box center [1237, 340] width 140 height 23
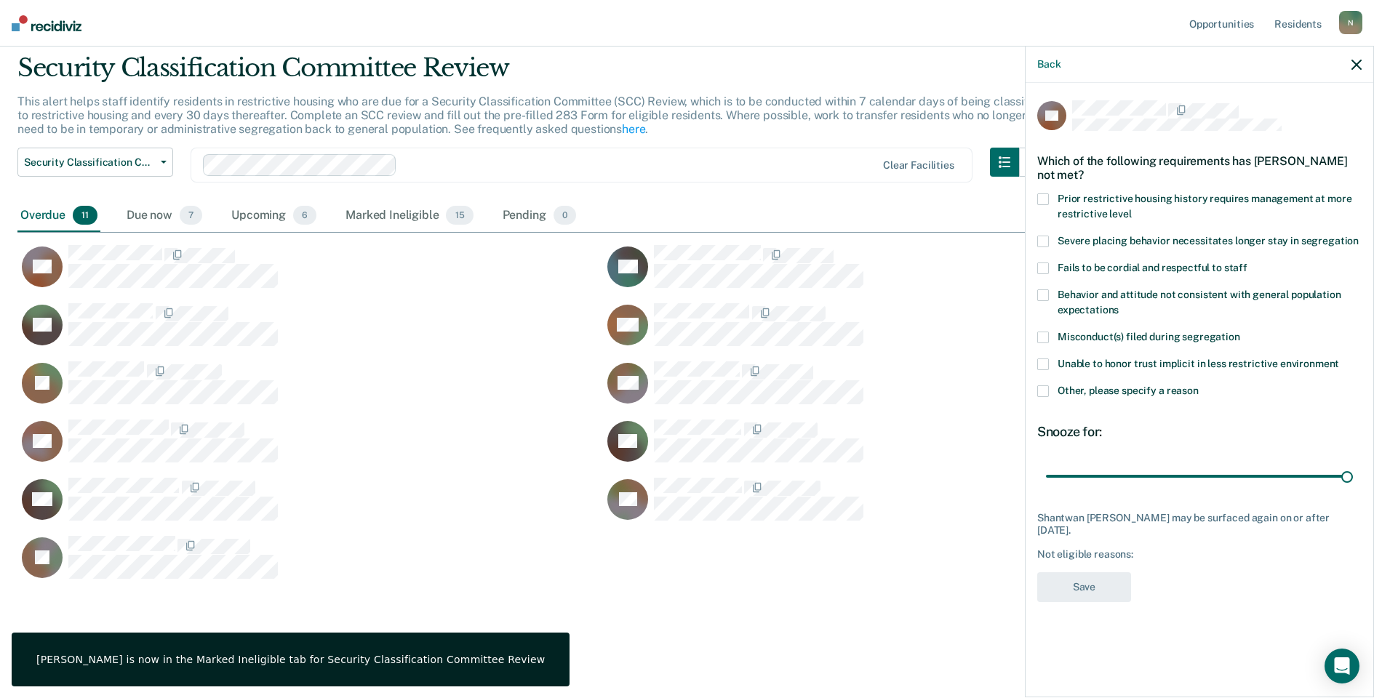
click at [1045, 385] on span at bounding box center [1043, 391] width 12 height 12
click at [1199, 385] on input "Other, please specify a reason" at bounding box center [1199, 385] width 0 height 0
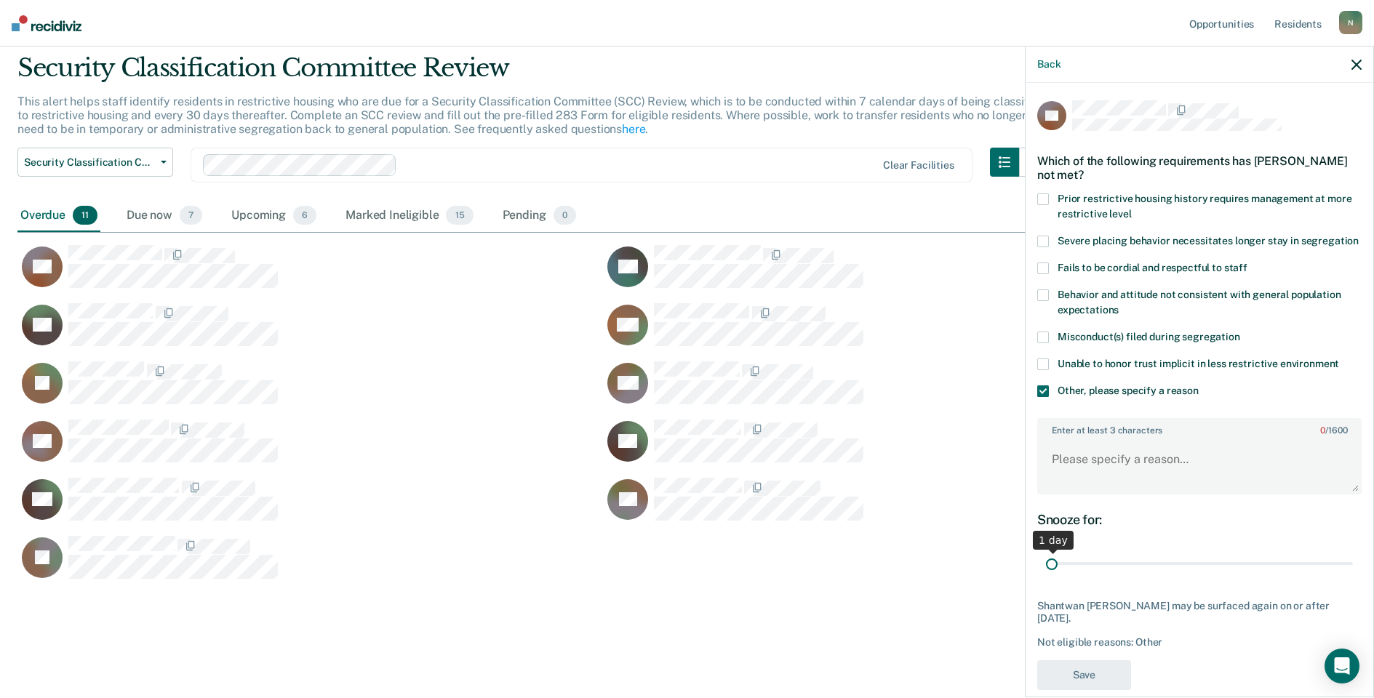
drag, startPoint x: 1334, startPoint y: 577, endPoint x: 957, endPoint y: 609, distance: 378.2
type input "1"
click at [1046, 577] on input "range" at bounding box center [1199, 563] width 307 height 25
click at [1103, 475] on textarea "Enter at least 3 characters 0 / 1600" at bounding box center [1199, 466] width 321 height 54
type textarea "Temp seg pending misconduct hearing"
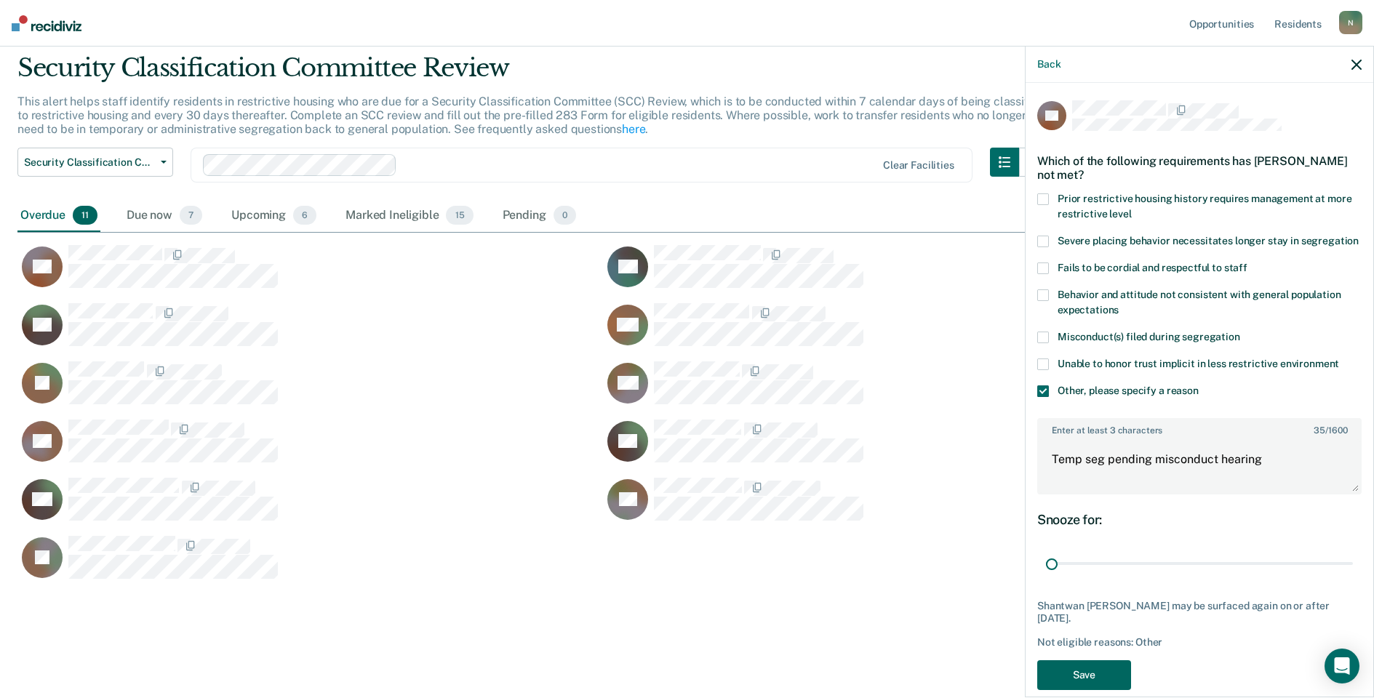
click at [1086, 685] on button "Save" at bounding box center [1084, 675] width 94 height 30
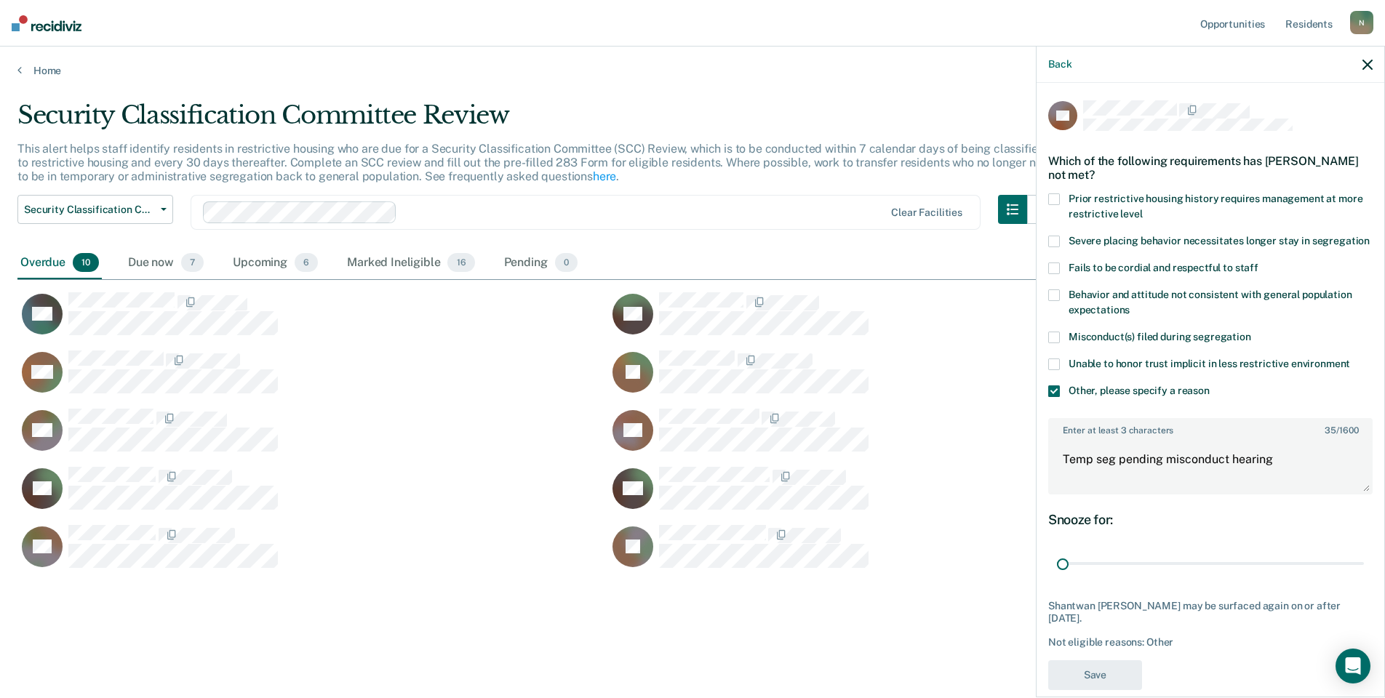
scroll to position [12, 12]
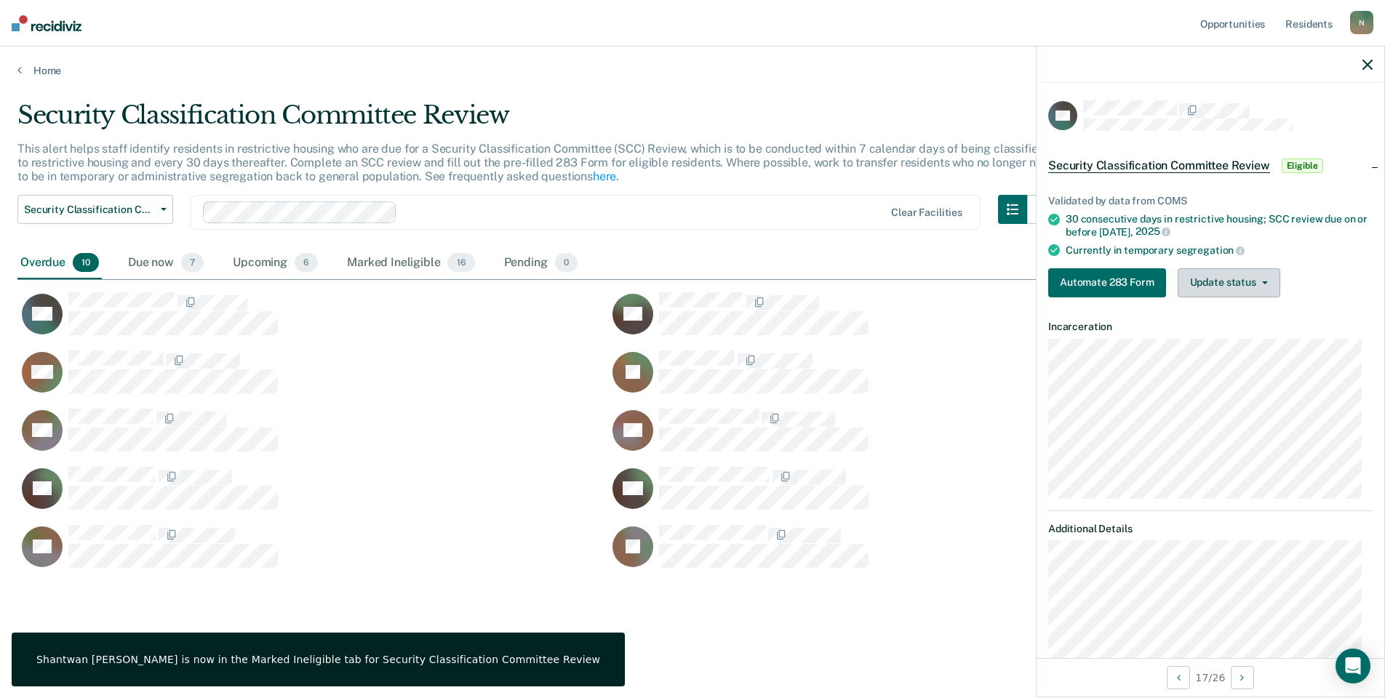
click at [1215, 279] on button "Update status" at bounding box center [1229, 282] width 103 height 29
click at [1218, 337] on button "Mark Ineligible" at bounding box center [1248, 340] width 140 height 23
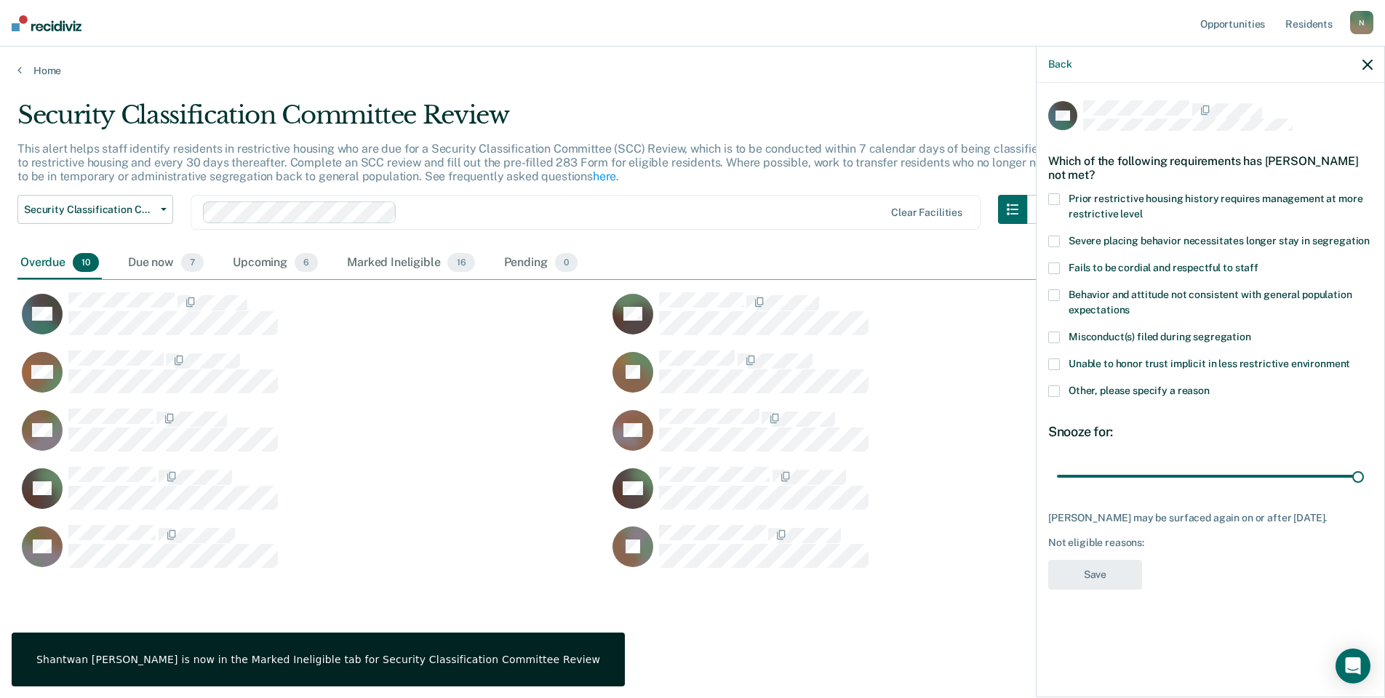
click at [1055, 388] on span at bounding box center [1054, 391] width 12 height 12
click at [1210, 385] on input "Other, please specify a reason" at bounding box center [1210, 385] width 0 height 0
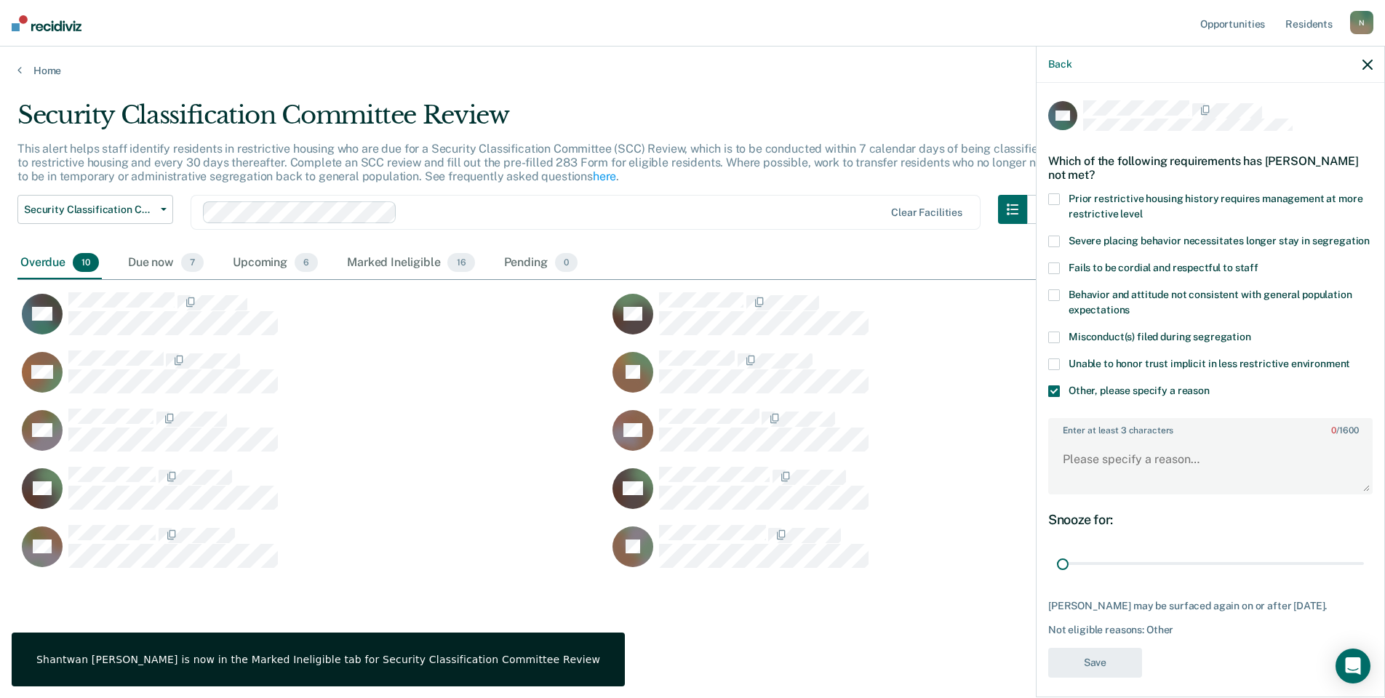
drag, startPoint x: 1349, startPoint y: 577, endPoint x: 1027, endPoint y: 566, distance: 322.4
type input "1"
click at [1057, 577] on input "range" at bounding box center [1210, 563] width 307 height 25
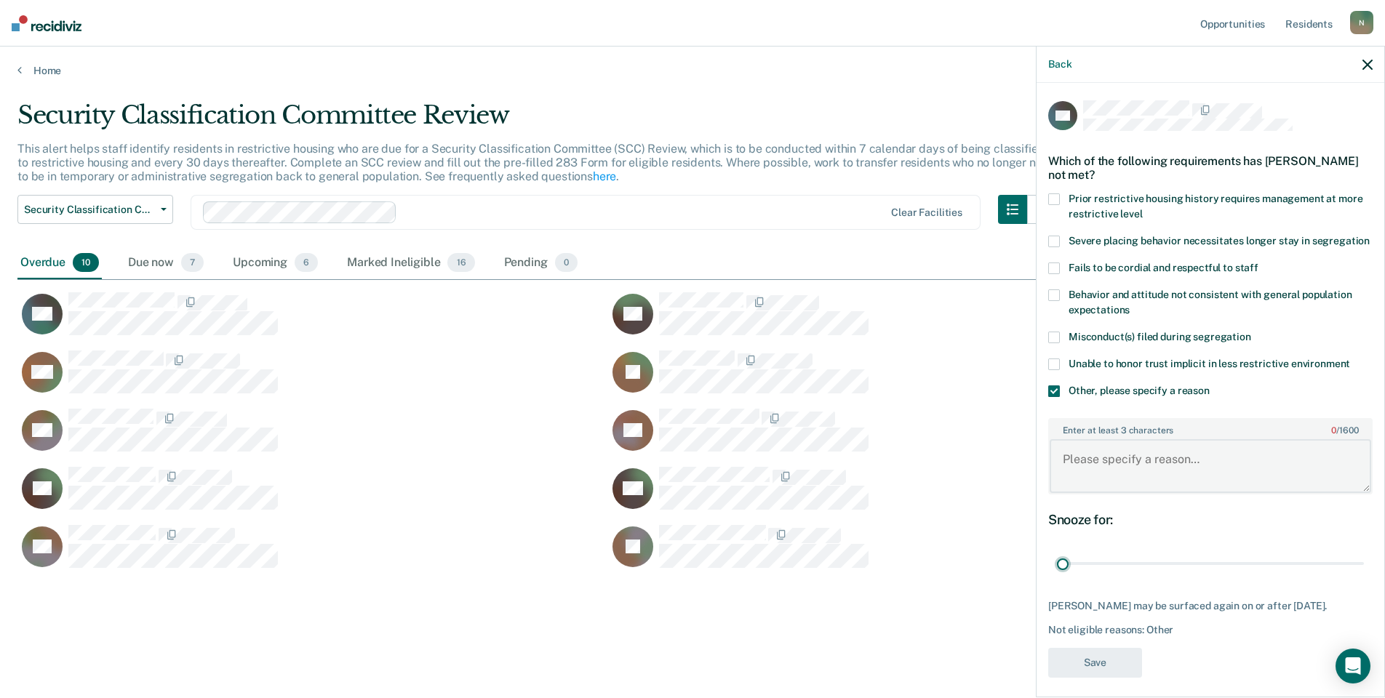
click at [1103, 487] on textarea "Enter at least 3 characters 0 / 1600" at bounding box center [1210, 466] width 321 height 54
type textarea "Temp seg pending alt IV placement due to PC concerns"
click at [1116, 678] on button "Save" at bounding box center [1095, 663] width 94 height 30
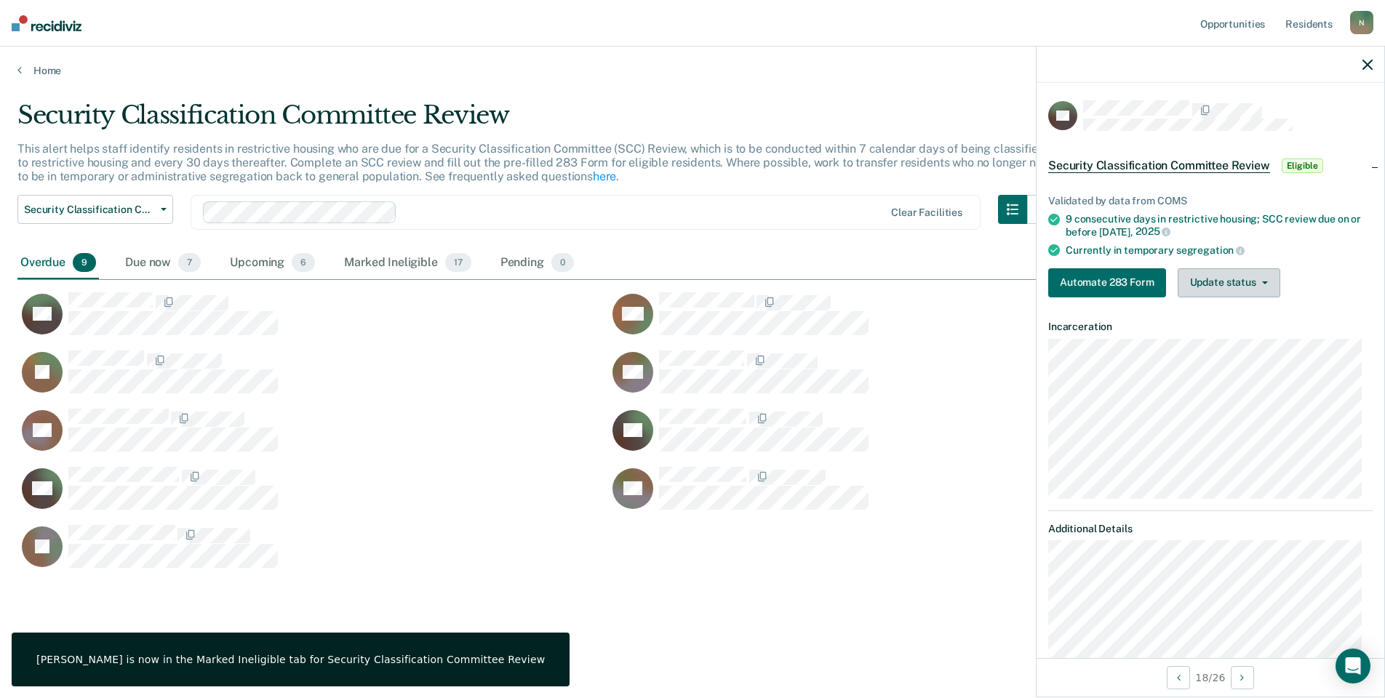
click at [1220, 287] on button "Update status" at bounding box center [1229, 282] width 103 height 29
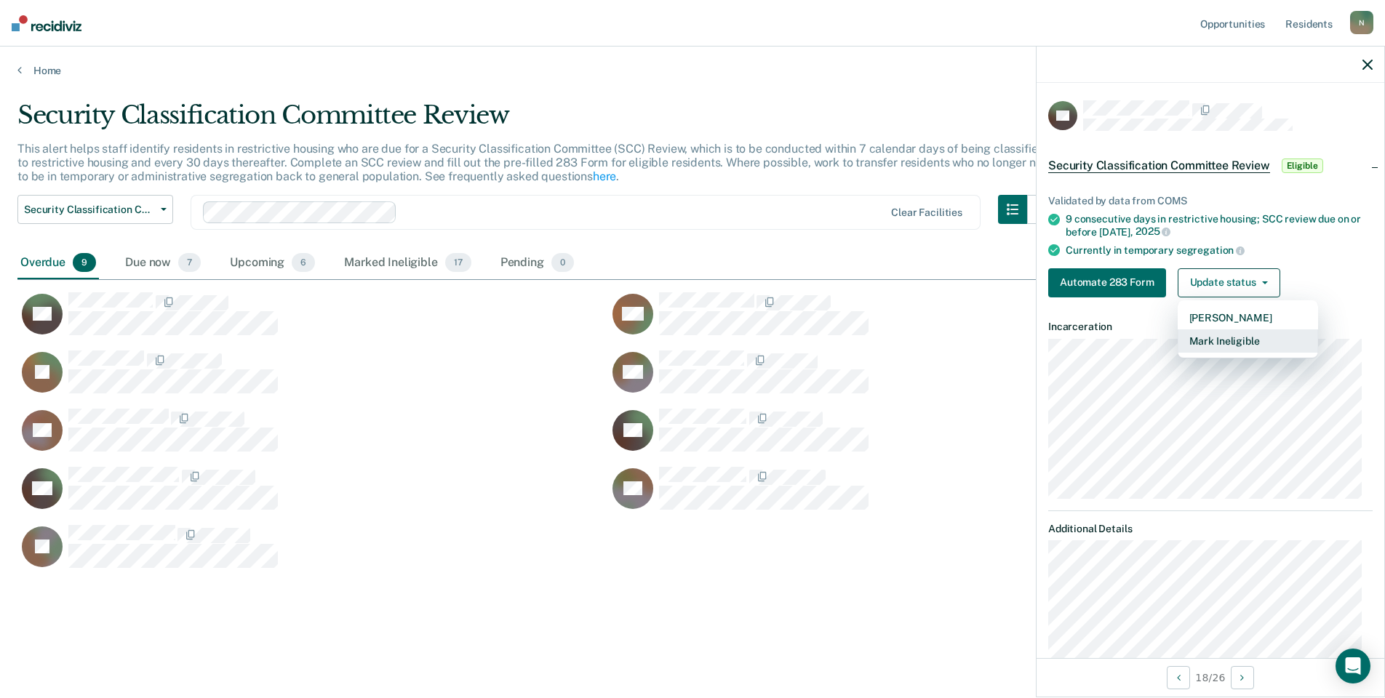
click at [1207, 343] on button "Mark Ineligible" at bounding box center [1248, 340] width 140 height 23
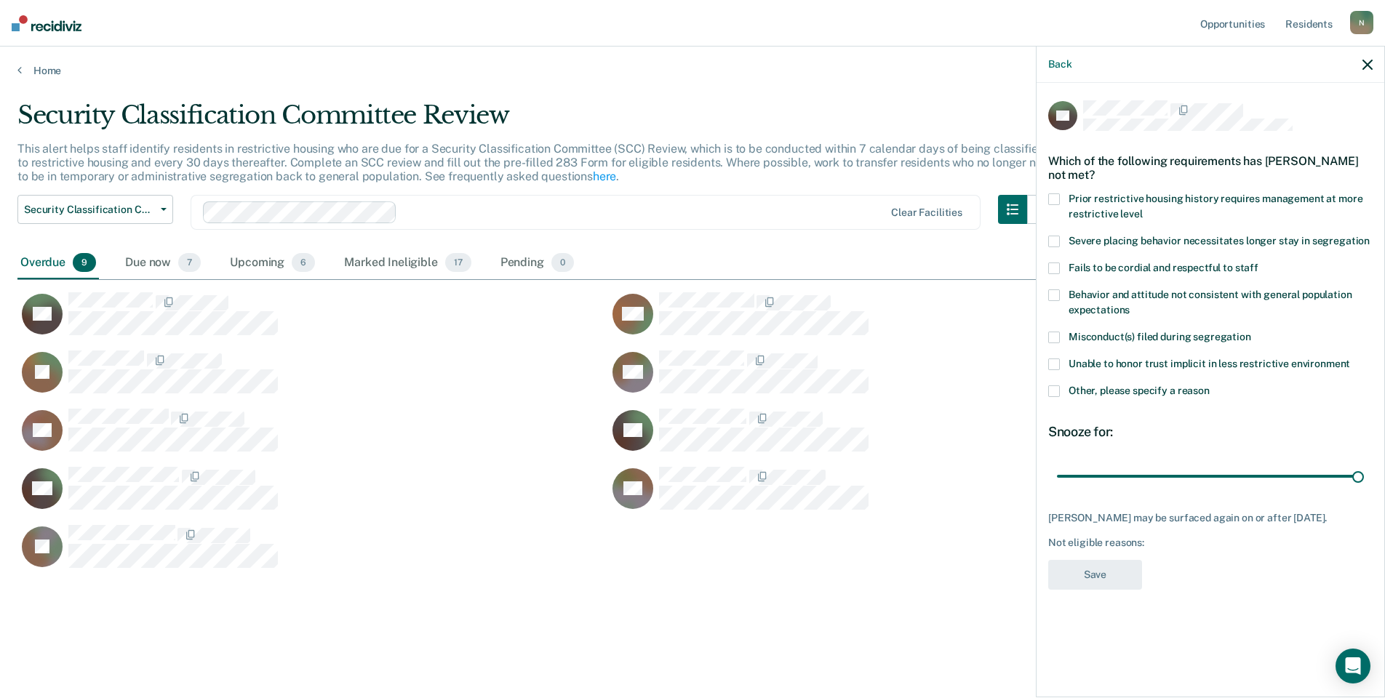
click at [1052, 393] on span at bounding box center [1054, 391] width 12 height 12
click at [1210, 385] on input "Other, please specify a reason" at bounding box center [1210, 385] width 0 height 0
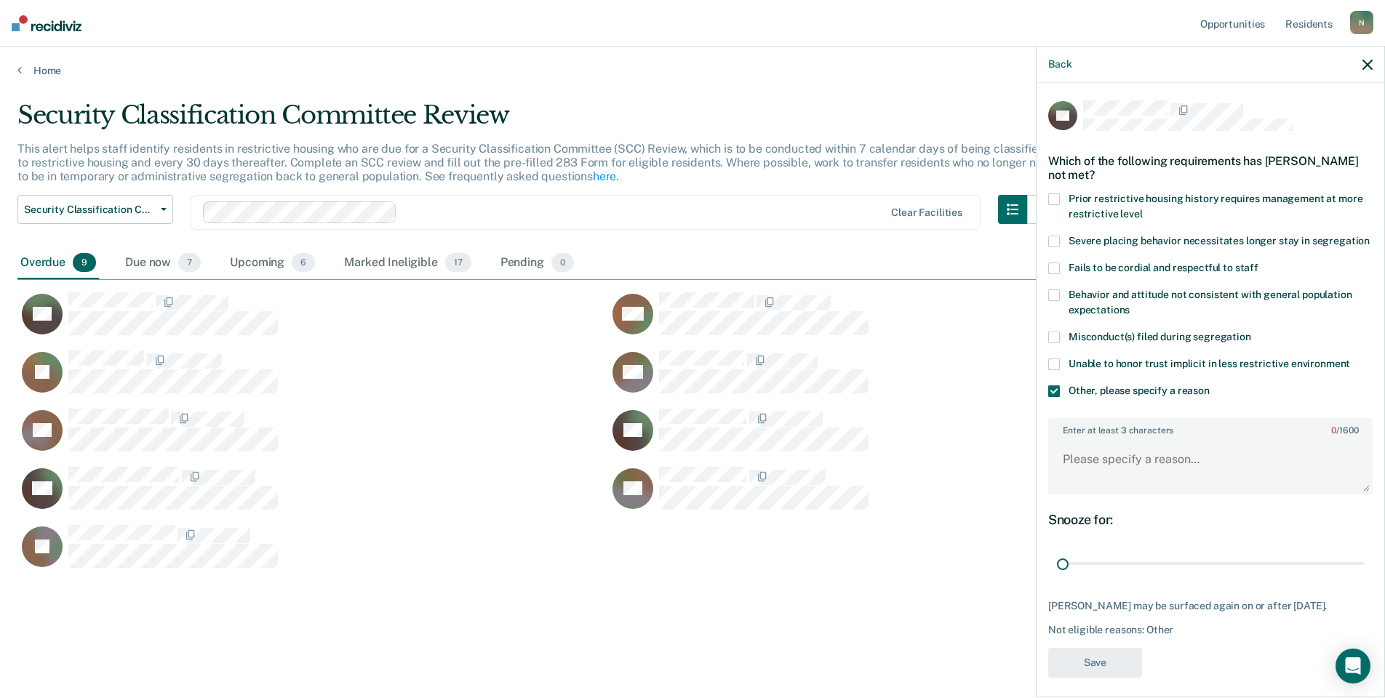
drag, startPoint x: 1345, startPoint y: 573, endPoint x: 999, endPoint y: 519, distance: 349.6
type input "1"
click at [1057, 577] on input "range" at bounding box center [1210, 563] width 307 height 25
click at [1071, 484] on textarea "Enter at least 3 characters 0 / 1600" at bounding box center [1210, 466] width 321 height 54
type textarea "Temp seg pending misconduct hearing"
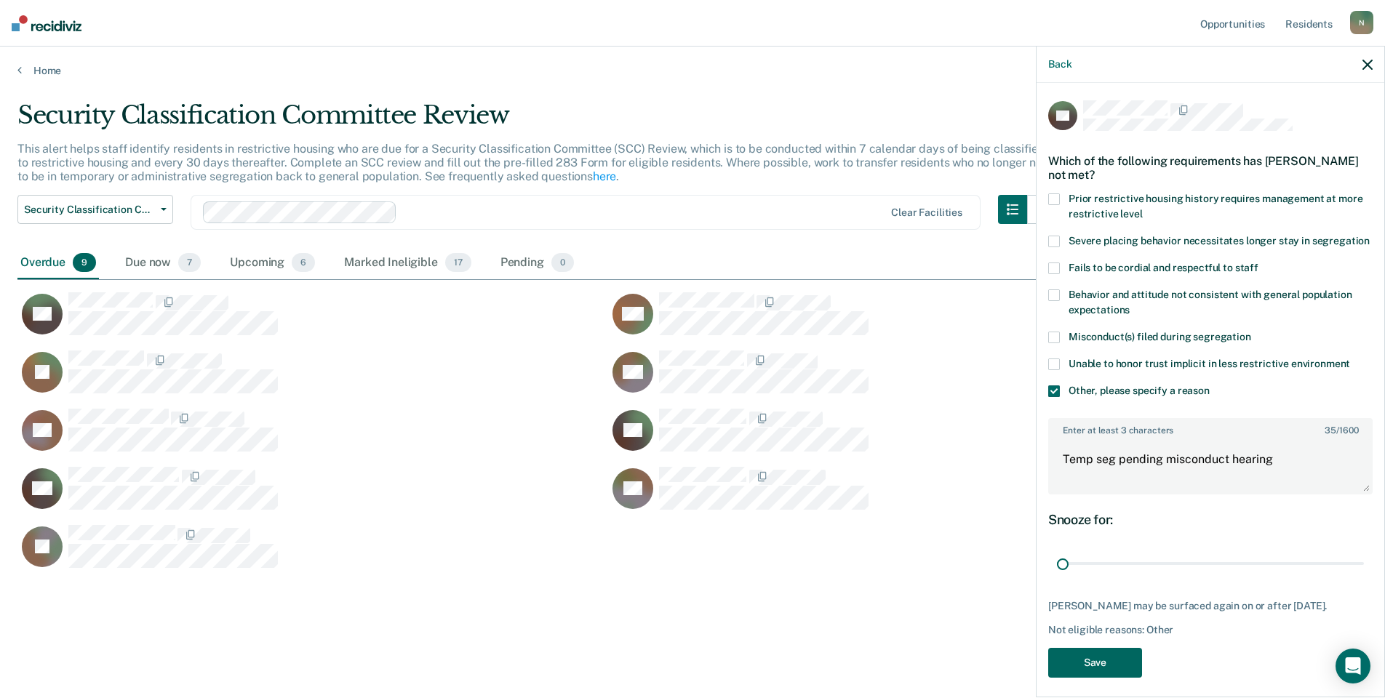
click at [1100, 678] on button "Save" at bounding box center [1095, 663] width 94 height 30
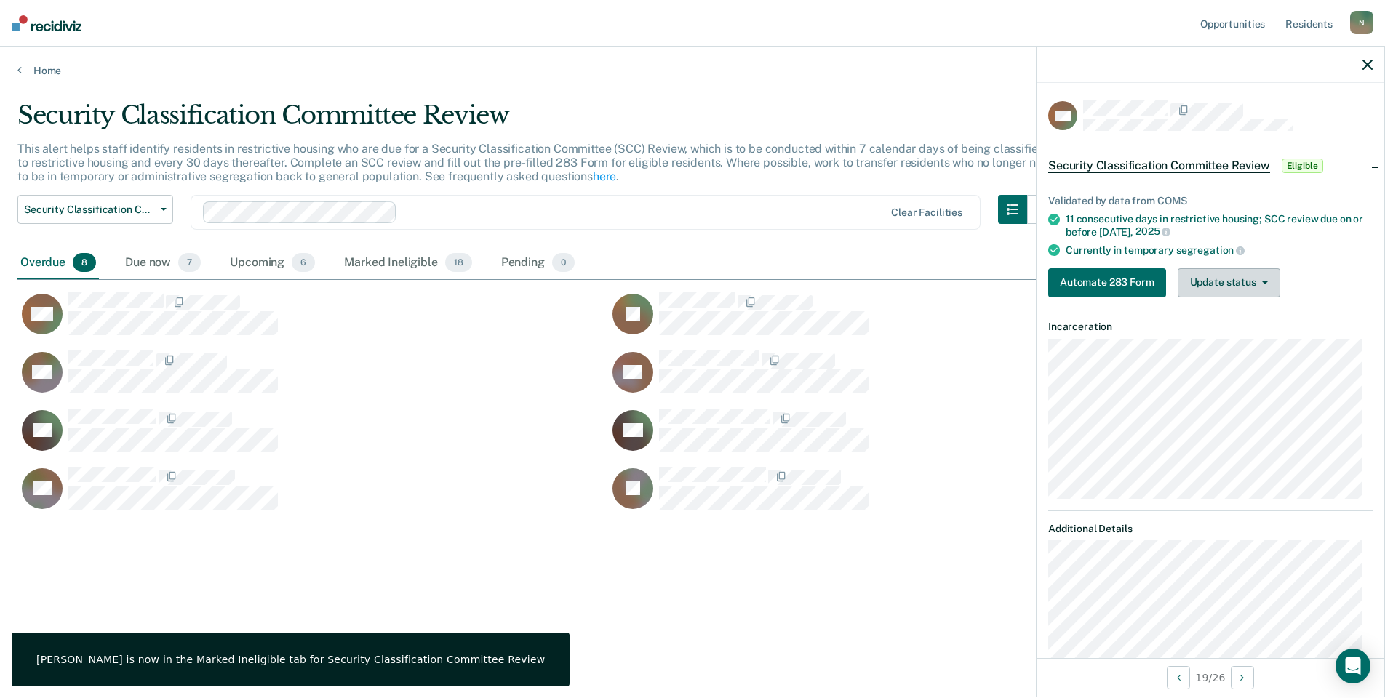
click at [1247, 278] on button "Update status" at bounding box center [1229, 282] width 103 height 29
click at [1207, 343] on button "Mark Ineligible" at bounding box center [1248, 340] width 140 height 23
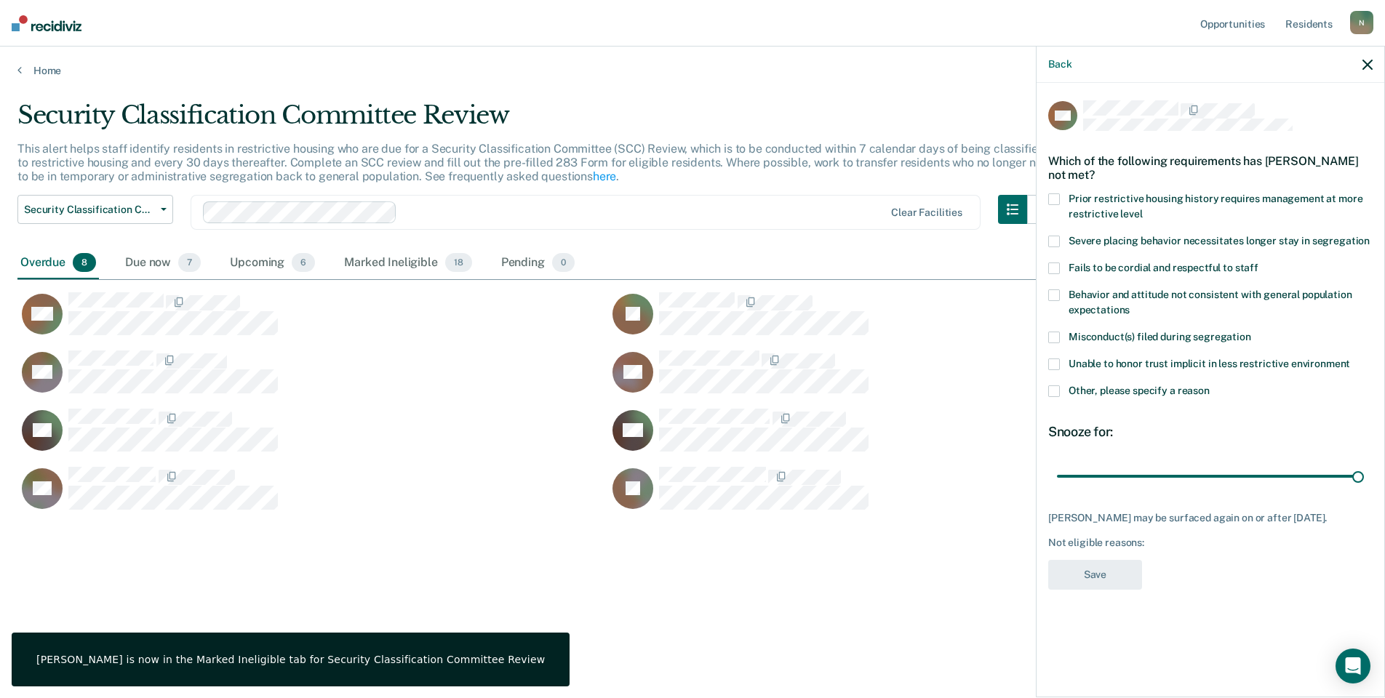
click at [1053, 391] on span at bounding box center [1054, 391] width 12 height 12
click at [1210, 385] on input "Other, please specify a reason" at bounding box center [1210, 385] width 0 height 0
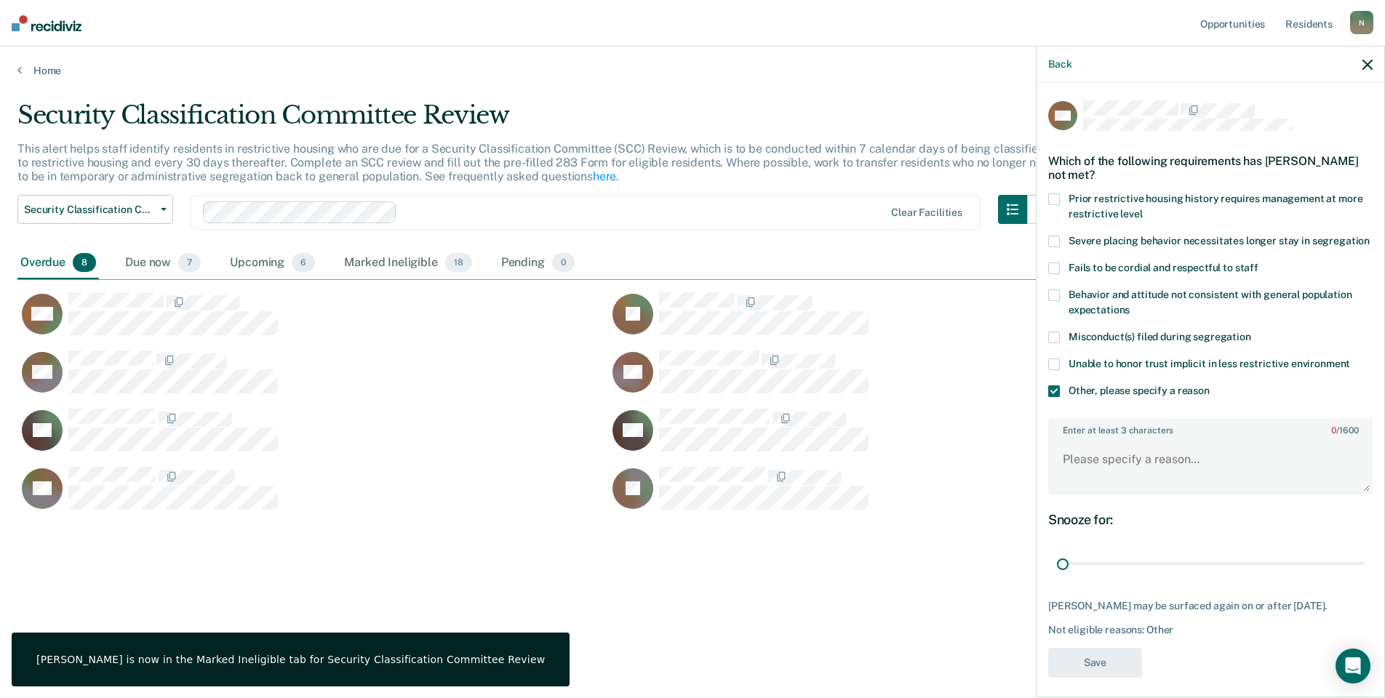
drag, startPoint x: 1348, startPoint y: 577, endPoint x: 1007, endPoint y: 594, distance: 342.3
type input "1"
click at [1057, 577] on input "range" at bounding box center [1210, 563] width 307 height 25
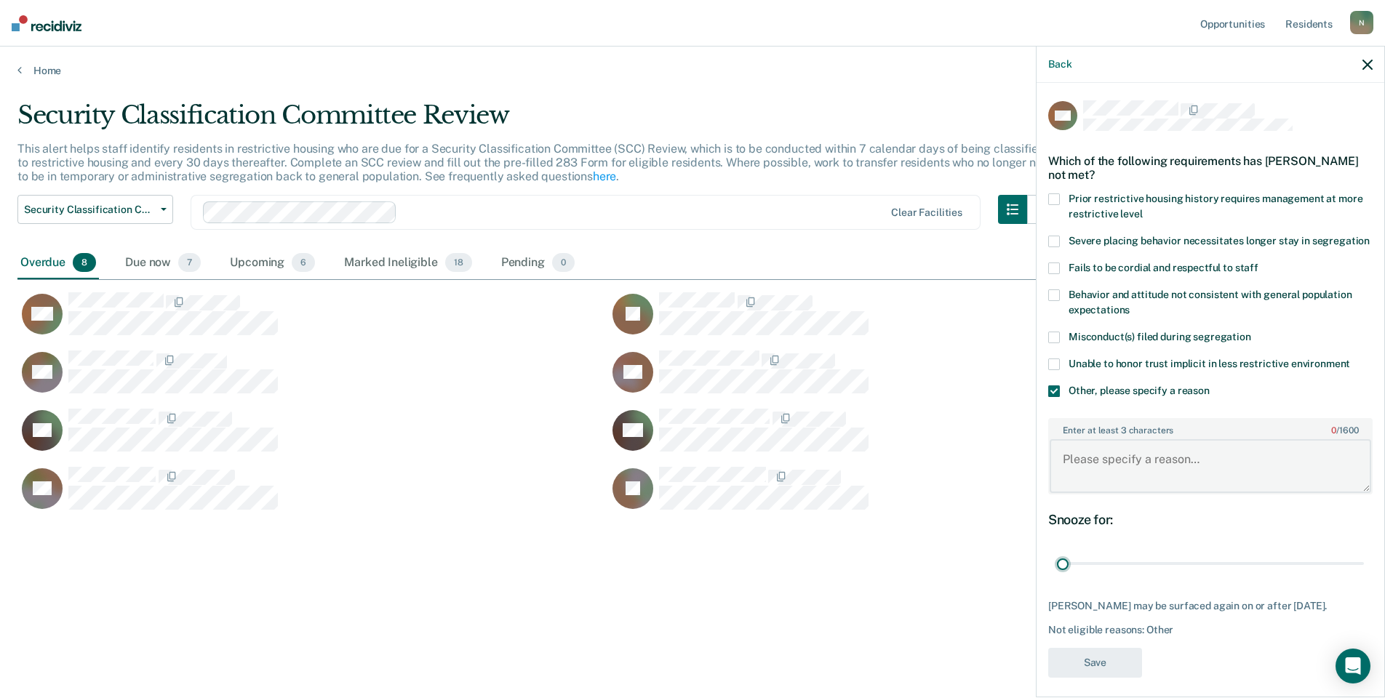
click at [1067, 491] on textarea "Enter at least 3 characters 0 / 1600" at bounding box center [1210, 466] width 321 height 54
type textarea "Temp seg until end of detention [DATE]"
click at [1110, 678] on button "Save" at bounding box center [1095, 663] width 94 height 30
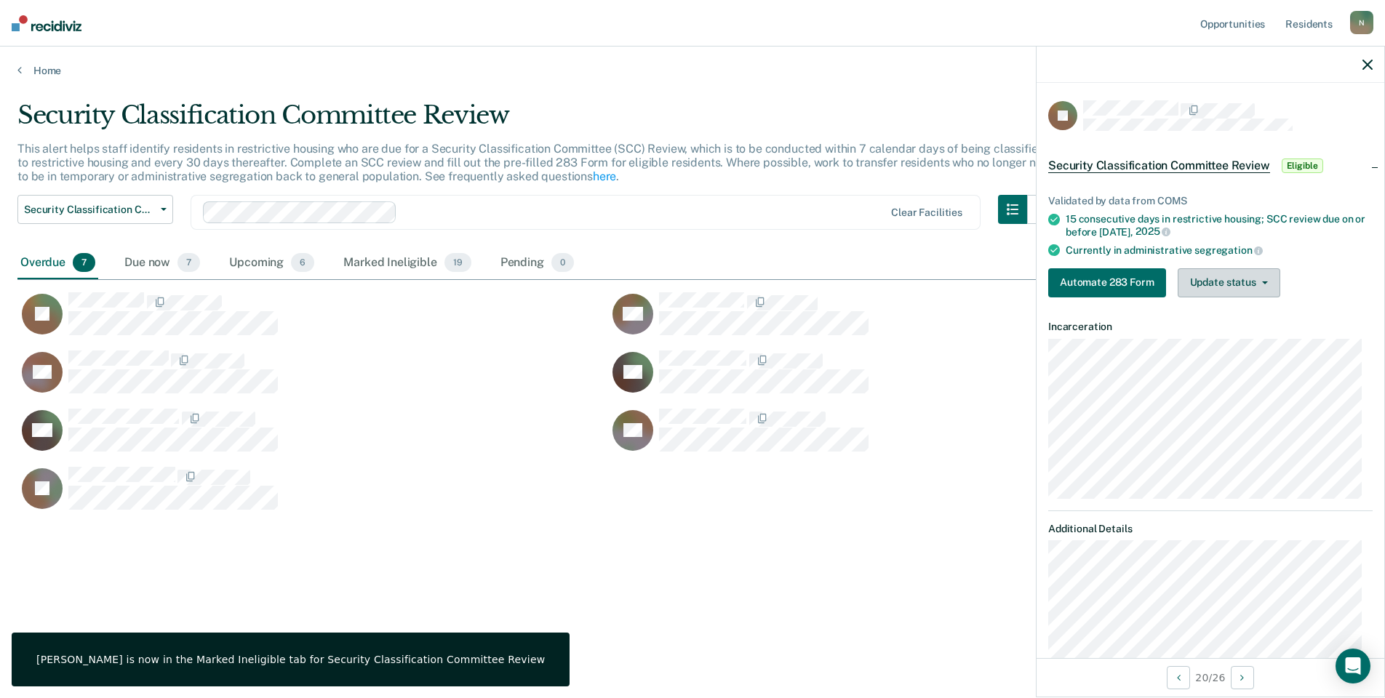
click at [1260, 286] on button "Update status" at bounding box center [1229, 282] width 103 height 29
click at [1217, 339] on button "Mark Ineligible" at bounding box center [1248, 340] width 140 height 23
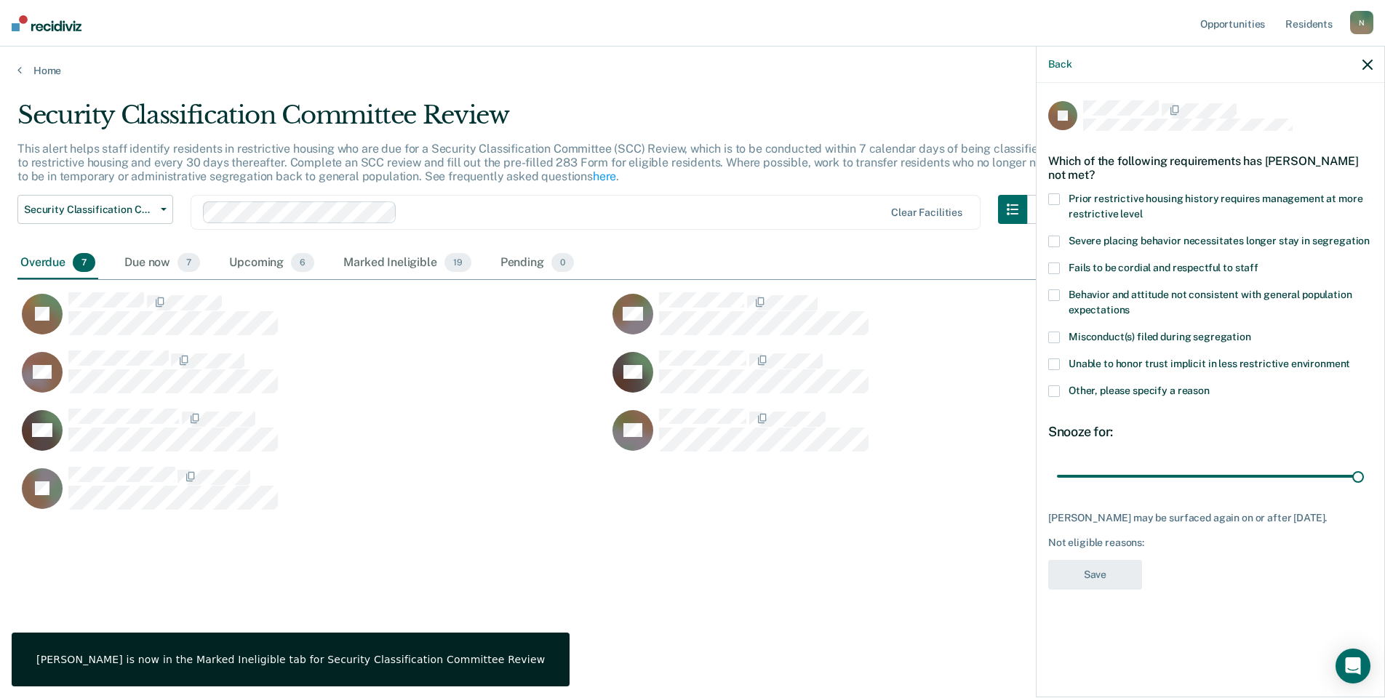
click at [1060, 389] on label "Other, please specify a reason" at bounding box center [1210, 392] width 324 height 15
click at [1210, 385] on input "Other, please specify a reason" at bounding box center [1210, 385] width 0 height 0
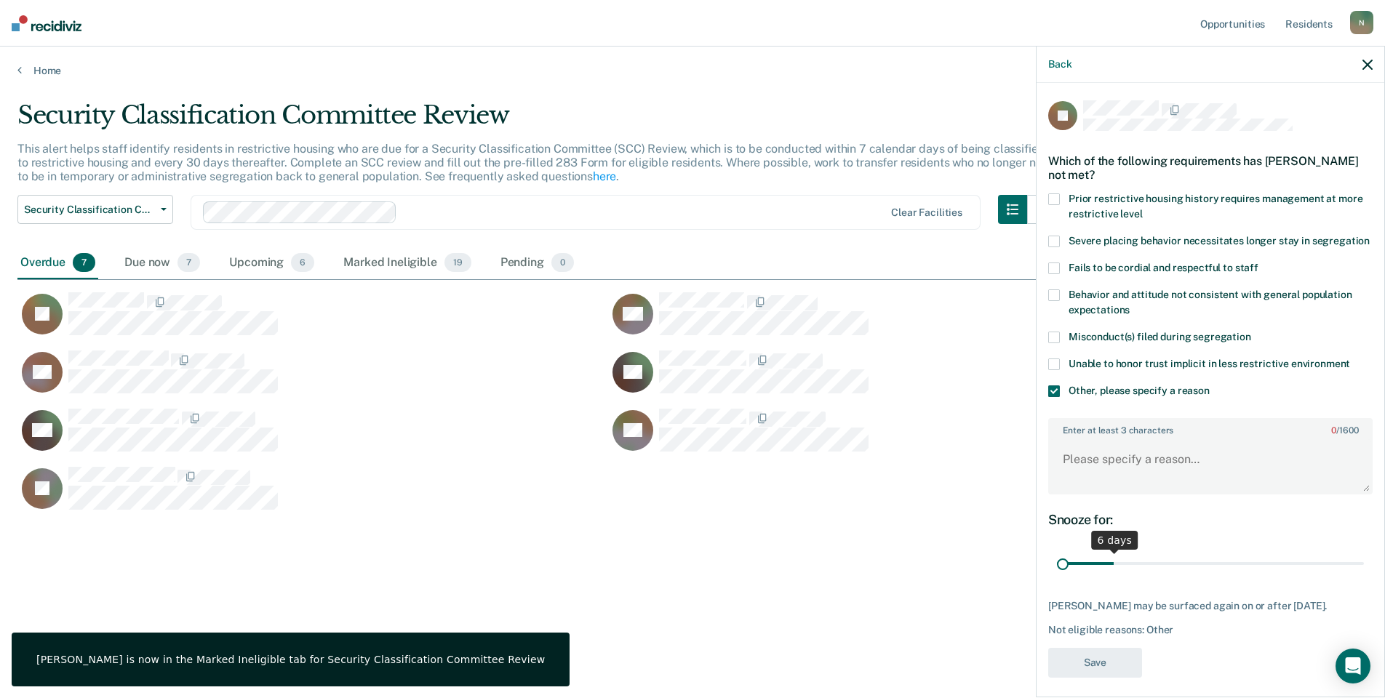
drag, startPoint x: 1348, startPoint y: 578, endPoint x: 1008, endPoint y: 587, distance: 339.8
type input "1"
click at [1057, 577] on input "range" at bounding box center [1210, 563] width 307 height 25
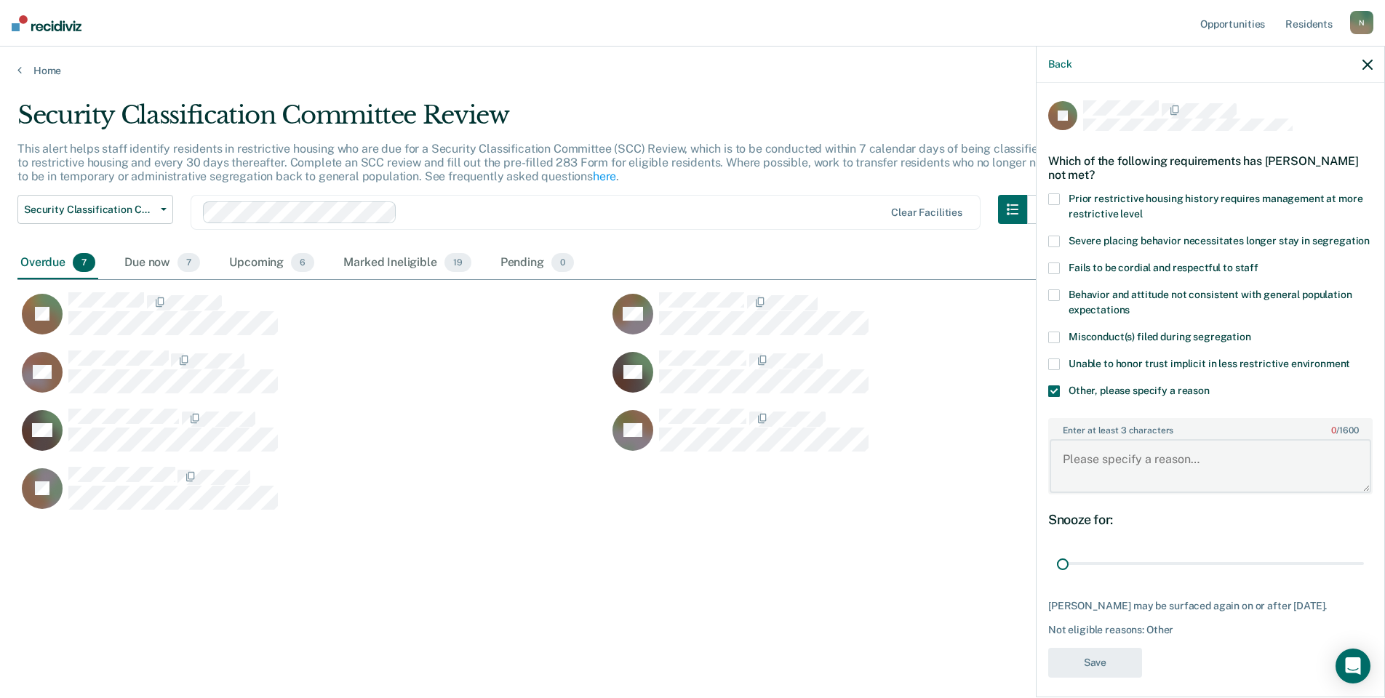
click at [1073, 486] on textarea "Enter at least 3 characters 0 / 1600" at bounding box center [1210, 466] width 321 height 54
type textarea "Temp seg pending PC investigation"
click at [1084, 678] on button "Save" at bounding box center [1095, 663] width 94 height 30
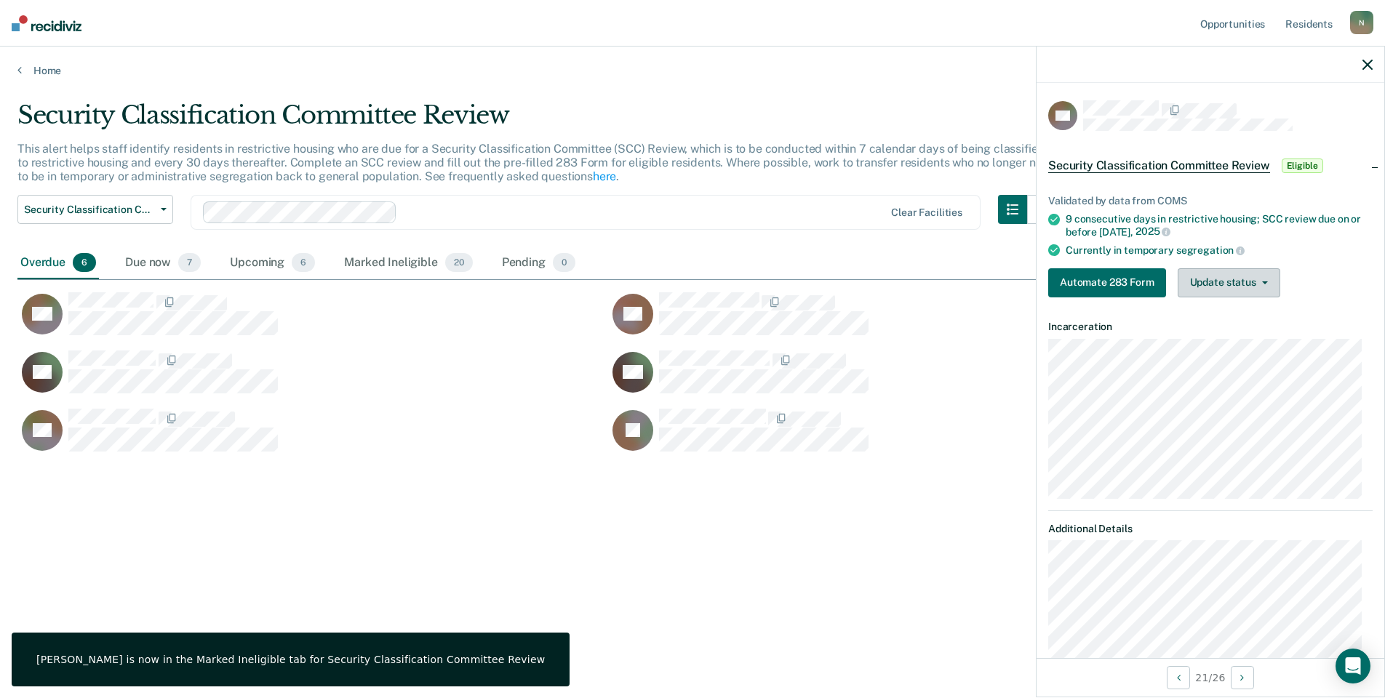
click at [1236, 289] on button "Update status" at bounding box center [1229, 282] width 103 height 29
click at [1188, 343] on button "Mark Ineligible" at bounding box center [1248, 340] width 140 height 23
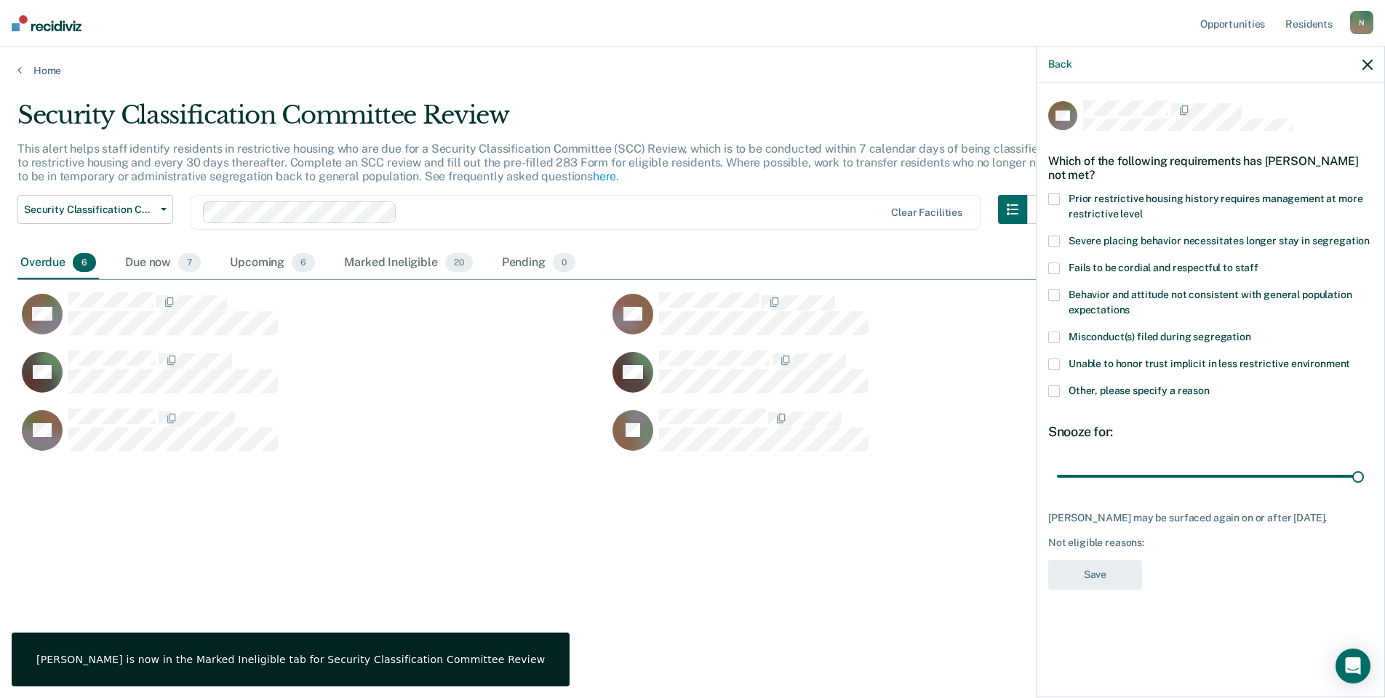
click at [1059, 394] on span at bounding box center [1054, 391] width 12 height 12
click at [1210, 385] on input "Other, please specify a reason" at bounding box center [1210, 385] width 0 height 0
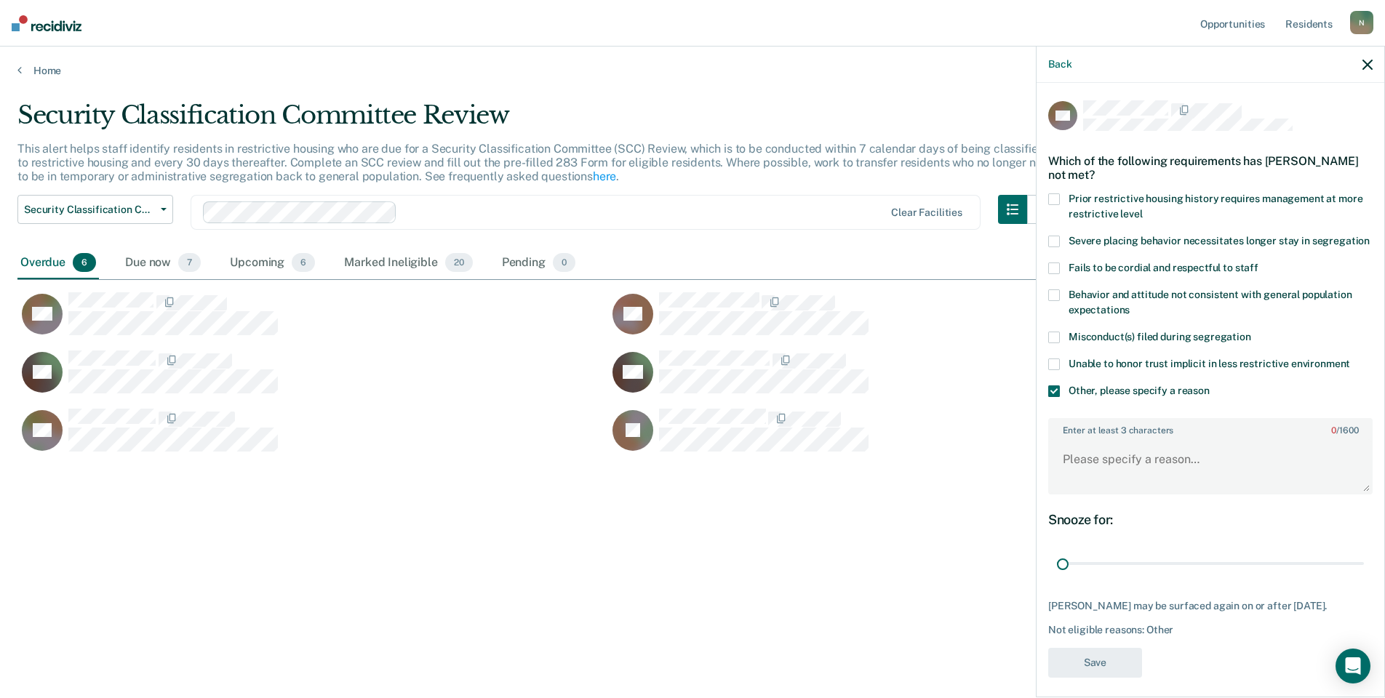
drag, startPoint x: 1346, startPoint y: 575, endPoint x: 954, endPoint y: 575, distance: 391.3
type input "1"
click at [1057, 575] on input "range" at bounding box center [1210, 563] width 307 height 25
click at [1116, 472] on textarea "Enter at least 3 characters 0 / 1600" at bounding box center [1210, 466] width 321 height 54
type textarea "Temp seg pending misconduct hearing results"
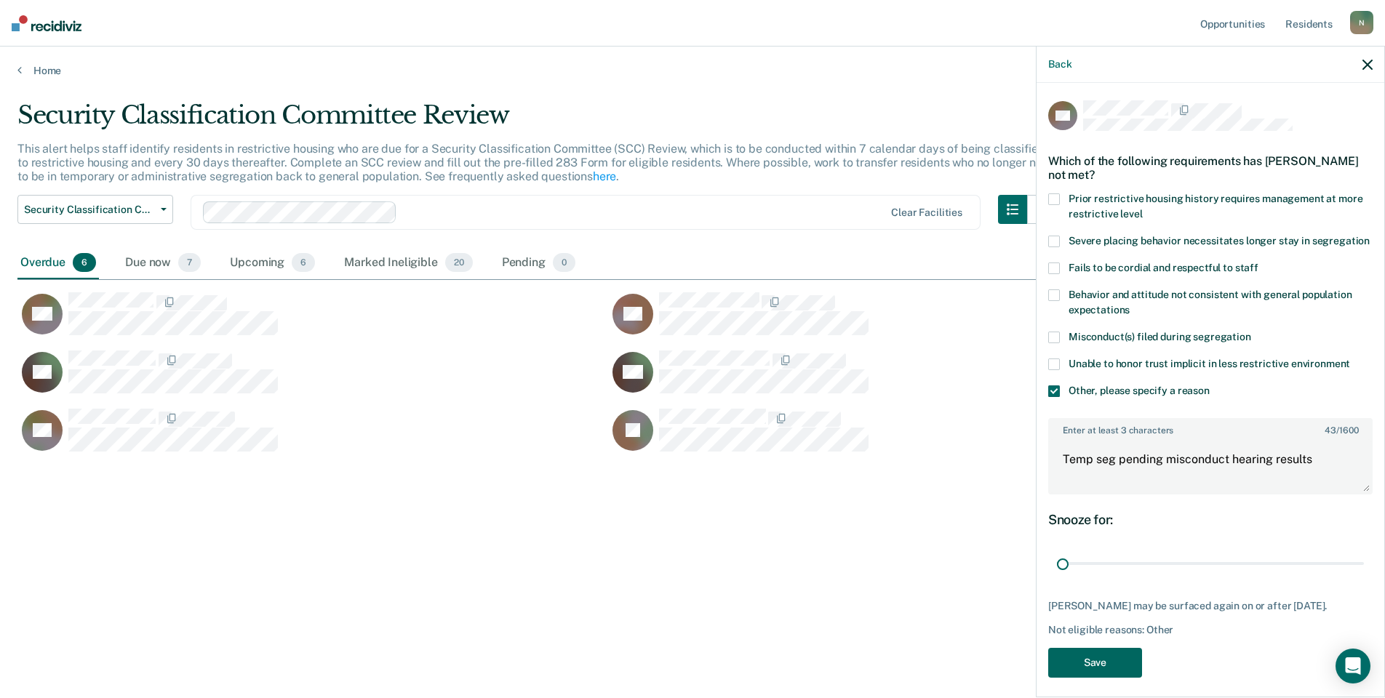
click at [1079, 678] on button "Save" at bounding box center [1095, 663] width 94 height 30
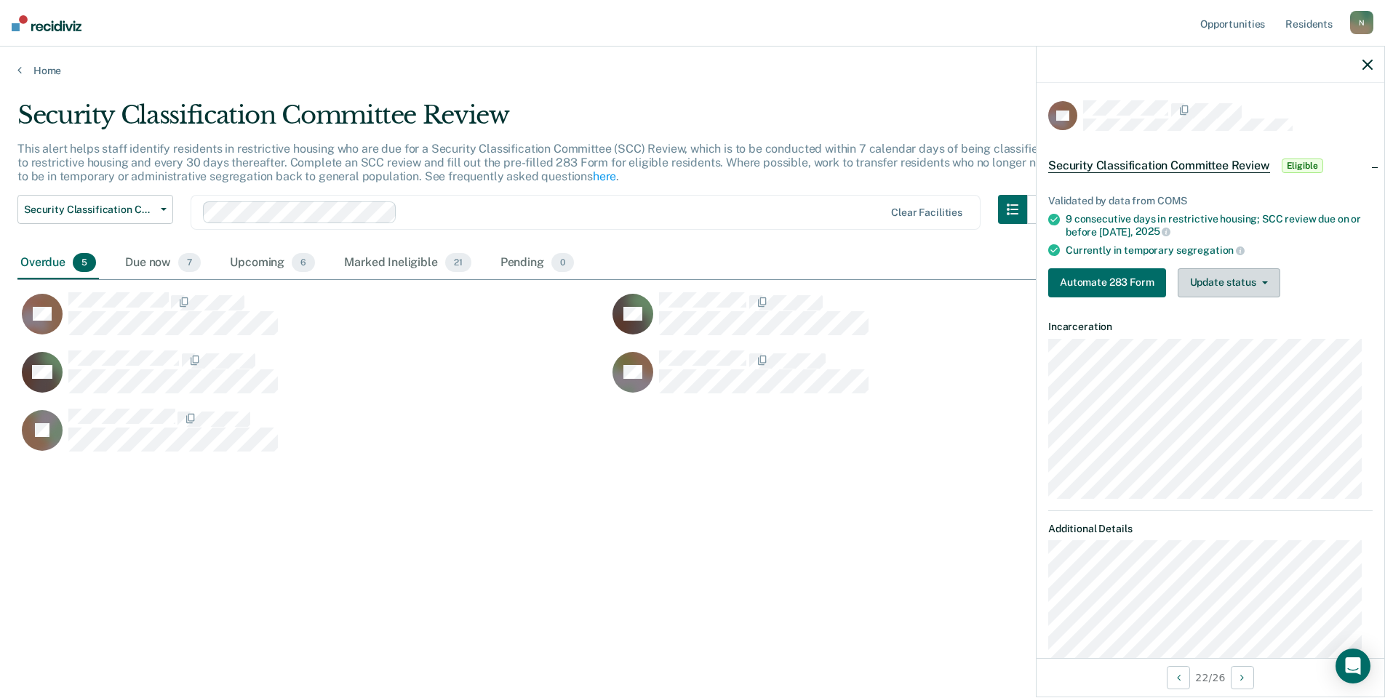
click at [1253, 276] on button "Update status" at bounding box center [1229, 282] width 103 height 29
click at [1212, 336] on button "Mark Ineligible" at bounding box center [1248, 340] width 140 height 23
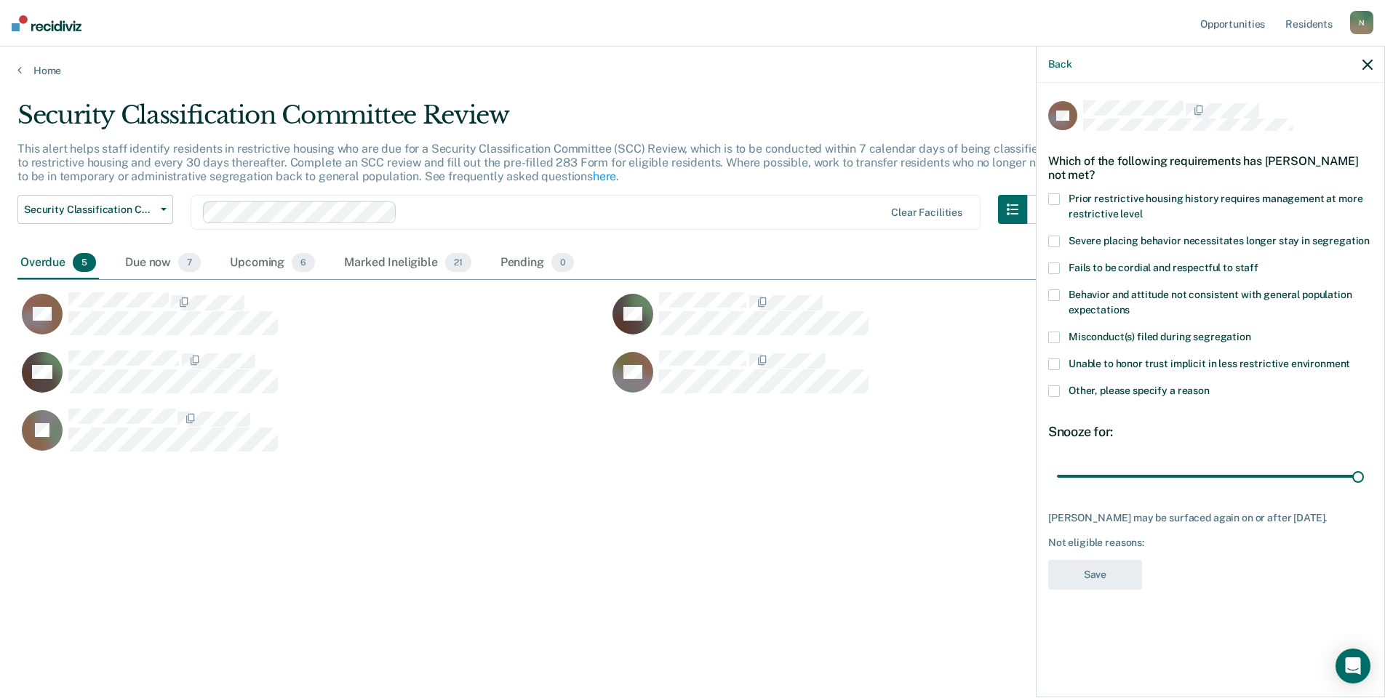
click at [1053, 391] on span at bounding box center [1054, 391] width 12 height 12
click at [1210, 385] on input "Other, please specify a reason" at bounding box center [1210, 385] width 0 height 0
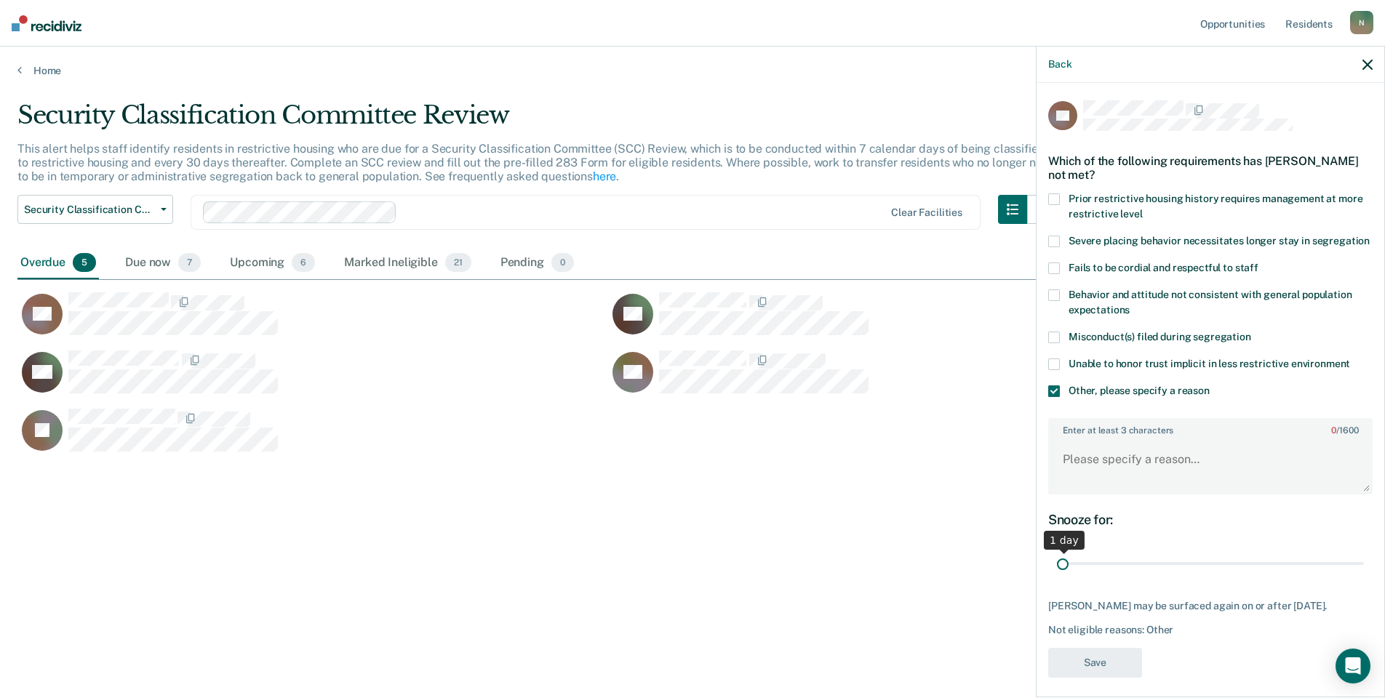
drag, startPoint x: 1345, startPoint y: 580, endPoint x: 1034, endPoint y: 596, distance: 311.0
type input "1"
click at [1057, 577] on input "range" at bounding box center [1210, 563] width 307 height 25
click at [1067, 486] on textarea "Enter at least 3 characters 0 / 1600" at bounding box center [1210, 466] width 321 height 54
type textarea "Temp seg until end of detention [DATE]"
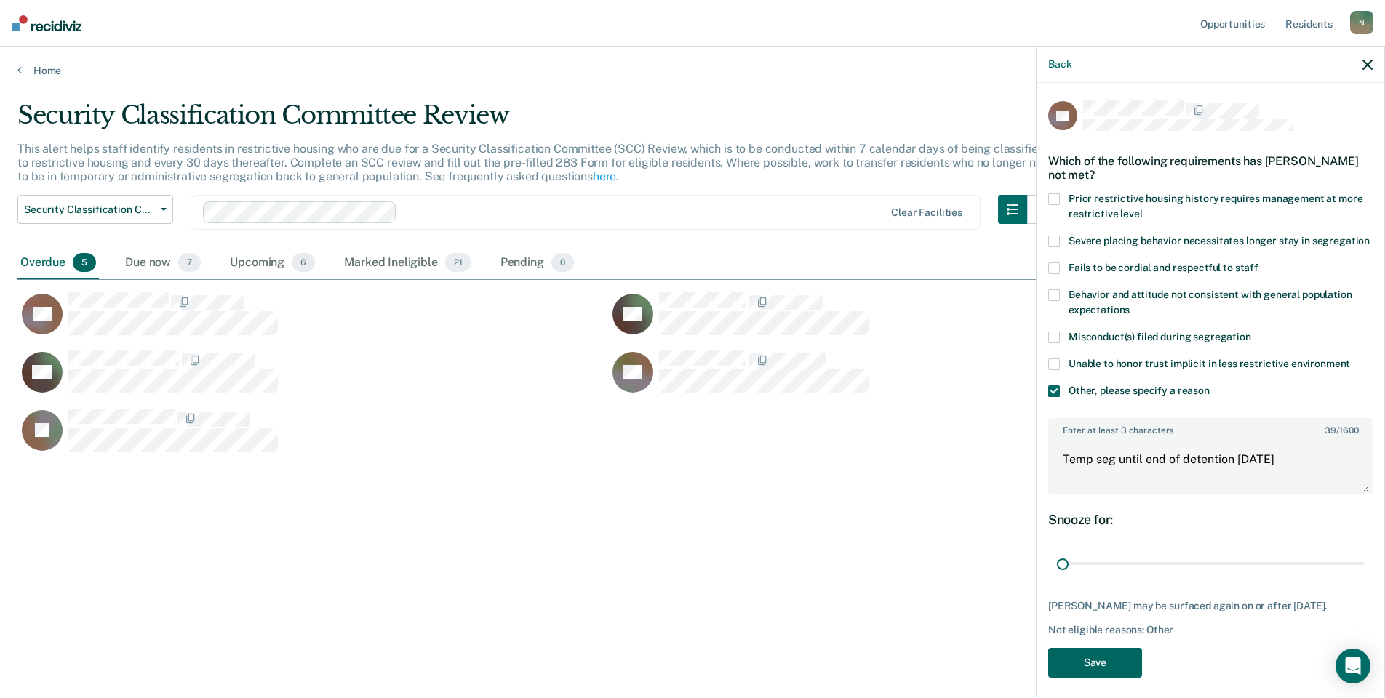
click at [1114, 678] on button "Save" at bounding box center [1095, 663] width 94 height 30
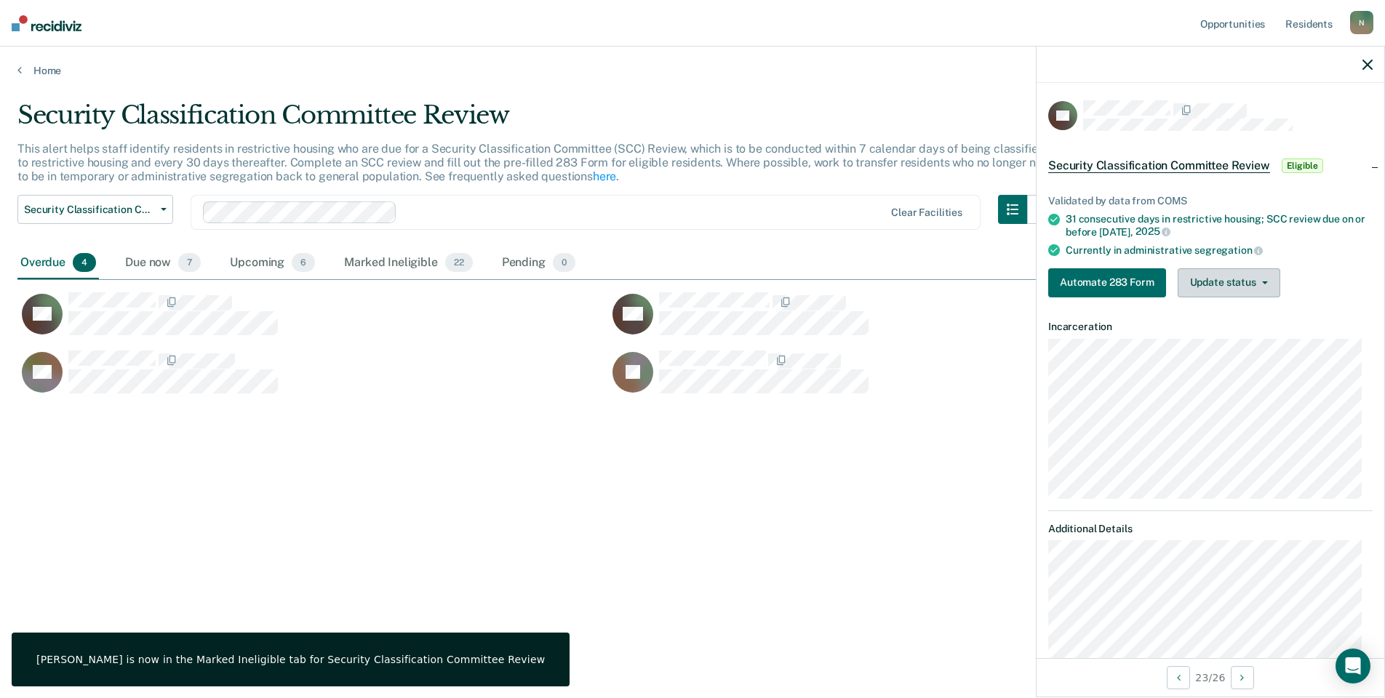
drag, startPoint x: 1257, startPoint y: 284, endPoint x: 1260, endPoint y: 292, distance: 9.5
click at [1257, 284] on button "Update status" at bounding box center [1229, 282] width 103 height 29
click at [1272, 335] on button "Mark Ineligible" at bounding box center [1248, 340] width 140 height 23
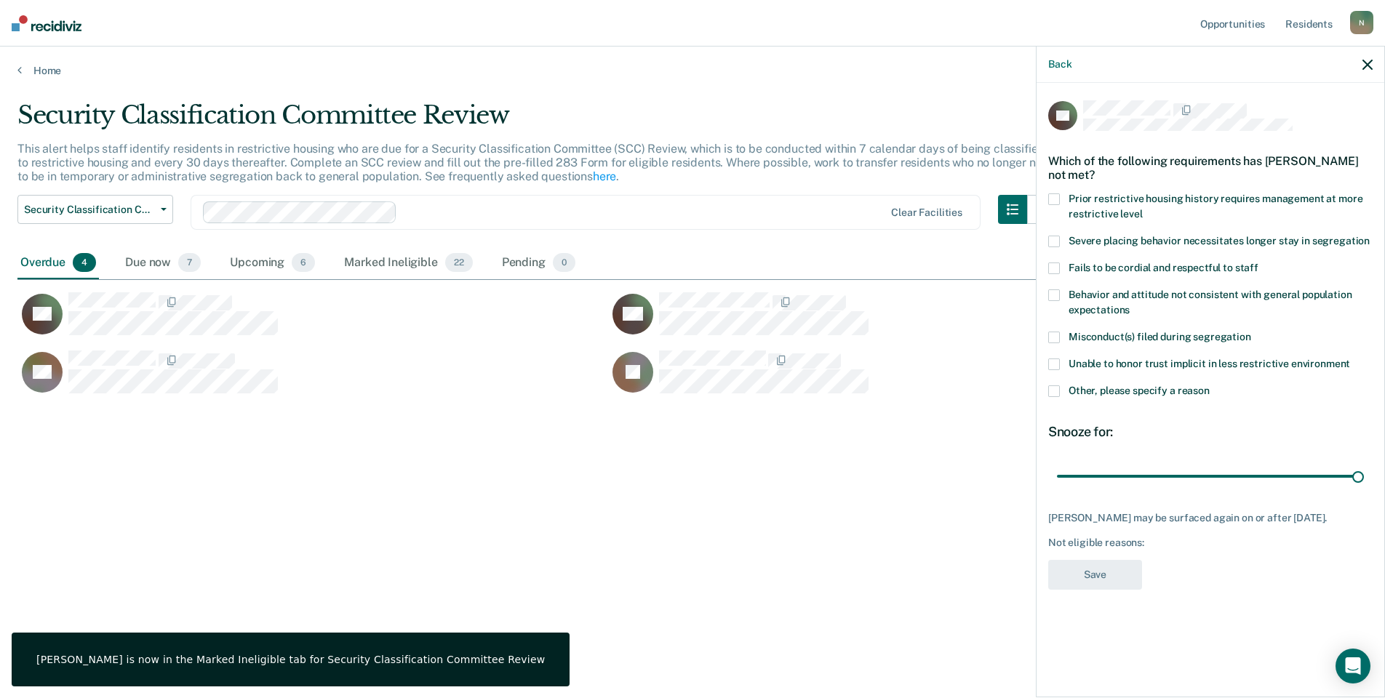
click at [1044, 386] on div "DA Which of the following requirements has [PERSON_NAME] not met? Prior restric…" at bounding box center [1210, 389] width 348 height 612
click at [1052, 390] on span at bounding box center [1054, 391] width 12 height 12
click at [1210, 385] on input "Other, please specify a reason" at bounding box center [1210, 385] width 0 height 0
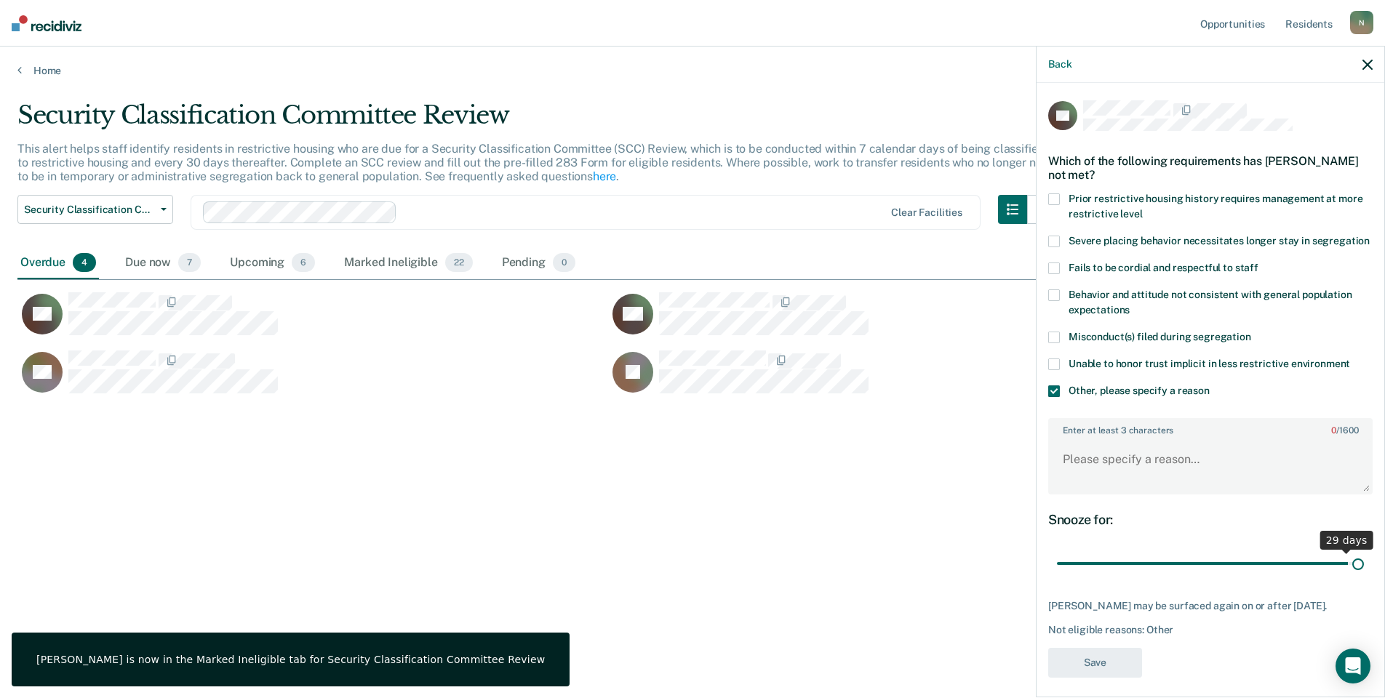
drag, startPoint x: 1341, startPoint y: 575, endPoint x: 1348, endPoint y: 575, distance: 7.3
click at [1343, 575] on input "range" at bounding box center [1210, 563] width 307 height 25
drag, startPoint x: 1348, startPoint y: 575, endPoint x: 1030, endPoint y: 580, distance: 318.6
type input "1"
click at [1057, 577] on input "range" at bounding box center [1210, 563] width 307 height 25
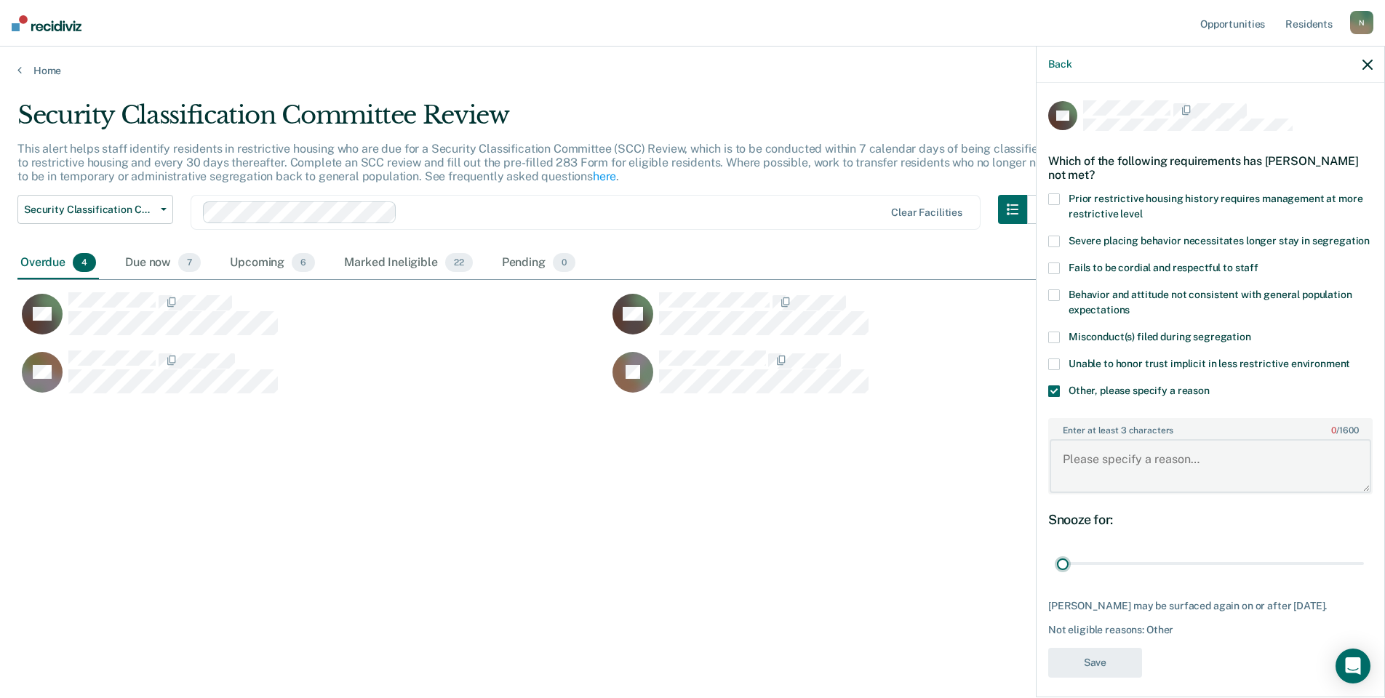
click at [1082, 485] on textarea "Enter at least 3 characters 0 / 1600" at bounding box center [1210, 466] width 321 height 54
type textarea "Will return to GP [DATE]"
click at [1080, 678] on button "Save" at bounding box center [1095, 663] width 94 height 30
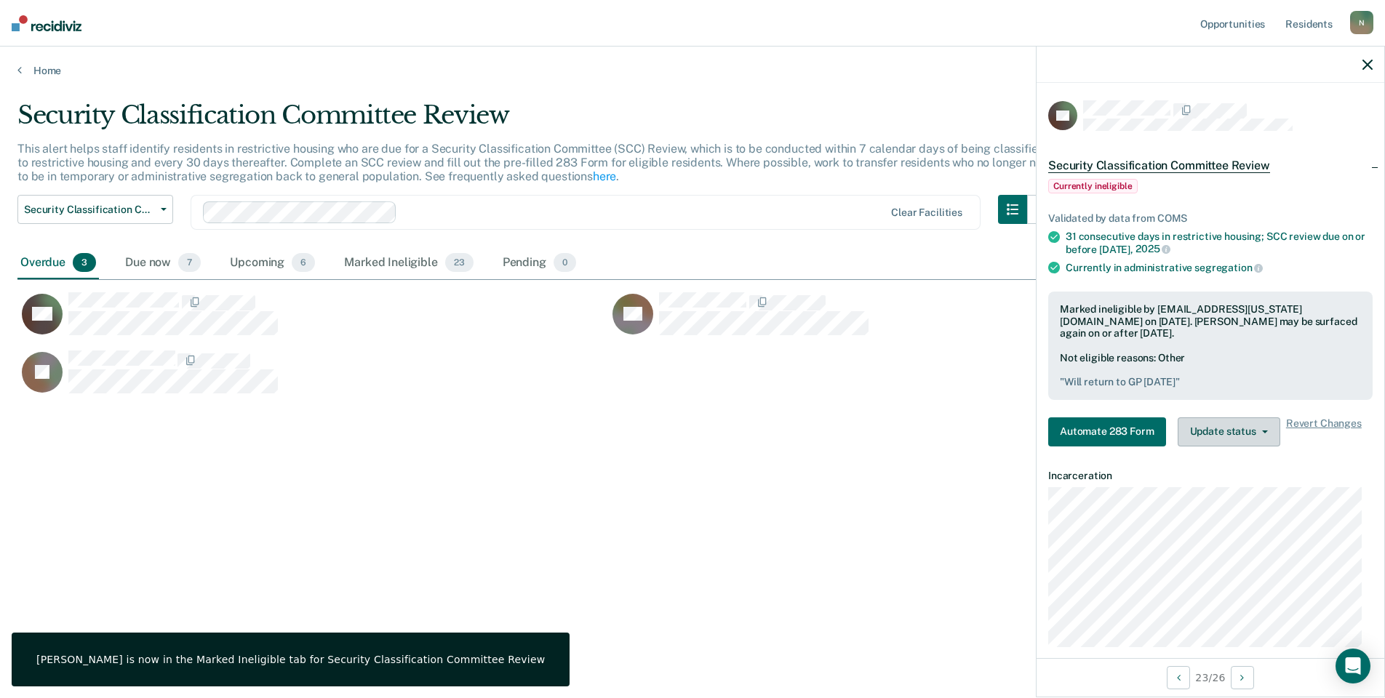
click at [1236, 433] on button "Update status" at bounding box center [1229, 431] width 103 height 29
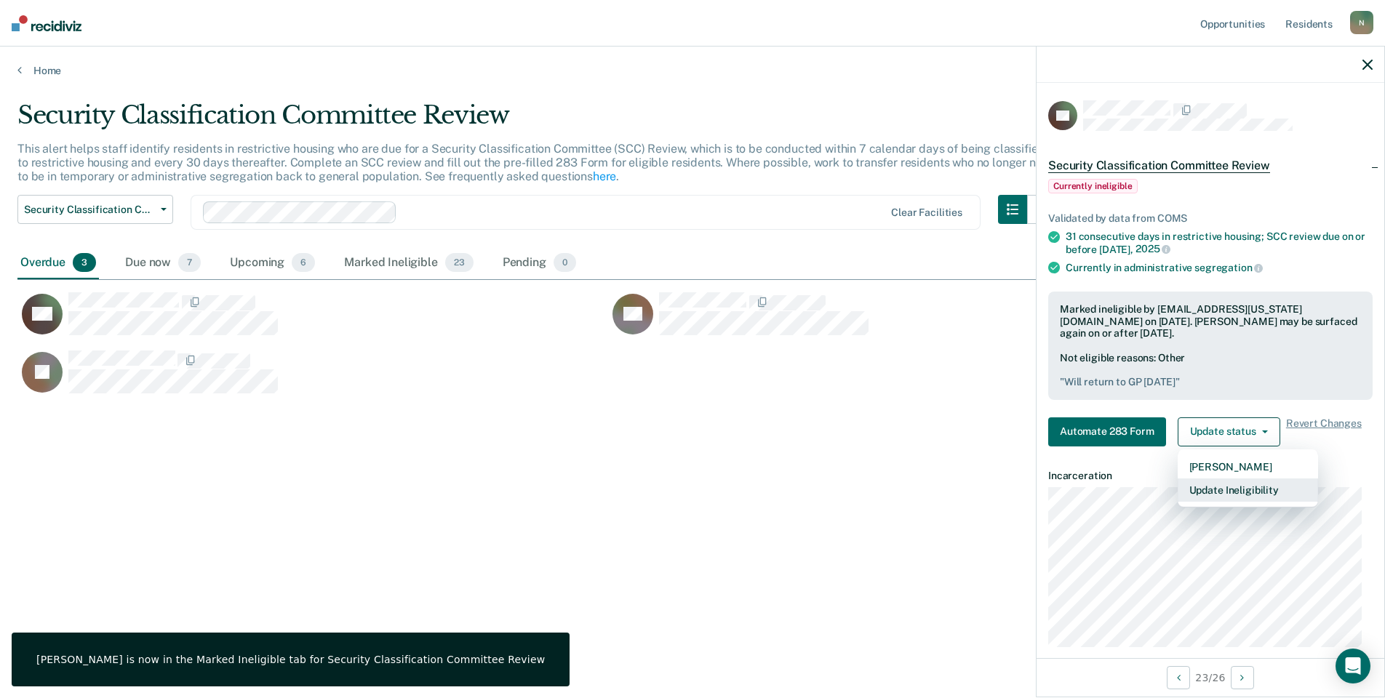
click at [1228, 487] on button "Update Ineligibility" at bounding box center [1248, 490] width 140 height 23
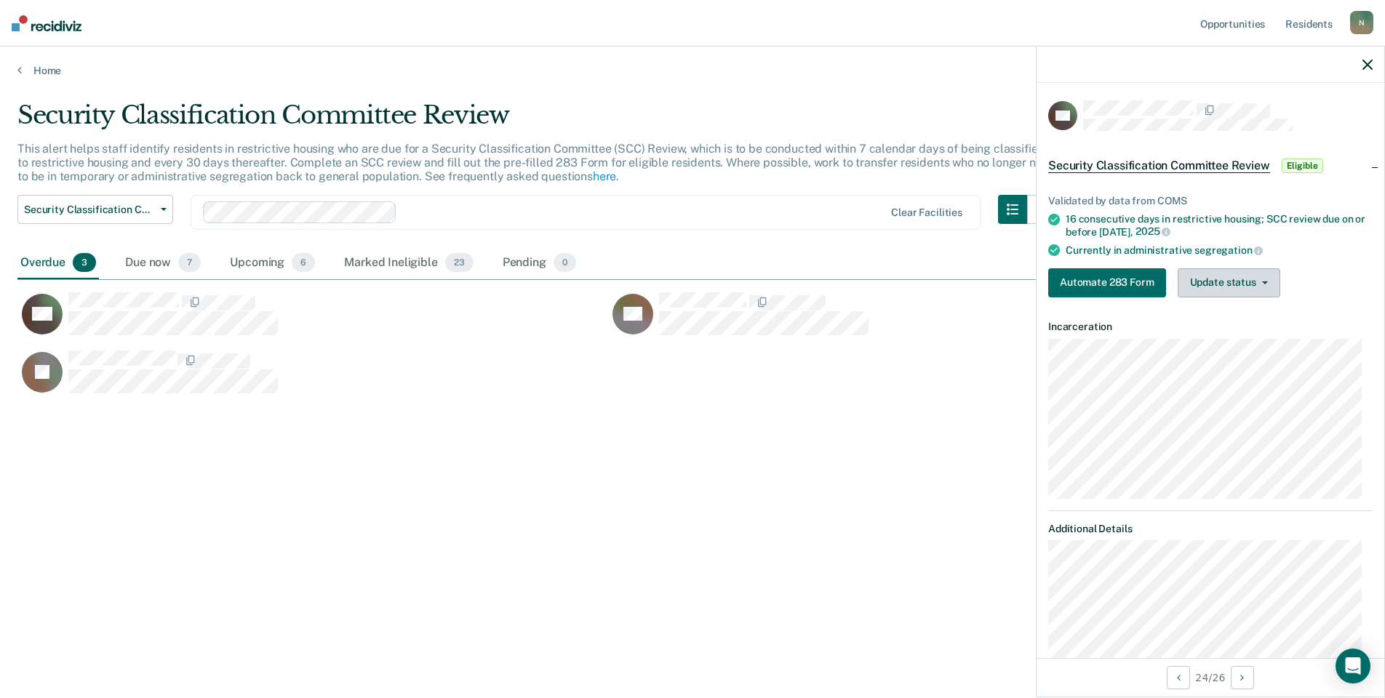
click at [1234, 282] on button "Update status" at bounding box center [1229, 282] width 103 height 29
click at [1247, 337] on button "Mark Ineligible" at bounding box center [1248, 340] width 140 height 23
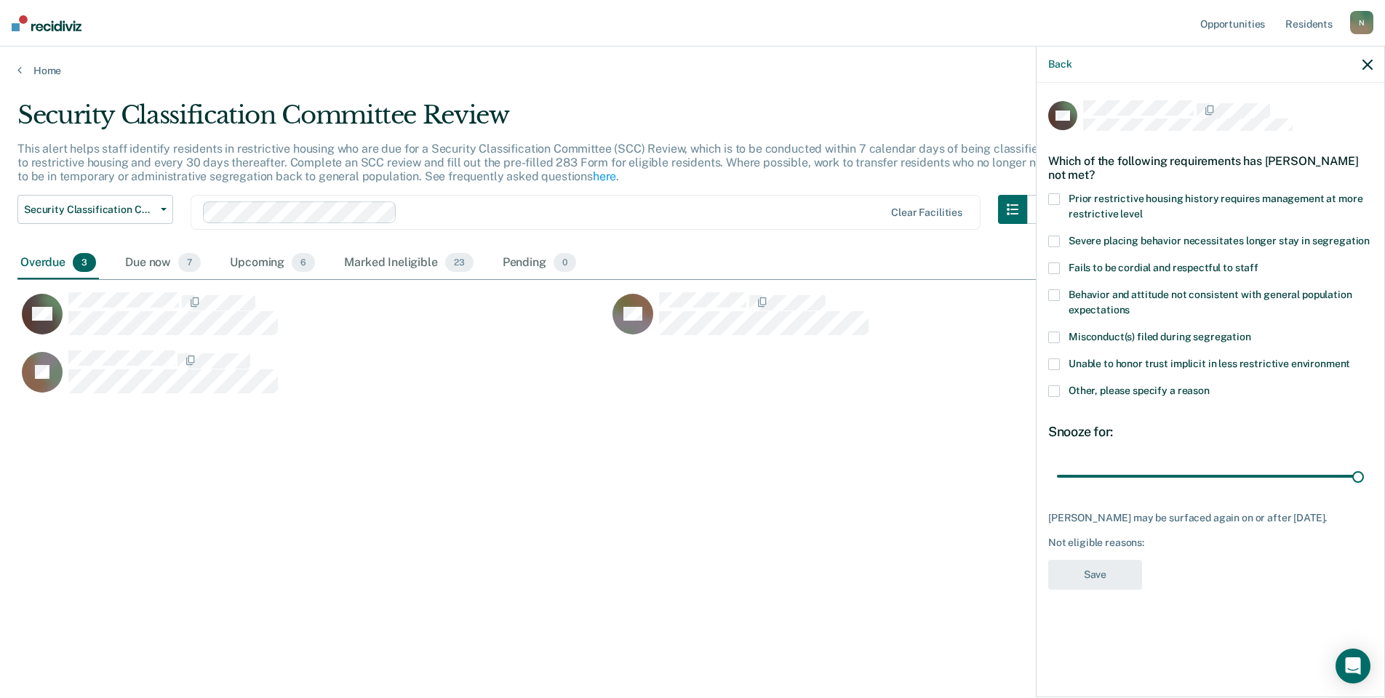
click at [1058, 390] on span at bounding box center [1054, 391] width 12 height 12
click at [1210, 385] on input "Other, please specify a reason" at bounding box center [1210, 385] width 0 height 0
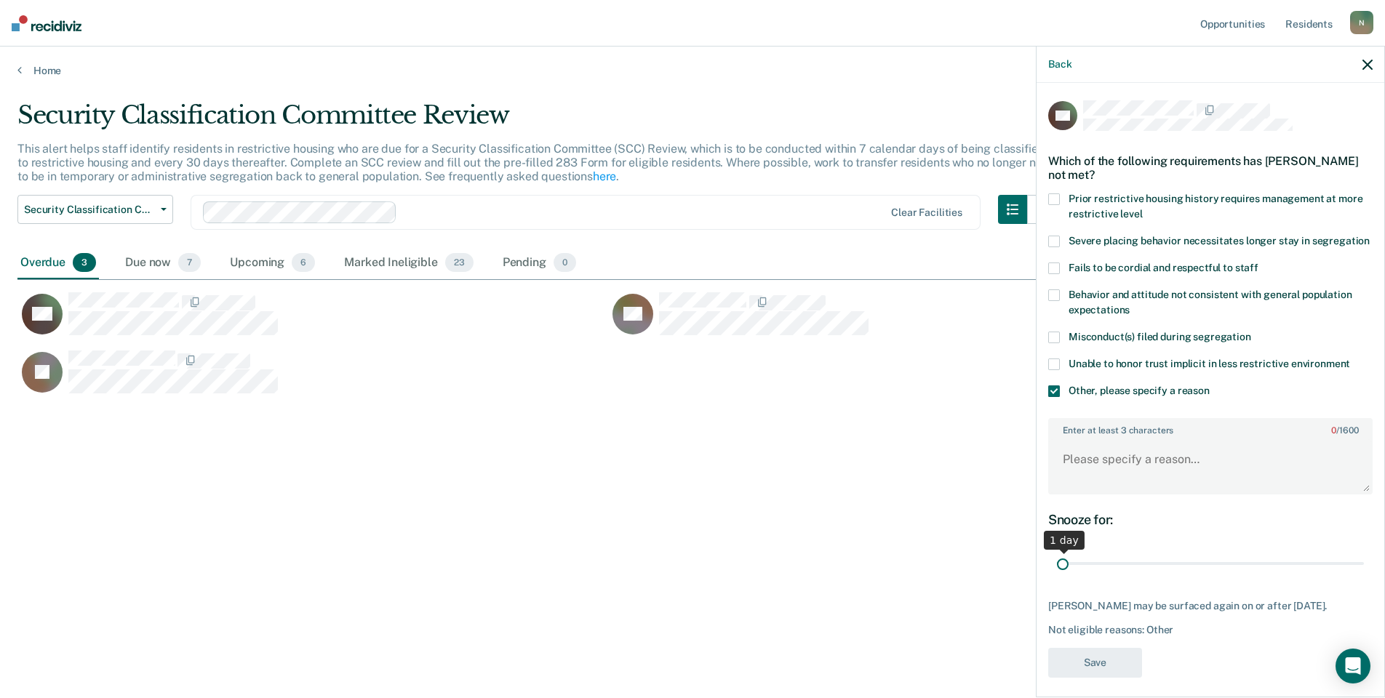
drag, startPoint x: 1348, startPoint y: 580, endPoint x: 1008, endPoint y: 582, distance: 340.4
type input "1"
click at [1057, 577] on input "range" at bounding box center [1210, 563] width 307 height 25
click at [1098, 486] on textarea "Enter at least 3 characters 0 / 1600" at bounding box center [1210, 466] width 321 height 54
type textarea "Will return to GP [DATE]"
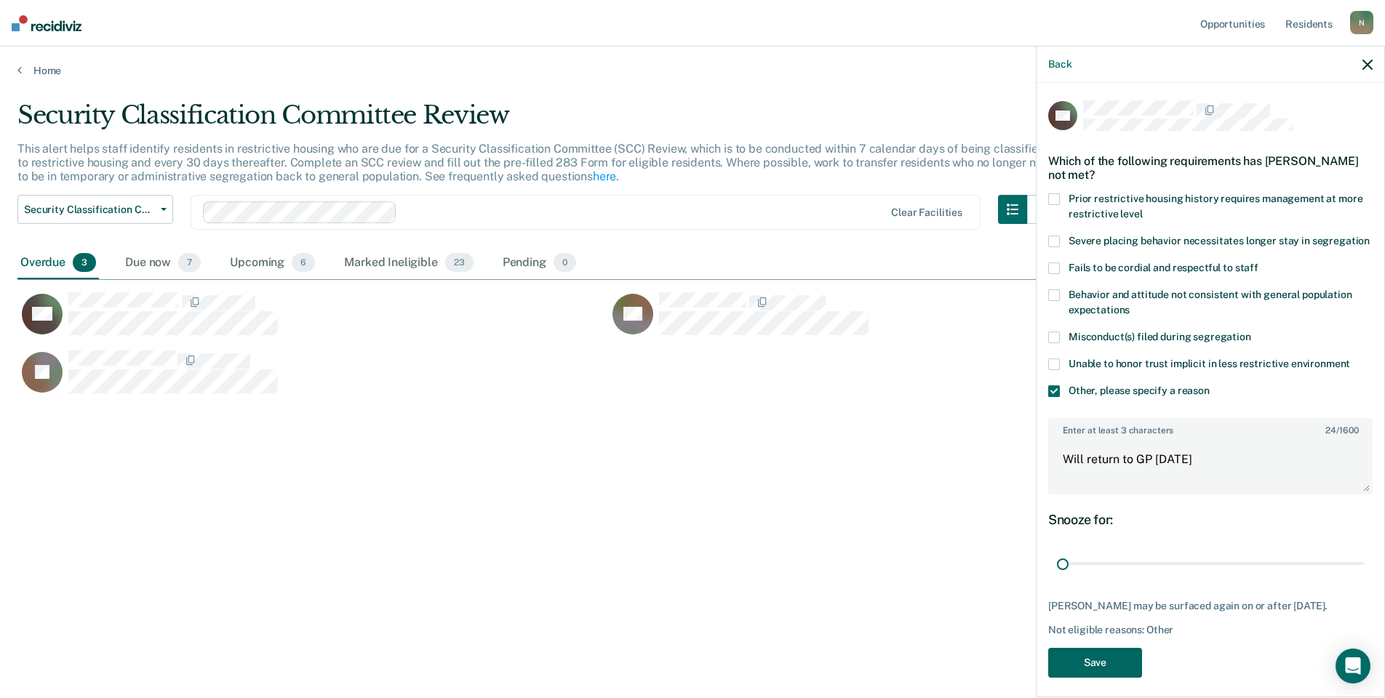
click at [1112, 674] on button "Save" at bounding box center [1095, 663] width 94 height 30
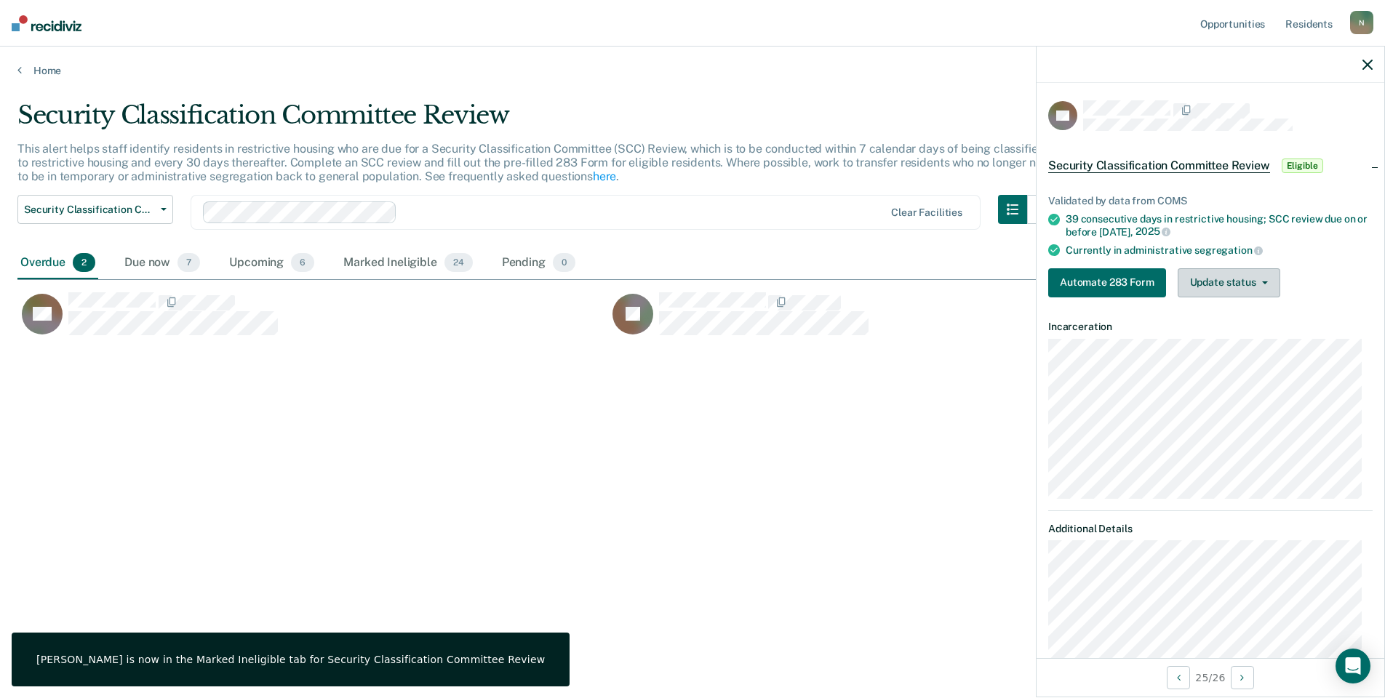
click at [1209, 286] on button "Update status" at bounding box center [1229, 282] width 103 height 29
click at [1215, 340] on button "Mark Ineligible" at bounding box center [1248, 340] width 140 height 23
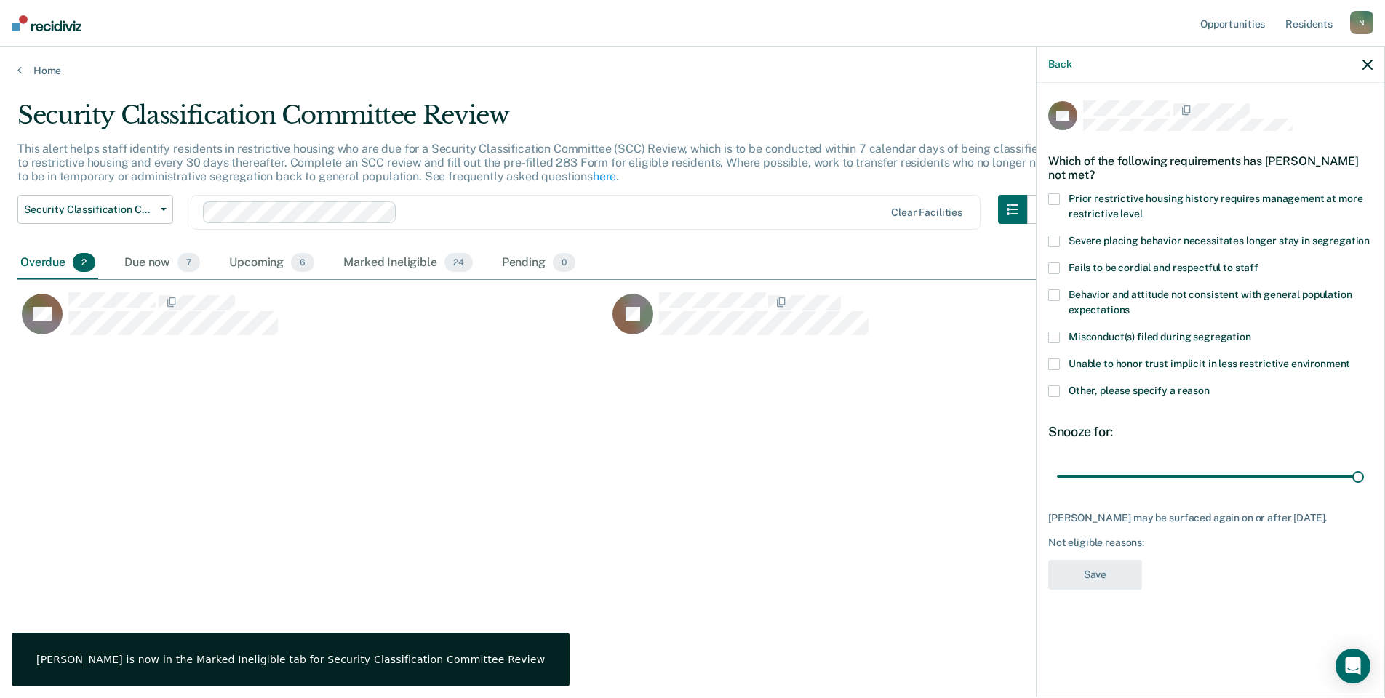
click at [1056, 388] on span at bounding box center [1054, 391] width 12 height 12
click at [1210, 385] on input "Other, please specify a reason" at bounding box center [1210, 385] width 0 height 0
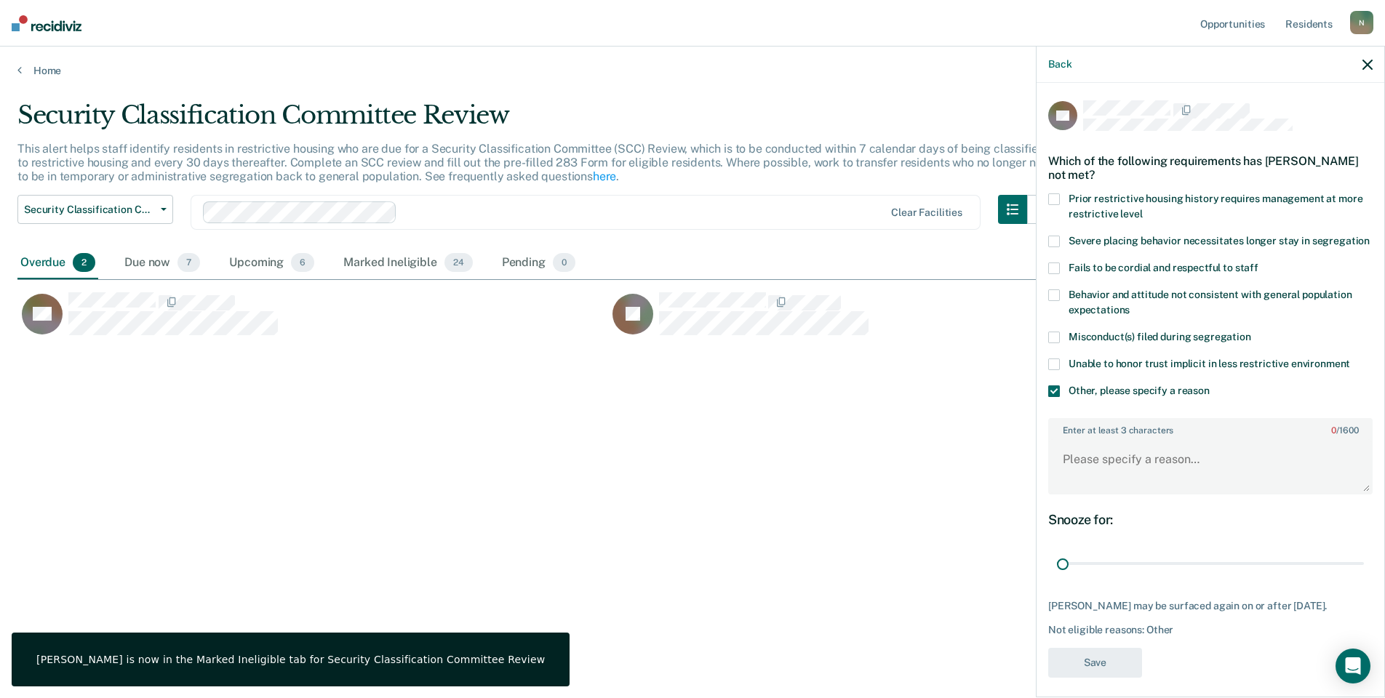
drag, startPoint x: 1348, startPoint y: 575, endPoint x: 1012, endPoint y: 585, distance: 335.4
type input "1"
click at [1057, 577] on input "range" at bounding box center [1210, 563] width 307 height 25
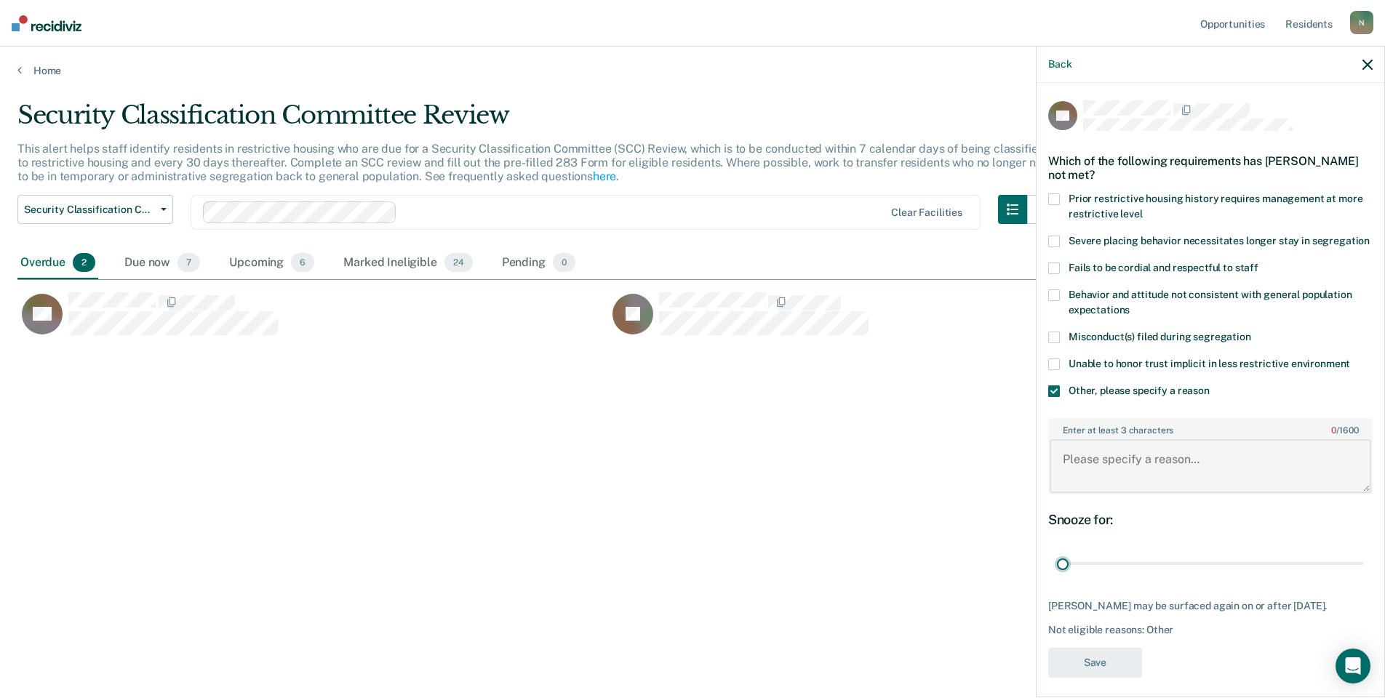
click at [1071, 485] on textarea "Enter at least 3 characters 0 / 1600" at bounding box center [1210, 466] width 321 height 54
type textarea "Seen by SCC [DATE]"
click at [1087, 678] on button "Save" at bounding box center [1095, 663] width 94 height 30
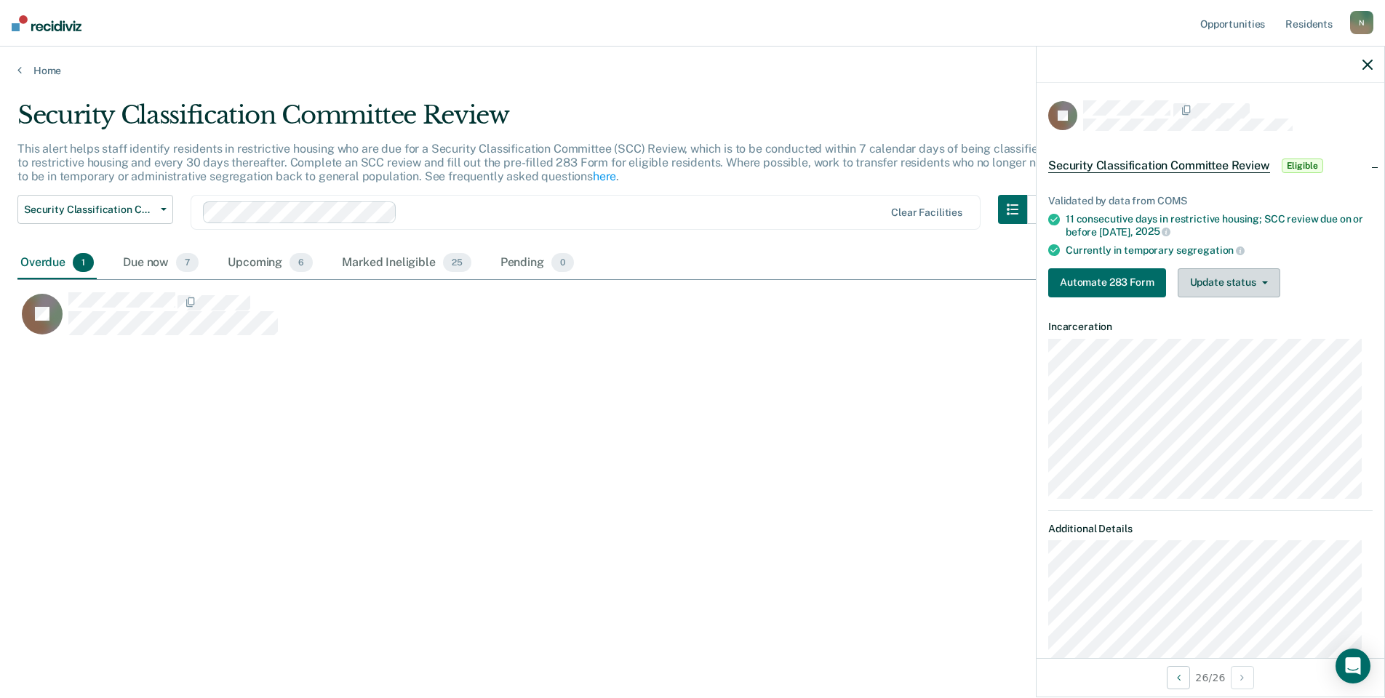
click at [1229, 292] on button "Update status" at bounding box center [1229, 282] width 103 height 29
click at [1229, 345] on button "Mark Ineligible" at bounding box center [1248, 340] width 140 height 23
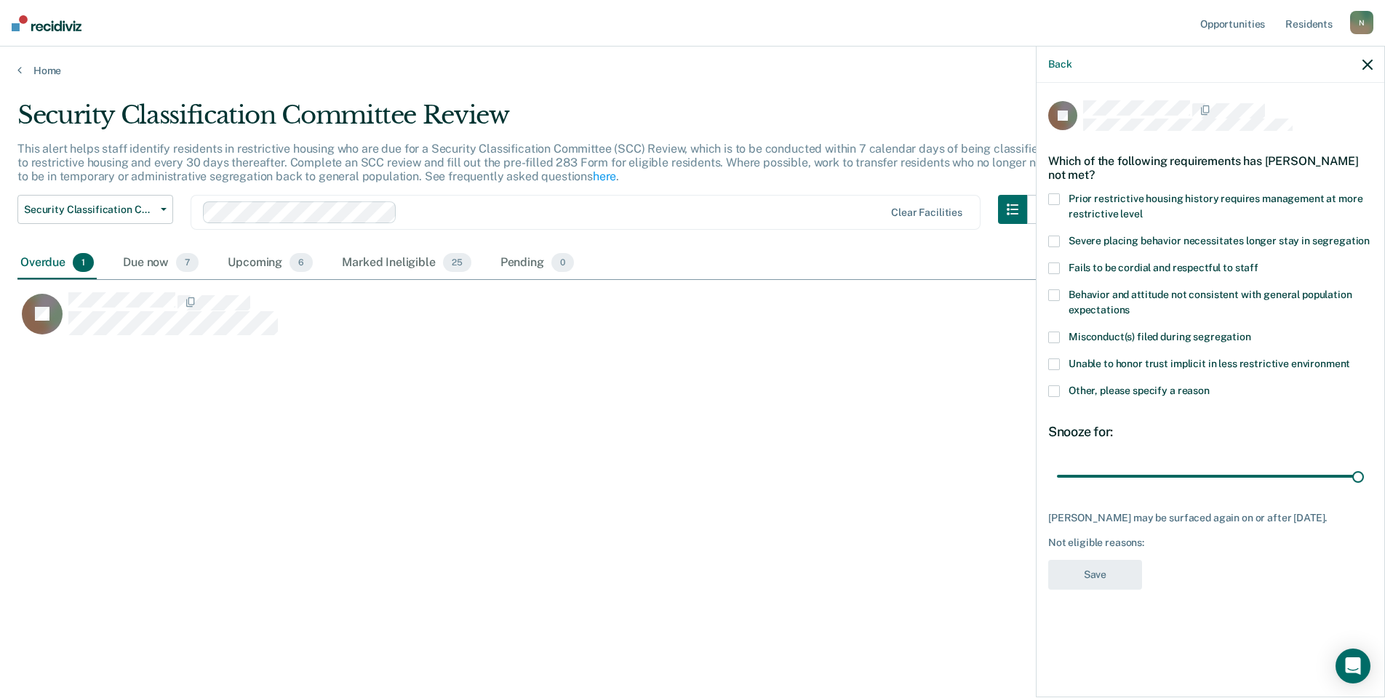
click at [1056, 388] on span at bounding box center [1054, 391] width 12 height 12
click at [1210, 385] on input "Other, please specify a reason" at bounding box center [1210, 385] width 0 height 0
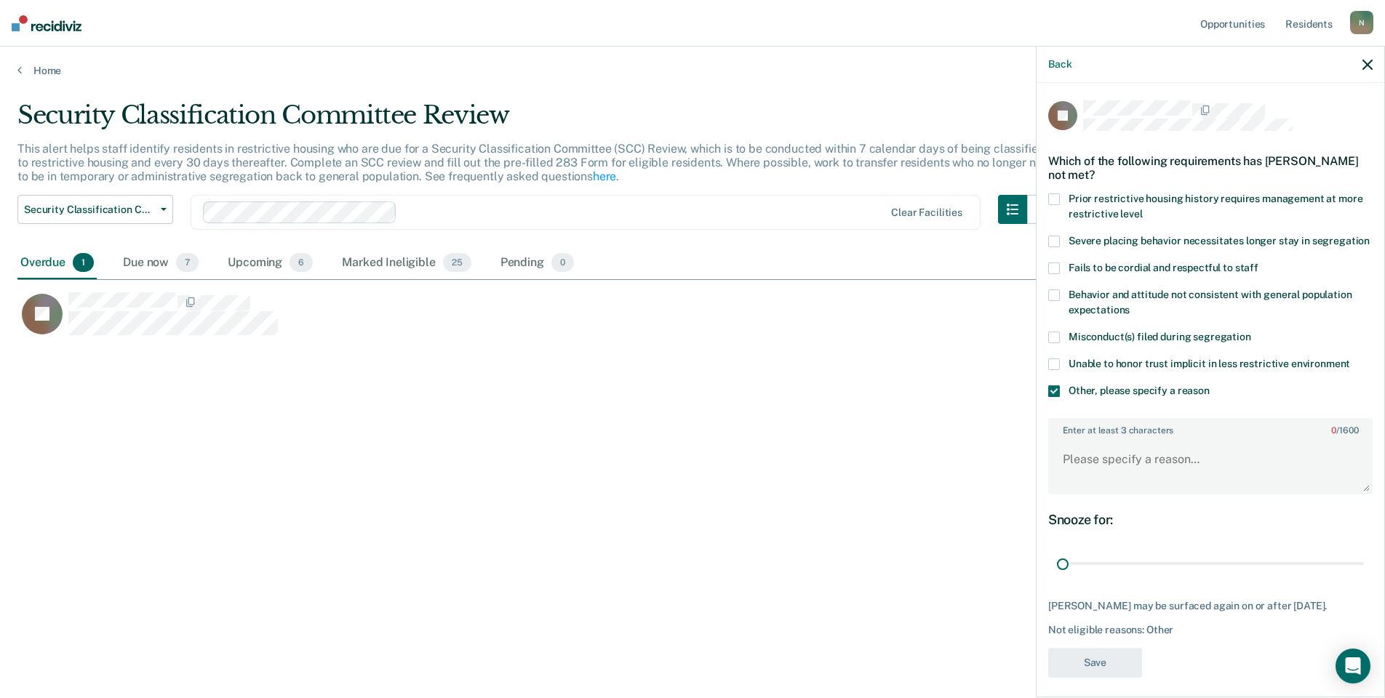
drag, startPoint x: 1351, startPoint y: 575, endPoint x: 1014, endPoint y: 520, distance: 342.0
type input "1"
click at [1057, 569] on input "range" at bounding box center [1210, 563] width 307 height 25
click at [1066, 482] on textarea "Enter at least 3 characters 0 / 1600" at bounding box center [1210, 466] width 321 height 54
type textarea "Temp seg pending misconduct hearing"
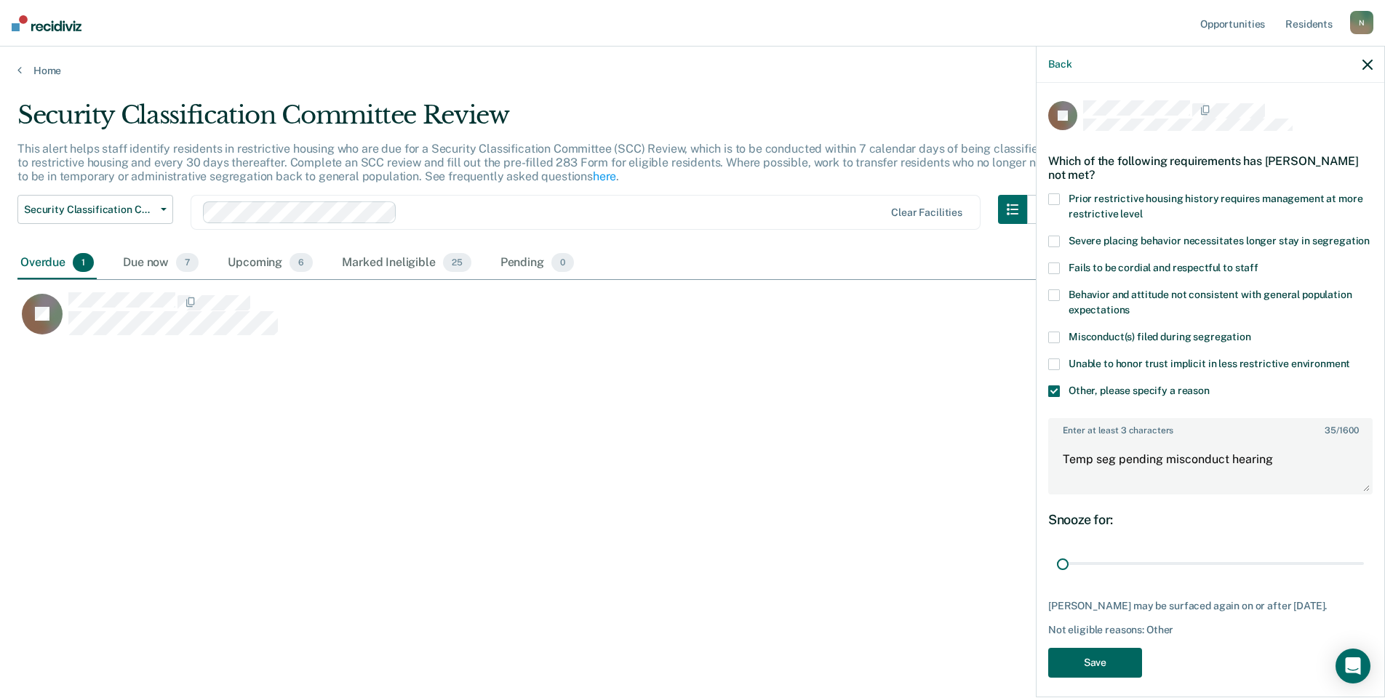
click at [1094, 676] on button "Save" at bounding box center [1095, 663] width 94 height 30
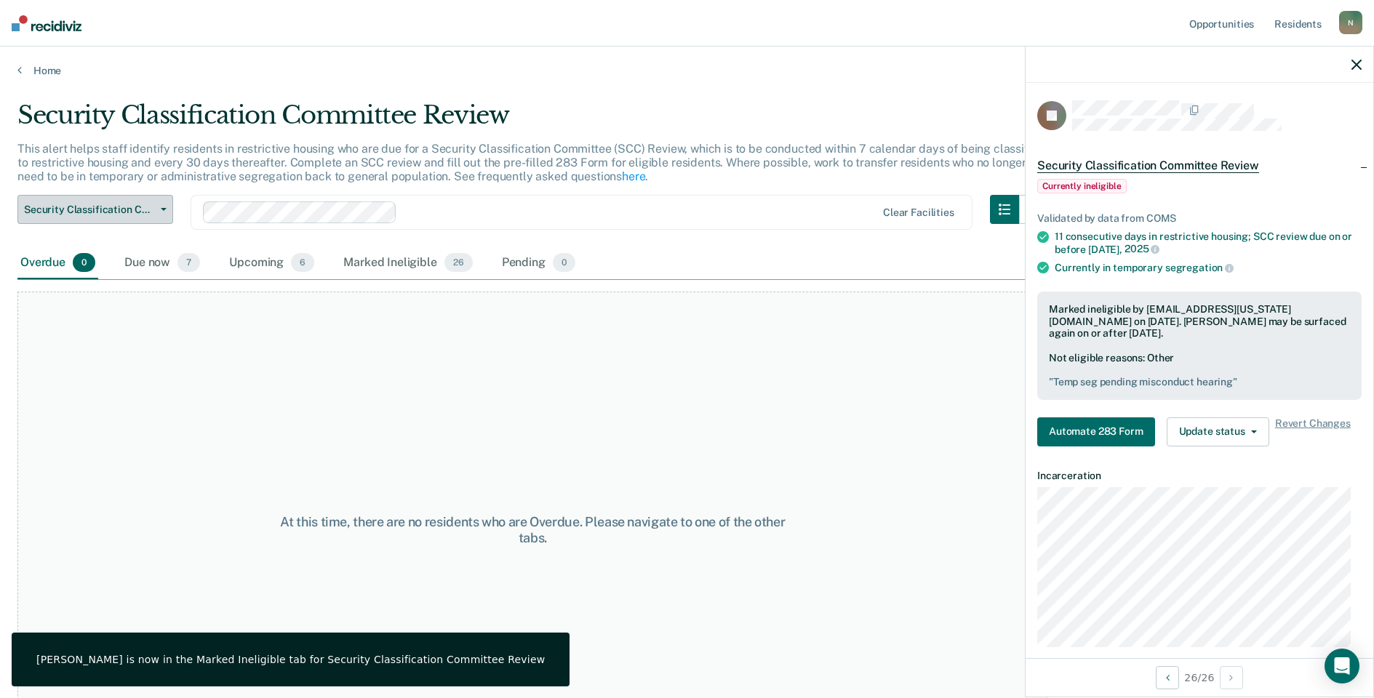
click at [137, 211] on span "Security Classification Committee Review" at bounding box center [89, 210] width 131 height 12
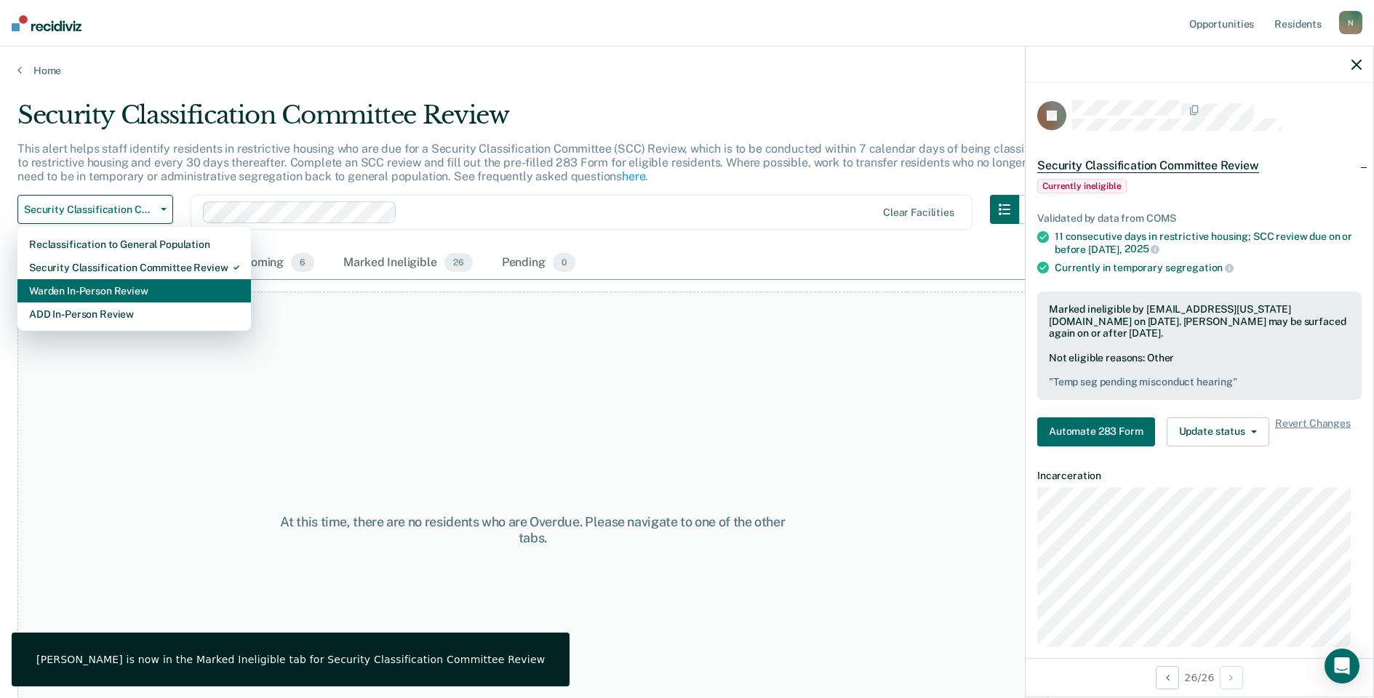
click at [129, 283] on div "Warden In-Person Review" at bounding box center [134, 290] width 210 height 23
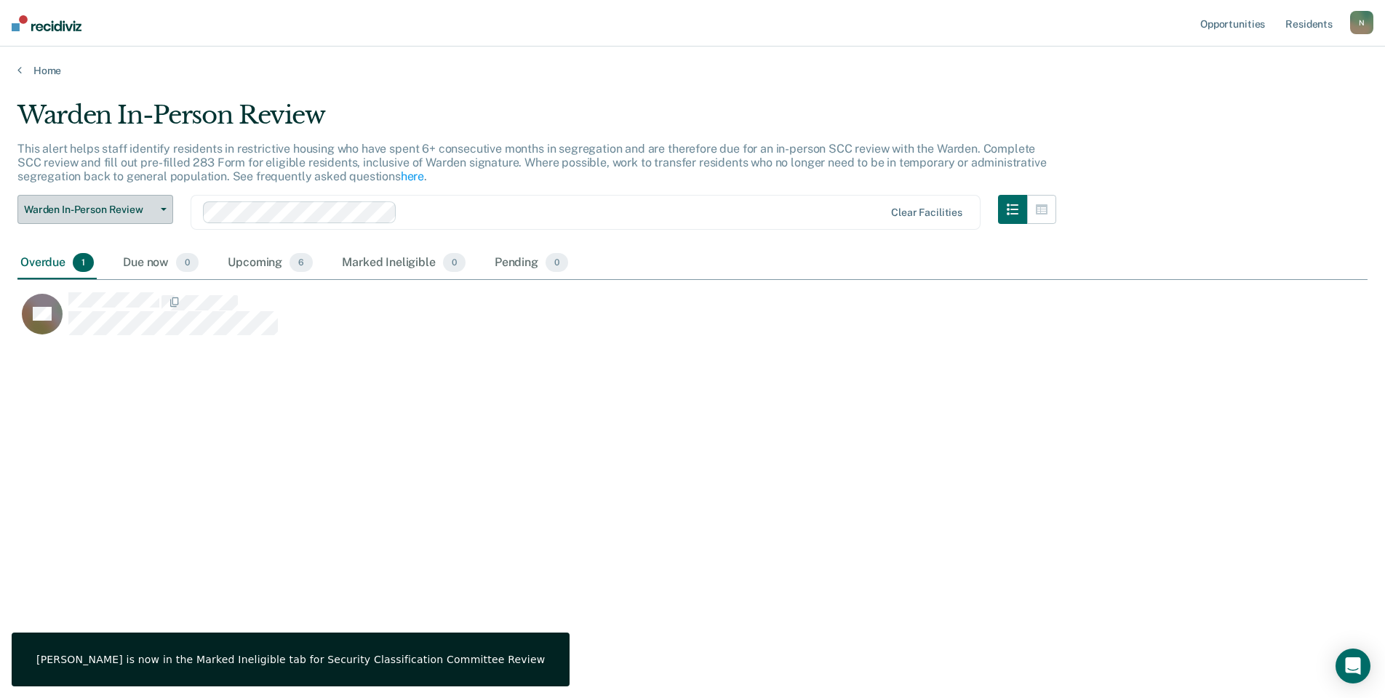
scroll to position [478, 1339]
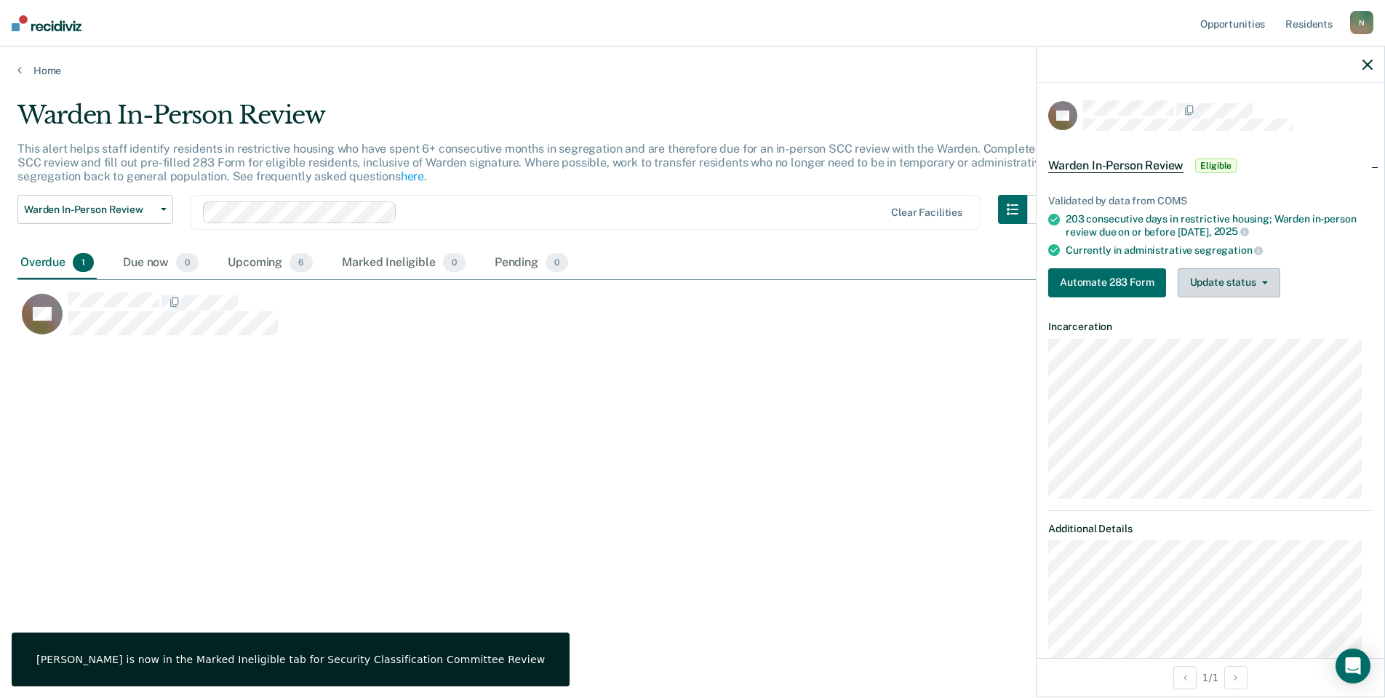
click at [1211, 293] on button "Update status" at bounding box center [1229, 282] width 103 height 29
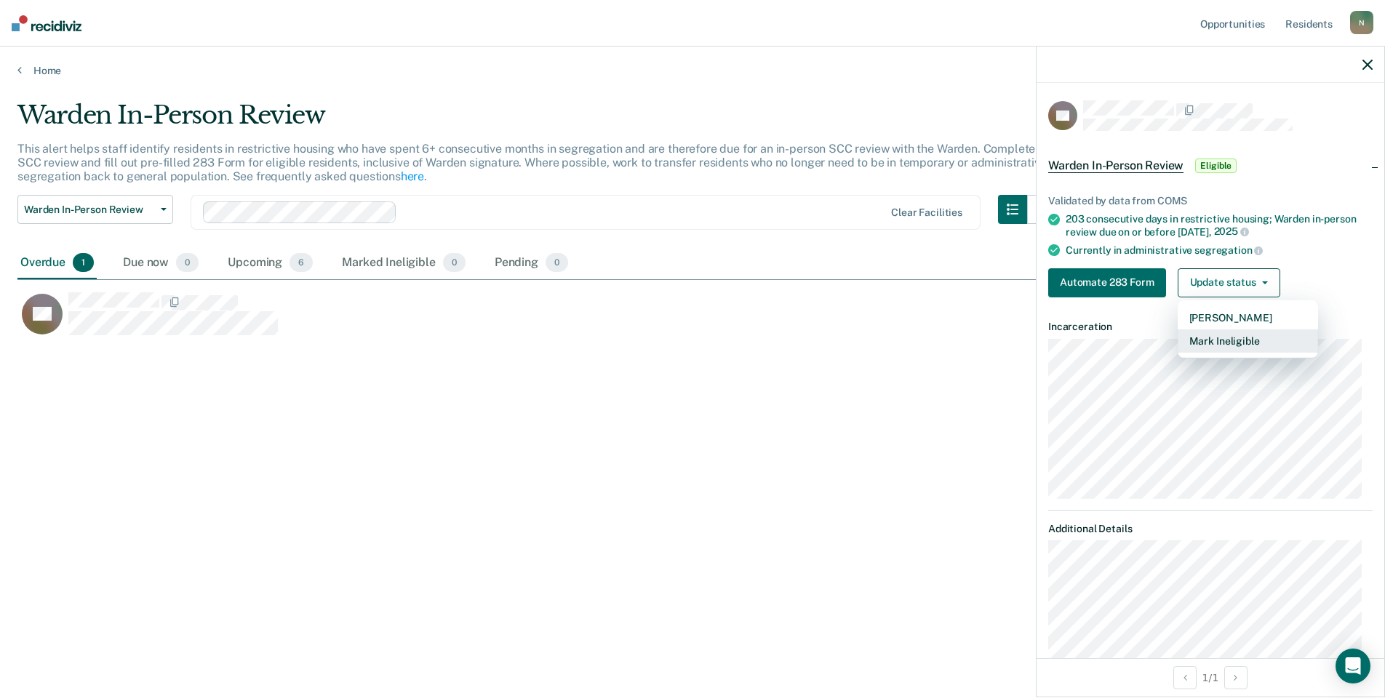
click at [1211, 335] on button "Mark Ineligible" at bounding box center [1248, 340] width 140 height 23
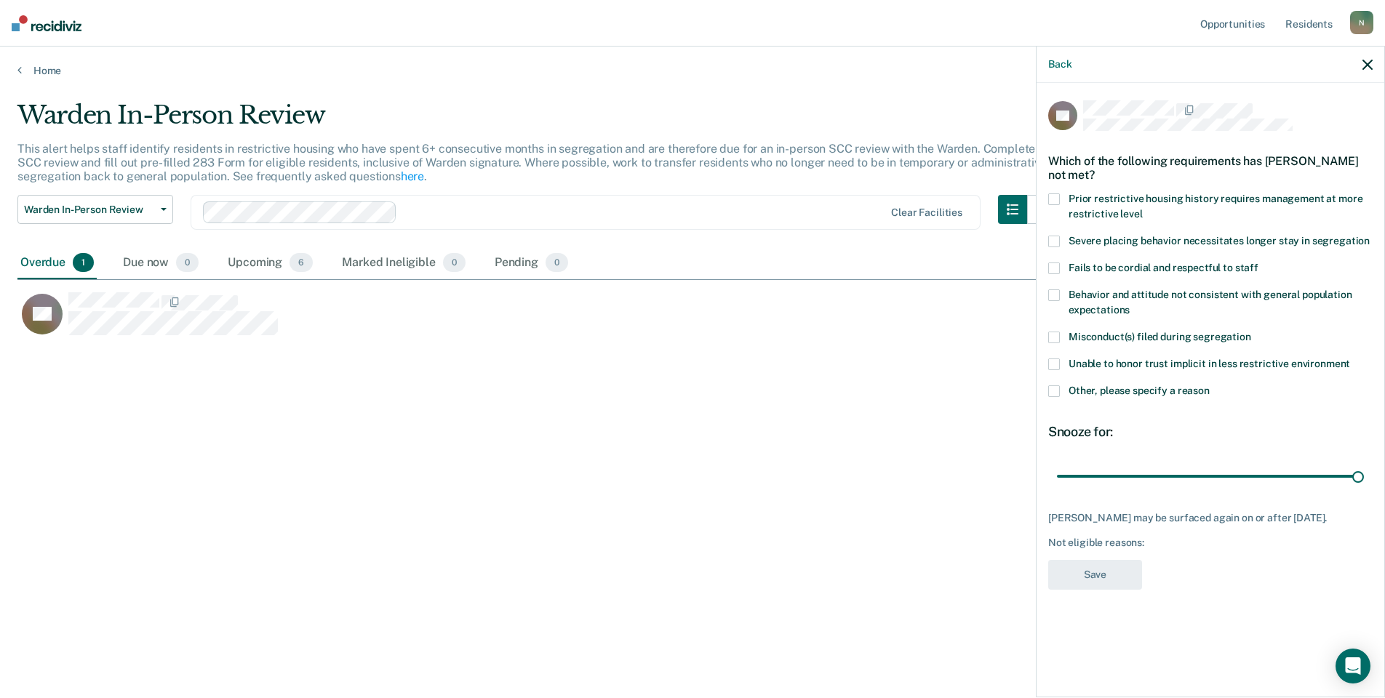
click at [1043, 396] on div "KS Which of the following requirements has [PERSON_NAME] not met? Prior restric…" at bounding box center [1210, 389] width 348 height 612
click at [1055, 392] on span at bounding box center [1054, 391] width 12 height 12
click at [1210, 385] on input "Other, please specify a reason" at bounding box center [1210, 385] width 0 height 0
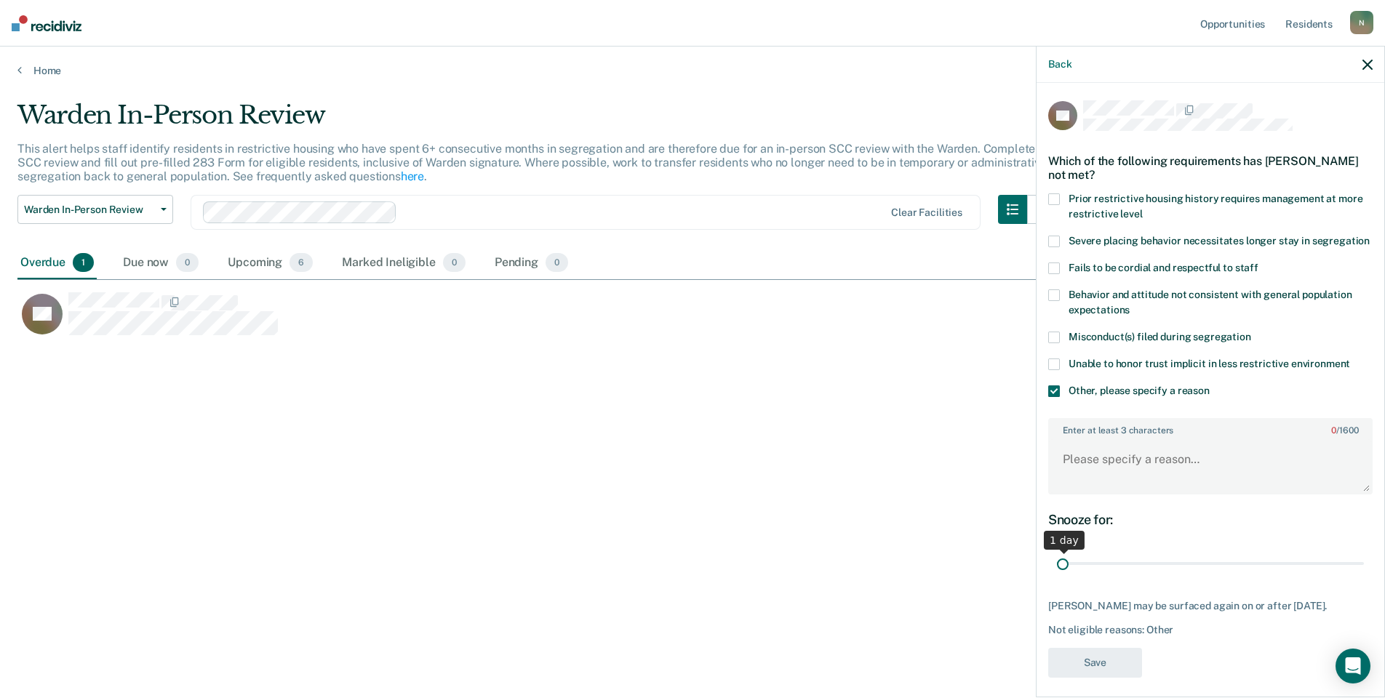
drag, startPoint x: 1346, startPoint y: 574, endPoint x: 1030, endPoint y: 568, distance: 315.7
type input "1"
click at [1057, 577] on input "range" at bounding box center [1210, 563] width 307 height 25
click at [1068, 484] on textarea "Enter at least 3 characters 0 / 1600" at bounding box center [1210, 466] width 321 height 54
type textarea "Interview with warden [DATE]"
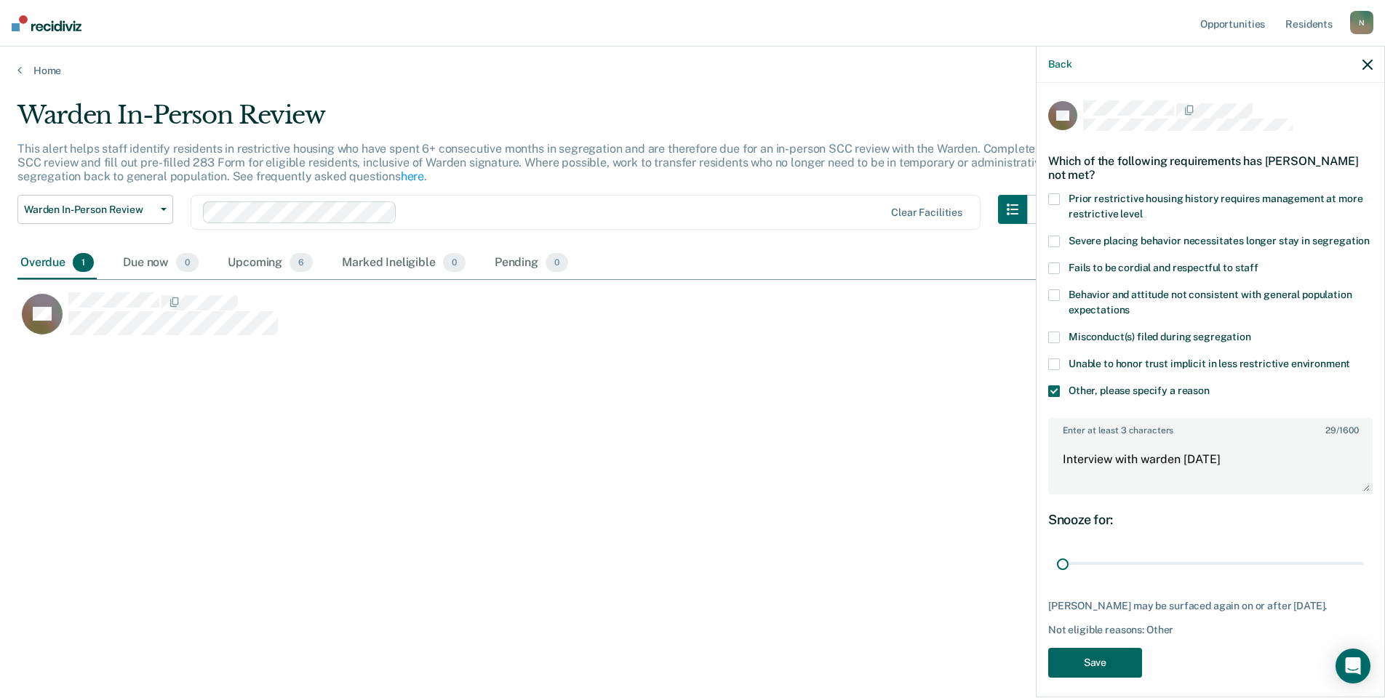
click at [1134, 678] on button "Save" at bounding box center [1095, 663] width 94 height 30
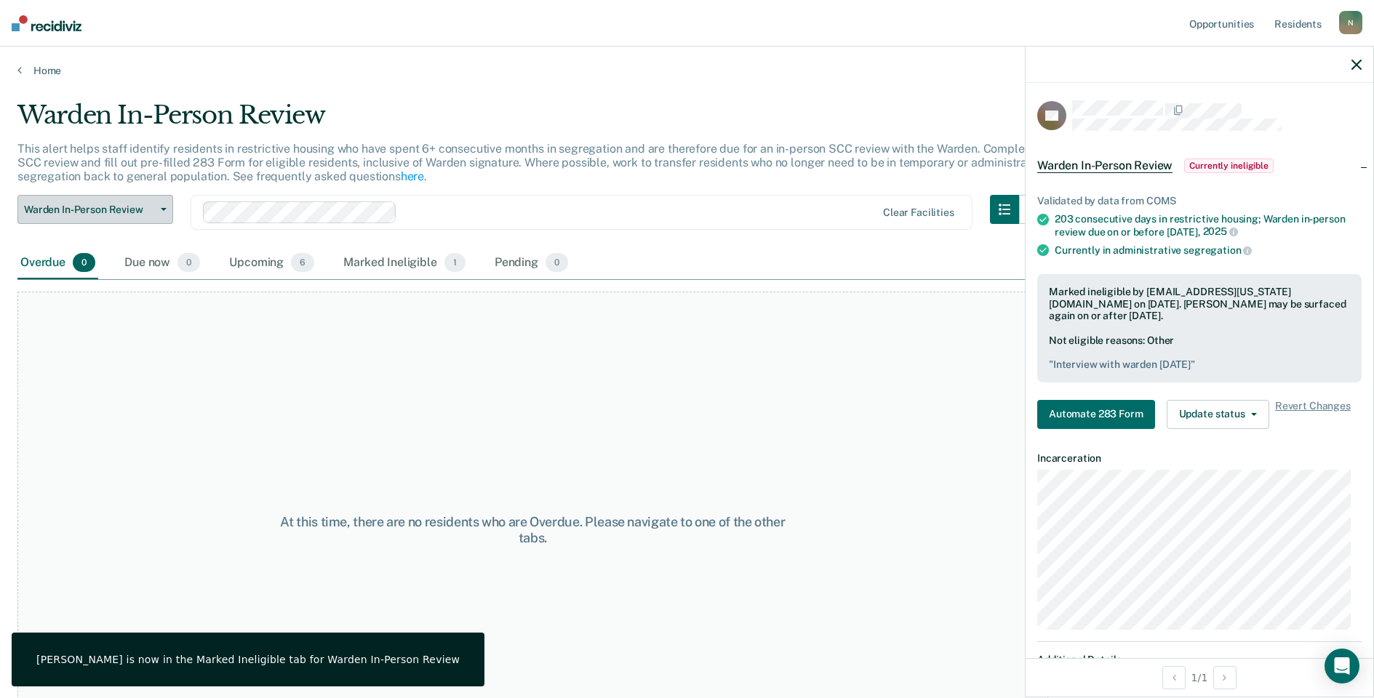
click at [156, 215] on button "Warden In-Person Review" at bounding box center [95, 209] width 156 height 29
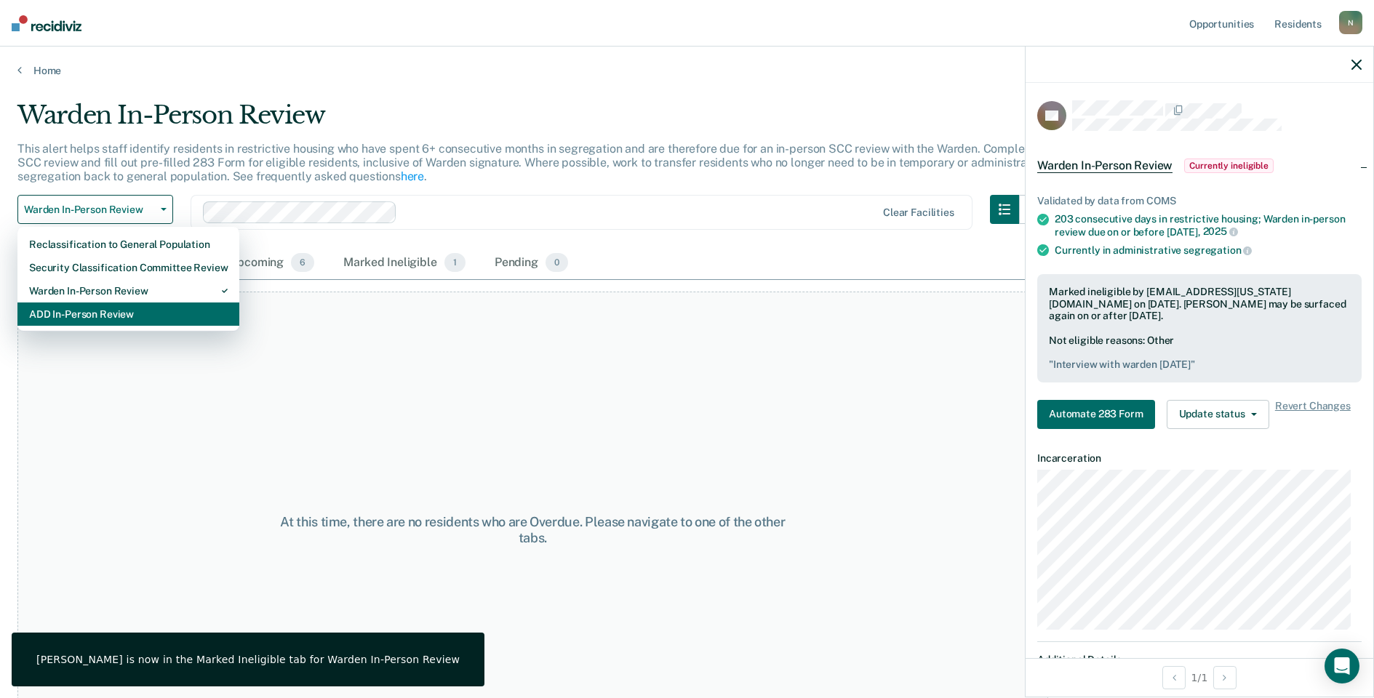
click at [100, 311] on div "ADD In-Person Review" at bounding box center [128, 314] width 199 height 23
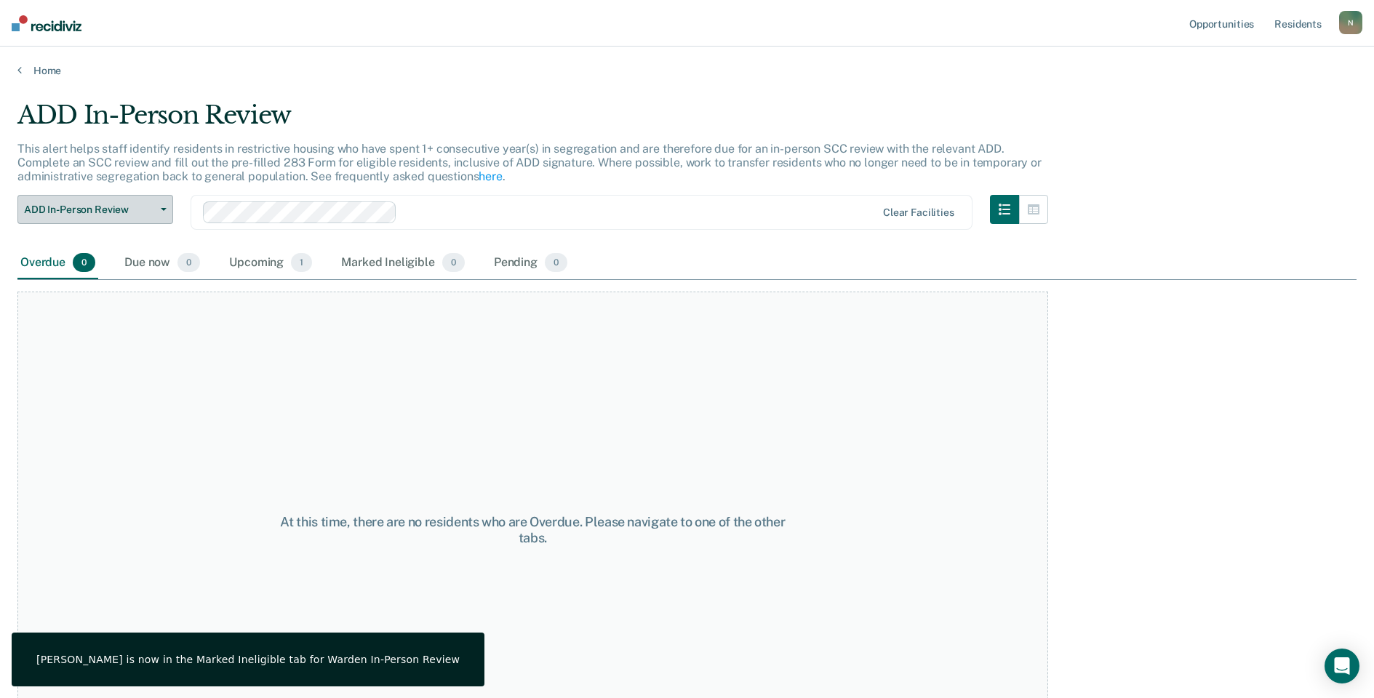
click at [121, 214] on span "ADD In-Person Review" at bounding box center [89, 210] width 131 height 12
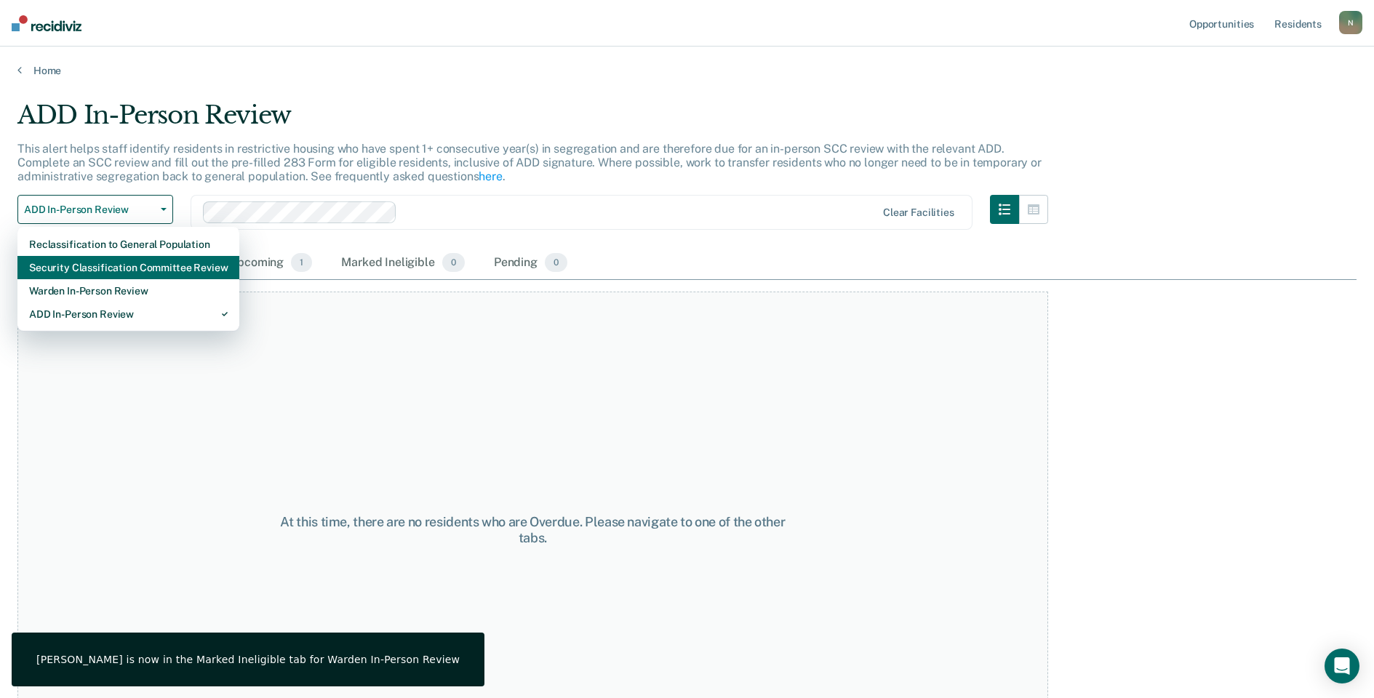
click at [123, 265] on div "Security Classification Committee Review" at bounding box center [128, 267] width 199 height 23
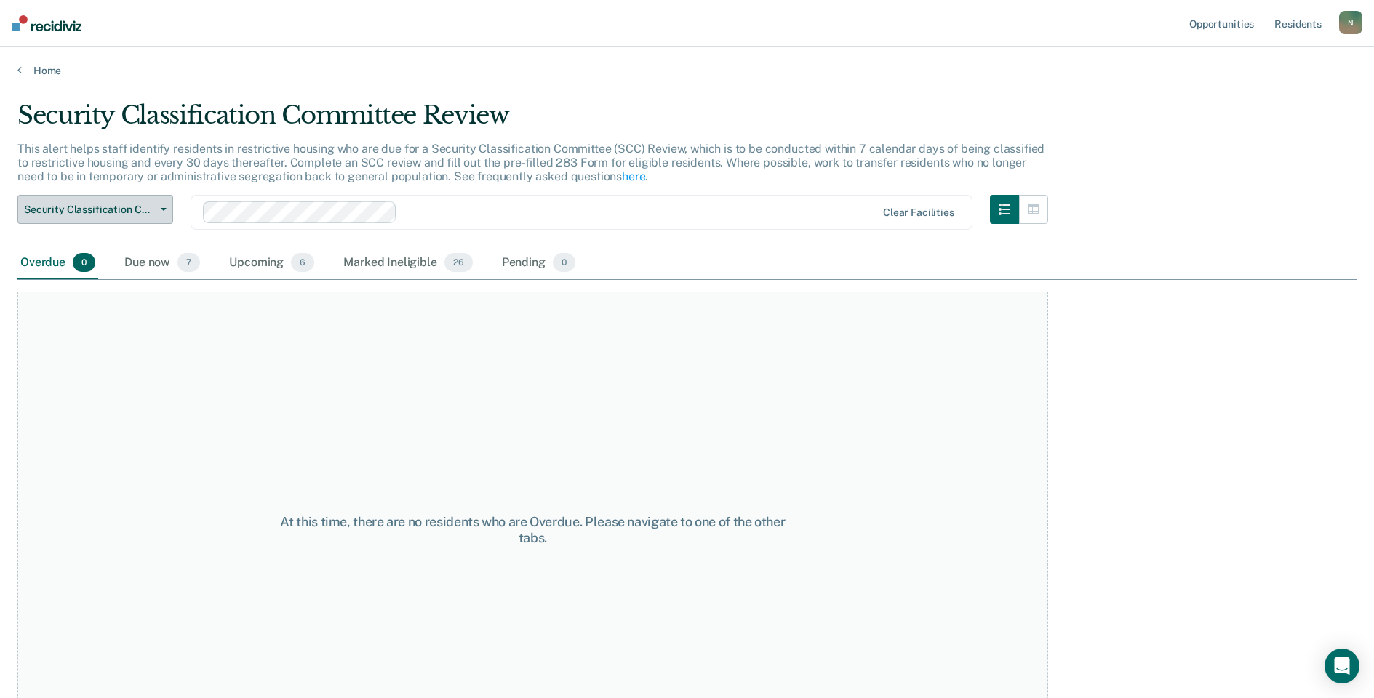
click at [131, 215] on span "Security Classification Committee Review" at bounding box center [89, 210] width 131 height 12
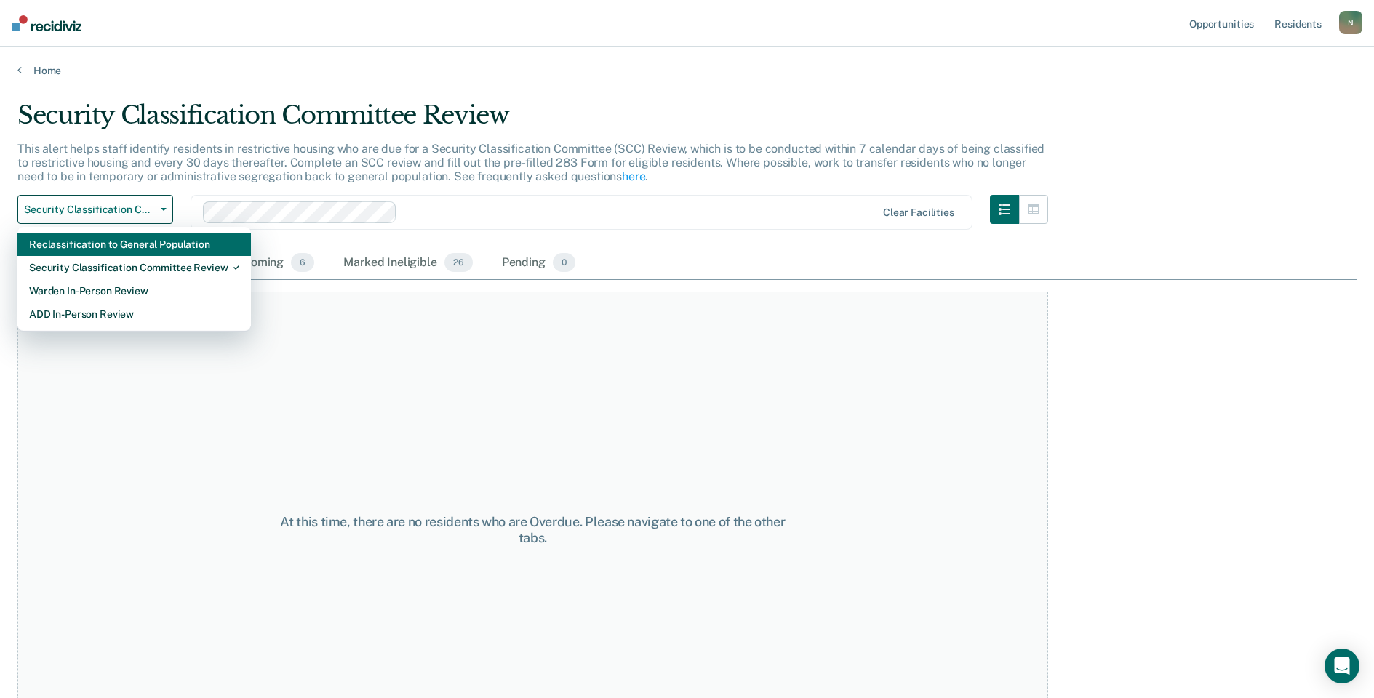
click at [134, 247] on div "Reclassification to General Population" at bounding box center [134, 244] width 210 height 23
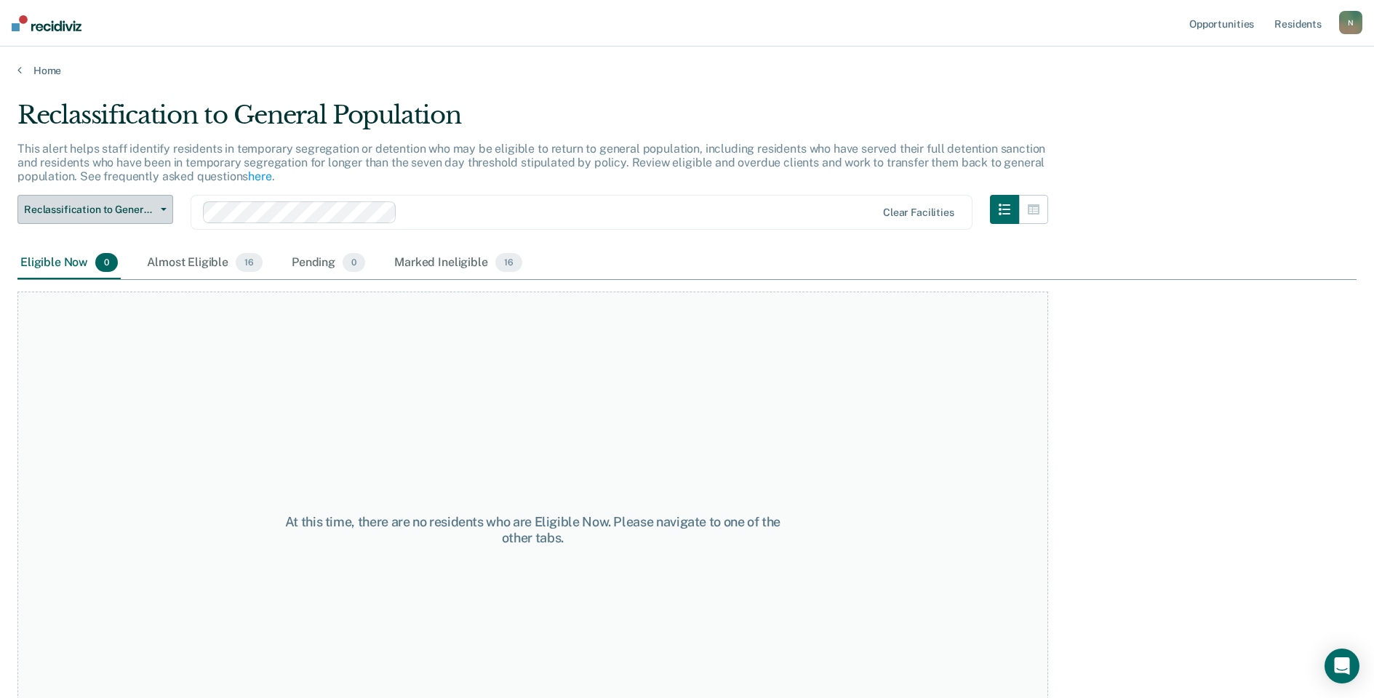
click at [151, 217] on button "Reclassification to General Population" at bounding box center [95, 209] width 156 height 29
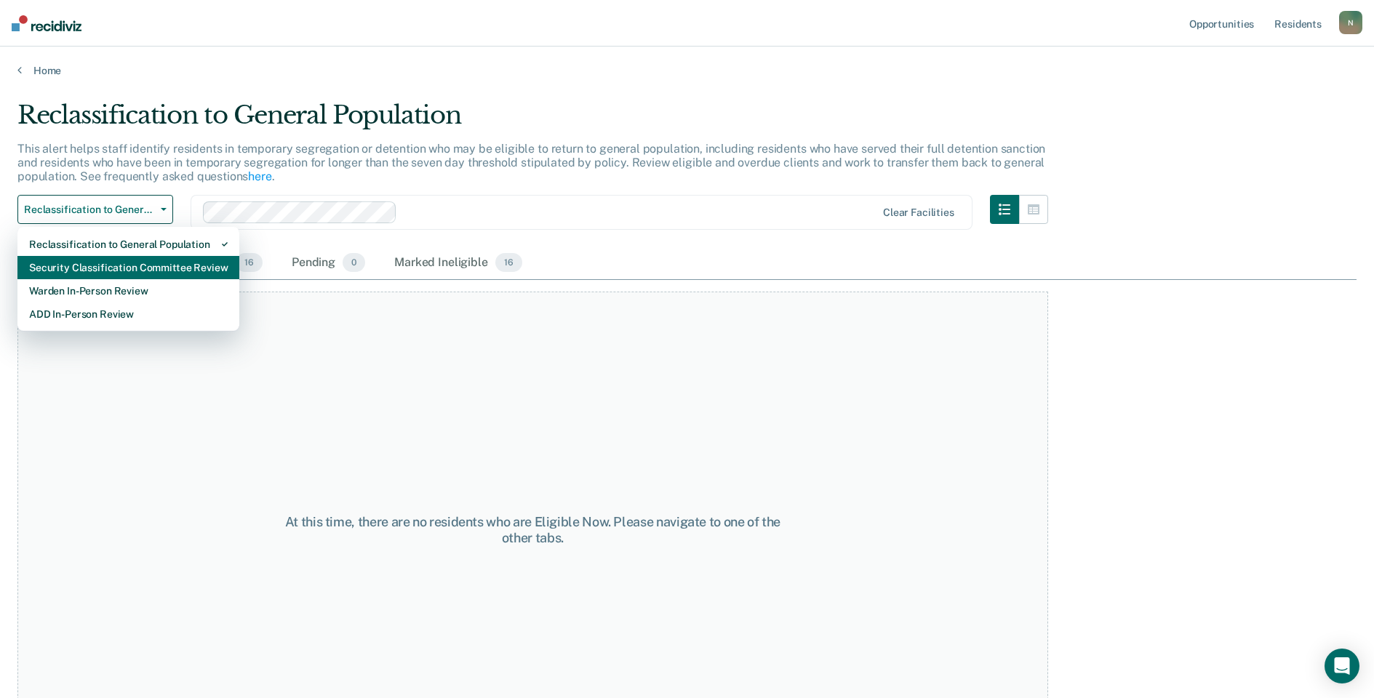
click at [134, 262] on div "Security Classification Committee Review" at bounding box center [128, 267] width 199 height 23
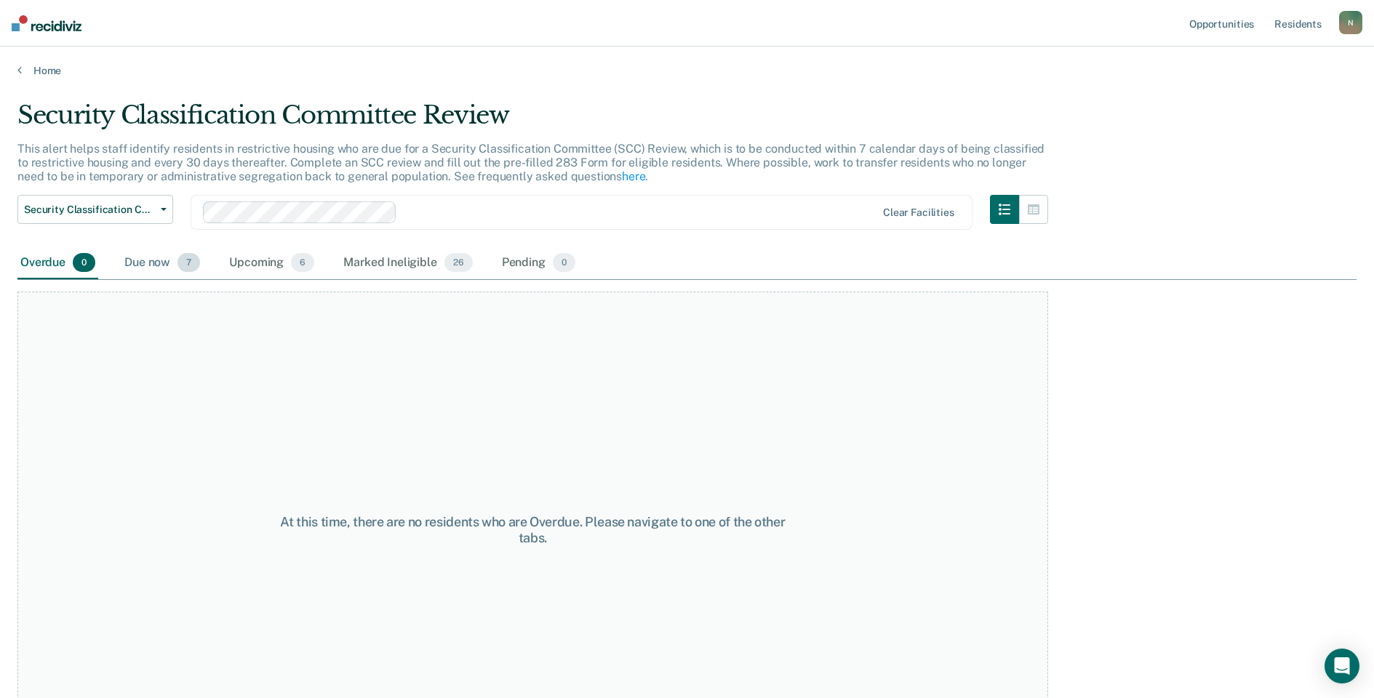
click at [156, 260] on div "Due now 7" at bounding box center [161, 263] width 81 height 32
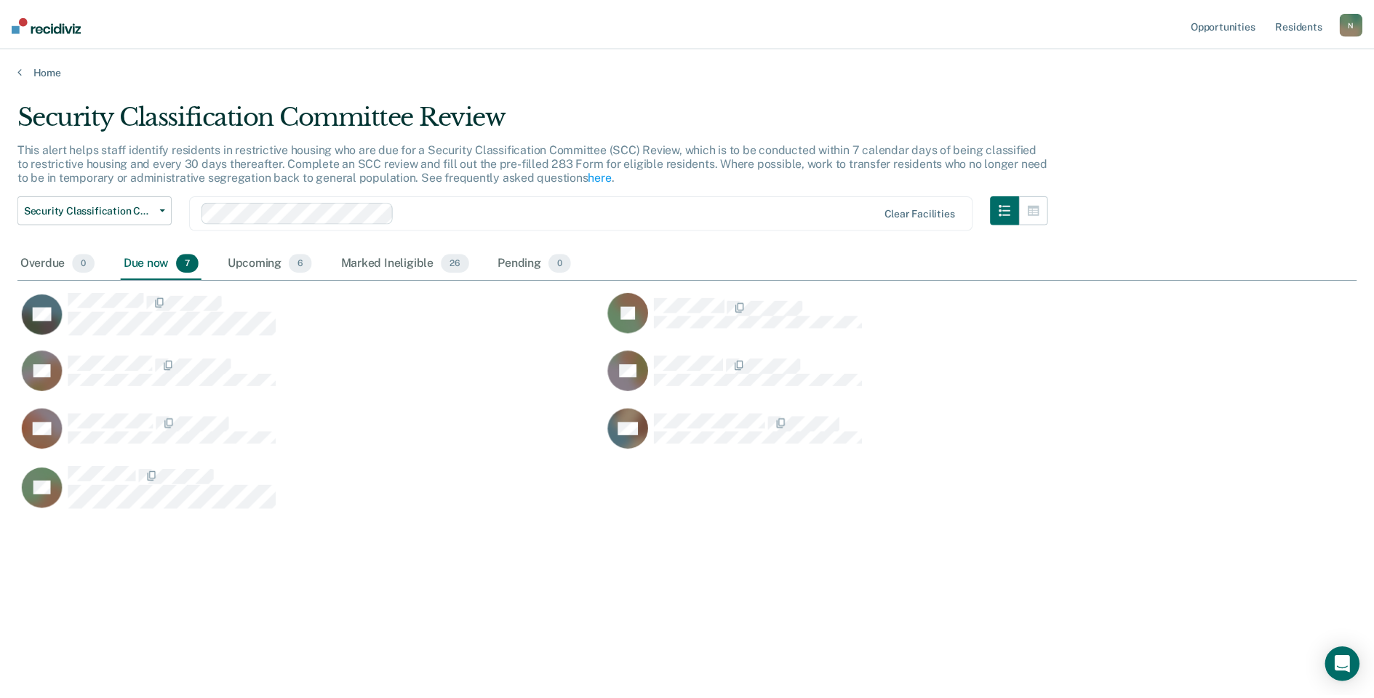
scroll to position [478, 1339]
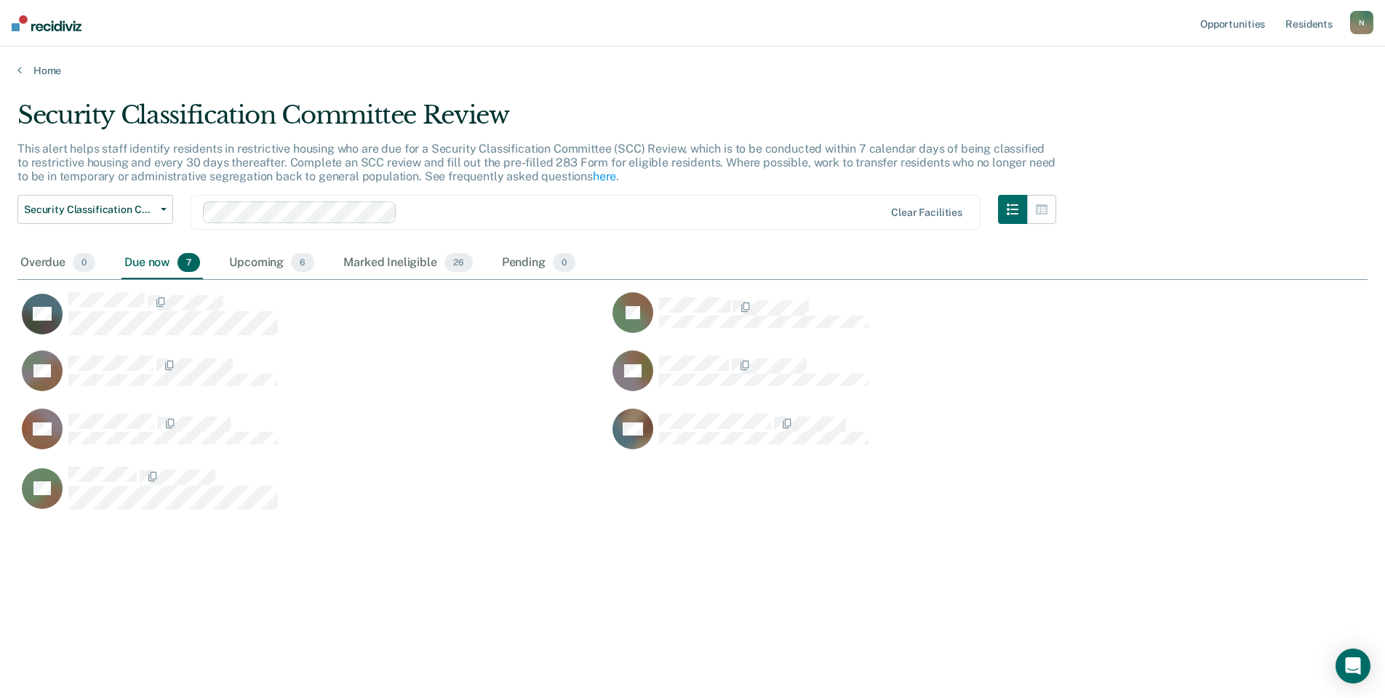
click at [103, 287] on div "SG DJ TD TT DS LW TB" at bounding box center [607, 396] width 1181 height 233
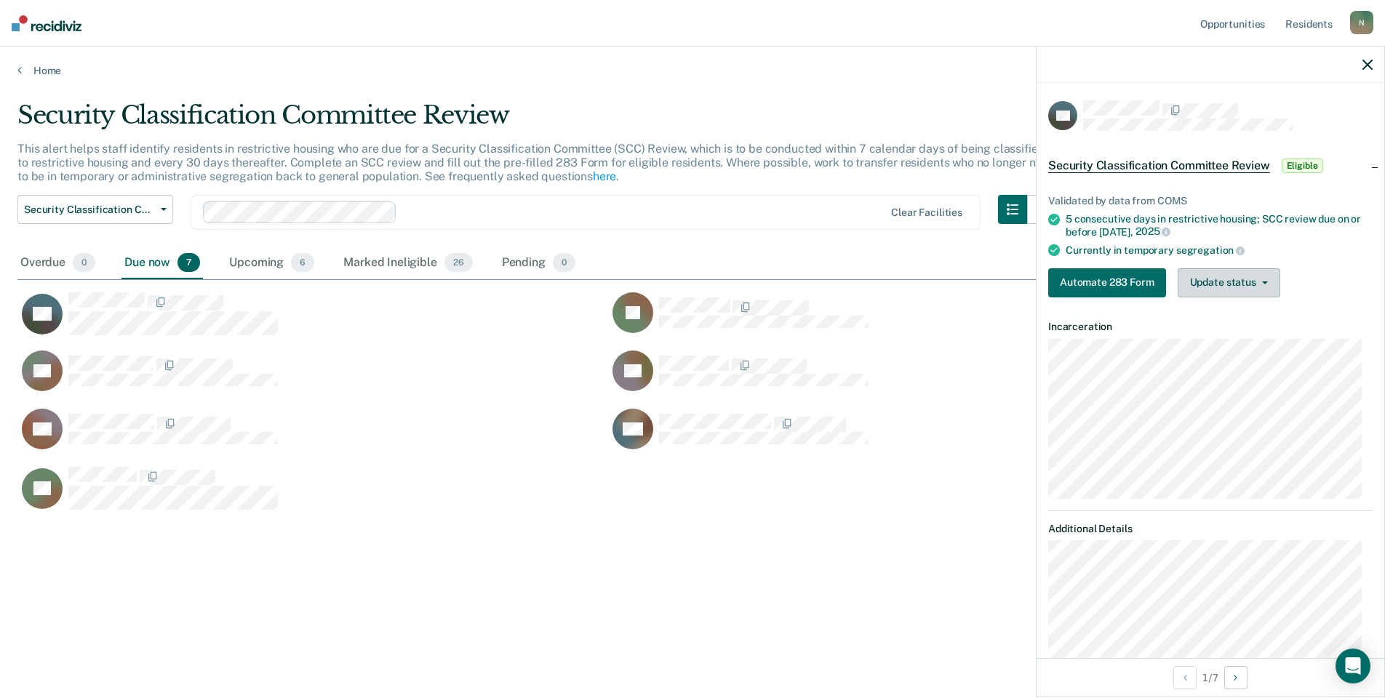
click at [1213, 287] on button "Update status" at bounding box center [1229, 282] width 103 height 29
click at [1215, 339] on button "Mark Ineligible" at bounding box center [1248, 340] width 140 height 23
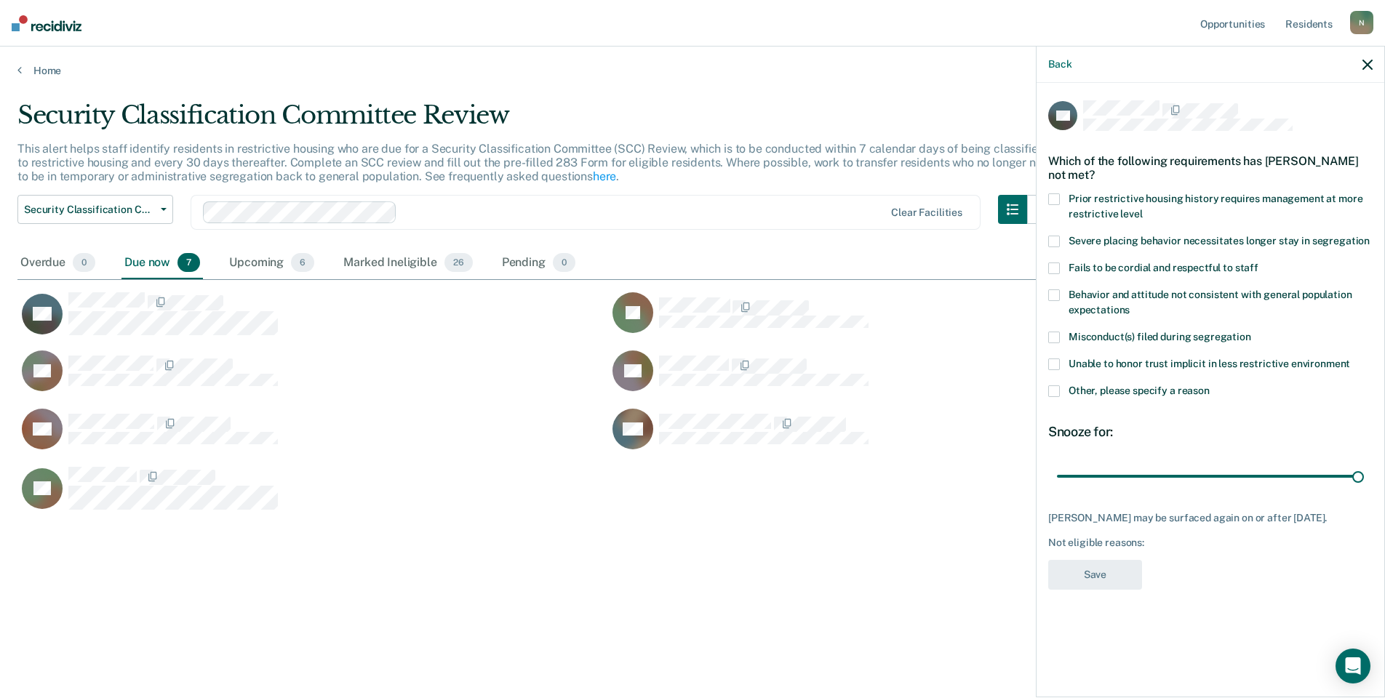
click at [1058, 389] on span at bounding box center [1054, 391] width 12 height 12
click at [1210, 385] on input "Other, please specify a reason" at bounding box center [1210, 385] width 0 height 0
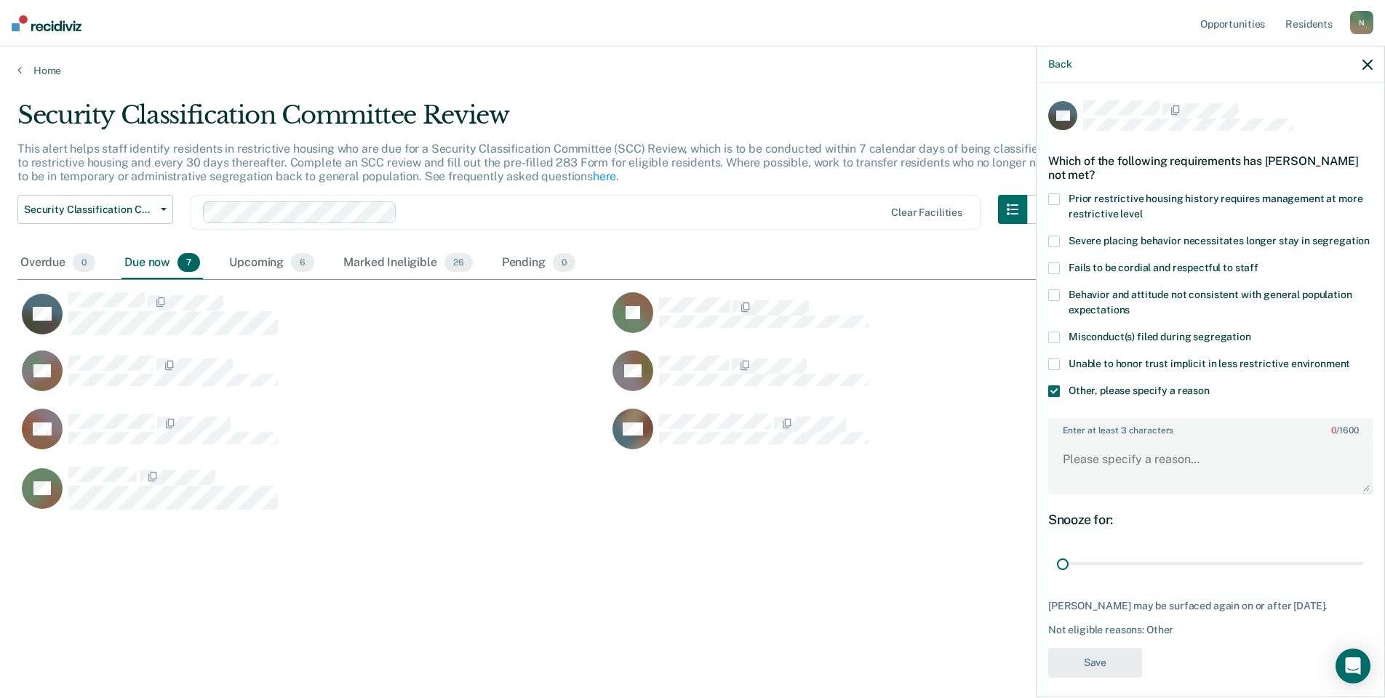
drag, startPoint x: 1343, startPoint y: 577, endPoint x: 1034, endPoint y: 576, distance: 308.4
type input "1"
click at [1057, 577] on input "range" at bounding box center [1210, 563] width 307 height 25
click at [1092, 481] on textarea "Enter at least 3 characters 0 / 1600" at bounding box center [1210, 466] width 321 height 54
type textarea "Temp seg pending PC investigation"
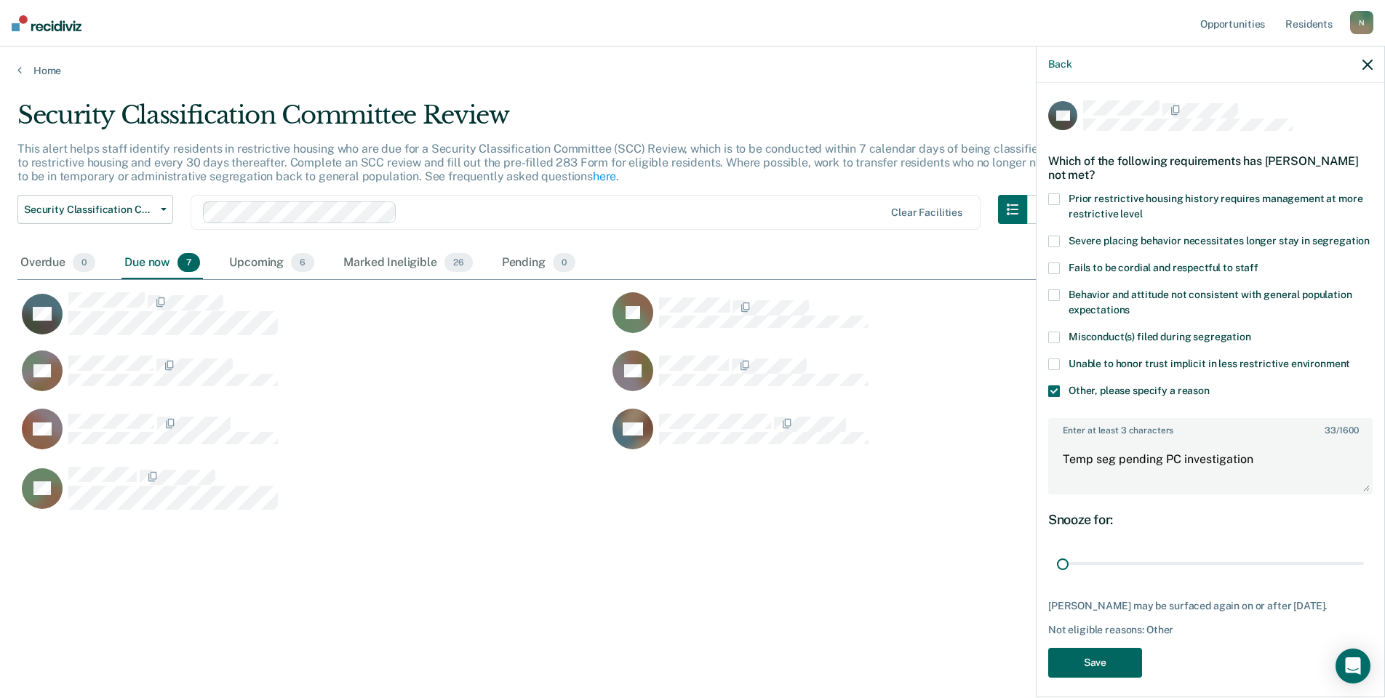
click at [1085, 677] on button "Save" at bounding box center [1095, 663] width 94 height 30
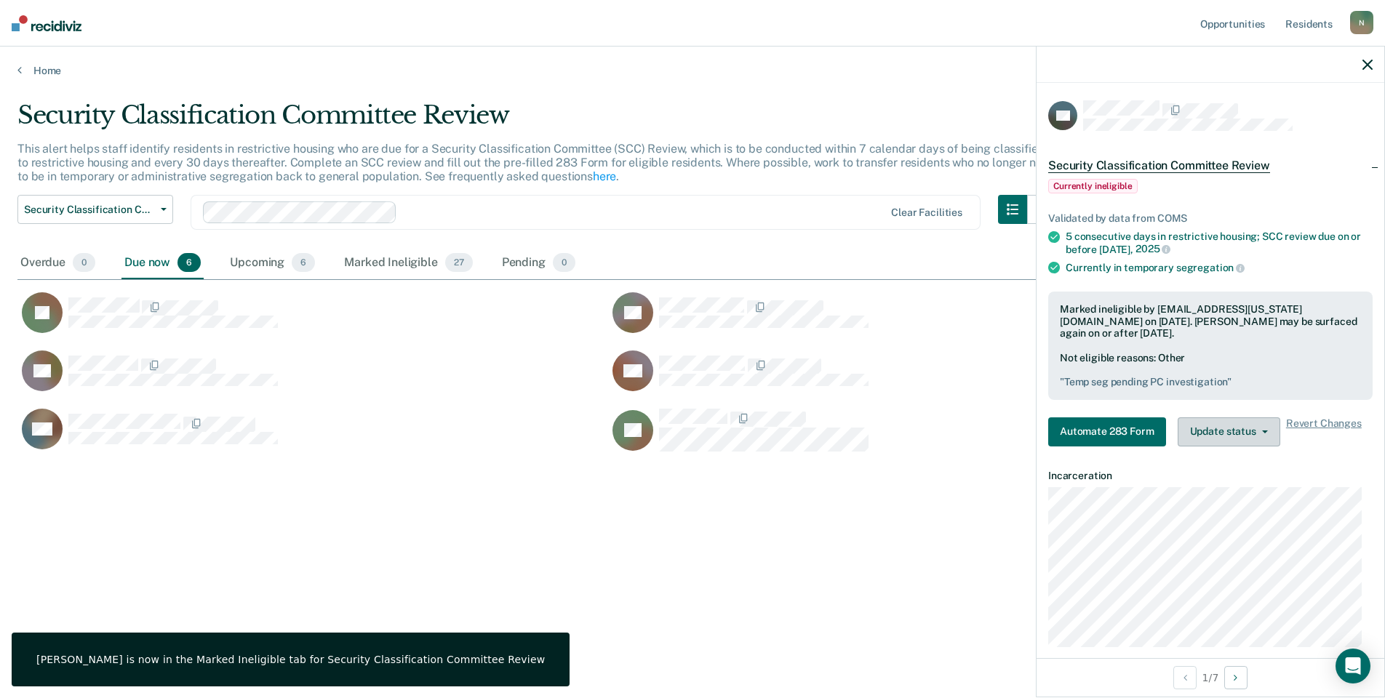
click at [1254, 423] on button "Update status" at bounding box center [1229, 431] width 103 height 29
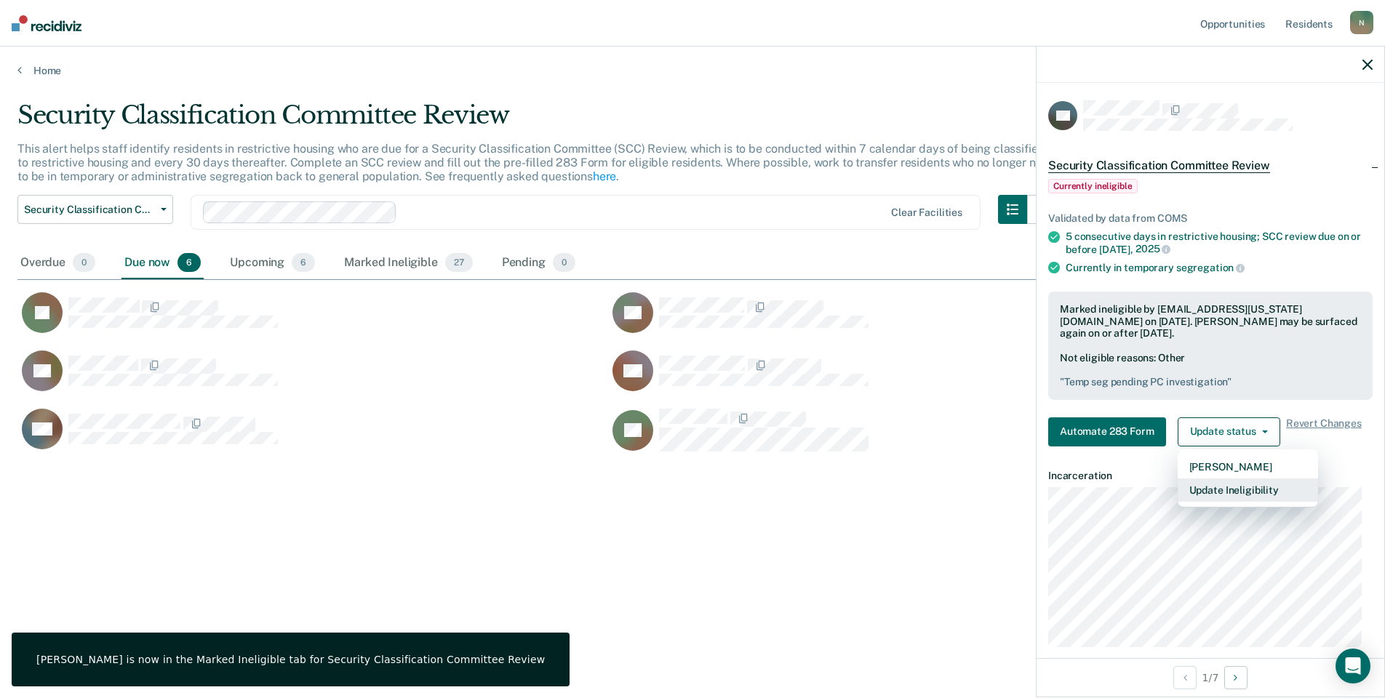
click at [1188, 489] on button "Update Ineligibility" at bounding box center [1248, 490] width 140 height 23
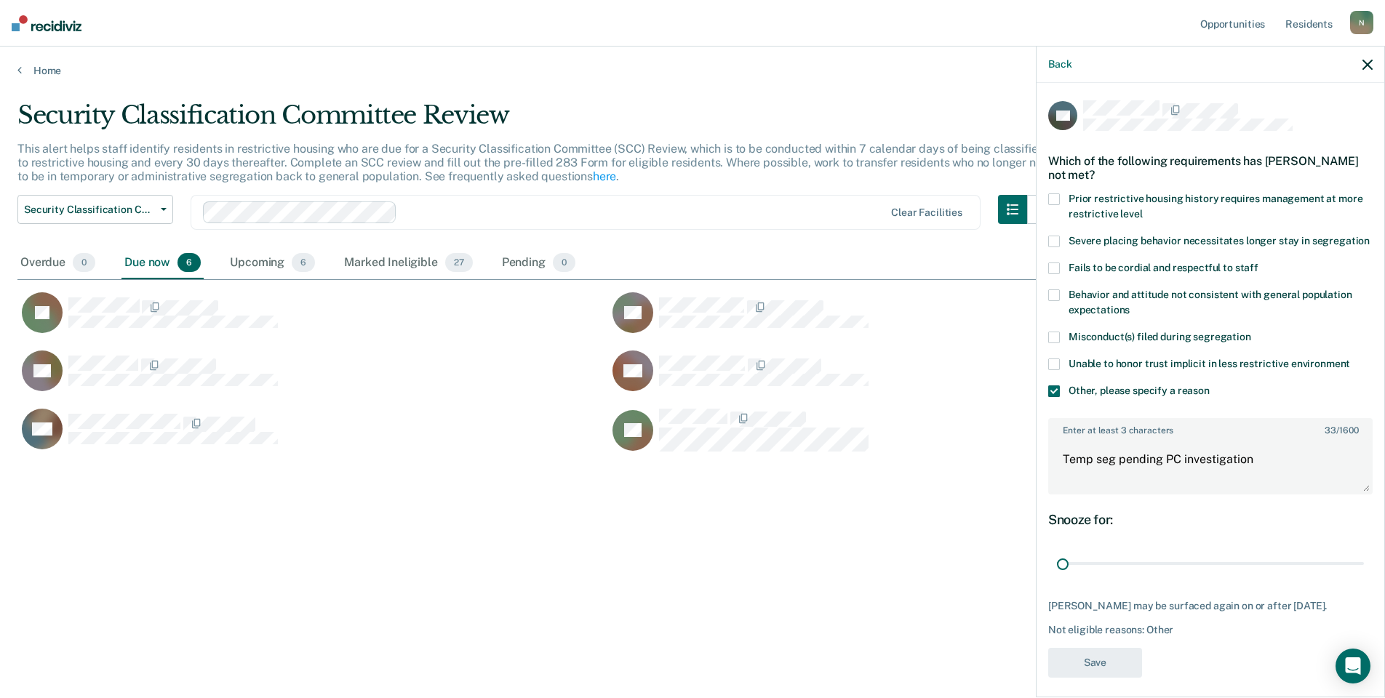
click at [1096, 547] on div "Snooze for: 1 day" at bounding box center [1210, 544] width 324 height 65
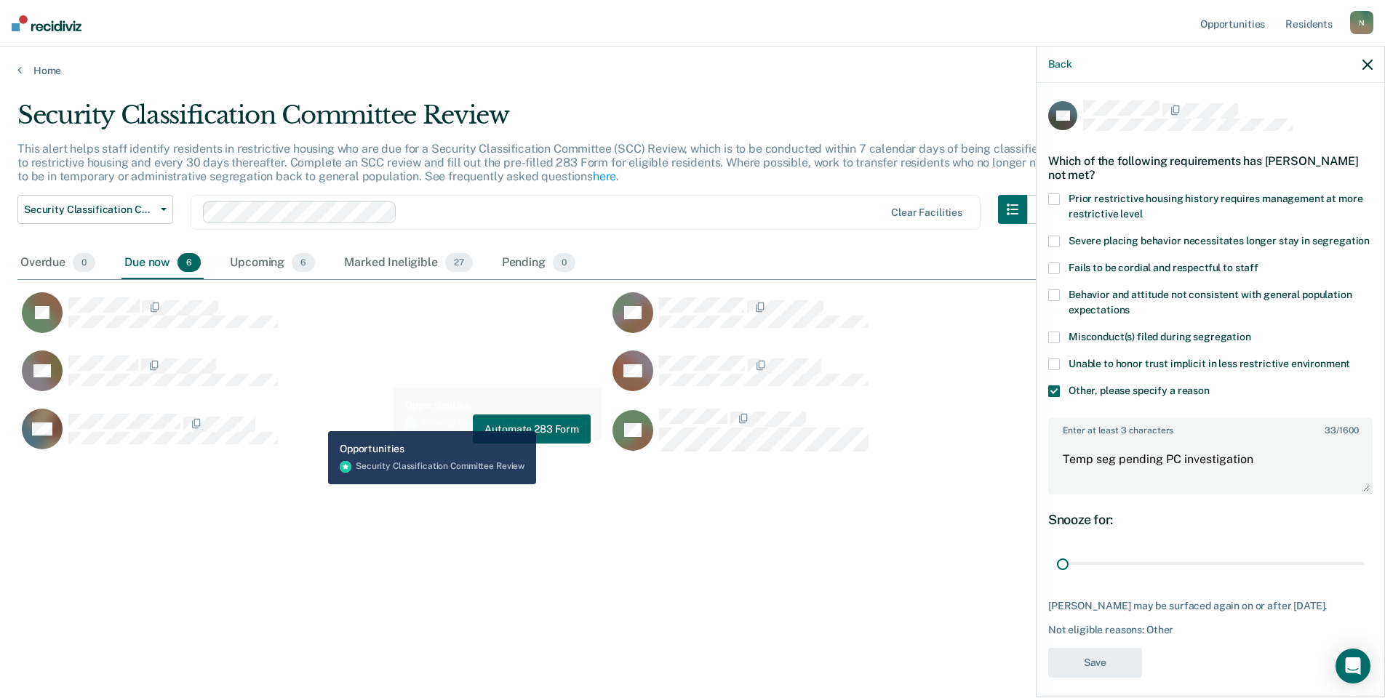
click at [317, 420] on div "LW Automate 283 Form" at bounding box center [303, 429] width 573 height 42
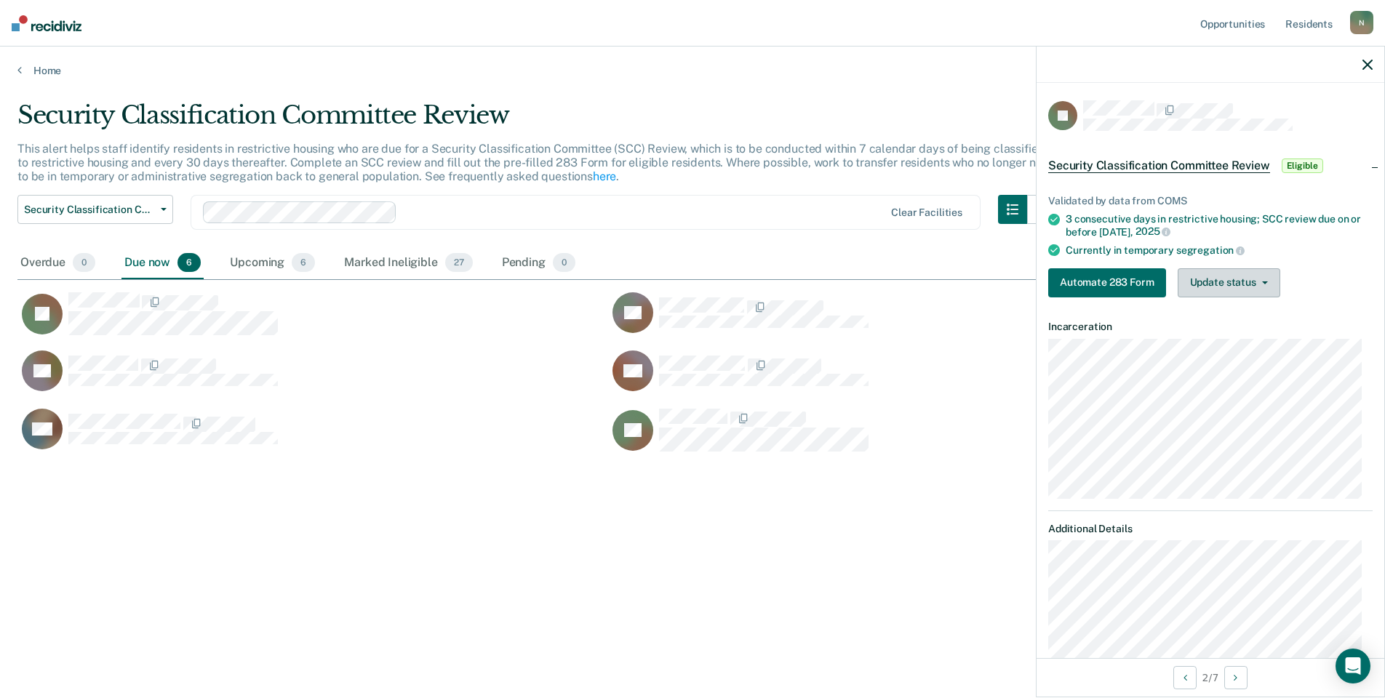
click at [1235, 275] on button "Update status" at bounding box center [1229, 282] width 103 height 29
click at [1242, 339] on button "Mark Ineligible" at bounding box center [1248, 340] width 140 height 23
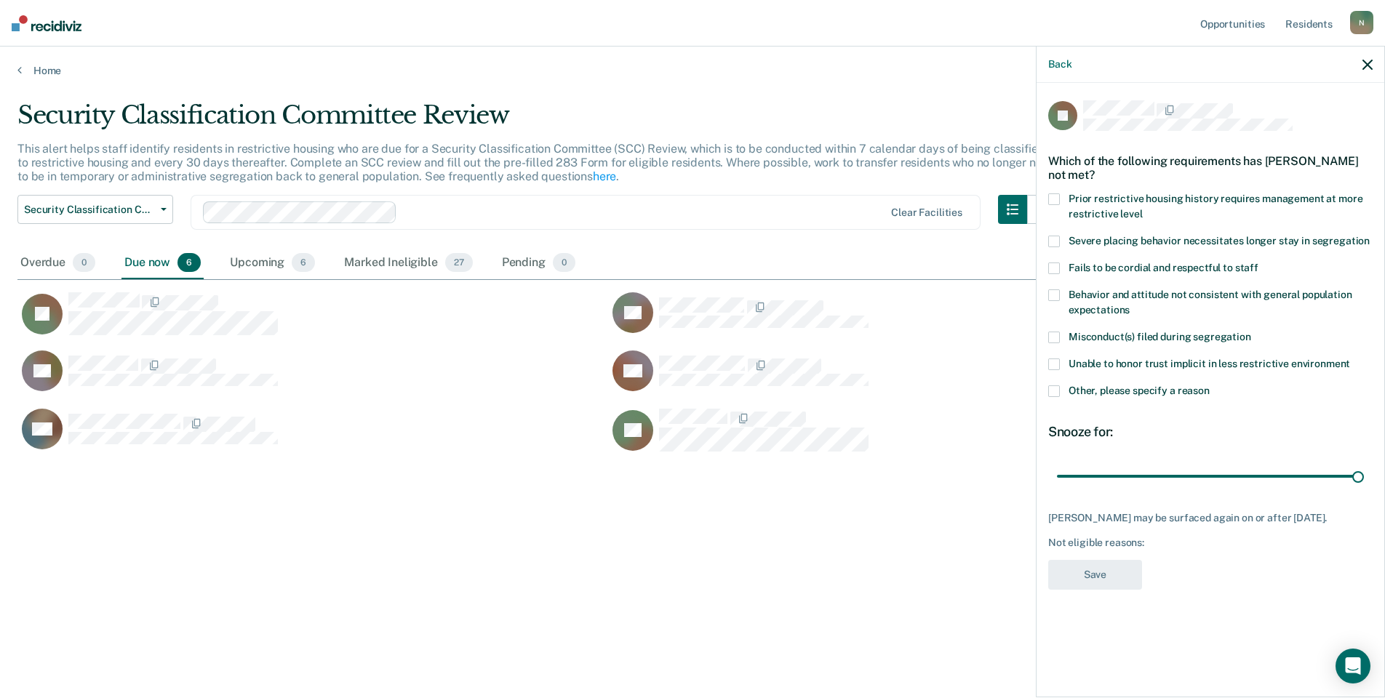
click at [1058, 385] on span at bounding box center [1054, 391] width 12 height 12
click at [1210, 385] on input "Other, please specify a reason" at bounding box center [1210, 385] width 0 height 0
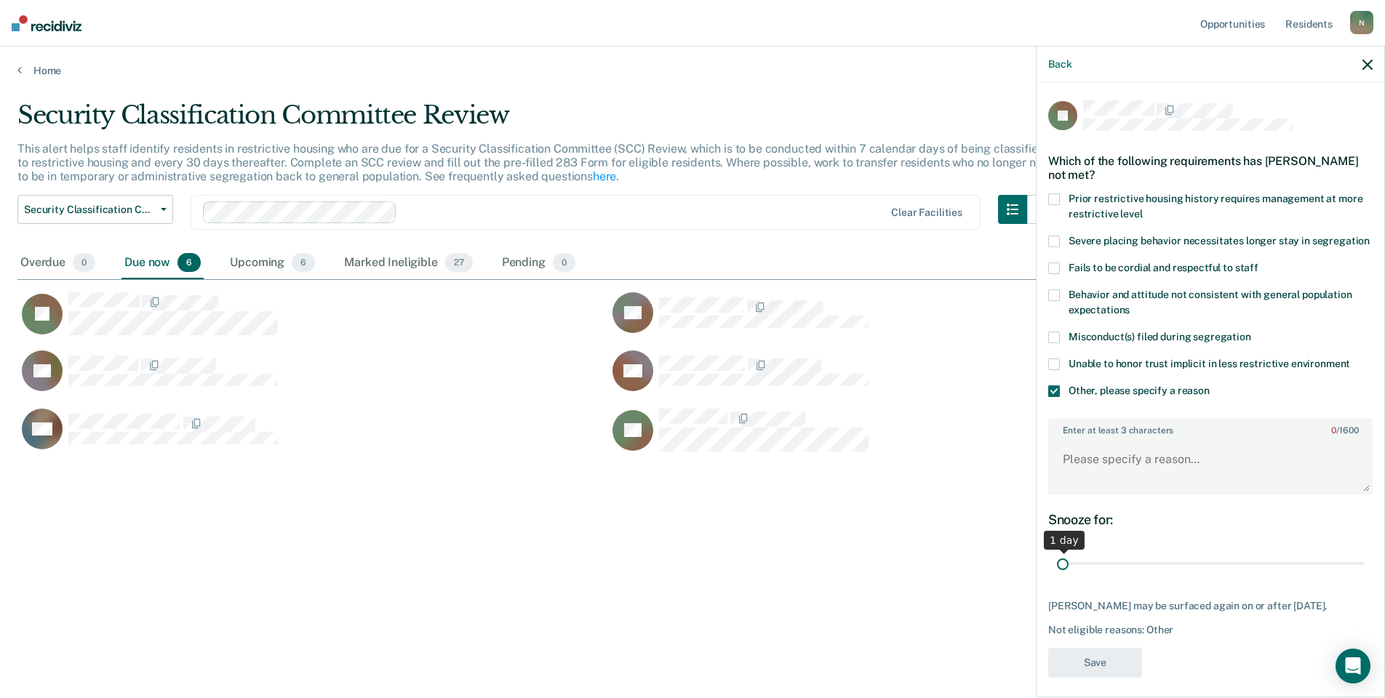
drag, startPoint x: 1351, startPoint y: 577, endPoint x: 1040, endPoint y: 581, distance: 311.3
type input "1"
click at [1057, 577] on input "range" at bounding box center [1210, 563] width 307 height 25
click at [1134, 471] on textarea "Enter at least 3 characters 0 / 1600" at bounding box center [1210, 466] width 321 height 54
type textarea "Temp seg pending misconduct hearing"
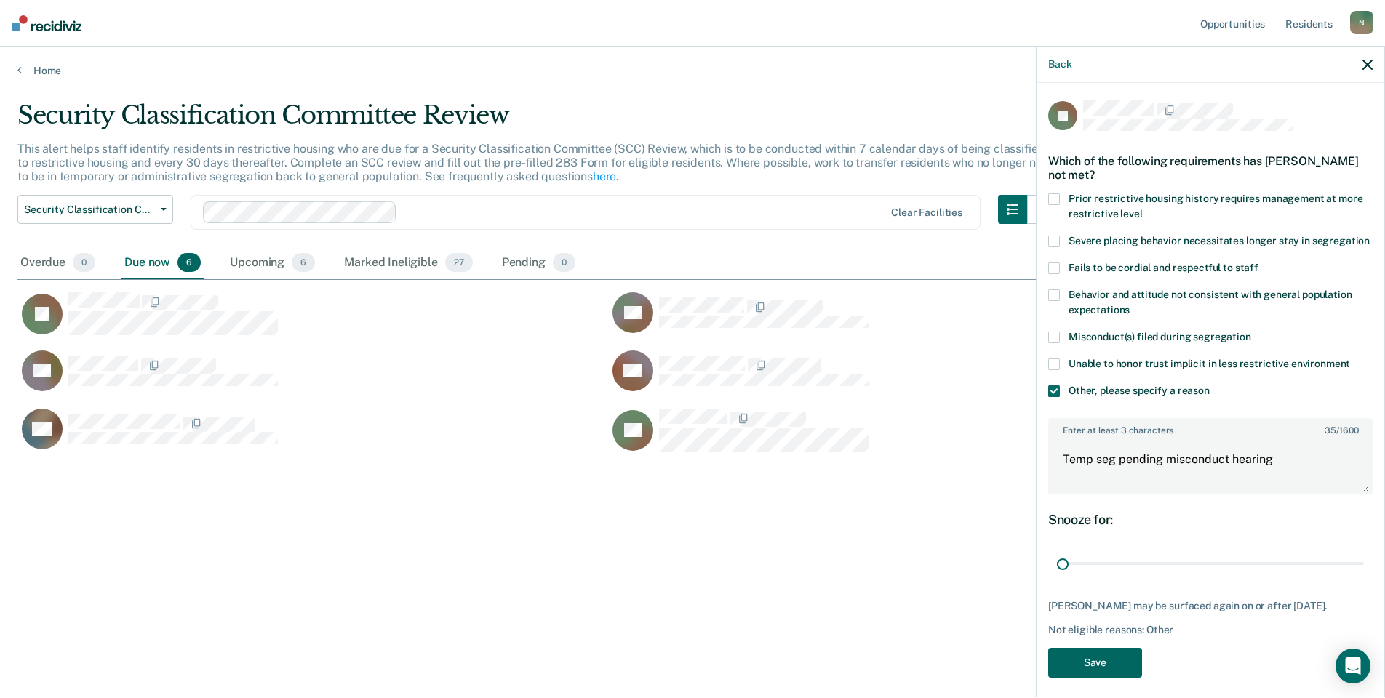
click at [1084, 677] on button "Save" at bounding box center [1095, 663] width 94 height 30
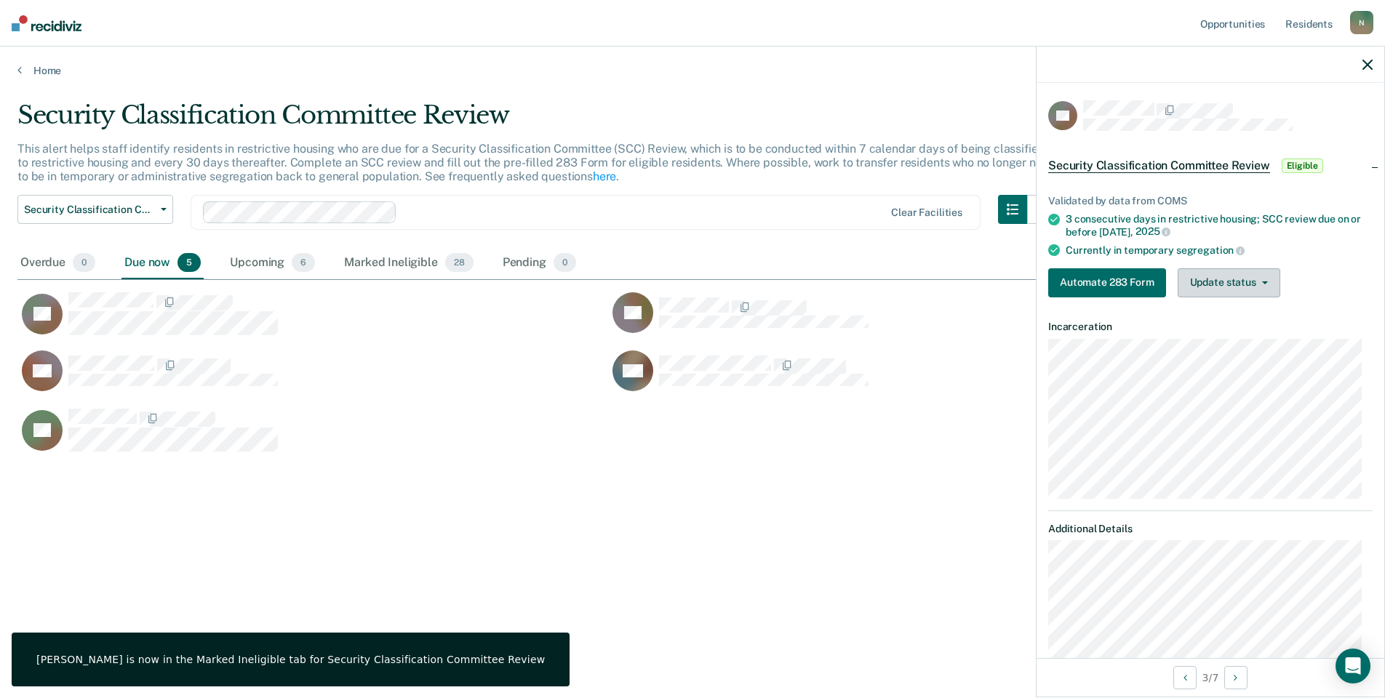
click at [1207, 284] on button "Update status" at bounding box center [1229, 282] width 103 height 29
click at [1212, 338] on button "Mark Ineligible" at bounding box center [1248, 340] width 140 height 23
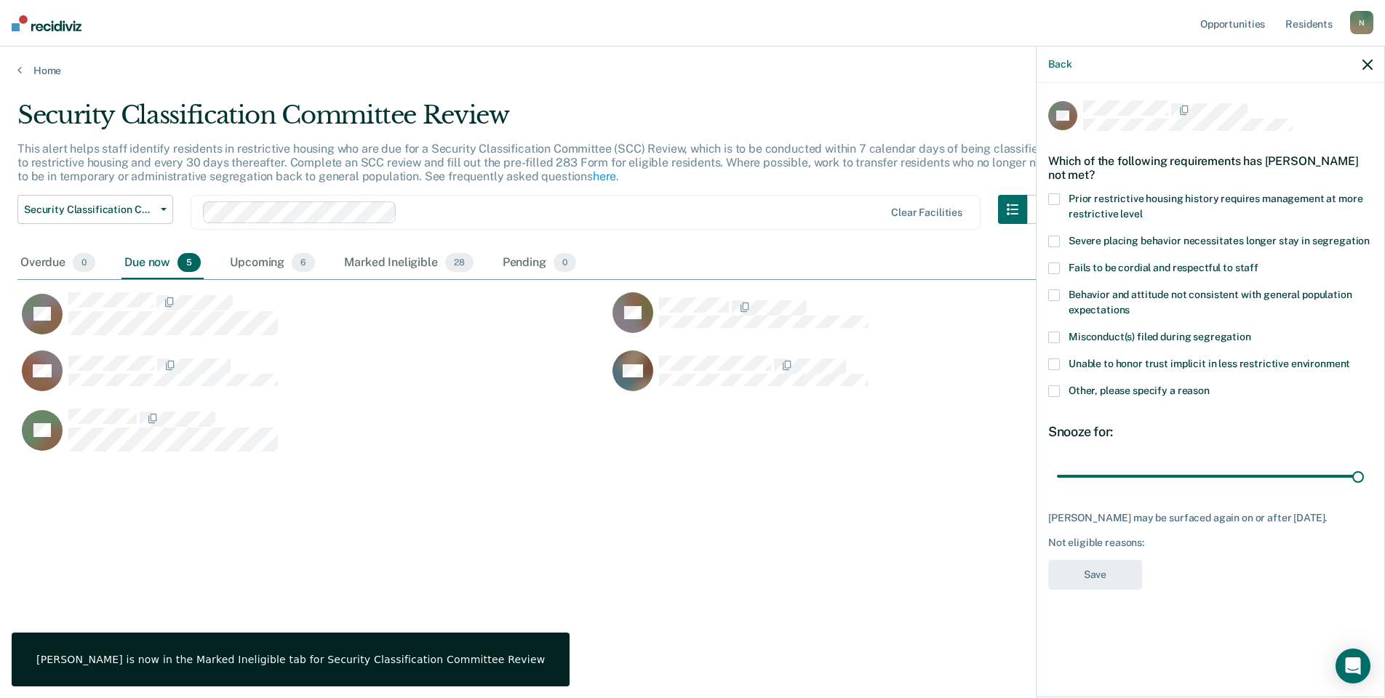
click at [1056, 388] on span at bounding box center [1054, 391] width 12 height 12
click at [1210, 385] on input "Other, please specify a reason" at bounding box center [1210, 385] width 0 height 0
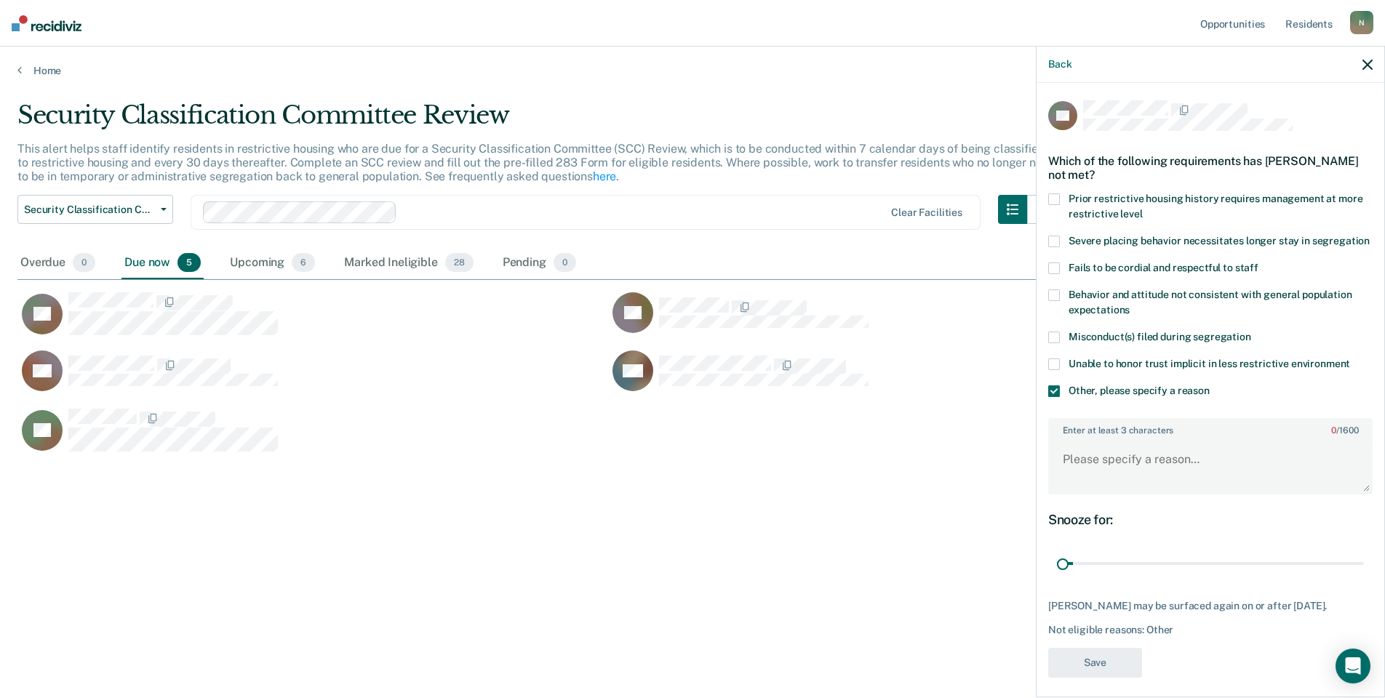
drag, startPoint x: 1344, startPoint y: 575, endPoint x: 1032, endPoint y: 596, distance: 312.7
type input "1"
click at [1057, 577] on input "range" at bounding box center [1210, 563] width 307 height 25
click at [1067, 480] on textarea "Enter at least 3 characters 0 / 1600" at bounding box center [1210, 466] width 321 height 54
click at [1127, 489] on textarea "Enter at least 3 characters 0 / 1600" at bounding box center [1210, 466] width 321 height 54
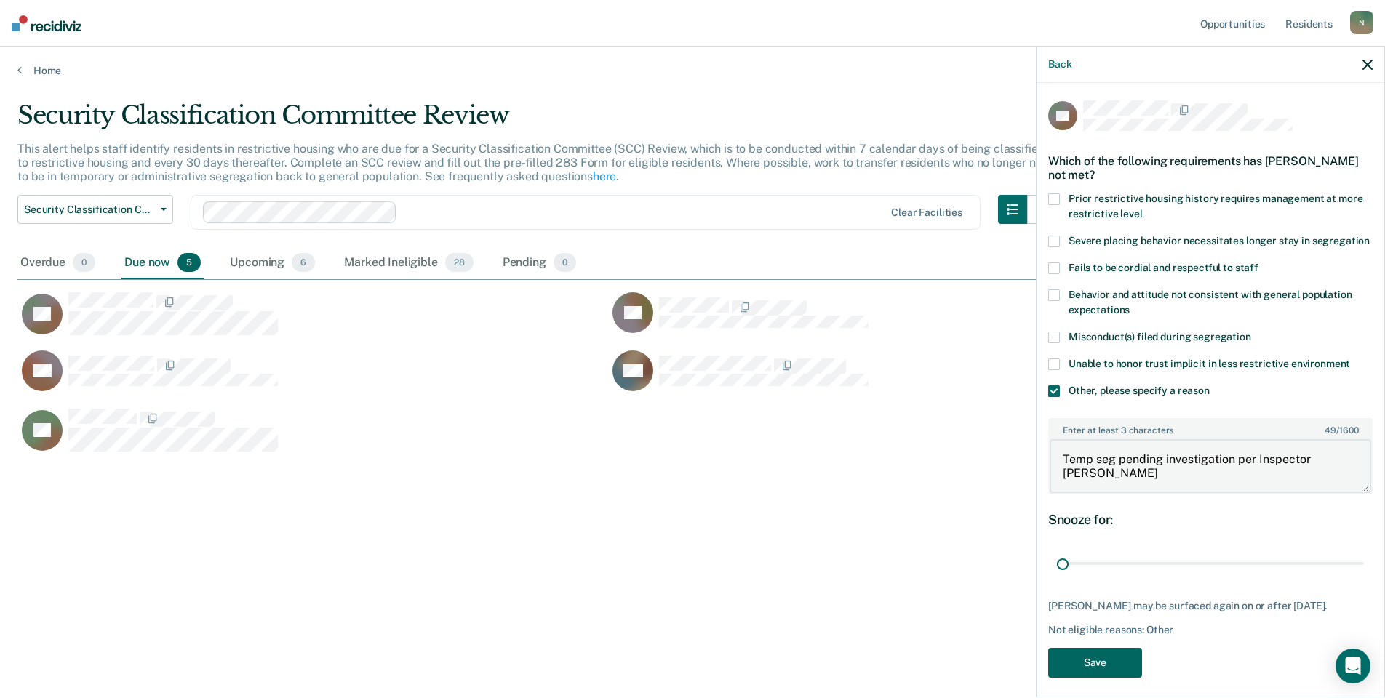
type textarea "Temp seg pending investigation per Inspector [PERSON_NAME]"
click at [1105, 678] on button "Save" at bounding box center [1095, 663] width 94 height 30
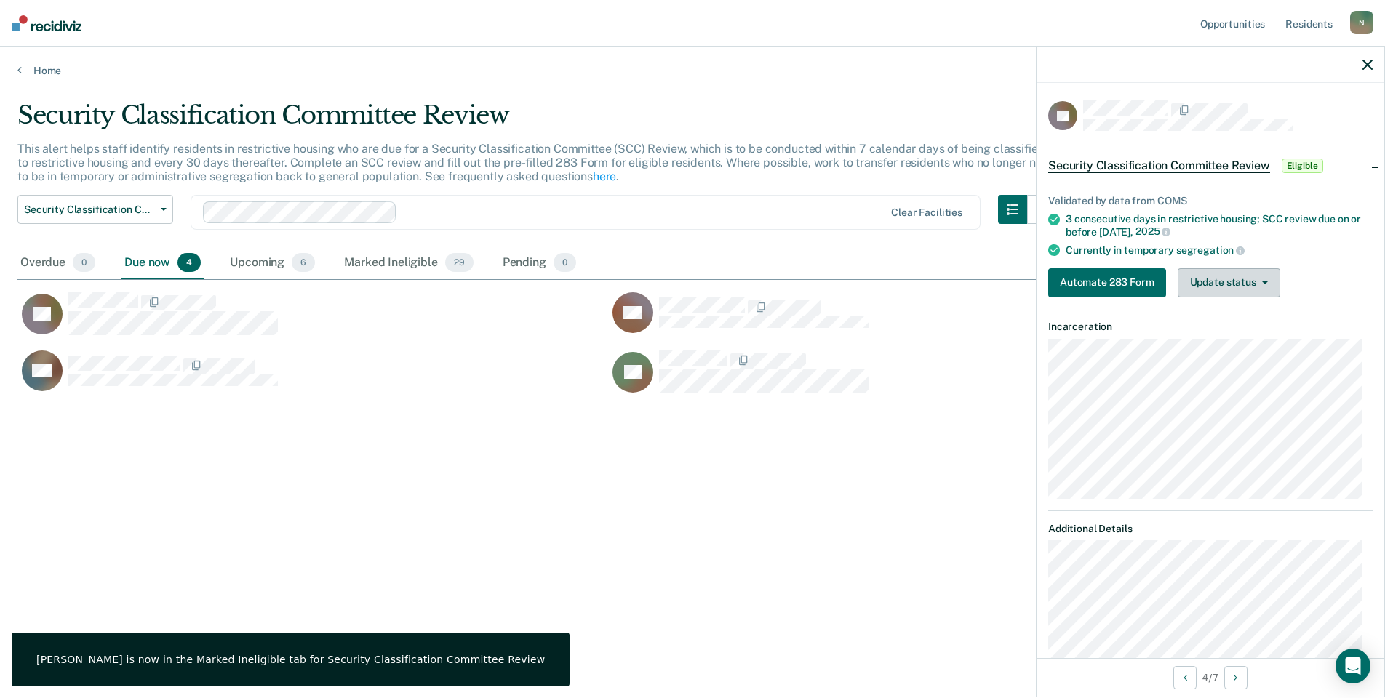
click at [1223, 292] on button "Update status" at bounding box center [1229, 282] width 103 height 29
click at [1224, 340] on button "Mark Ineligible" at bounding box center [1248, 340] width 140 height 23
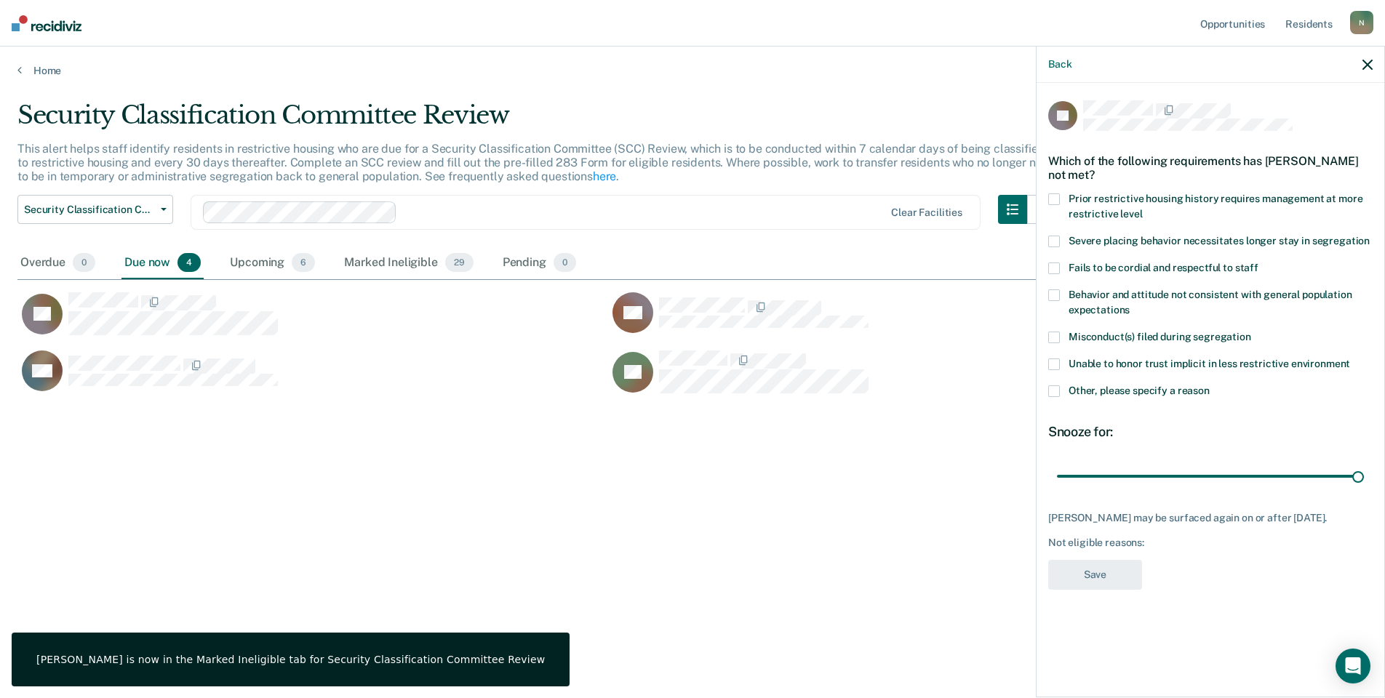
click at [1055, 393] on span at bounding box center [1054, 391] width 12 height 12
click at [1210, 385] on input "Other, please specify a reason" at bounding box center [1210, 385] width 0 height 0
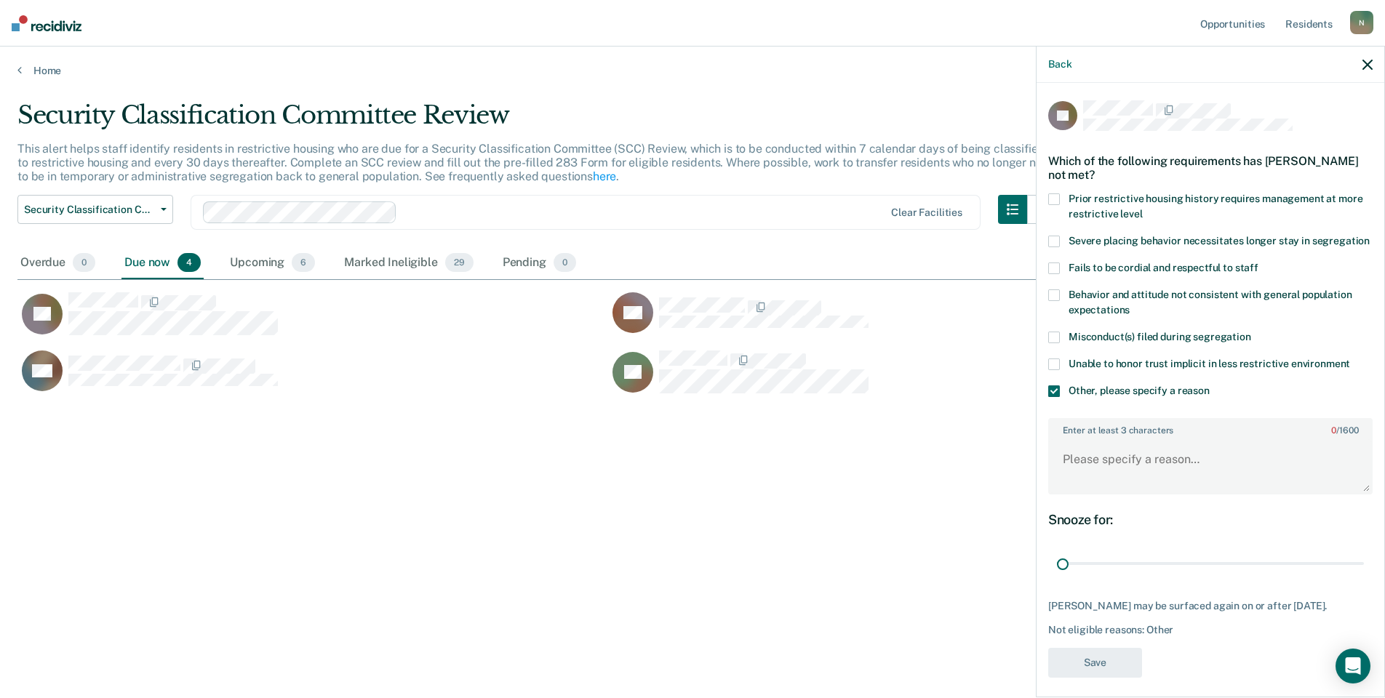
drag, startPoint x: 1349, startPoint y: 575, endPoint x: 1049, endPoint y: 511, distance: 307.1
type input "1"
click at [1057, 577] on input "range" at bounding box center [1210, 563] width 307 height 25
click at [1094, 475] on textarea "Enter at least 3 characters 0 / 1600" at bounding box center [1210, 466] width 321 height 54
type textarea "Temp seg pending misconduct hearing"
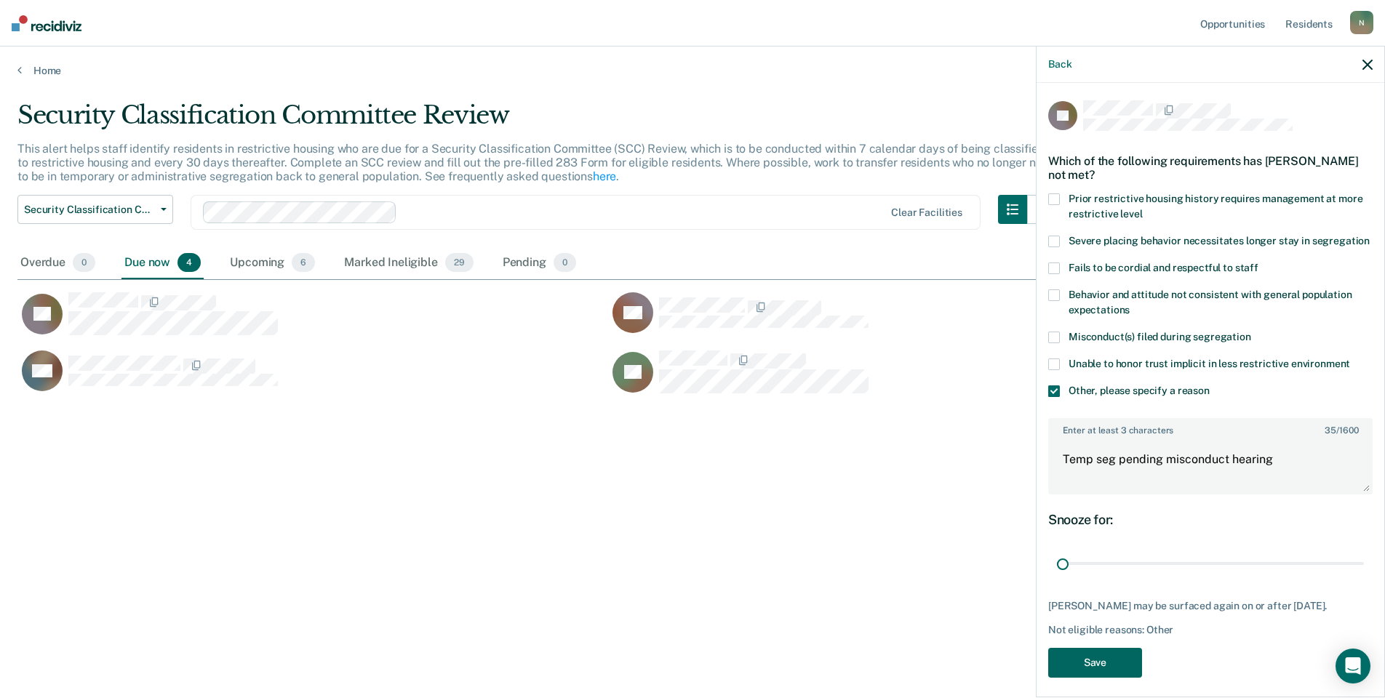
click at [1095, 670] on button "Save" at bounding box center [1095, 663] width 94 height 30
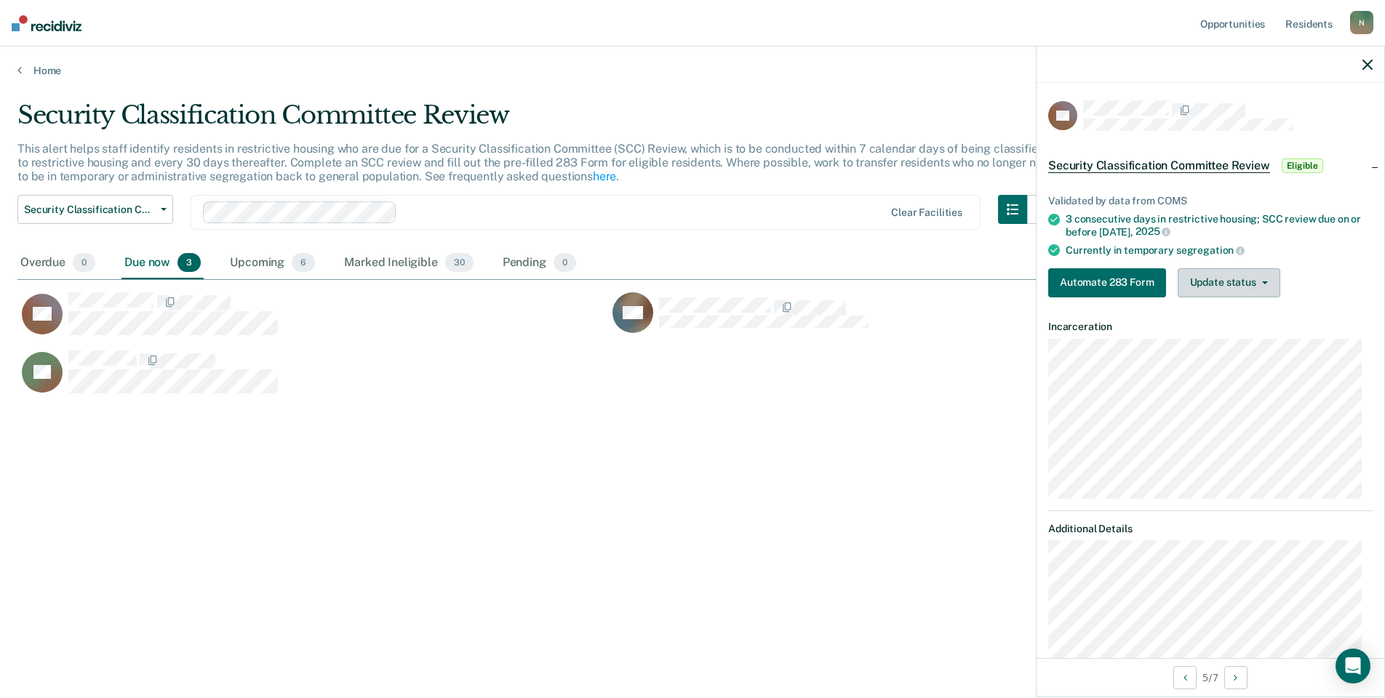
click at [1257, 293] on button "Update status" at bounding box center [1229, 282] width 103 height 29
click at [1243, 340] on button "Mark Ineligible" at bounding box center [1248, 340] width 140 height 23
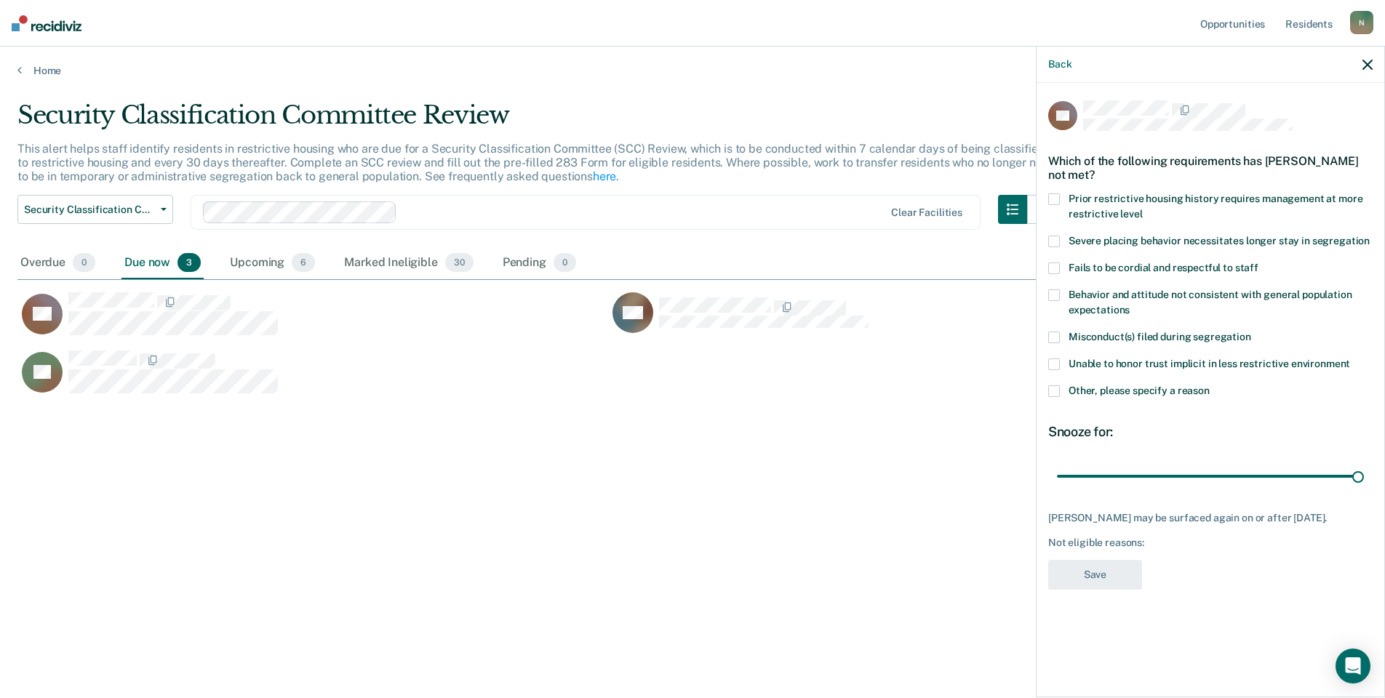
click at [1045, 394] on div "DS Which of the following requirements has [PERSON_NAME] not met? Prior restric…" at bounding box center [1210, 389] width 348 height 612
click at [1052, 394] on span at bounding box center [1054, 391] width 12 height 12
click at [1210, 385] on input "Other, please specify a reason" at bounding box center [1210, 385] width 0 height 0
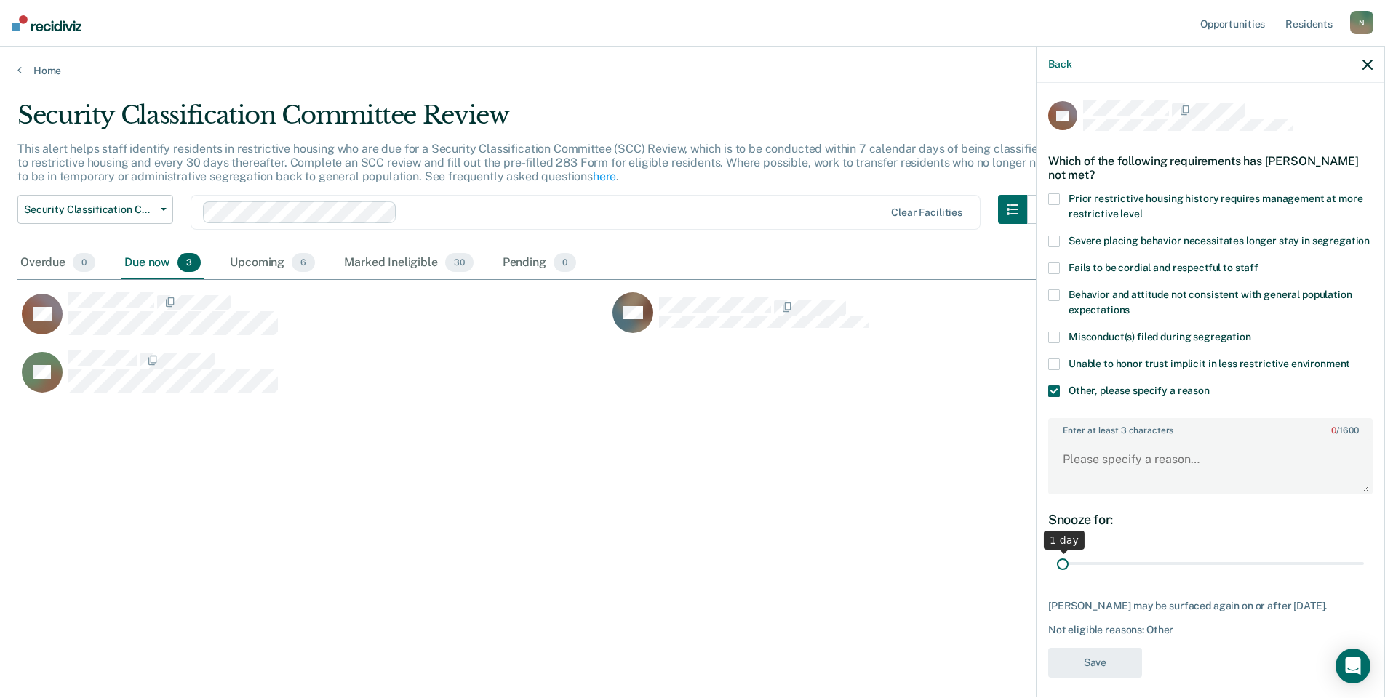
drag, startPoint x: 1350, startPoint y: 580, endPoint x: 1008, endPoint y: 579, distance: 341.8
type input "1"
click at [1057, 577] on input "range" at bounding box center [1210, 563] width 307 height 25
click at [1088, 493] on textarea "Enter at least 3 characters 0 / 1600" at bounding box center [1210, 466] width 321 height 54
type textarea "Temp seg pending misconduct hearing"
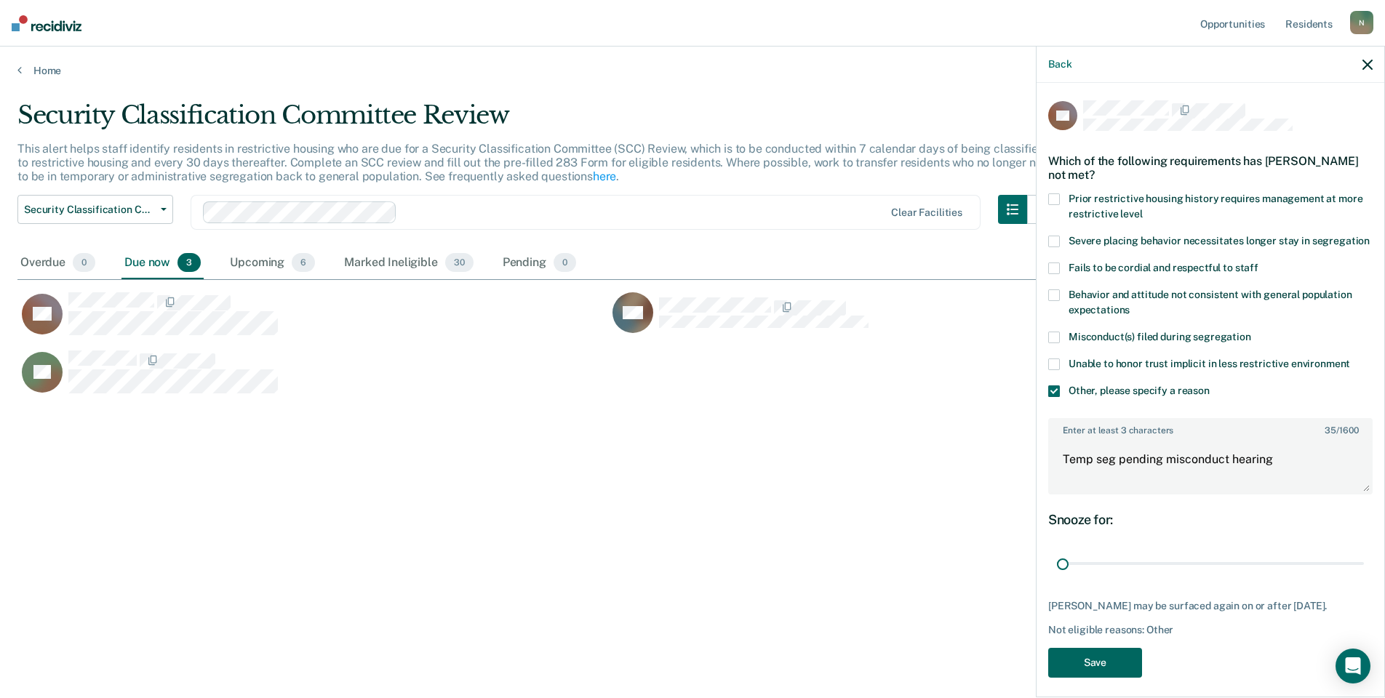
click at [1100, 674] on button "Save" at bounding box center [1095, 663] width 94 height 30
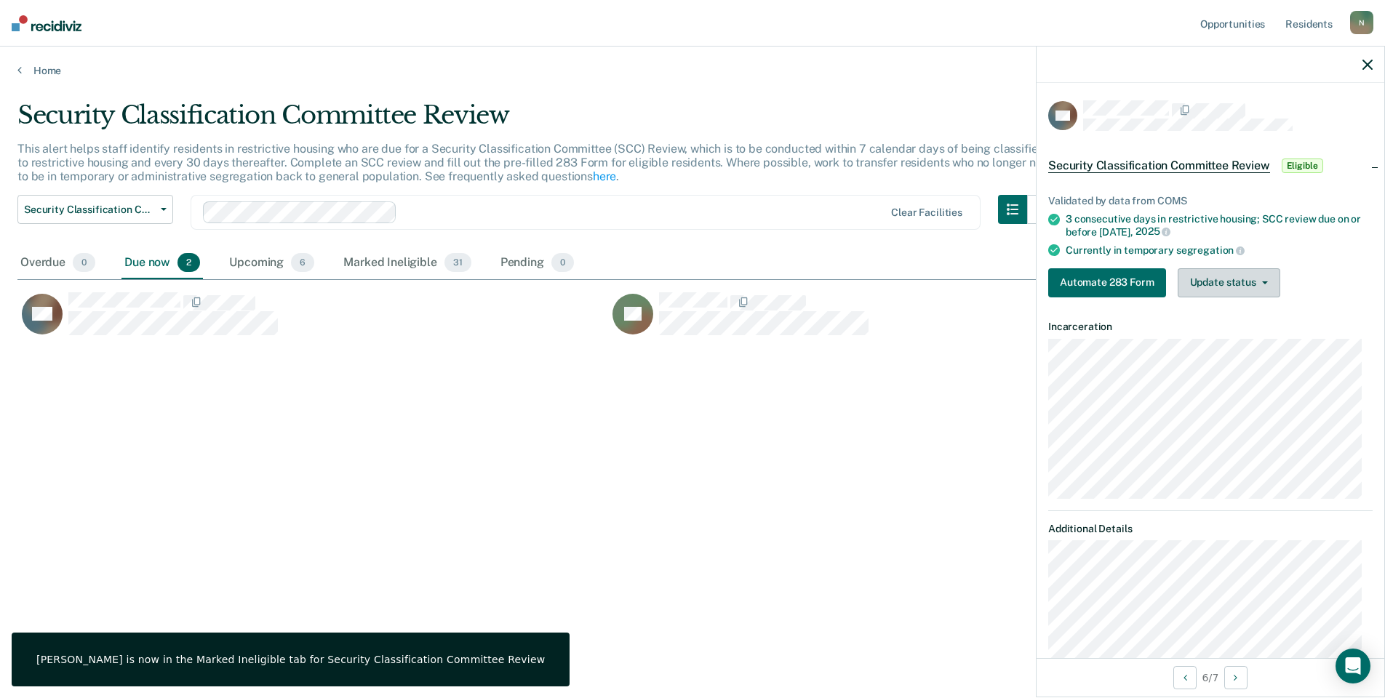
click at [1258, 283] on button "Update status" at bounding box center [1229, 282] width 103 height 29
click at [1255, 335] on button "Mark Ineligible" at bounding box center [1248, 340] width 140 height 23
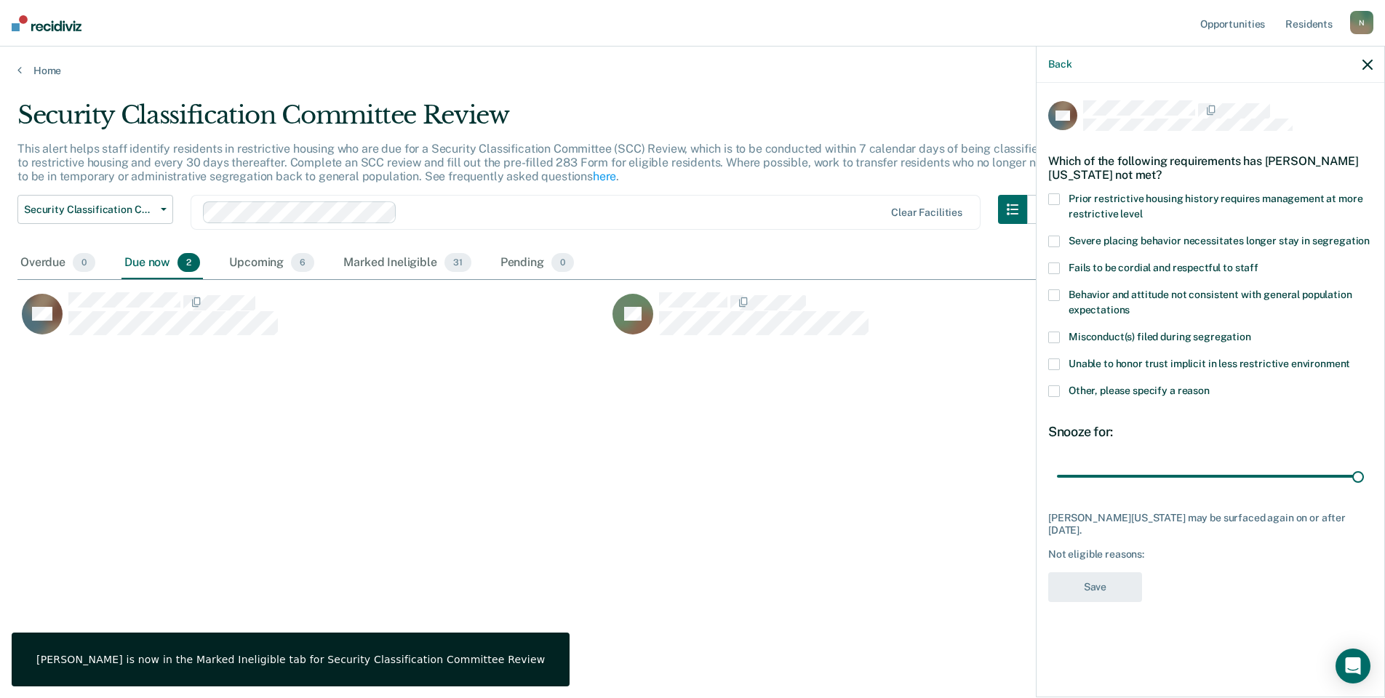
click at [1056, 391] on span at bounding box center [1054, 391] width 12 height 12
click at [1210, 385] on input "Other, please specify a reason" at bounding box center [1210, 385] width 0 height 0
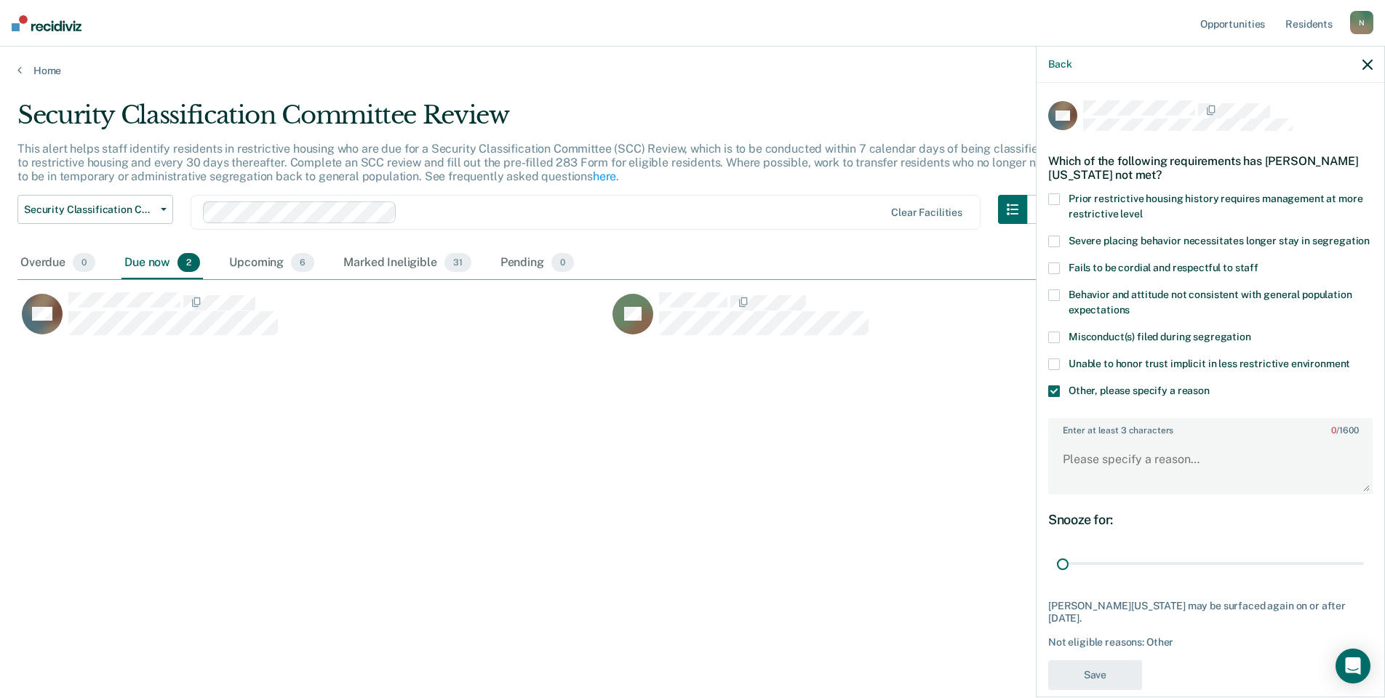
drag, startPoint x: 1350, startPoint y: 575, endPoint x: 1028, endPoint y: 567, distance: 321.6
type input "1"
click at [1057, 577] on input "range" at bounding box center [1210, 563] width 307 height 25
click at [1154, 473] on textarea "Enter at least 3 characters 0 / 1600" at bounding box center [1210, 466] width 321 height 54
type textarea "p"
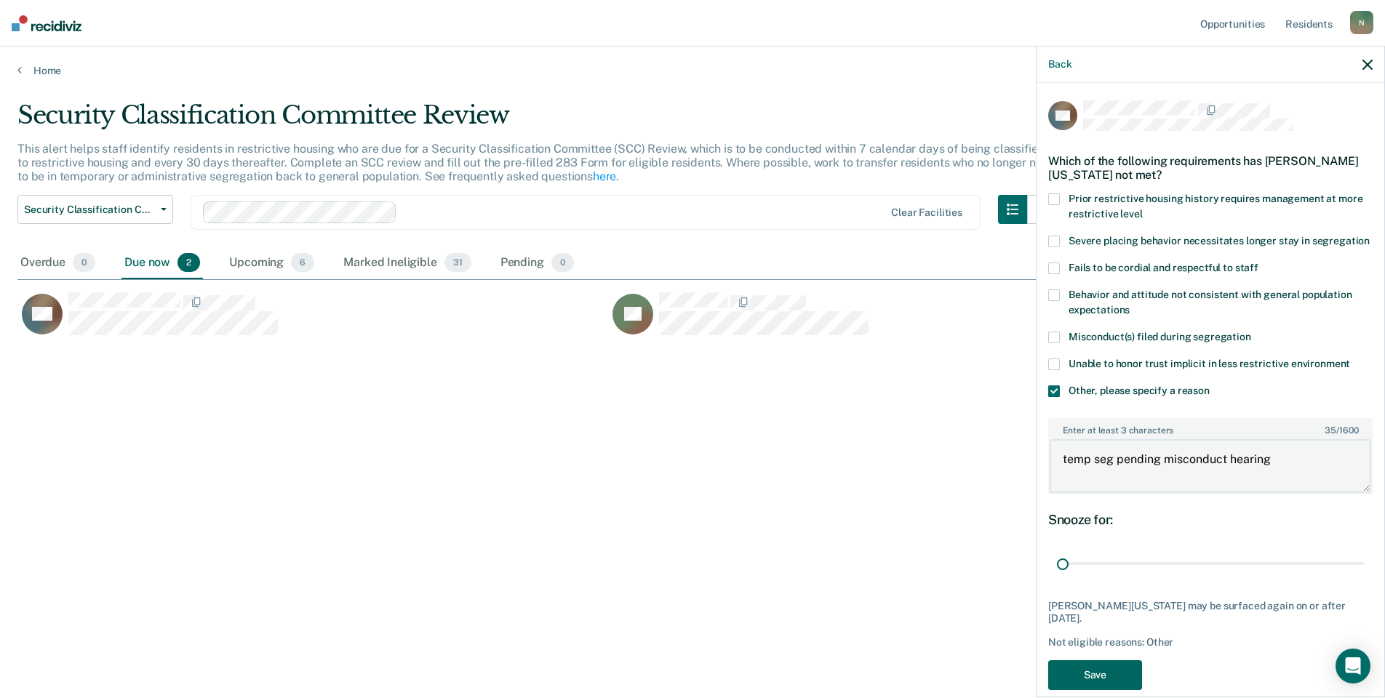
type textarea "temp seg pending misconduct hearing"
click at [1061, 690] on button "Save" at bounding box center [1095, 675] width 94 height 30
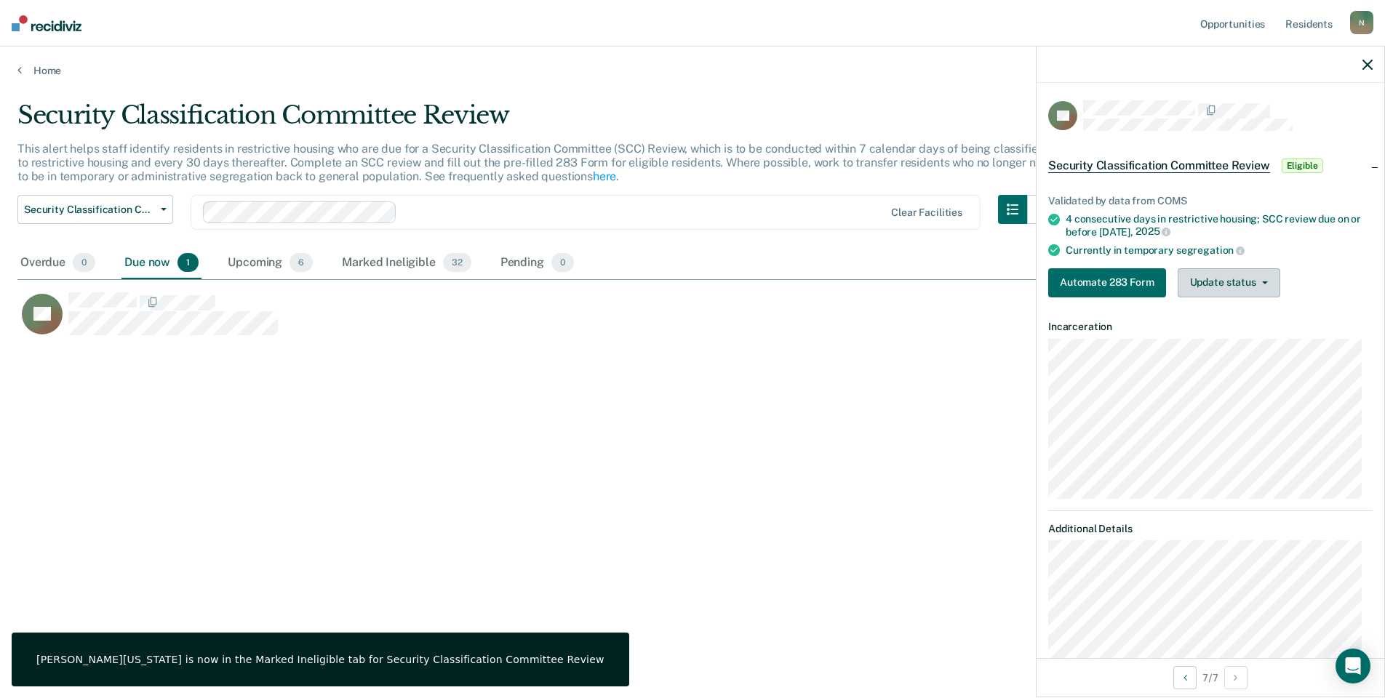
click at [1206, 270] on button "Update status" at bounding box center [1229, 282] width 103 height 29
click at [1212, 342] on button "Mark Ineligible" at bounding box center [1248, 340] width 140 height 23
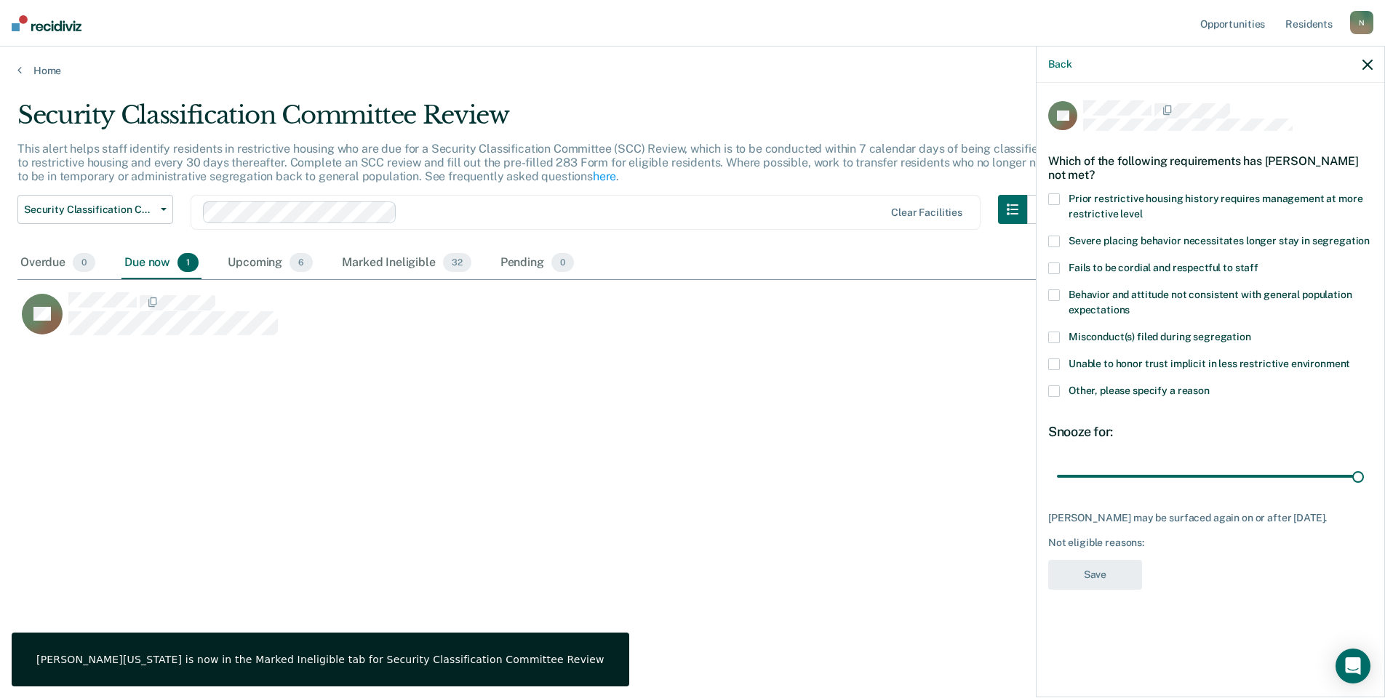
click at [1052, 396] on span at bounding box center [1054, 391] width 12 height 12
click at [1210, 385] on input "Other, please specify a reason" at bounding box center [1210, 385] width 0 height 0
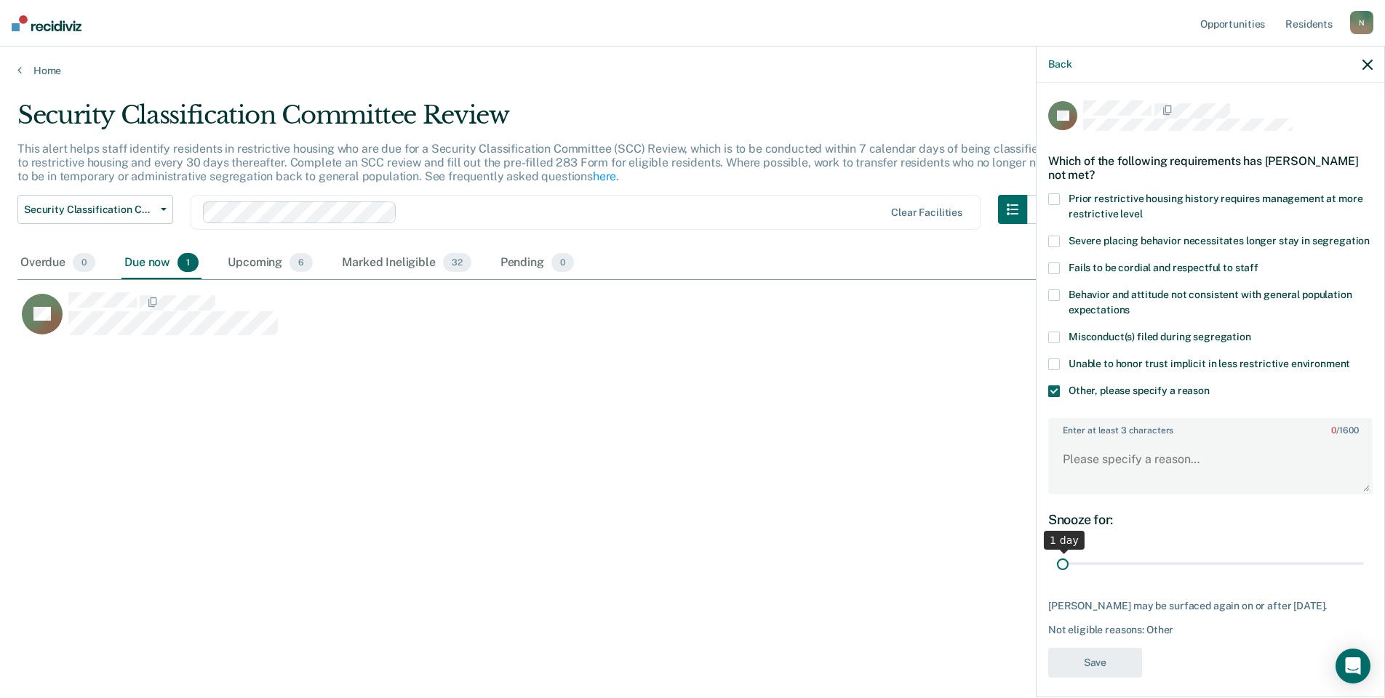
drag, startPoint x: 1348, startPoint y: 575, endPoint x: 1022, endPoint y: 579, distance: 326.6
type input "1"
click at [1057, 577] on input "range" at bounding box center [1210, 563] width 307 height 25
click at [1100, 493] on textarea "Enter at least 3 characters 0 / 1600" at bounding box center [1210, 466] width 321 height 54
type textarea "Temp seg pending misconduct hearing"
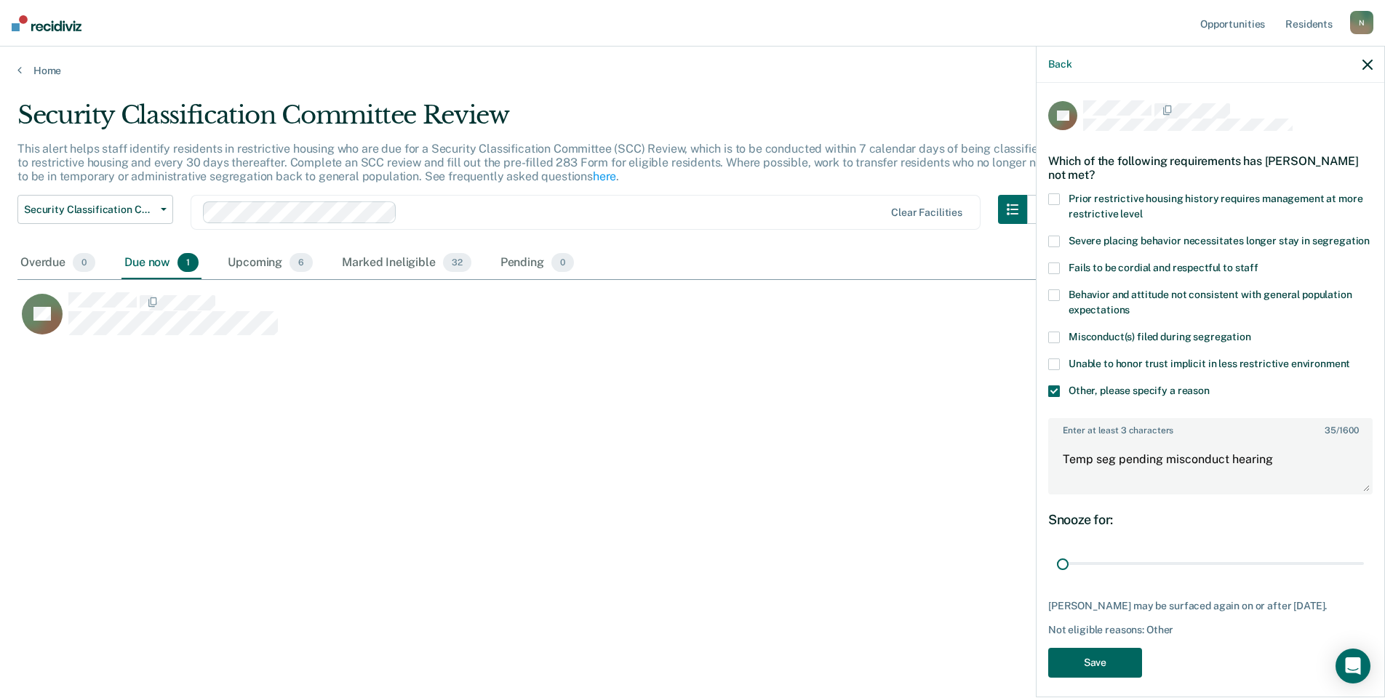
click at [1100, 661] on button "Save" at bounding box center [1095, 663] width 94 height 30
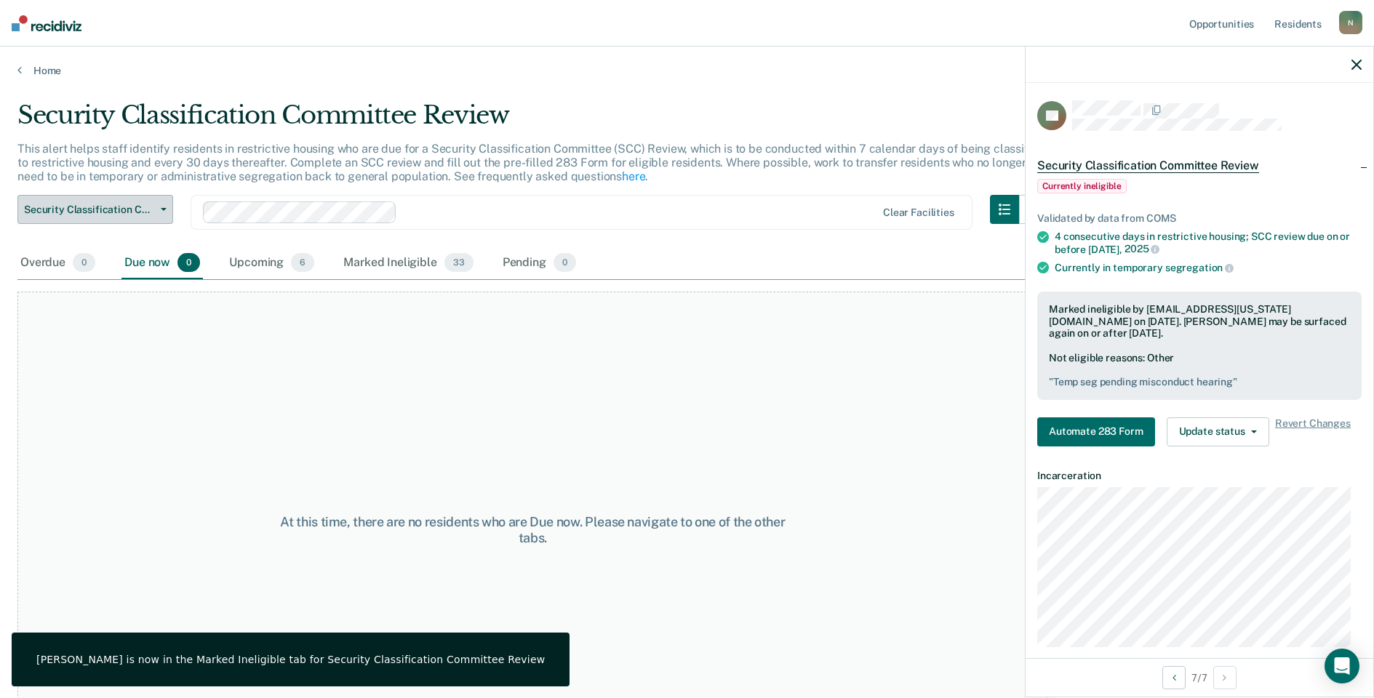
click at [140, 217] on button "Security Classification Committee Review" at bounding box center [95, 209] width 156 height 29
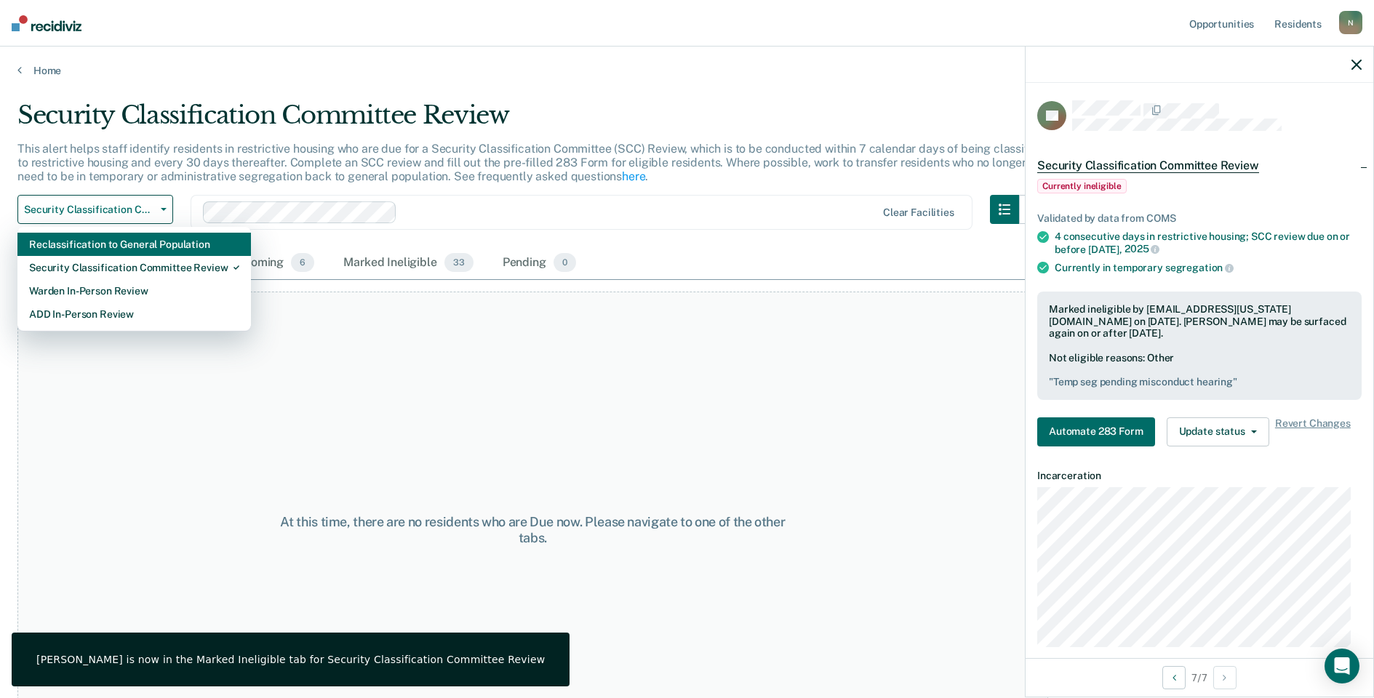
click at [124, 241] on div "Reclassification to General Population" at bounding box center [134, 244] width 210 height 23
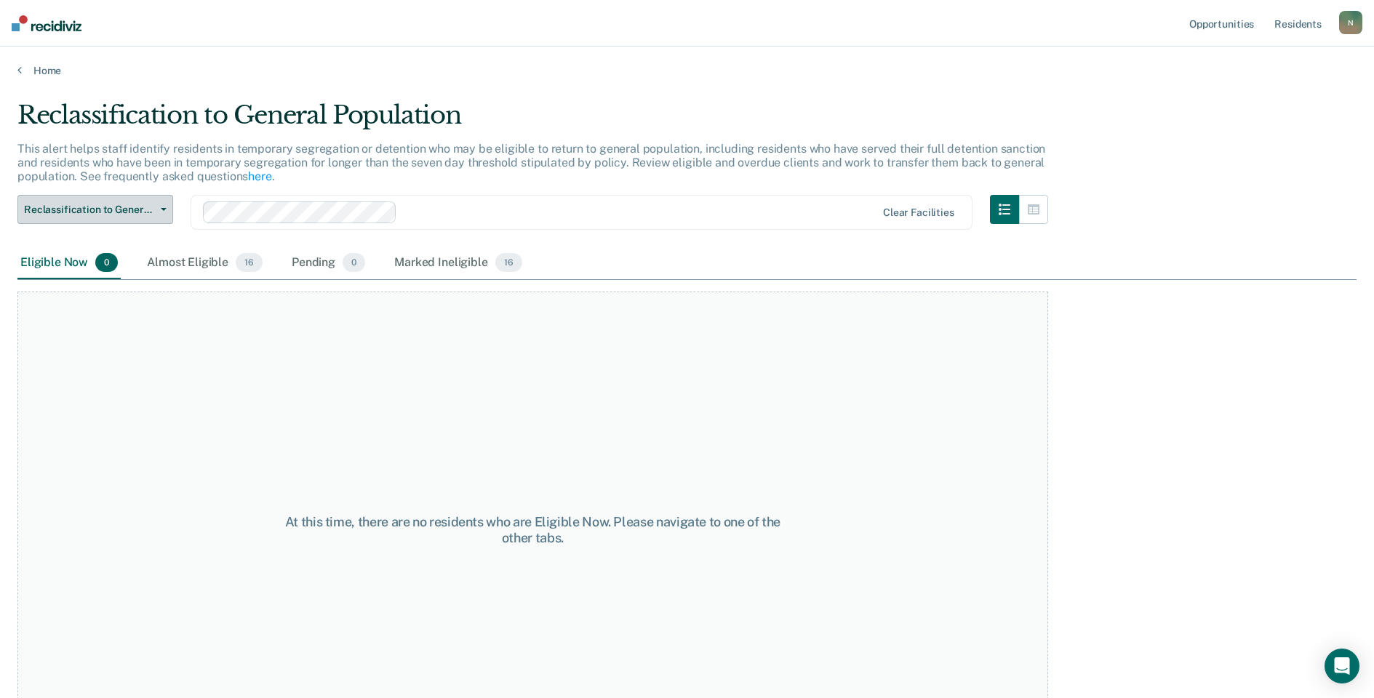
click at [132, 208] on span "Reclassification to General Population" at bounding box center [89, 210] width 131 height 12
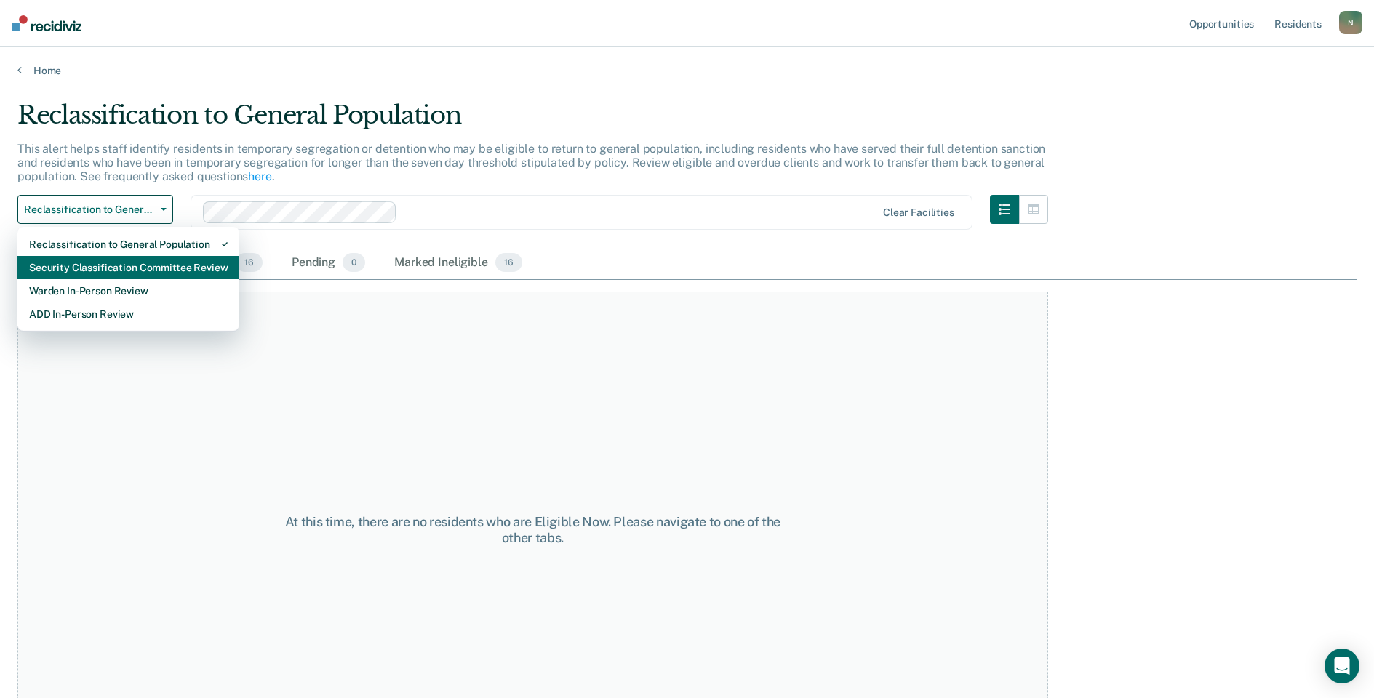
click at [123, 263] on div "Security Classification Committee Review" at bounding box center [128, 267] width 199 height 23
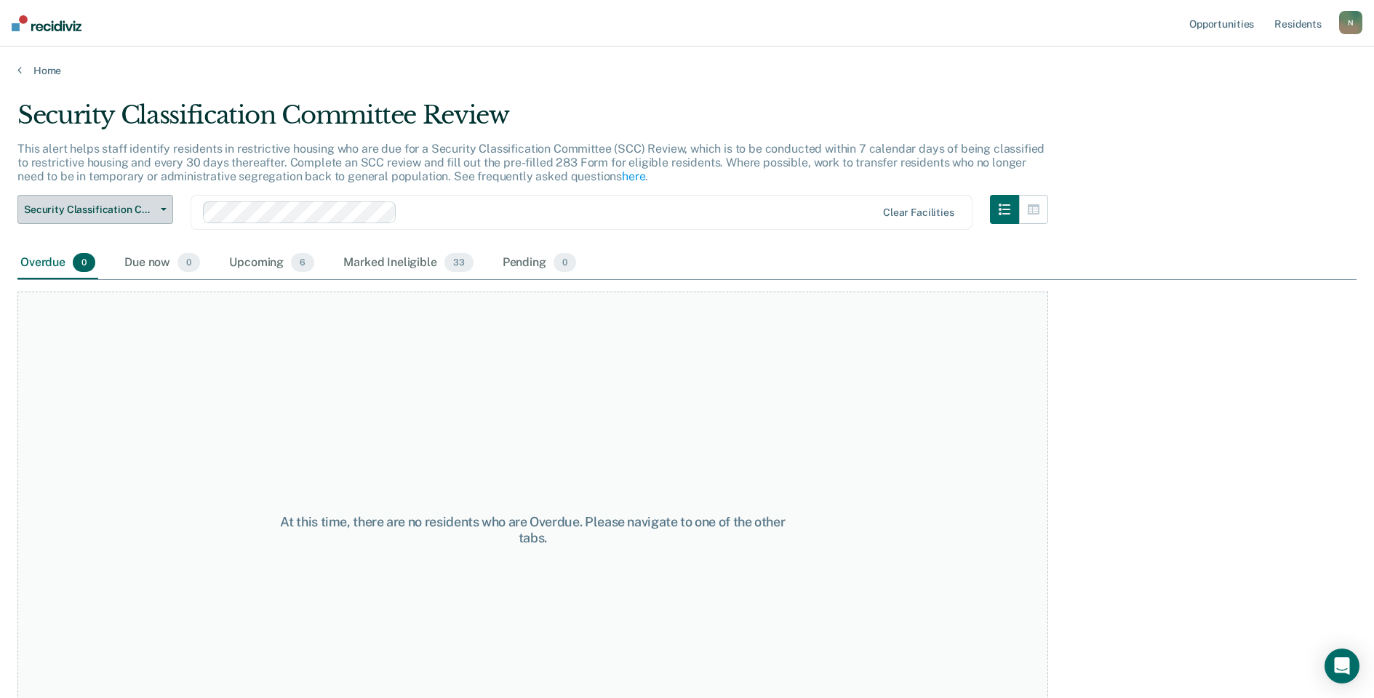
click at [122, 219] on button "Security Classification Committee Review" at bounding box center [95, 209] width 156 height 29
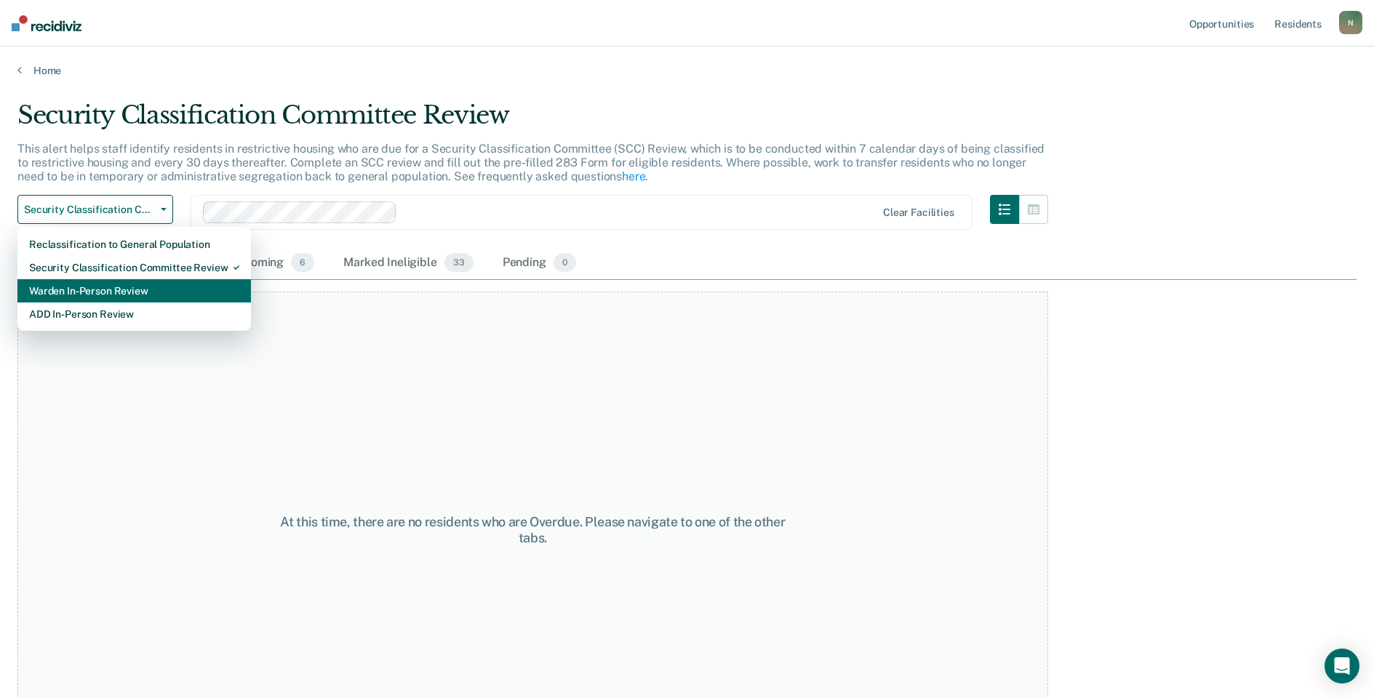
click at [113, 283] on div "Warden In-Person Review" at bounding box center [134, 290] width 210 height 23
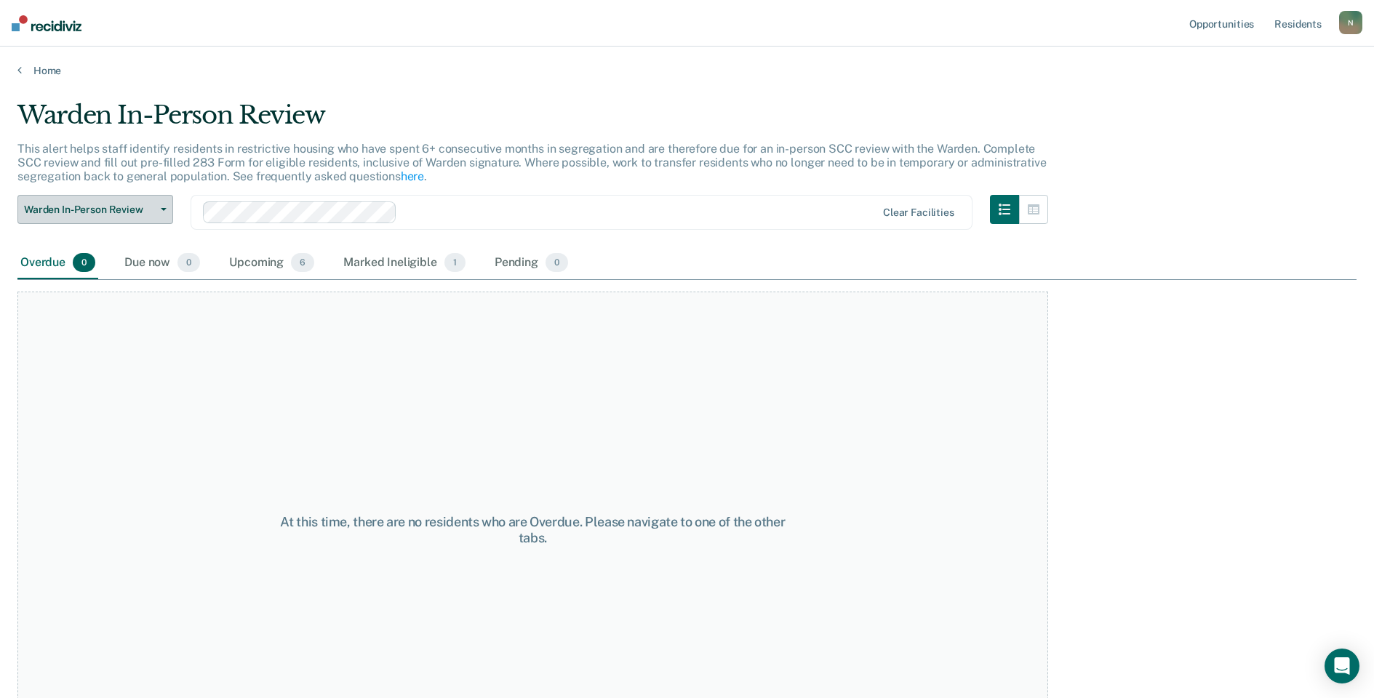
click at [113, 215] on span "Warden In-Person Review" at bounding box center [89, 210] width 131 height 12
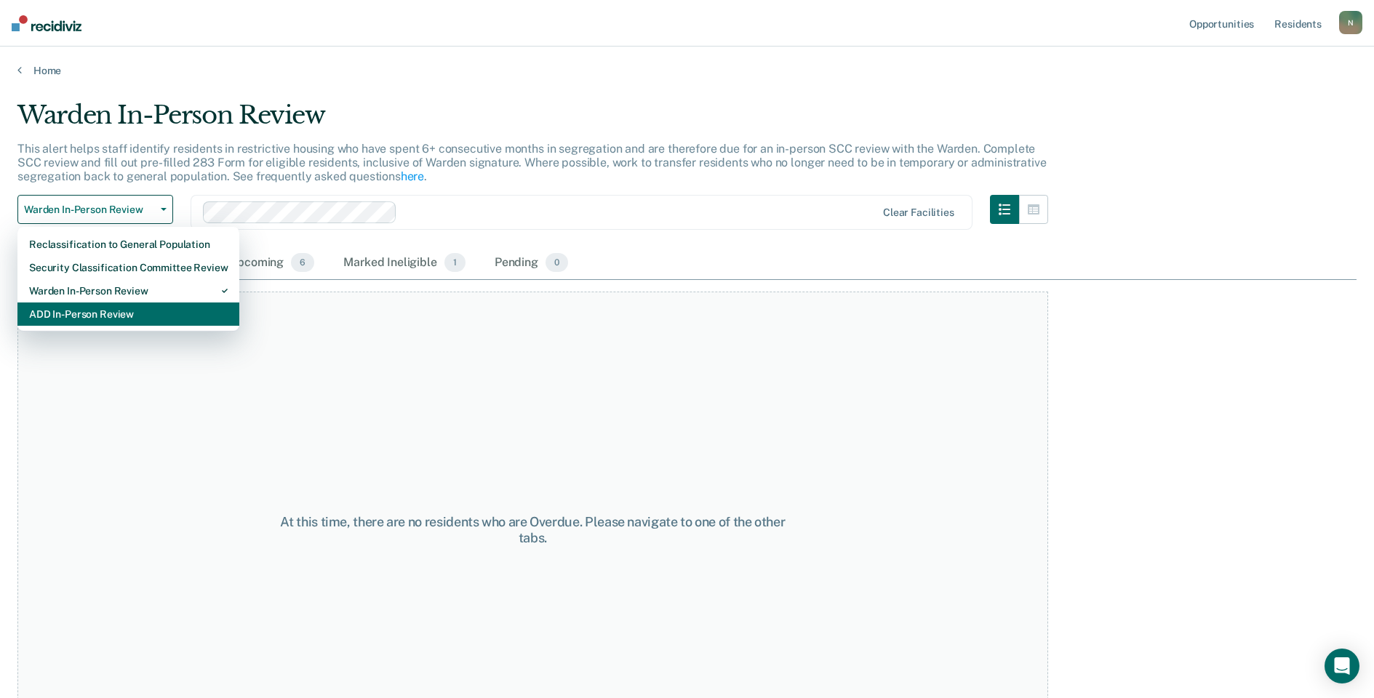
click at [113, 303] on div "ADD In-Person Review" at bounding box center [128, 314] width 199 height 23
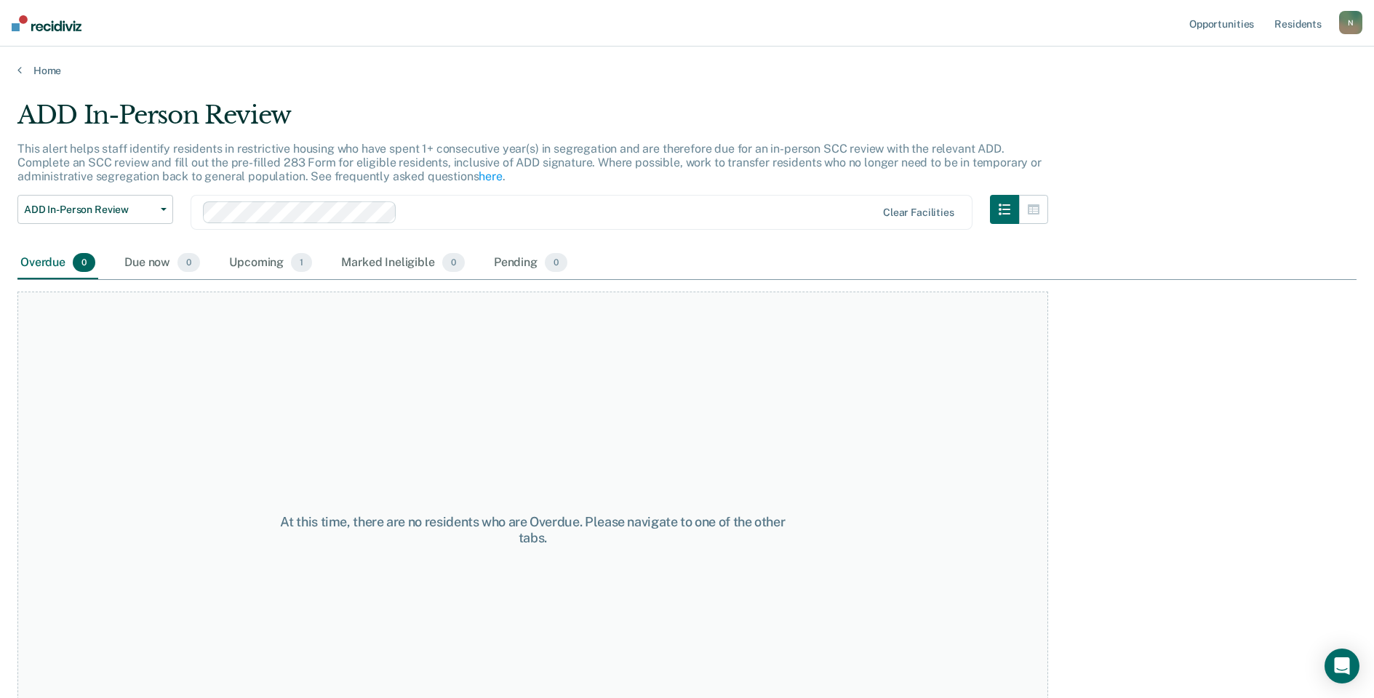
click at [1356, 18] on div "N" at bounding box center [1350, 22] width 23 height 23
click at [1260, 97] on link "Log Out" at bounding box center [1292, 95] width 117 height 12
